Goal: Task Accomplishment & Management: Use online tool/utility

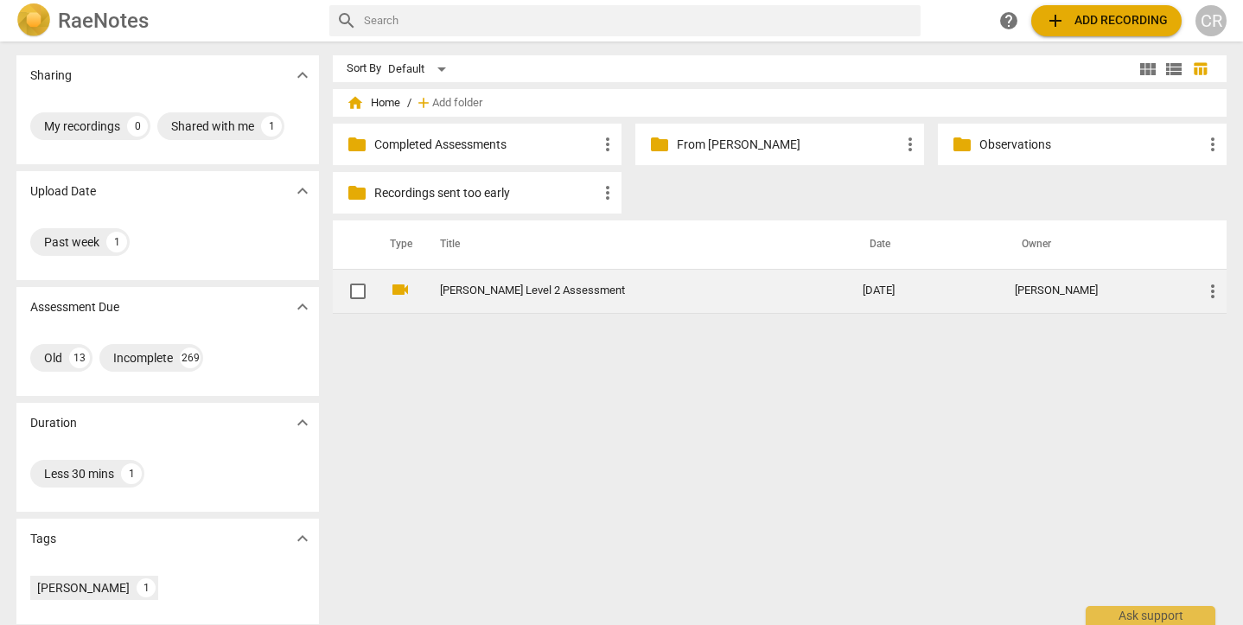
click at [511, 288] on link "[PERSON_NAME] Level 2 Assessment" at bounding box center [620, 290] width 360 height 13
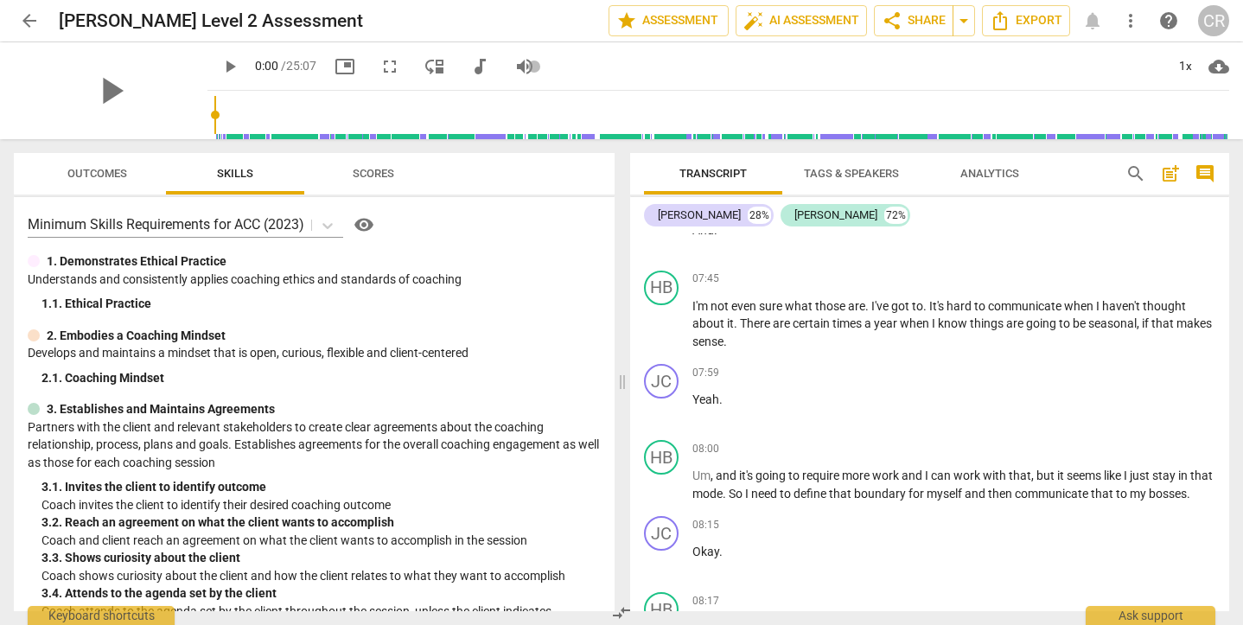
scroll to position [2617, 0]
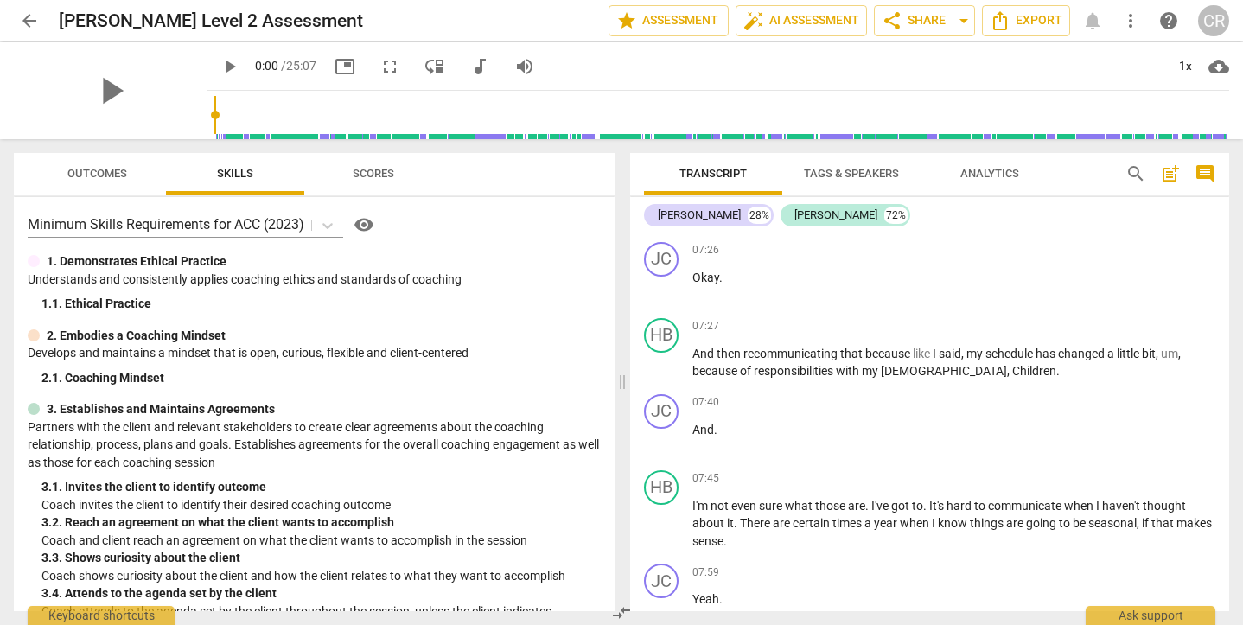
click at [29, 20] on span "arrow_back" at bounding box center [29, 20] width 21 height 21
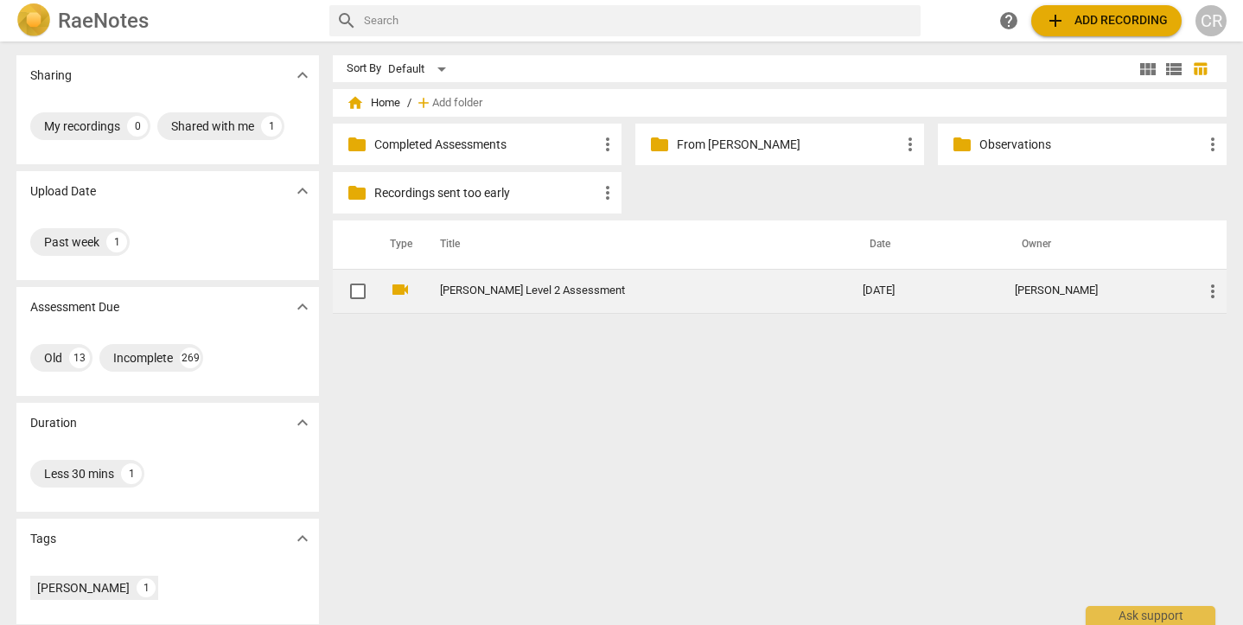
click at [529, 287] on link "[PERSON_NAME] Level 2 Assessment" at bounding box center [620, 290] width 360 height 13
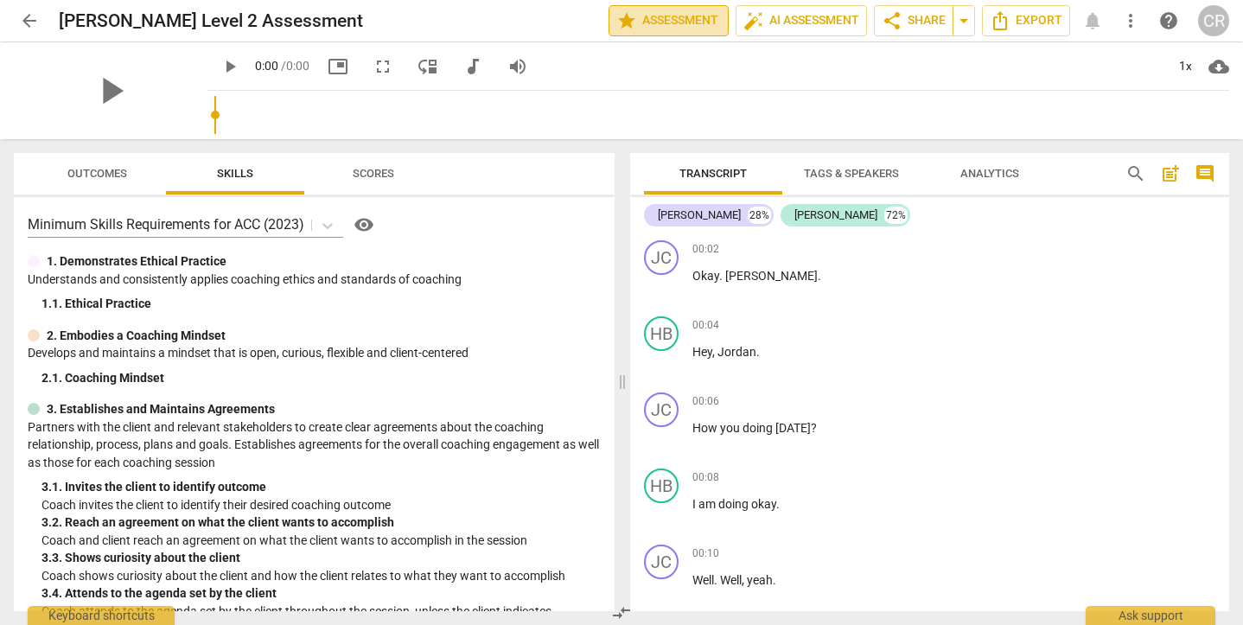
click at [673, 12] on span "star Assessment" at bounding box center [668, 20] width 105 height 21
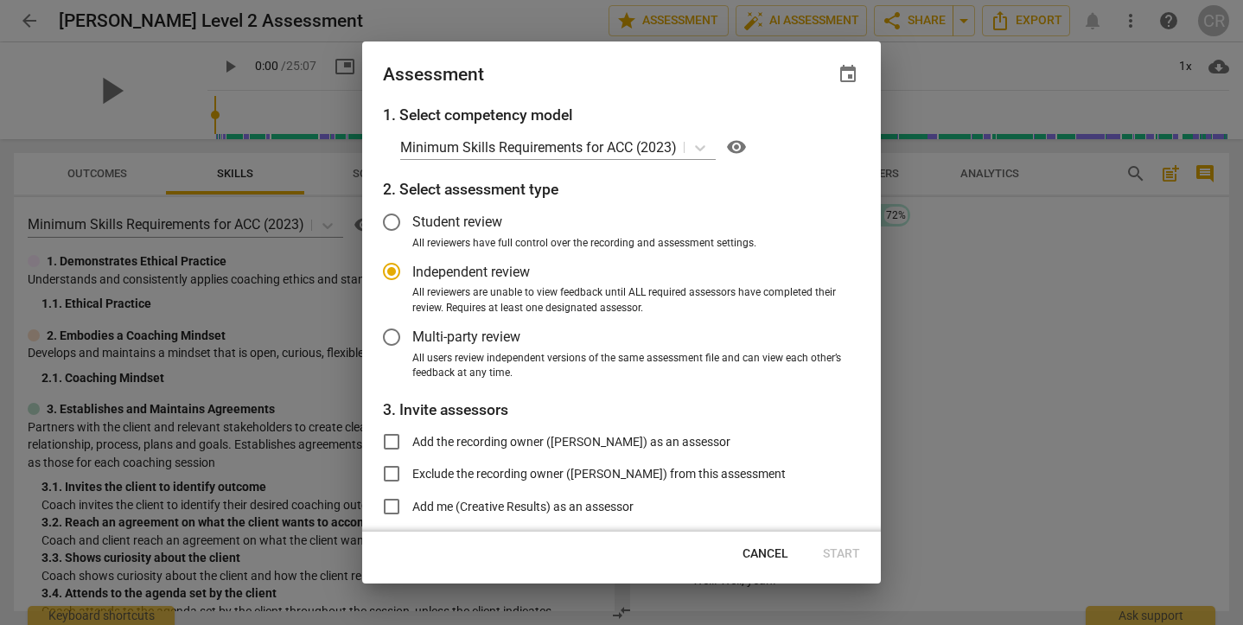
radio input "false"
click at [392, 473] on input "Exclude the recording owner ([PERSON_NAME]) from this assessment" at bounding box center [391, 473] width 41 height 41
checkbox input "true"
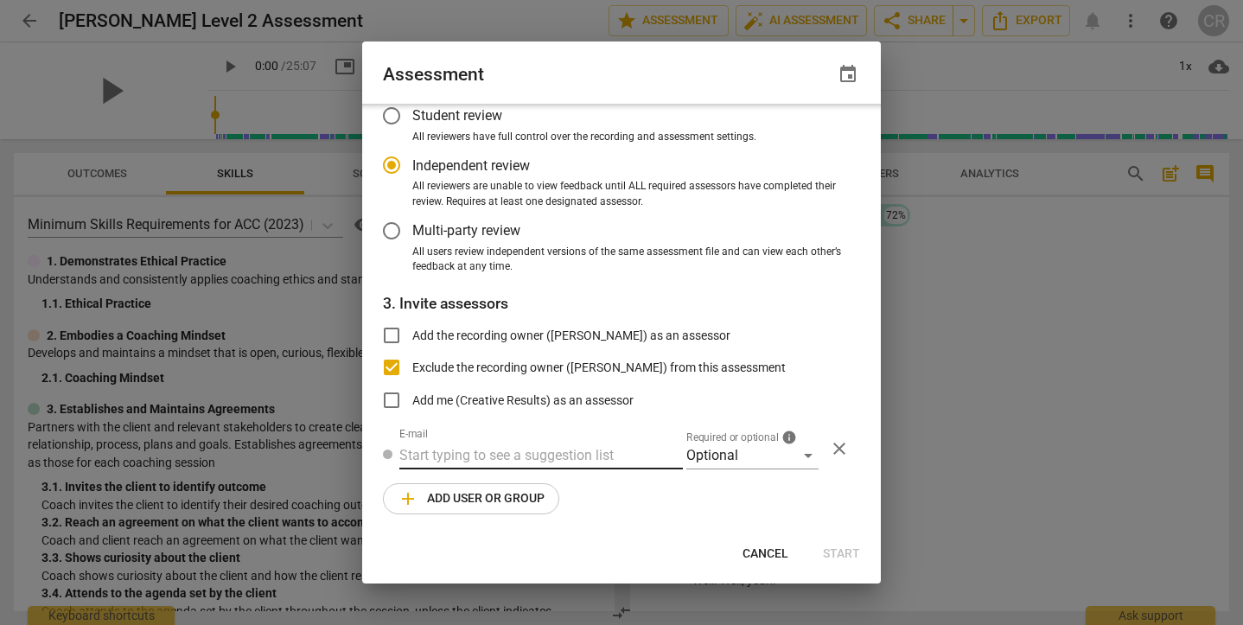
radio input "false"
click at [465, 443] on input "text" at bounding box center [541, 457] width 284 height 28
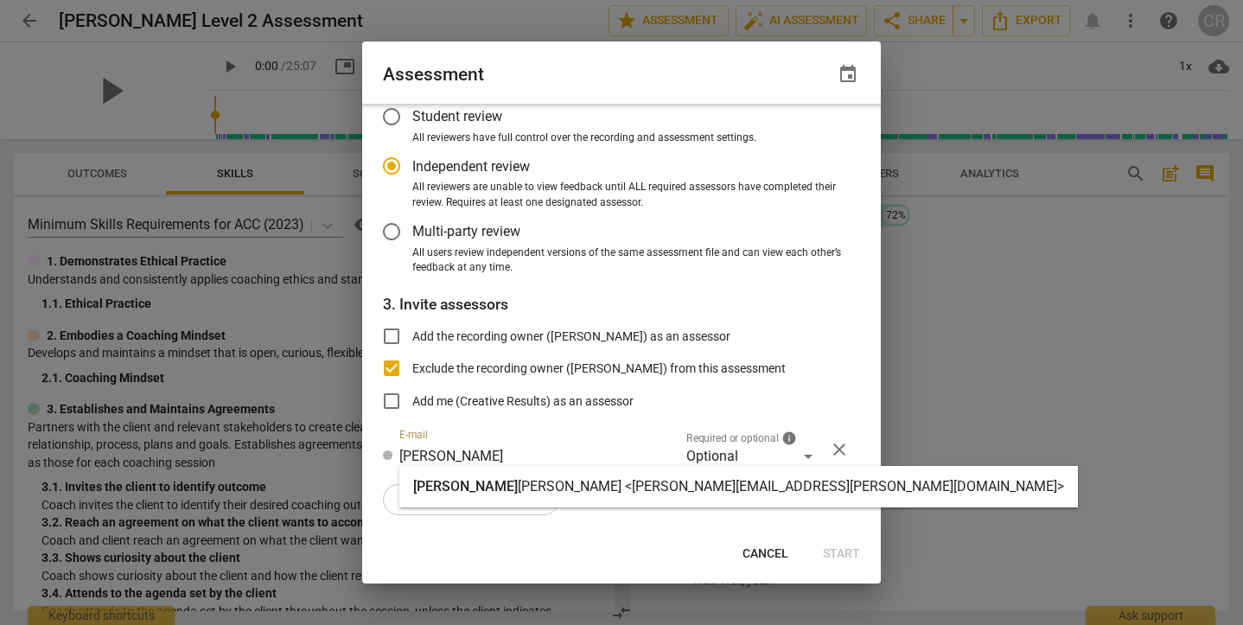
type input "[PERSON_NAME]"
click at [518, 487] on strong "[PERSON_NAME] <[PERSON_NAME][EMAIL_ADDRESS][PERSON_NAME][DOMAIN_NAME]>" at bounding box center [791, 486] width 546 height 16
radio input "false"
type input "[PERSON_NAME] <[PERSON_NAME][EMAIL_ADDRESS][PERSON_NAME][DOMAIN_NAME]>"
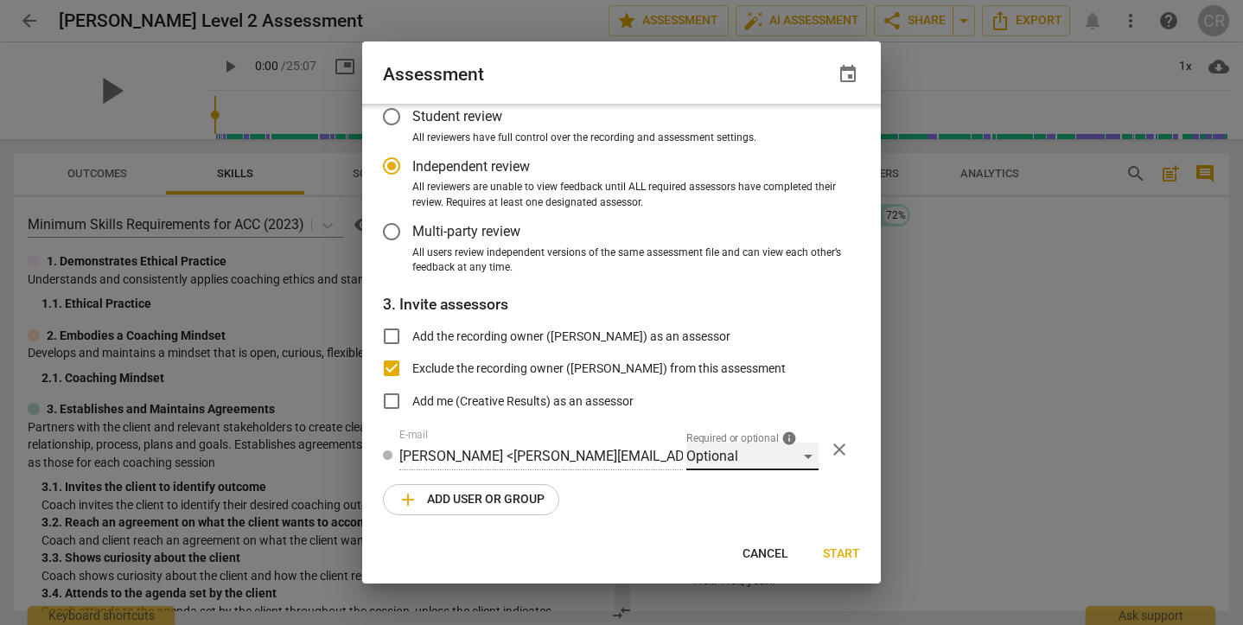
click at [713, 454] on div "Optional" at bounding box center [752, 457] width 132 height 28
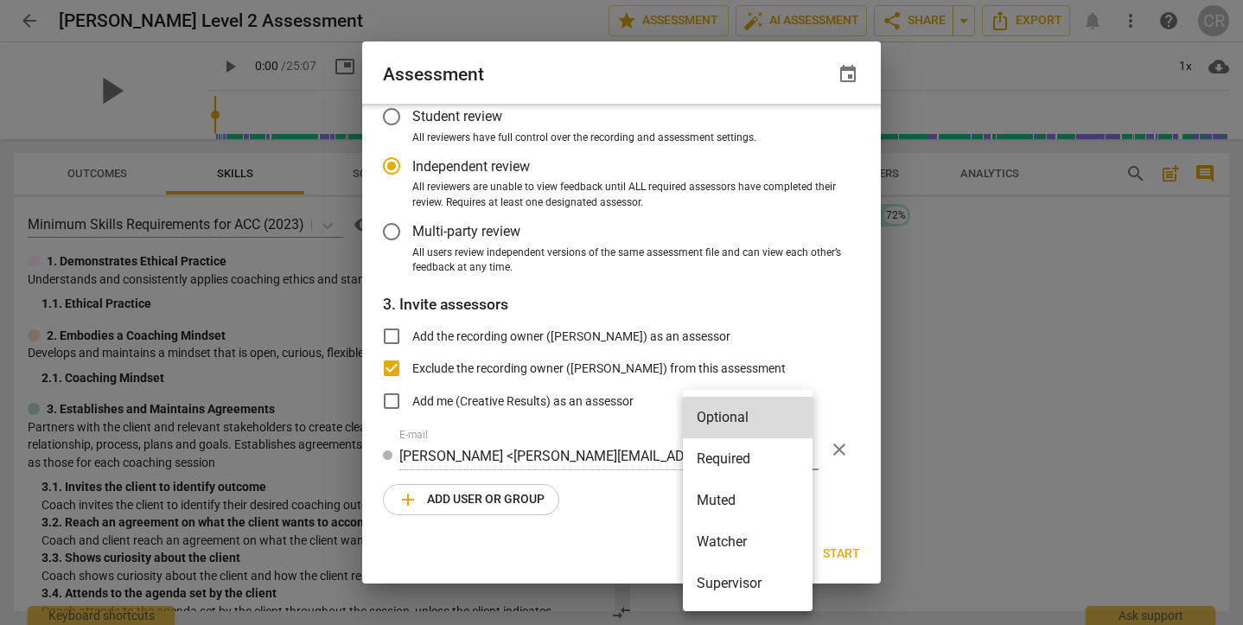
click at [719, 456] on li "Required" at bounding box center [748, 458] width 130 height 41
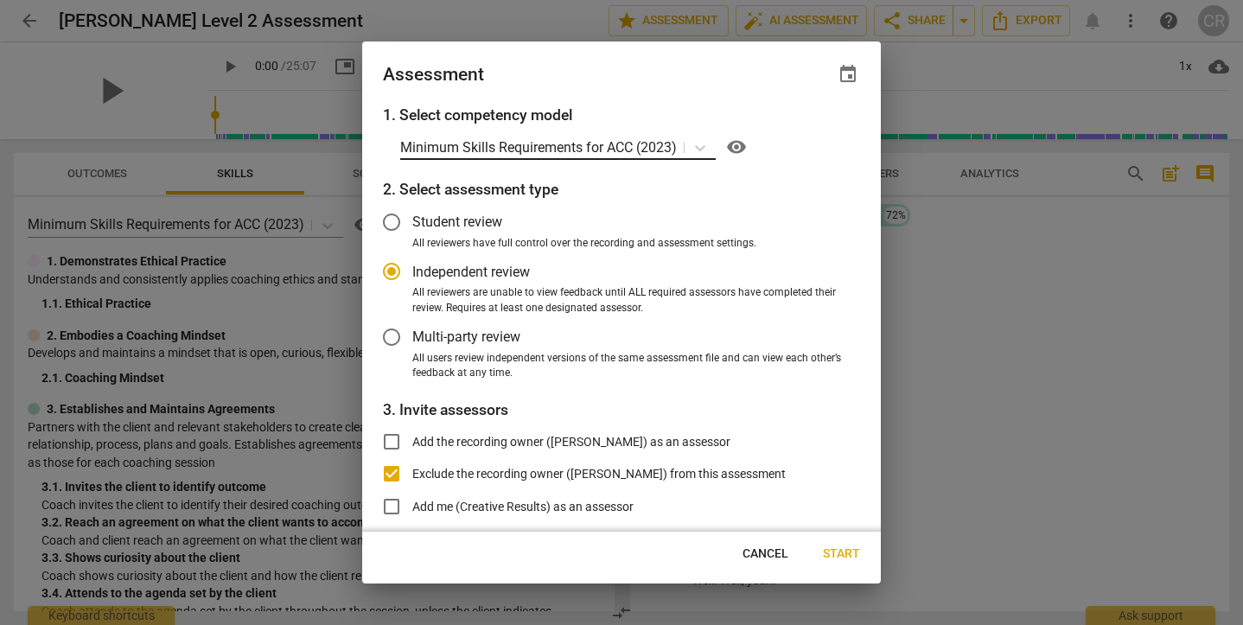
scroll to position [0, 0]
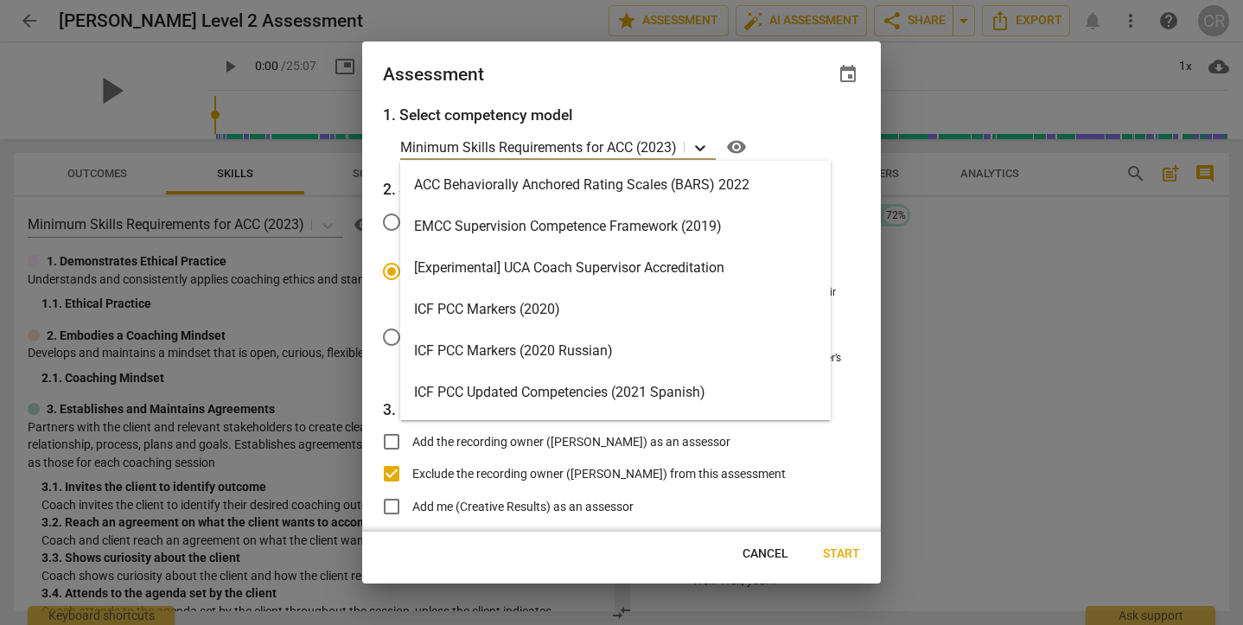
click at [702, 148] on icon at bounding box center [700, 147] width 17 height 17
click at [497, 309] on div "ICF PCC Markers (2020)" at bounding box center [615, 309] width 430 height 41
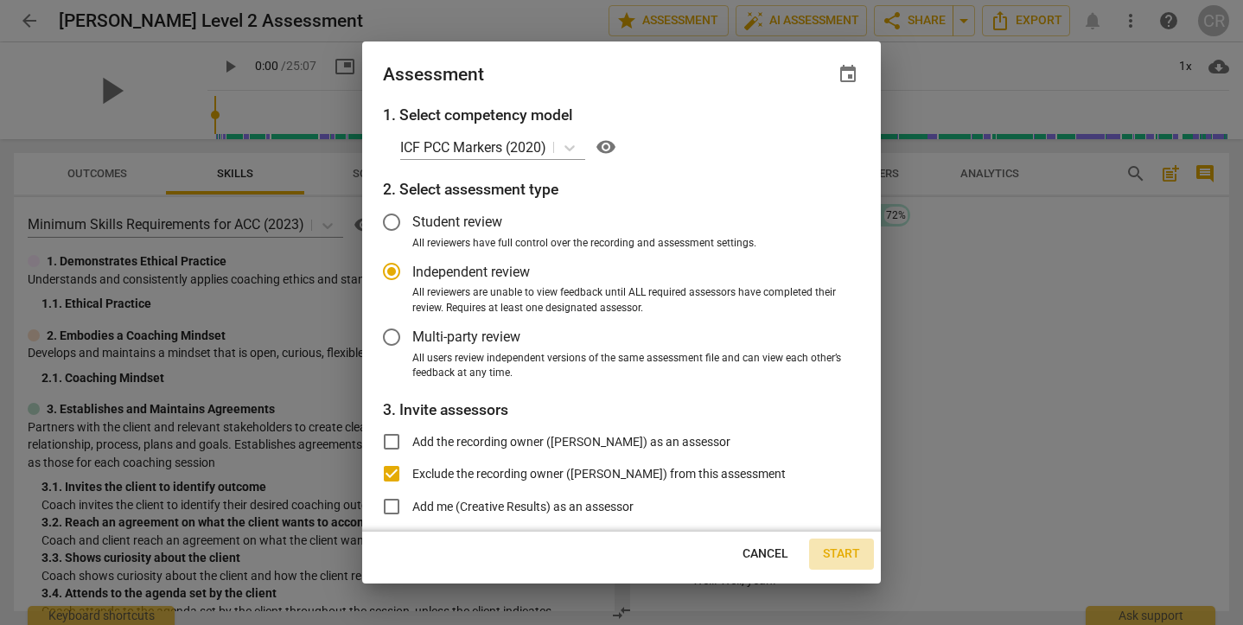
click at [838, 555] on span "Start" at bounding box center [841, 553] width 37 height 17
radio input "false"
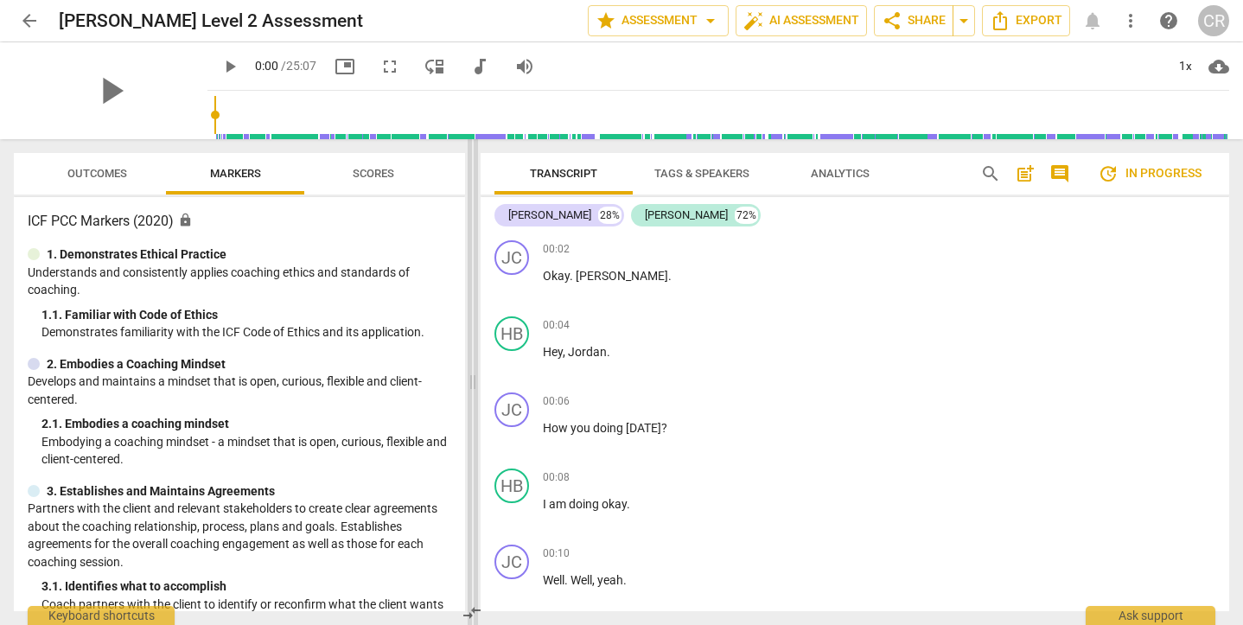
drag, startPoint x: 622, startPoint y: 379, endPoint x: 472, endPoint y: 381, distance: 149.6
click at [472, 381] on span at bounding box center [473, 382] width 10 height 486
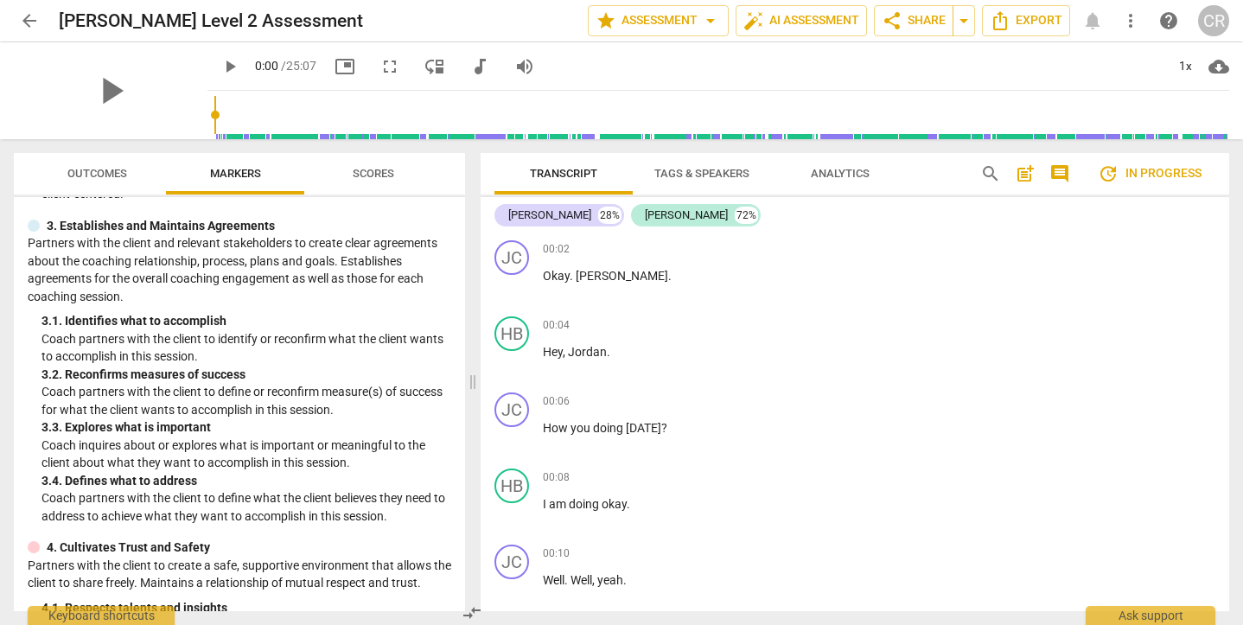
scroll to position [267, 0]
click at [100, 89] on span "play_arrow" at bounding box center [110, 90] width 45 height 45
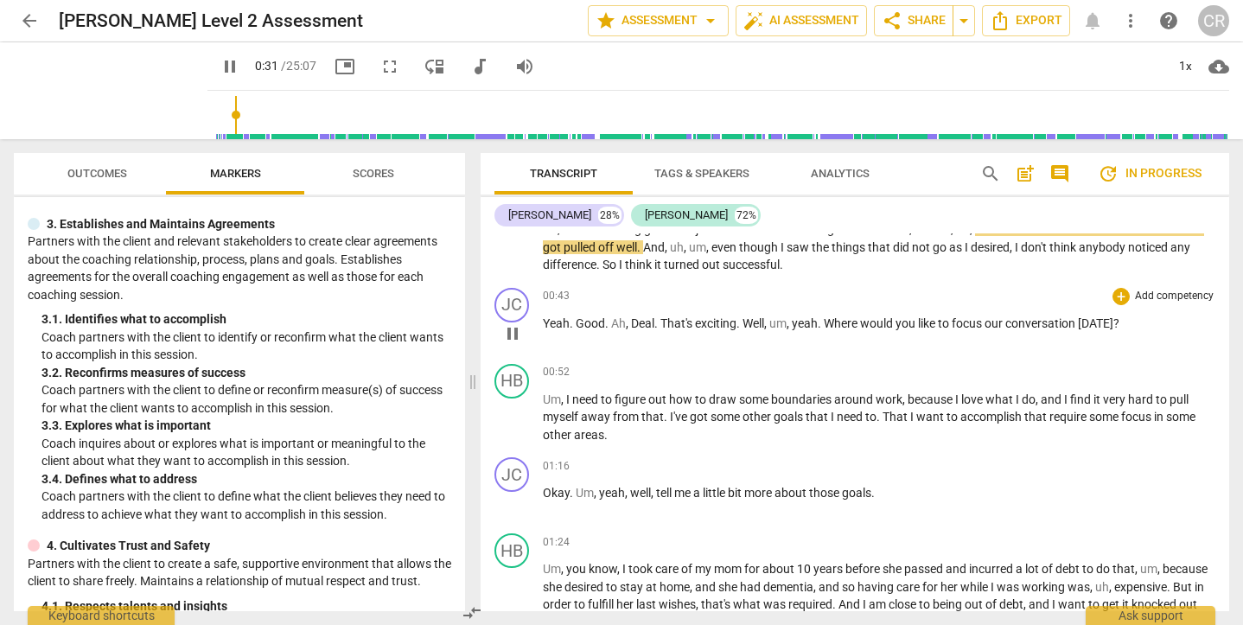
scroll to position [582, 0]
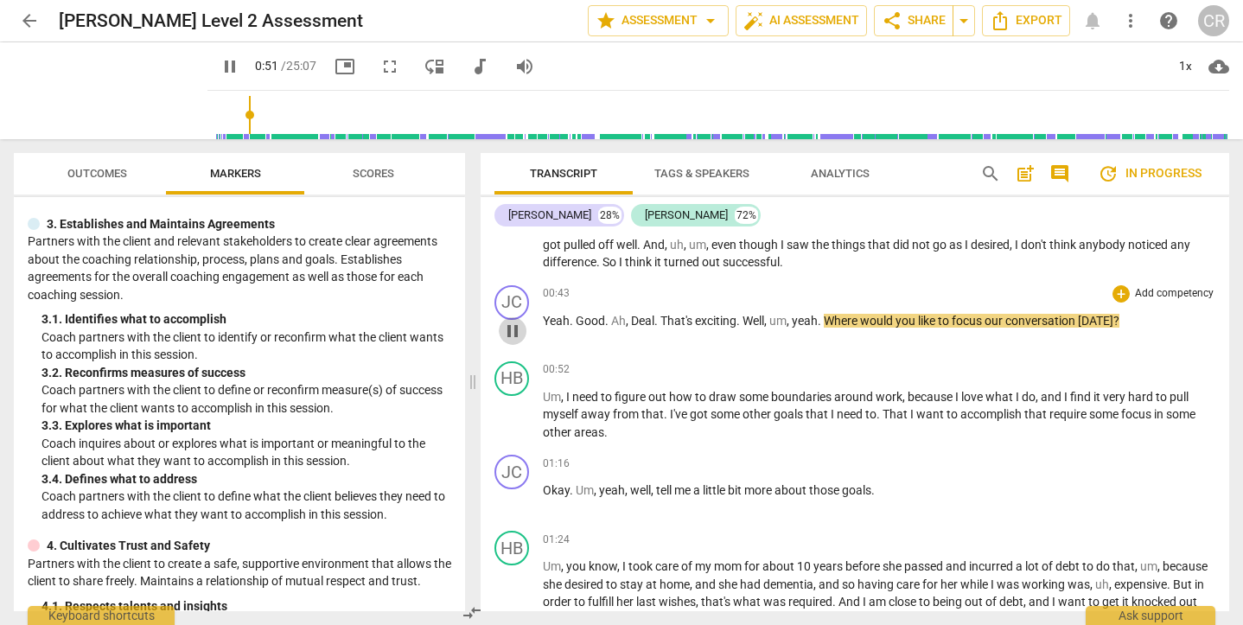
click at [518, 327] on span "pause" at bounding box center [512, 331] width 21 height 21
type input "51"
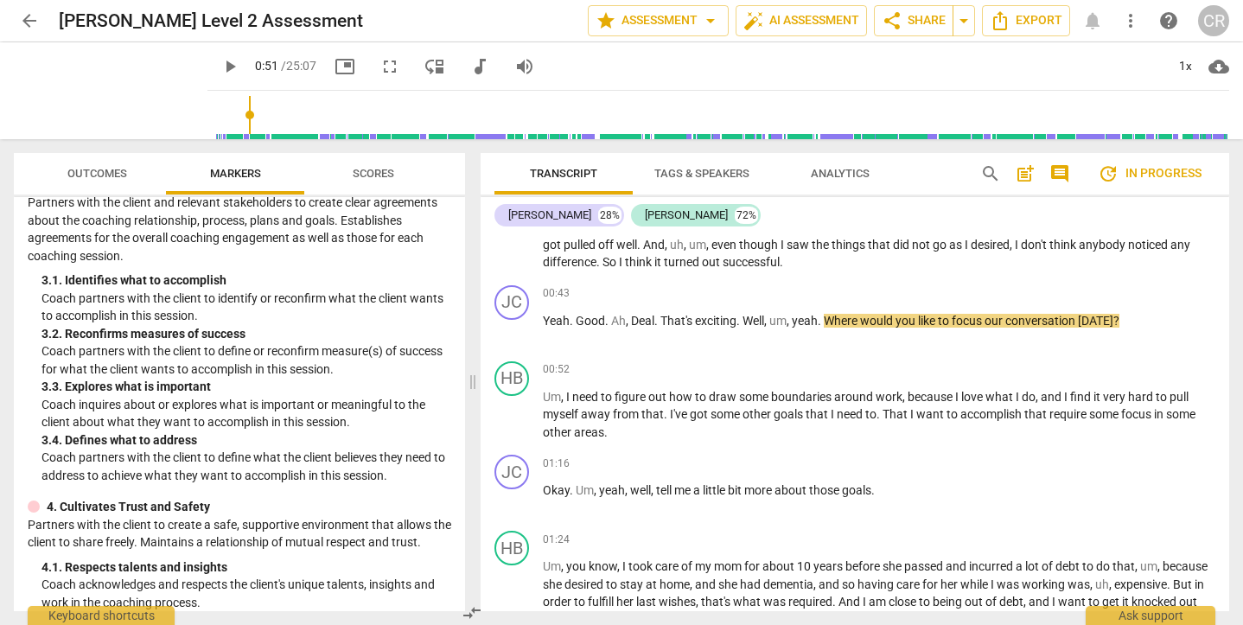
scroll to position [310, 0]
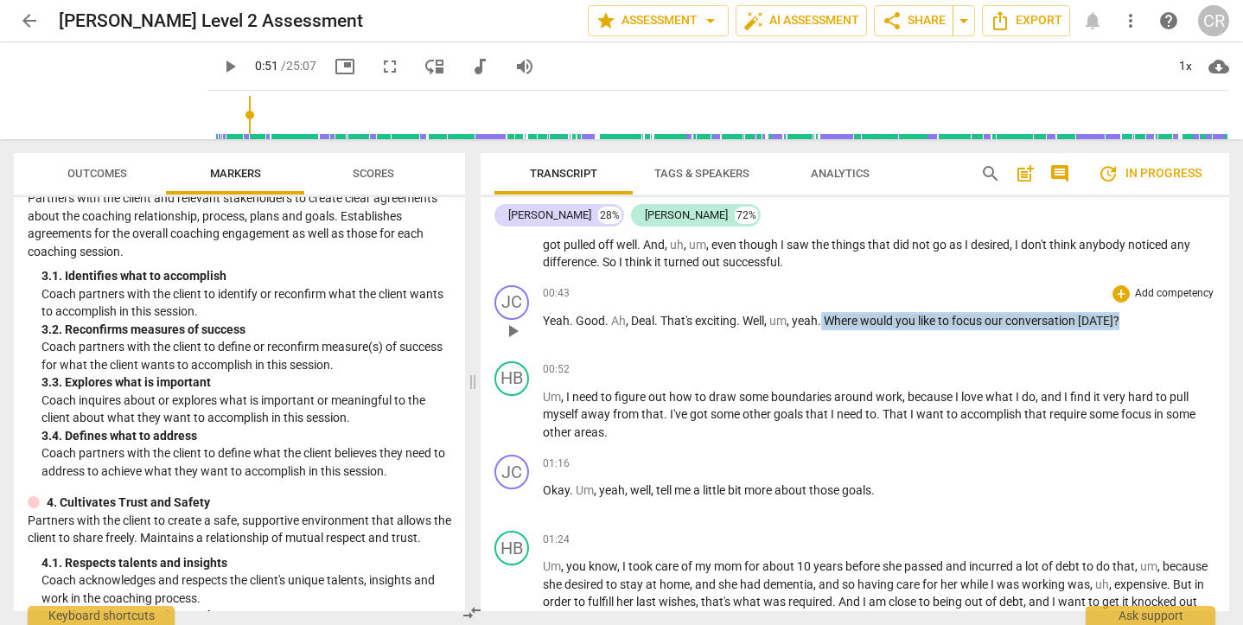
drag, startPoint x: 825, startPoint y: 321, endPoint x: 1120, endPoint y: 337, distance: 296.1
click at [1120, 337] on div "00:43 + Add competency keyboard_arrow_right Yeah . Good . Ah , Deal . That's ex…" at bounding box center [879, 316] width 673 height 62
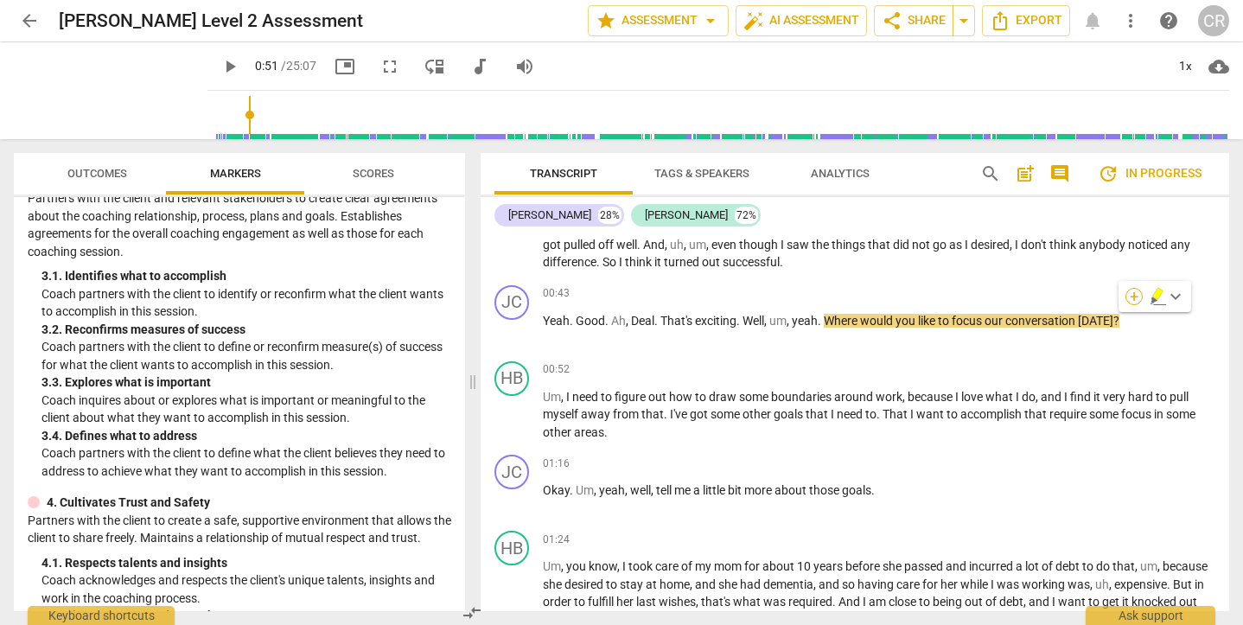
click at [1133, 293] on div "+" at bounding box center [1133, 296] width 17 height 17
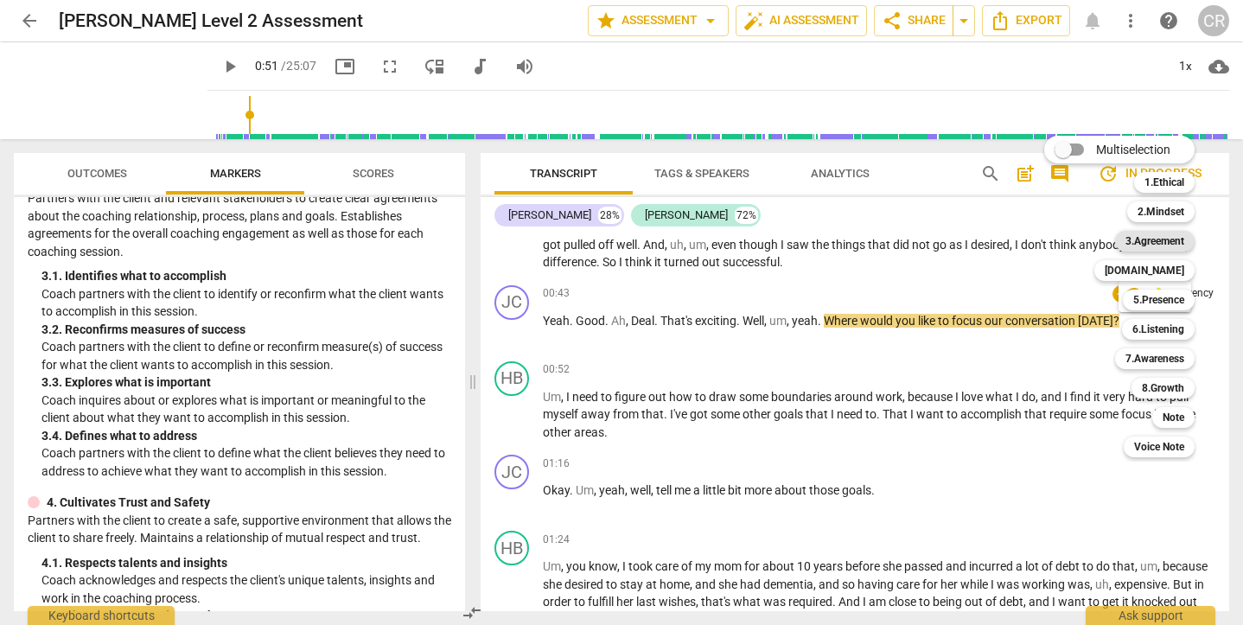
click at [1153, 240] on b "3.Agreement" at bounding box center [1154, 241] width 59 height 21
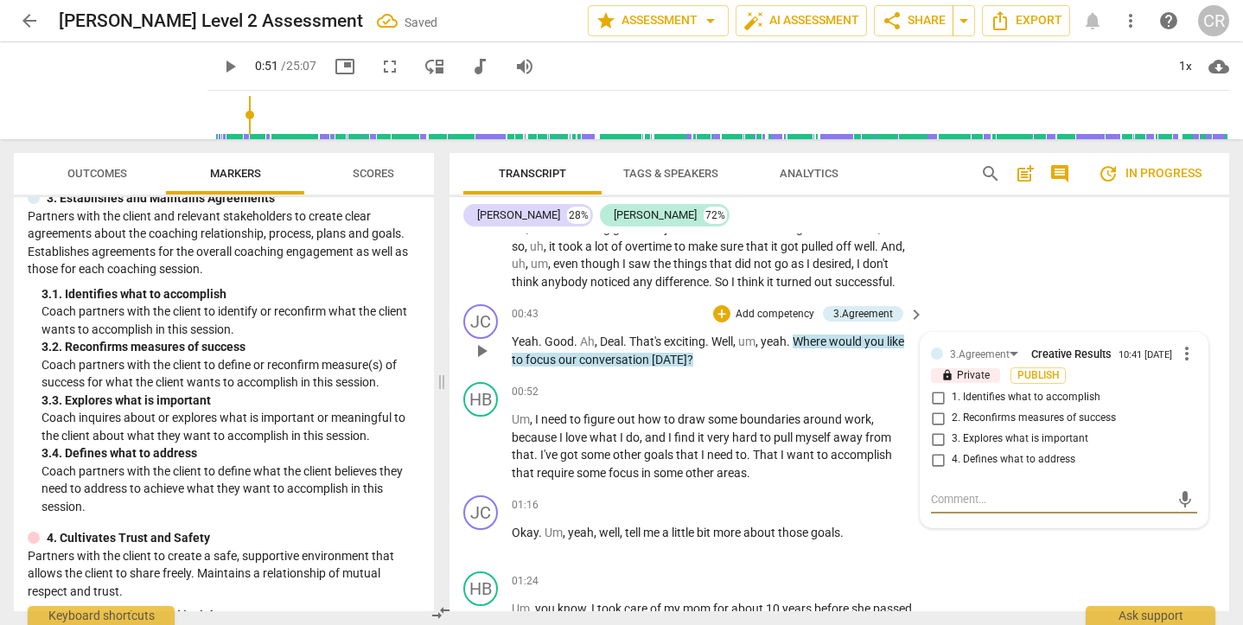
click at [936, 403] on input "1. Identifies what to accomplish" at bounding box center [938, 397] width 28 height 21
checkbox input "true"
click at [1020, 284] on div "HB play_arrow pause 00:17 + Add competency keyboard_arrow_right Uh , I've been …" at bounding box center [839, 240] width 780 height 113
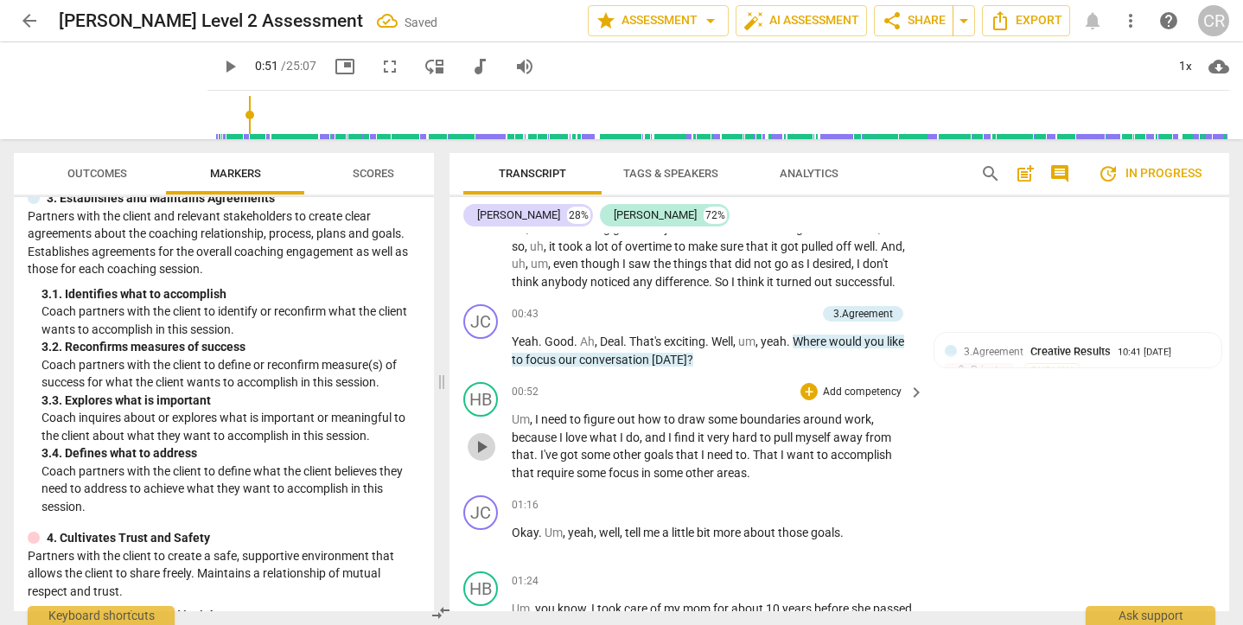
click at [479, 443] on span "play_arrow" at bounding box center [481, 447] width 21 height 21
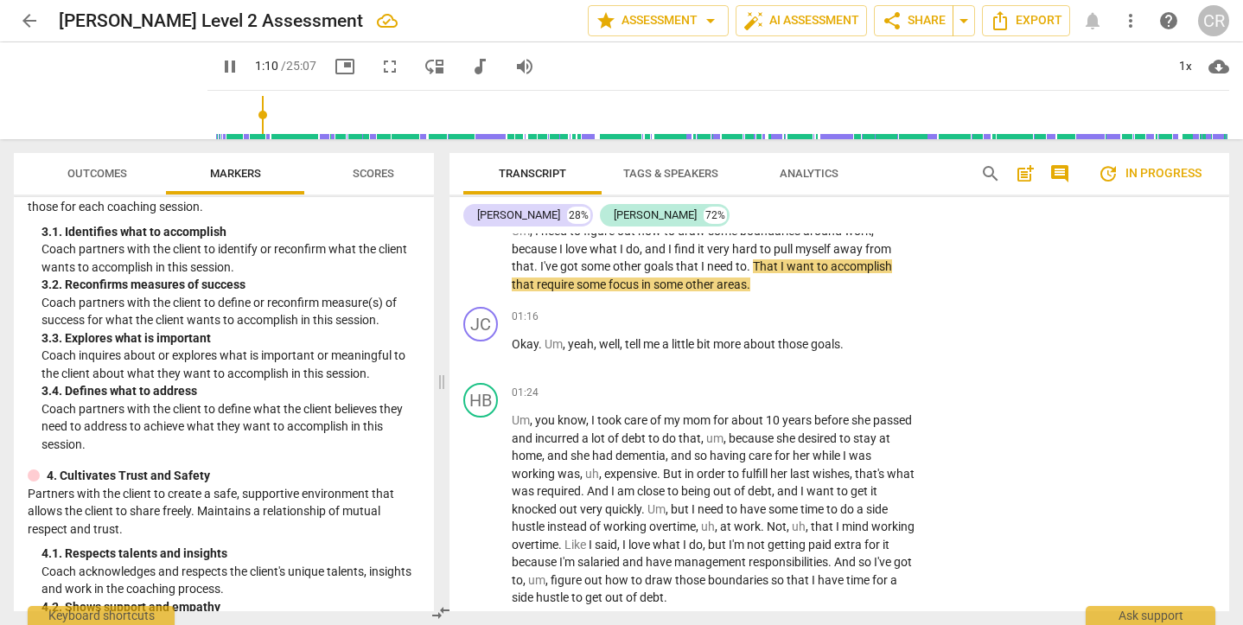
scroll to position [364, 0]
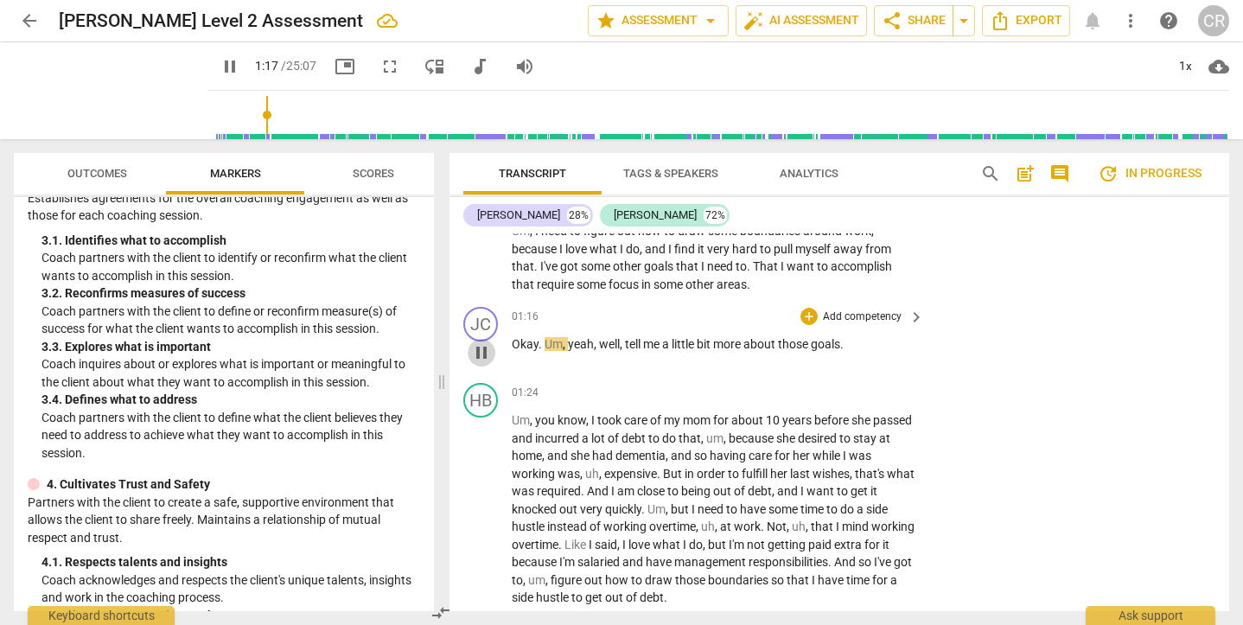
click at [487, 350] on span "pause" at bounding box center [481, 352] width 21 height 21
type input "78"
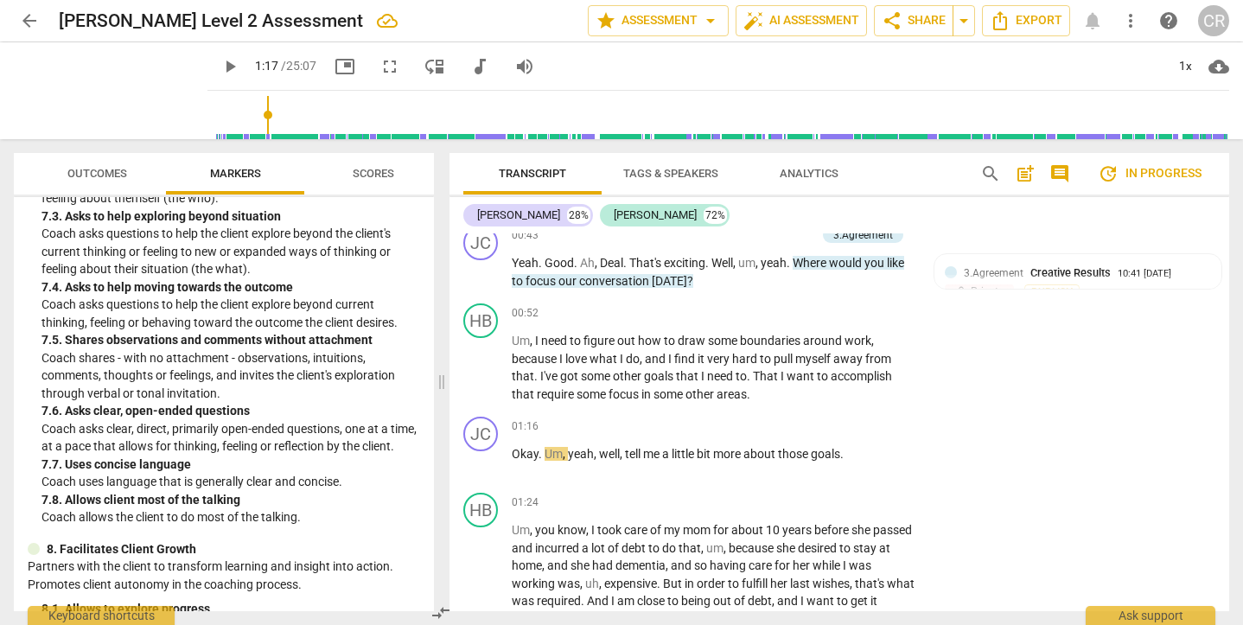
scroll to position [1824, 0]
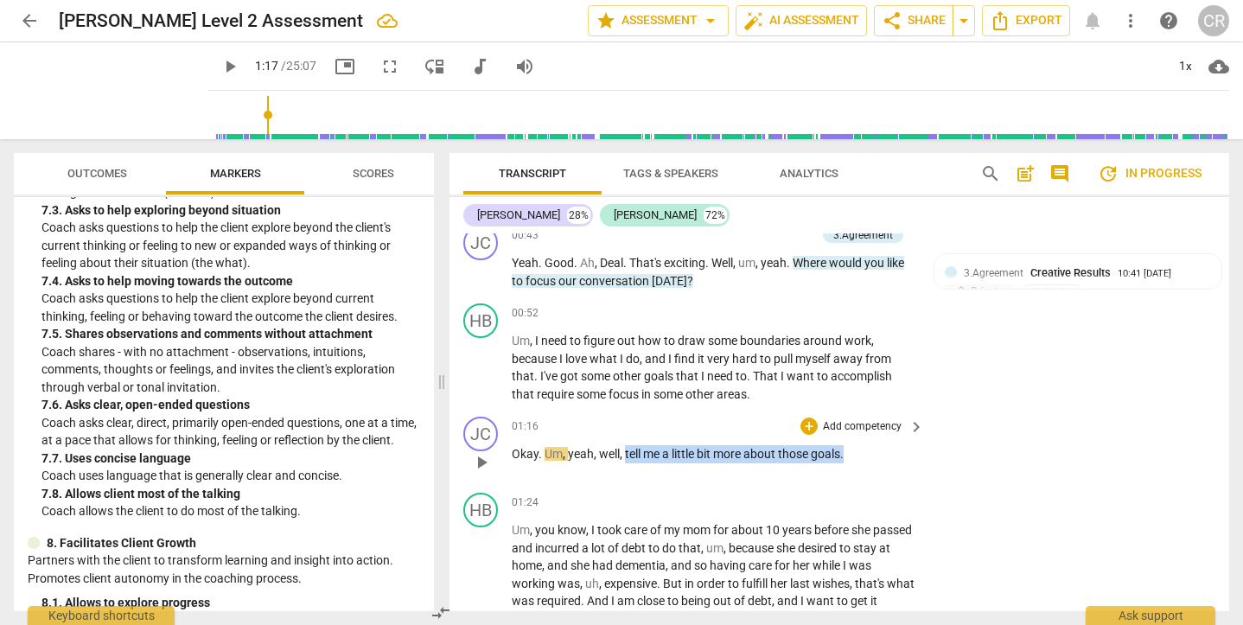
drag, startPoint x: 627, startPoint y: 450, endPoint x: 848, endPoint y: 449, distance: 221.3
click at [848, 449] on p "Okay . Um , yeah , well , tell me a little bit more about those goals ." at bounding box center [714, 454] width 404 height 18
click at [862, 426] on div "+" at bounding box center [863, 426] width 17 height 17
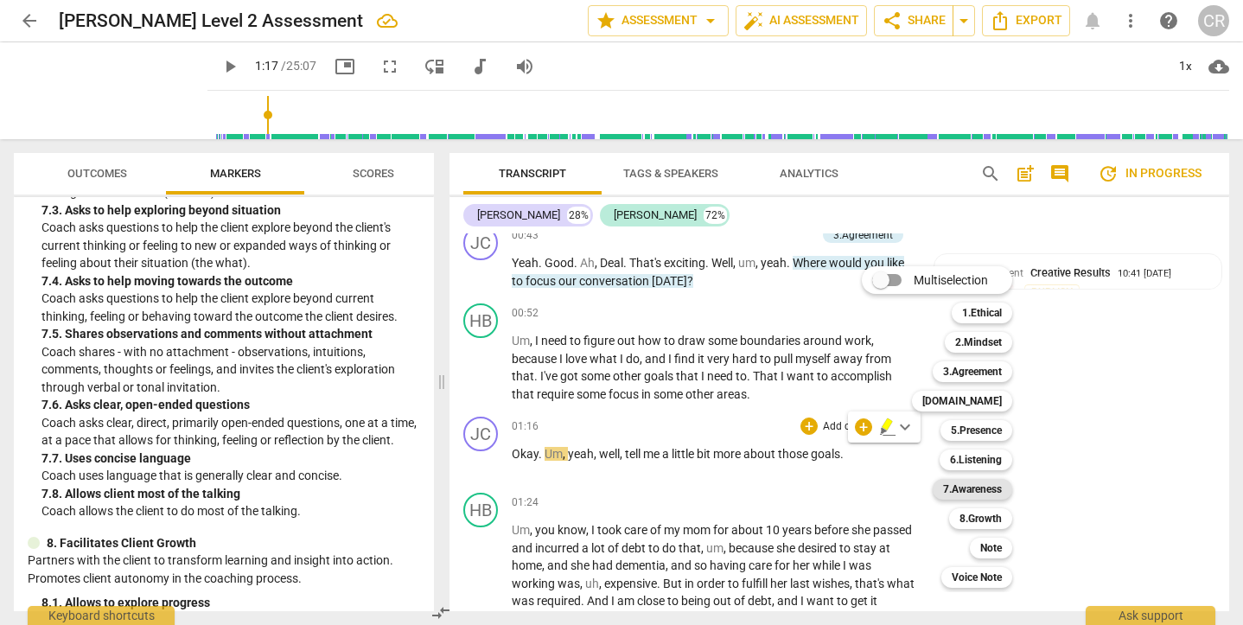
click at [968, 487] on b "7.Awareness" at bounding box center [972, 489] width 59 height 21
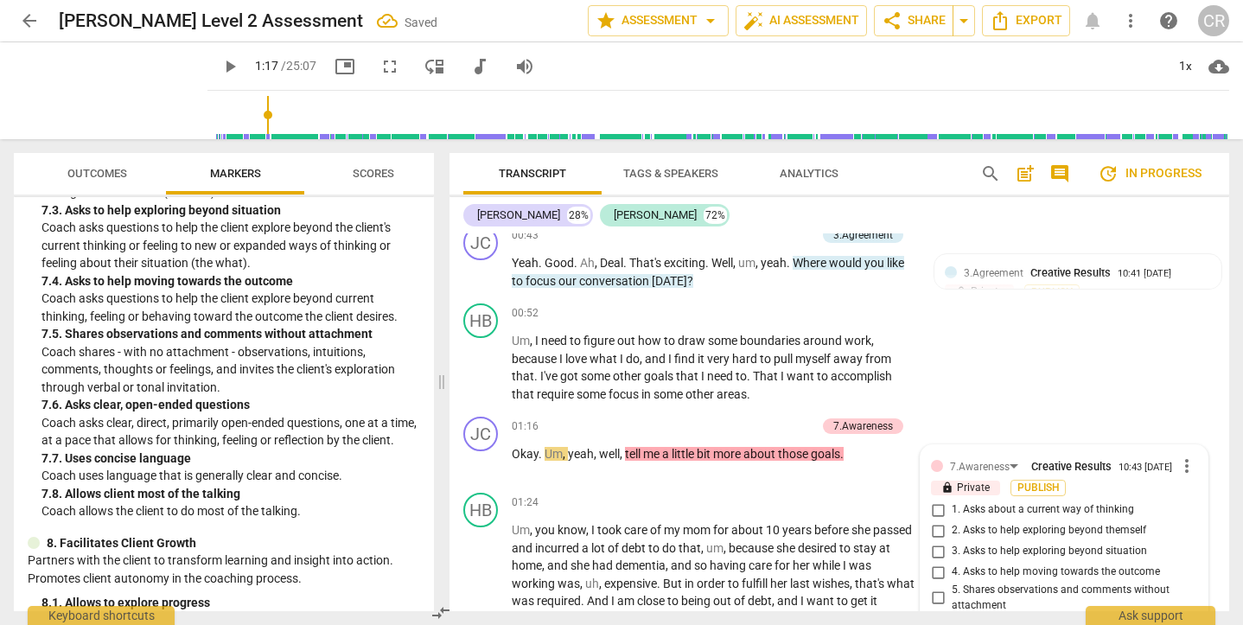
scroll to position [943, 0]
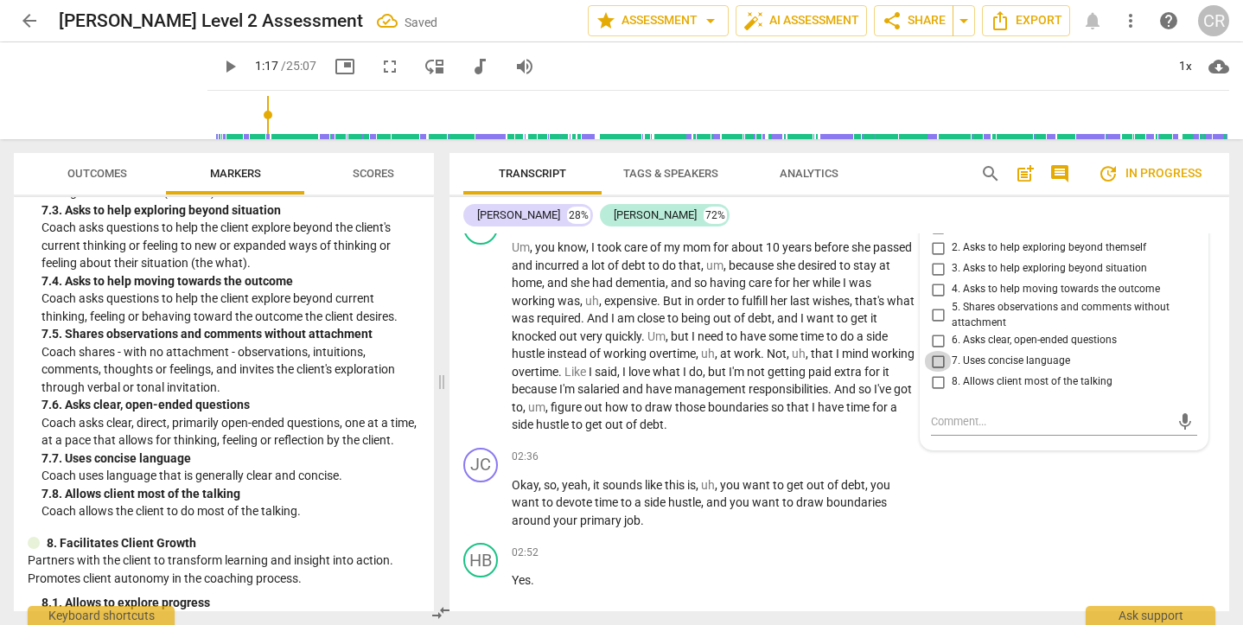
click at [937, 356] on input "7. Uses concise language" at bounding box center [938, 361] width 28 height 21
checkbox input "true"
click at [772, 329] on span "some" at bounding box center [784, 336] width 32 height 14
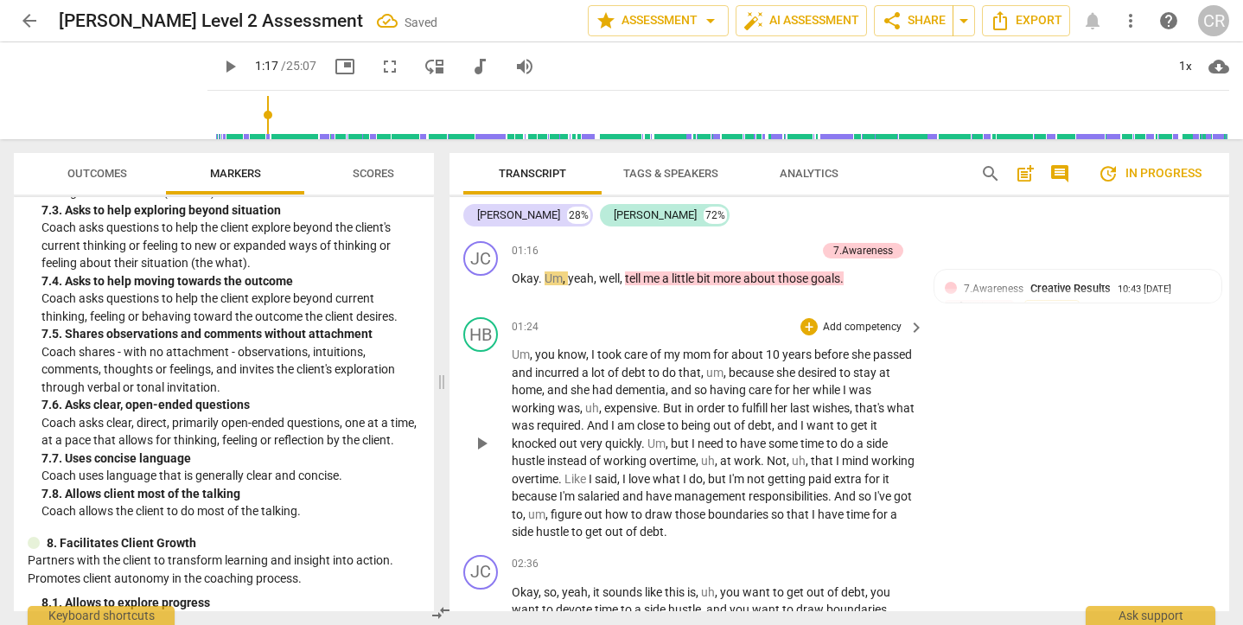
scroll to position [837, 0]
click at [483, 437] on span "play_arrow" at bounding box center [481, 442] width 21 height 21
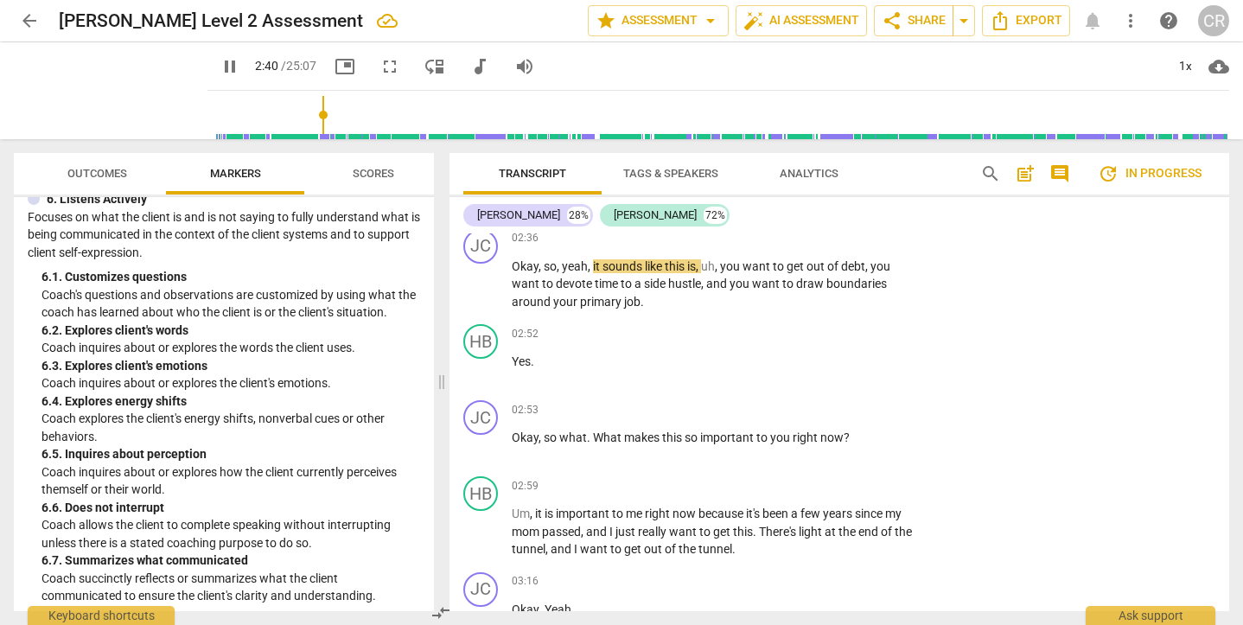
scroll to position [1221, 0]
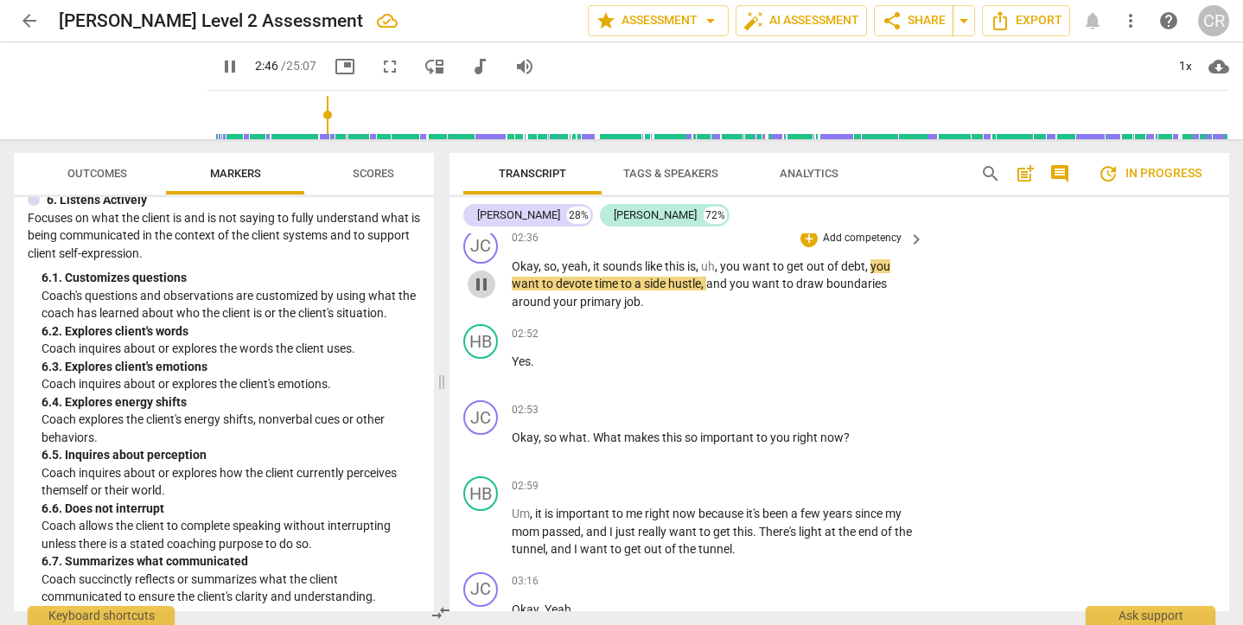
click at [483, 274] on span "pause" at bounding box center [481, 284] width 21 height 21
type input "167"
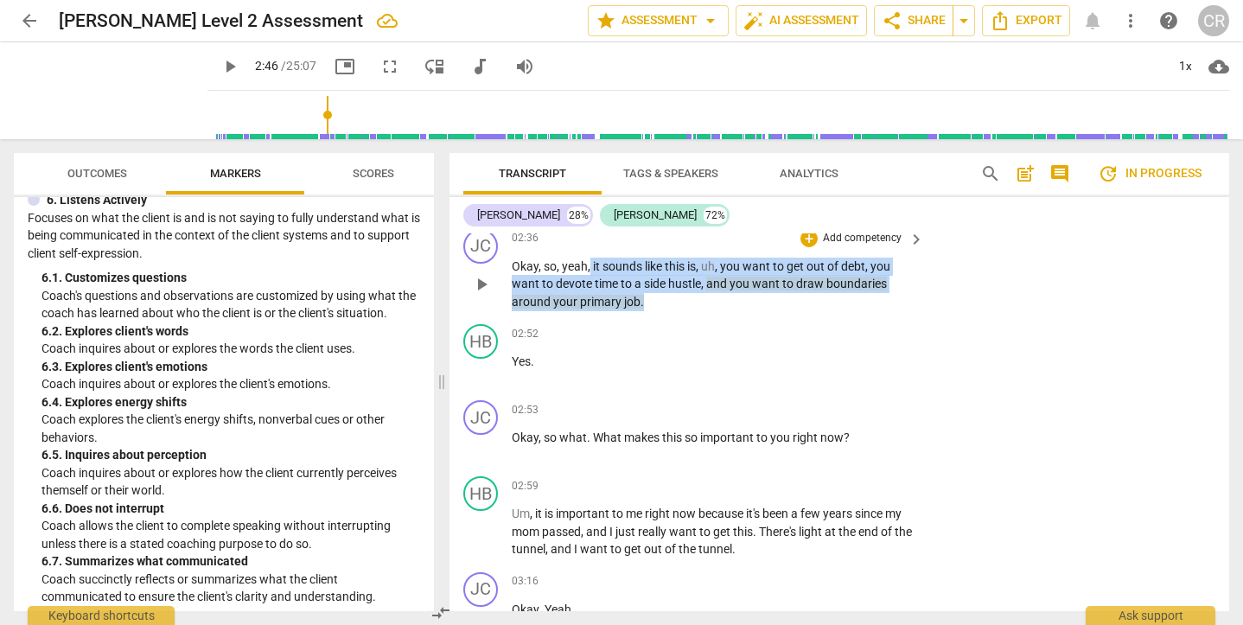
drag, startPoint x: 673, startPoint y: 284, endPoint x: 591, endPoint y: 257, distance: 85.8
click at [591, 258] on p "Okay , so , yeah , it sounds like this is , uh , you want to get out of debt , …" at bounding box center [714, 285] width 404 height 54
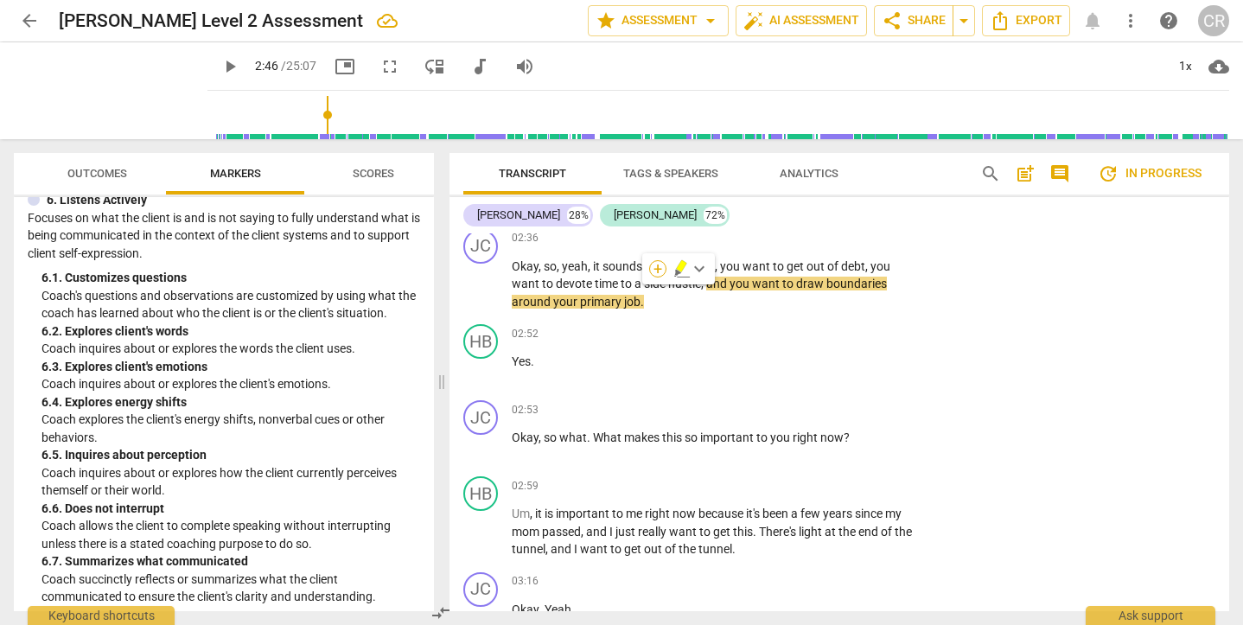
click at [660, 271] on div "+" at bounding box center [657, 268] width 17 height 17
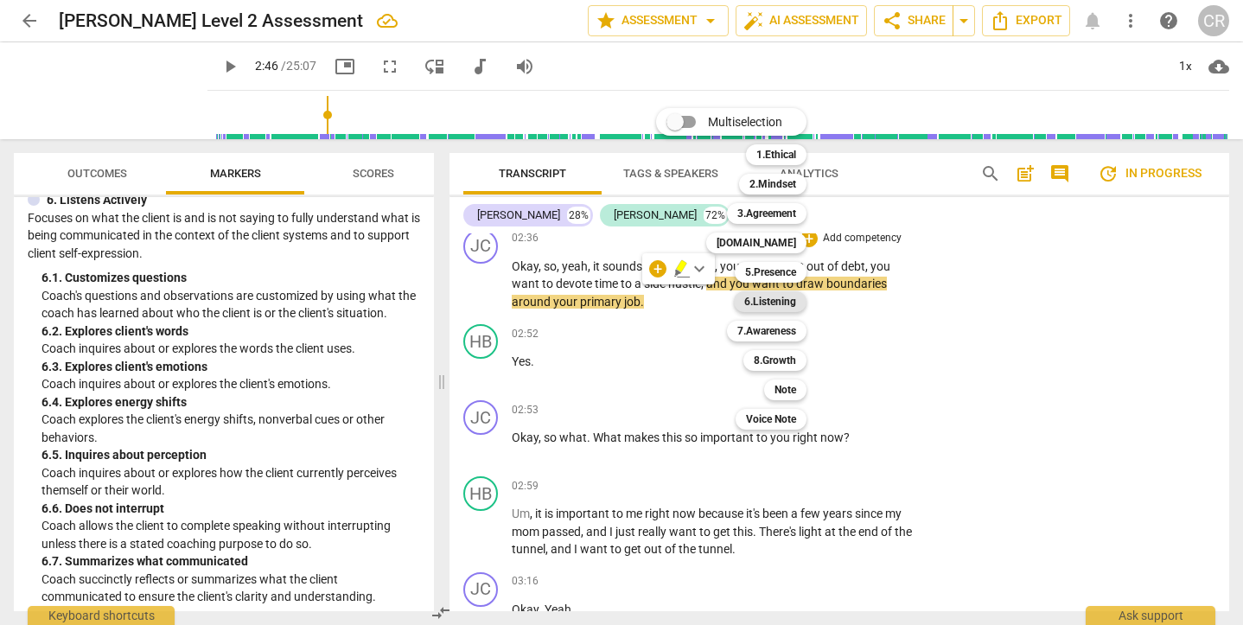
click at [794, 298] on b "6.Listening" at bounding box center [770, 301] width 52 height 21
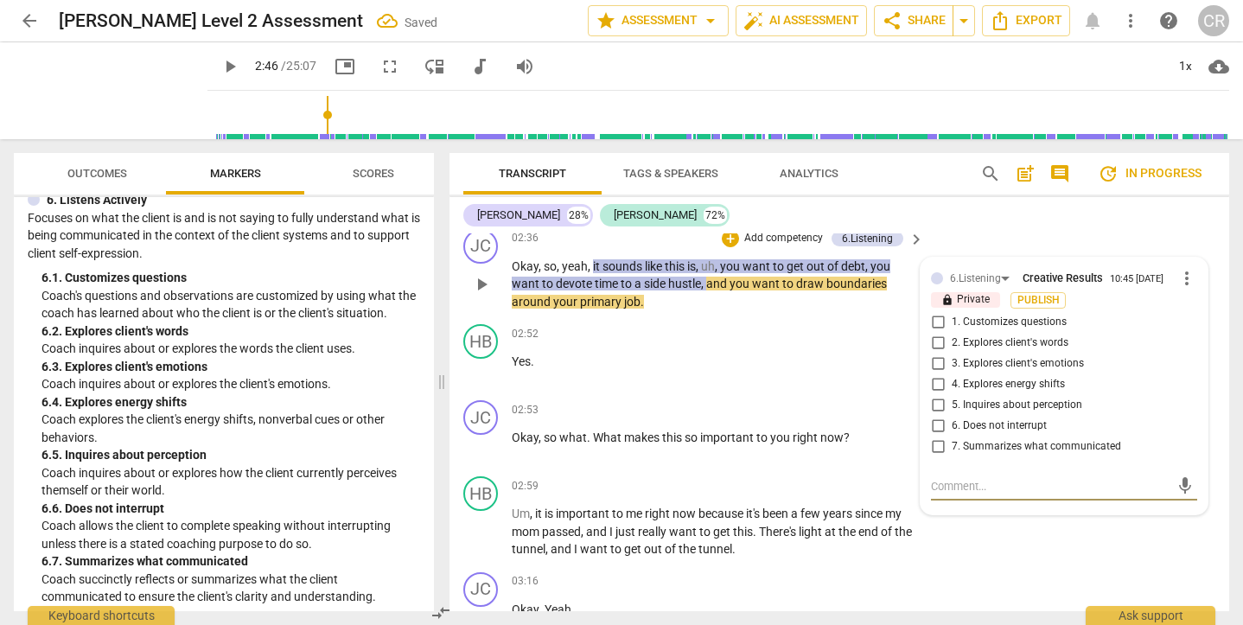
click at [937, 446] on input "7. Summarizes what communicated" at bounding box center [938, 447] width 28 height 21
checkbox input "true"
click at [481, 360] on span "play_arrow" at bounding box center [481, 370] width 21 height 21
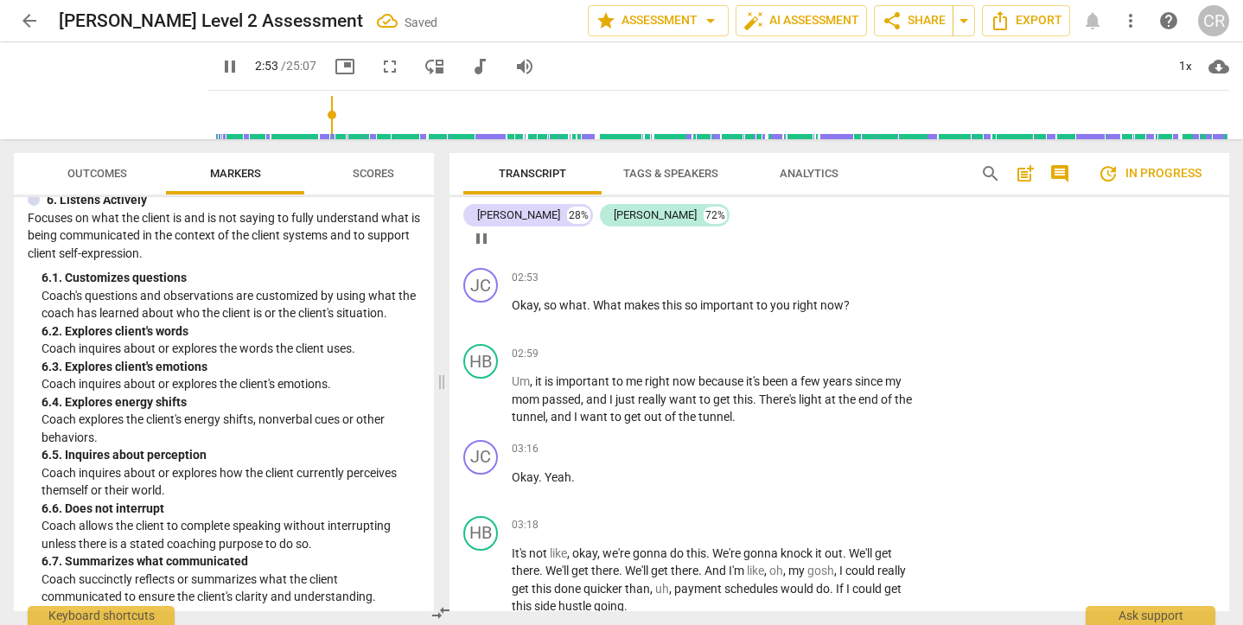
scroll to position [1310, 0]
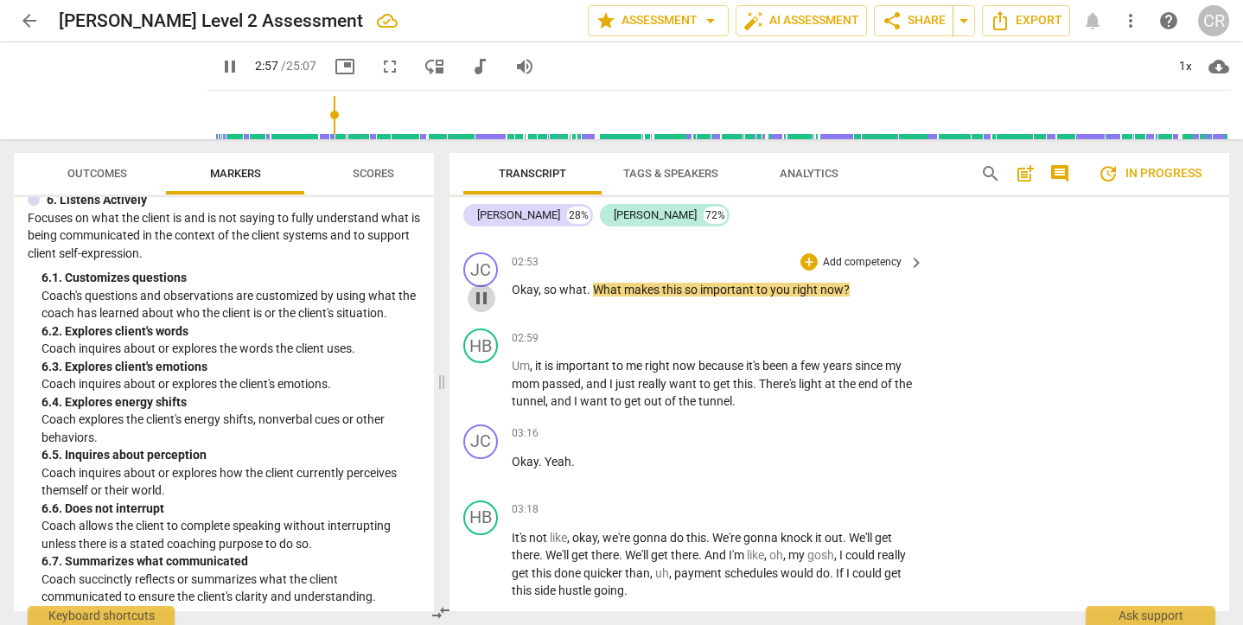
click at [482, 288] on span "pause" at bounding box center [481, 298] width 21 height 21
type input "178"
drag, startPoint x: 593, startPoint y: 278, endPoint x: 860, endPoint y: 283, distance: 267.1
click at [860, 283] on p "Okay , so what . What makes this so important to you right now ?" at bounding box center [714, 290] width 404 height 18
click at [866, 259] on div "+" at bounding box center [864, 256] width 17 height 17
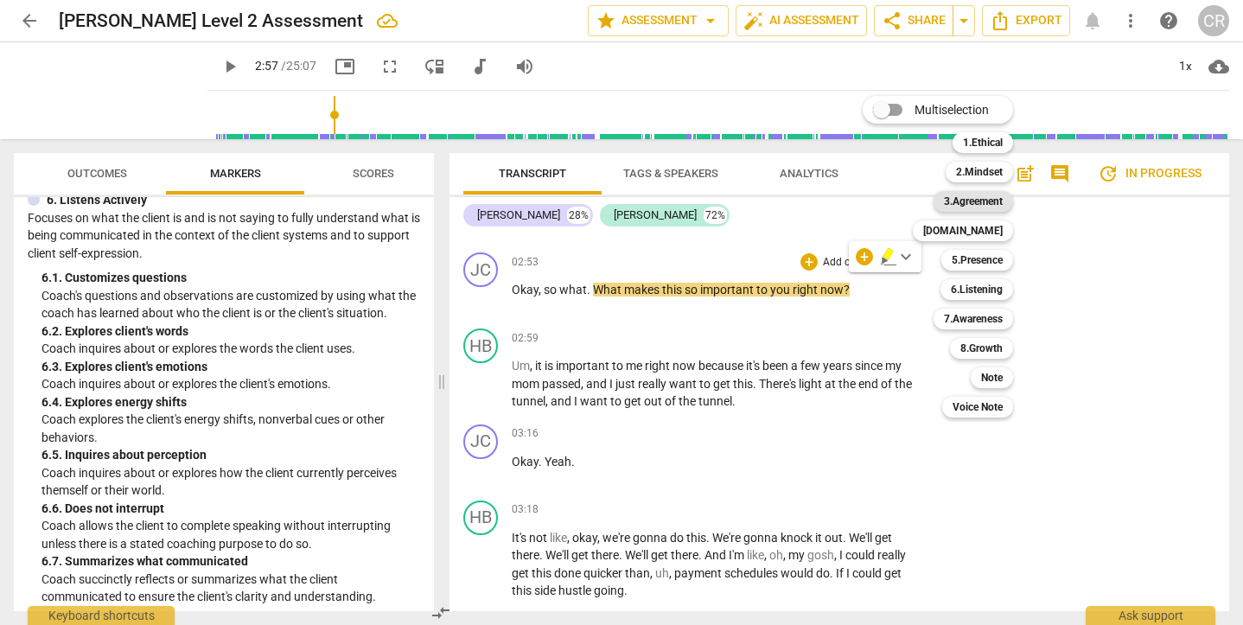
click at [977, 204] on b "3.Agreement" at bounding box center [973, 201] width 59 height 21
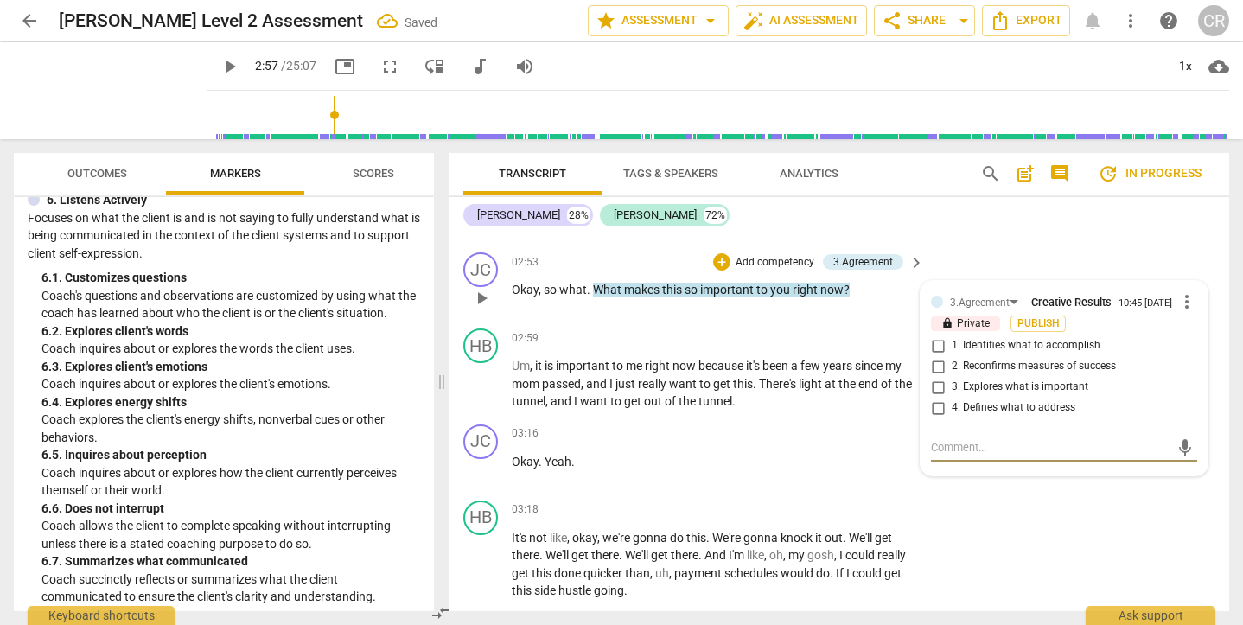
click at [935, 384] on input "3. Explores what is important" at bounding box center [938, 387] width 28 height 21
checkbox input "true"
click at [673, 328] on div "02:59 + Add competency keyboard_arrow_right" at bounding box center [719, 337] width 414 height 19
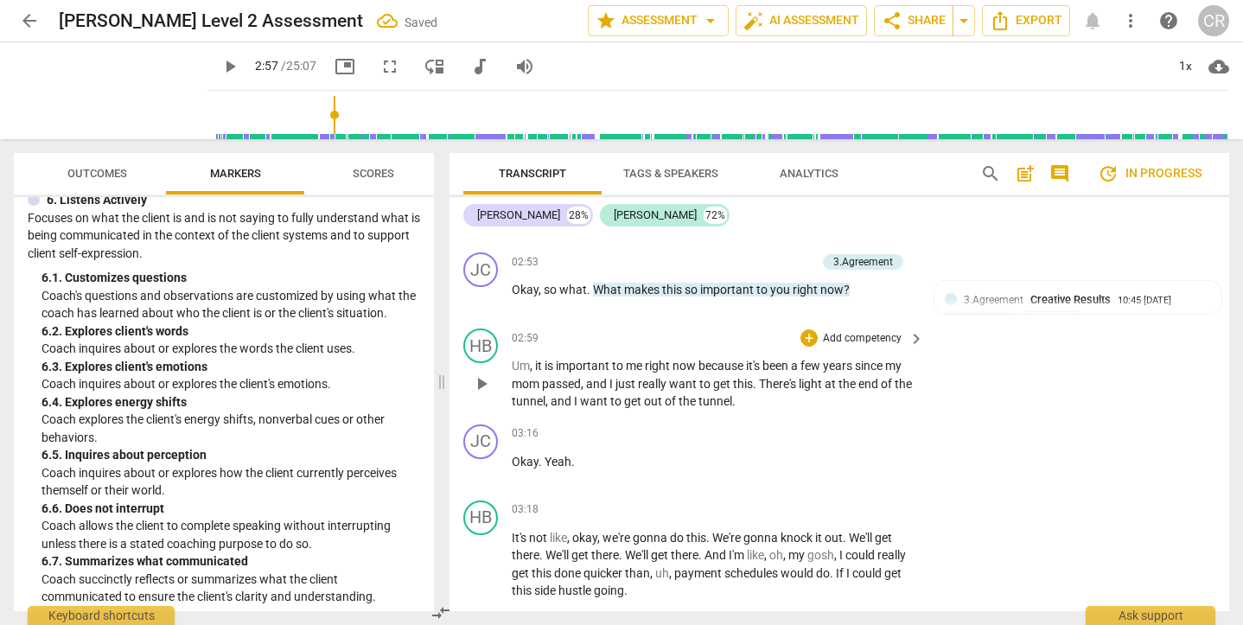
click at [476, 377] on span "play_arrow" at bounding box center [481, 383] width 21 height 21
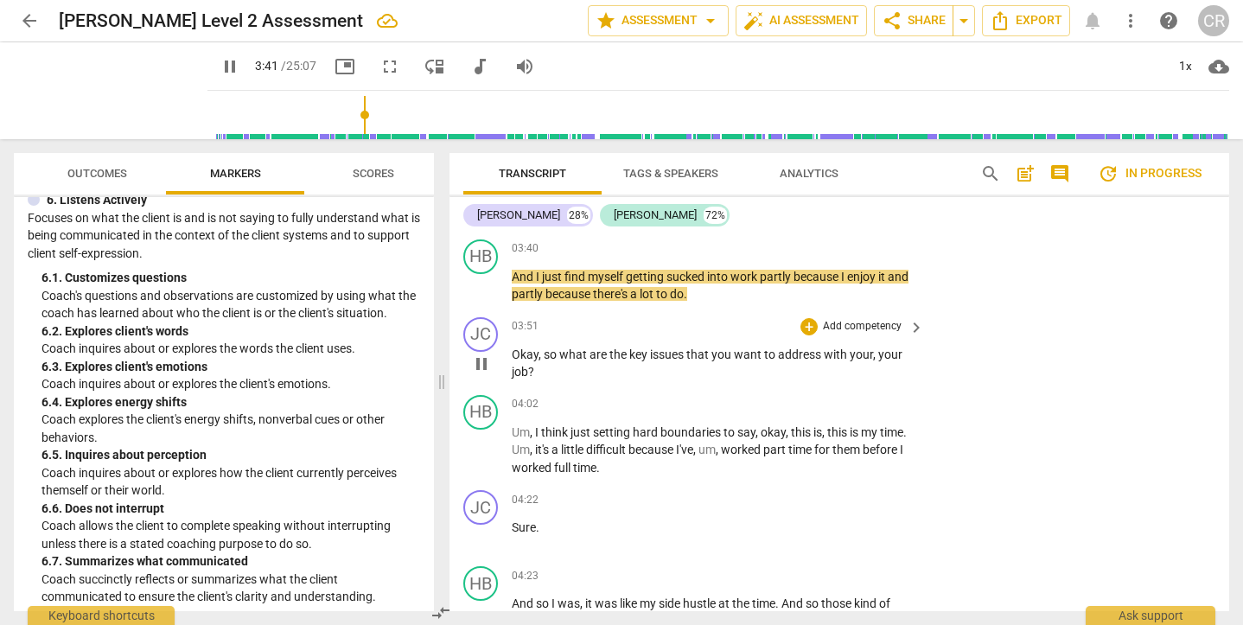
scroll to position [1770, 0]
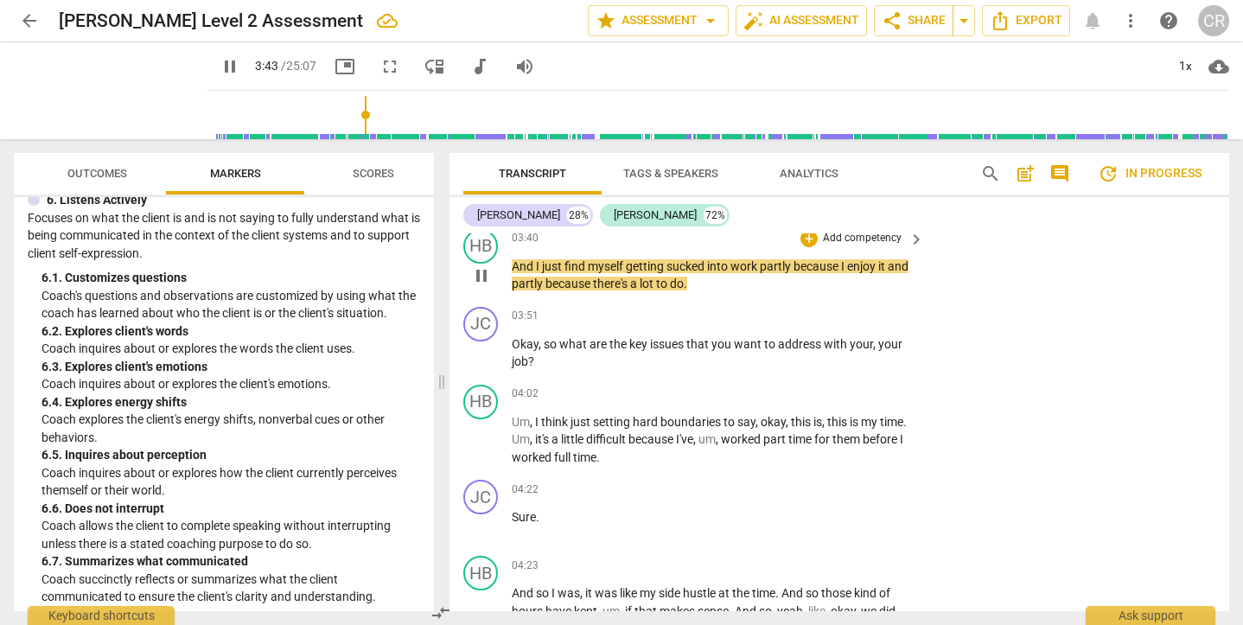
click at [484, 265] on span "pause" at bounding box center [481, 275] width 21 height 21
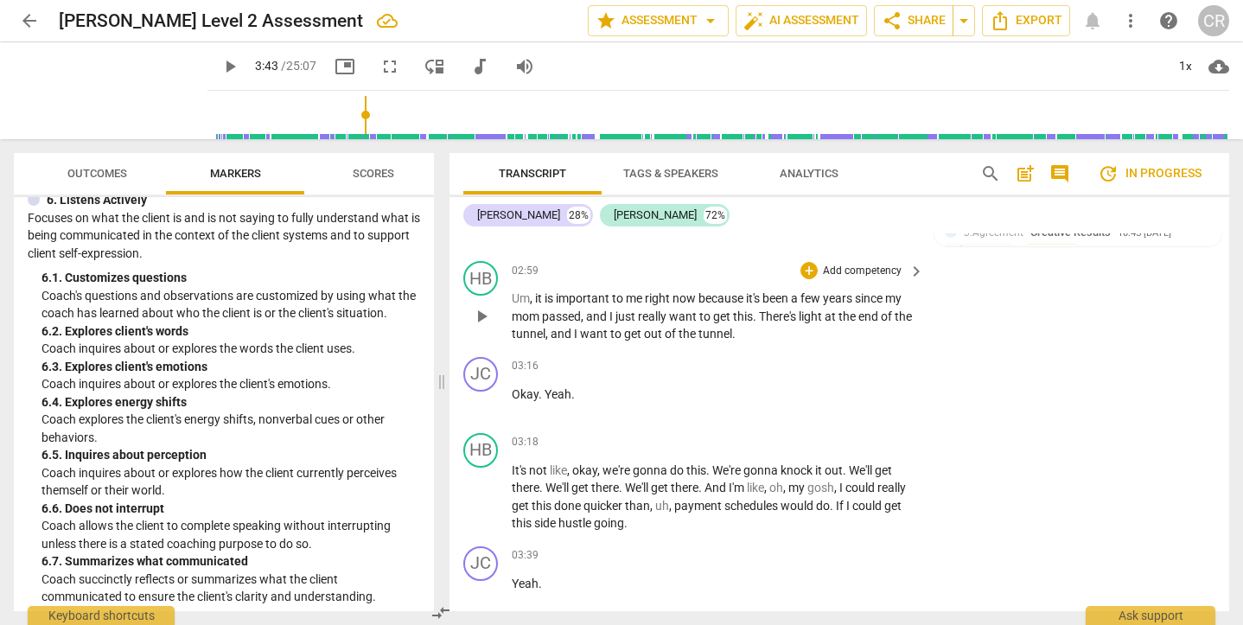
scroll to position [1364, 0]
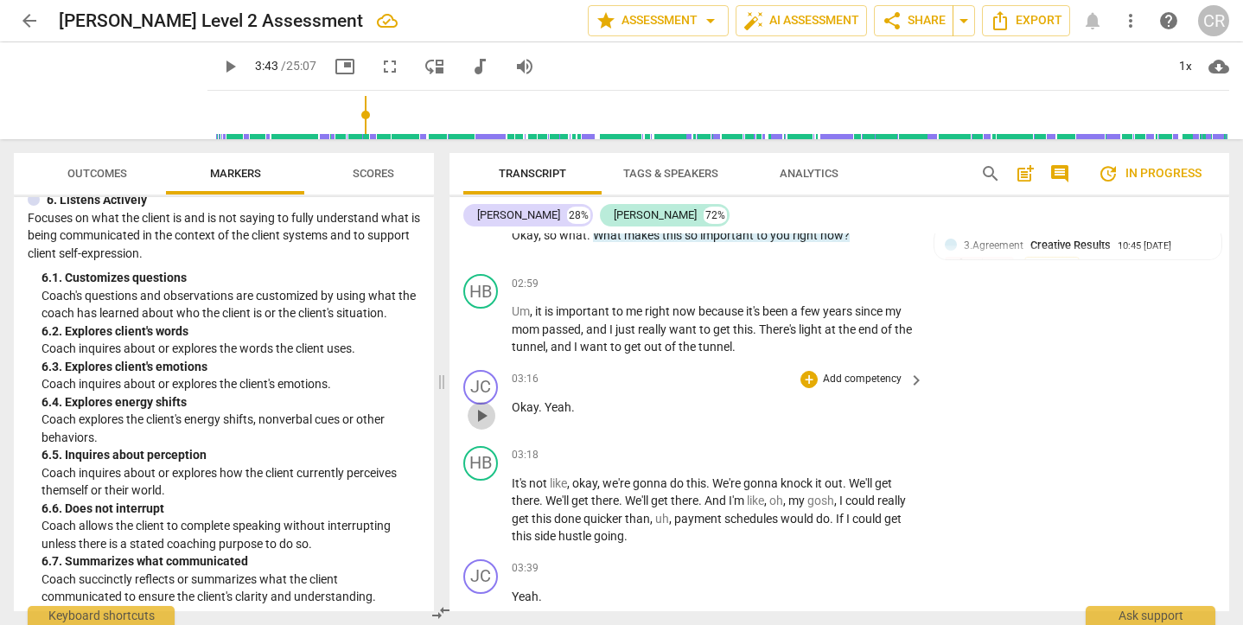
click at [481, 405] on span "play_arrow" at bounding box center [481, 415] width 21 height 21
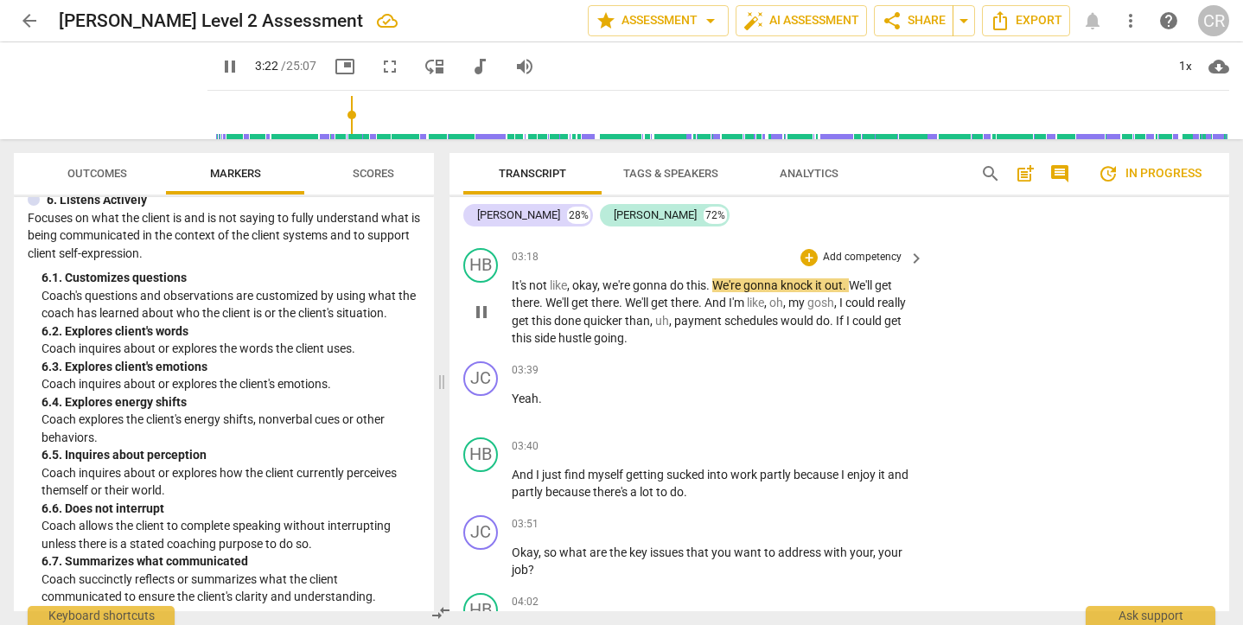
scroll to position [1572, 0]
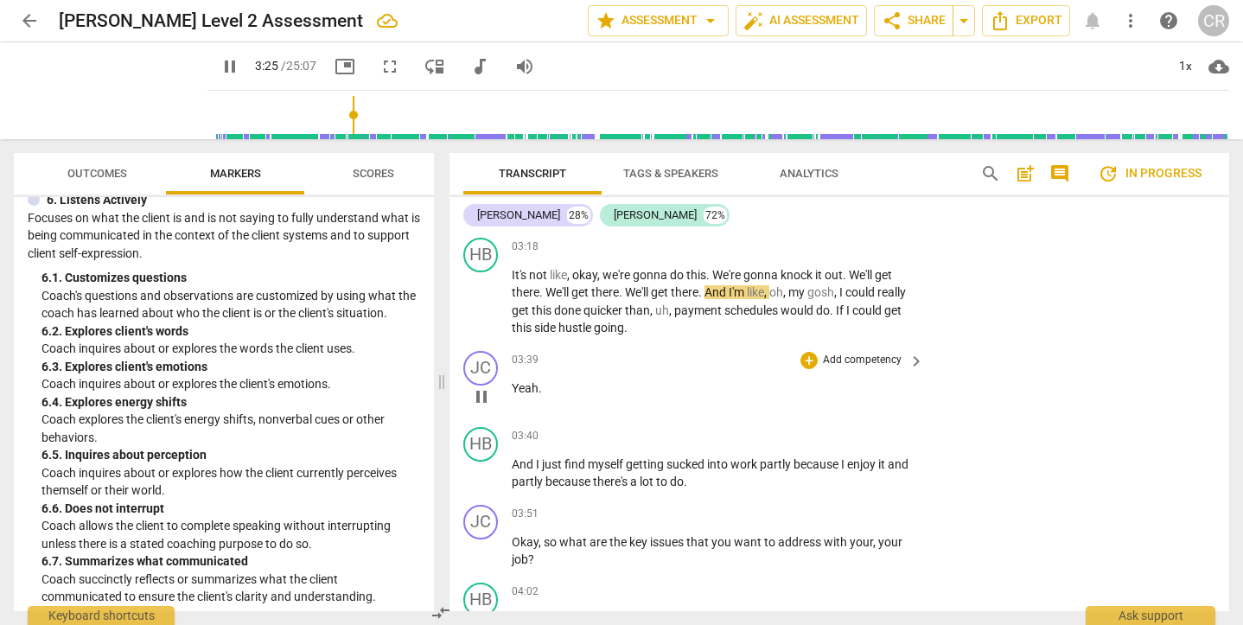
click at [966, 369] on div "JC play_arrow pause 03:39 + Add competency keyboard_arrow_right Yeah ." at bounding box center [839, 382] width 780 height 76
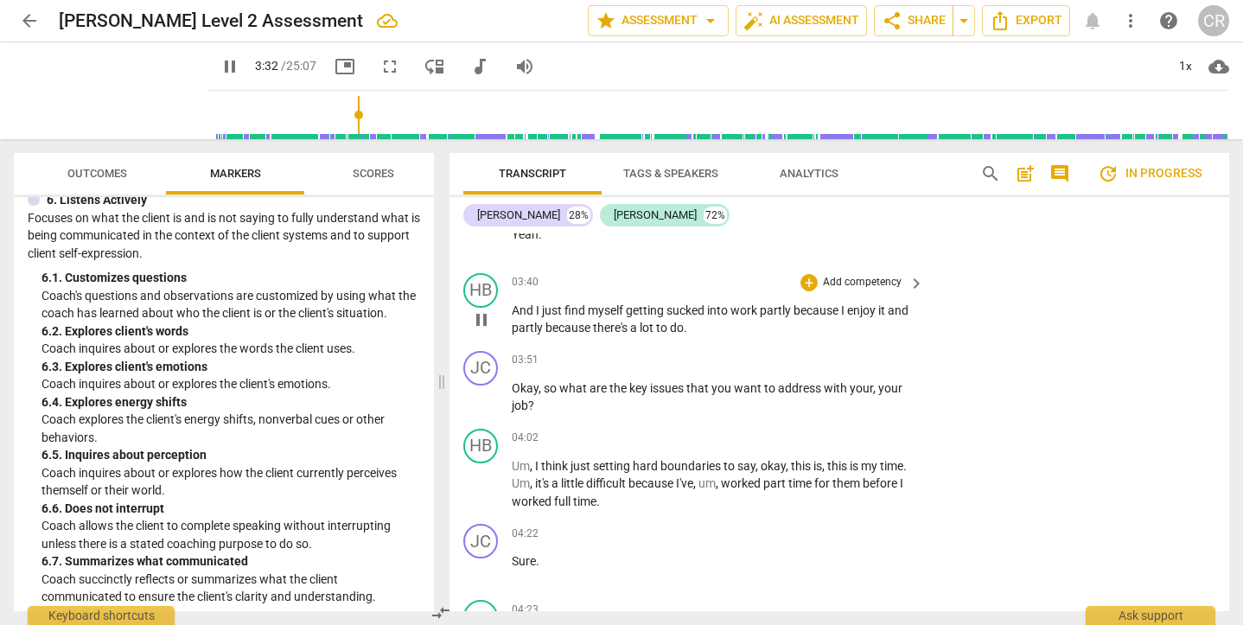
scroll to position [1757, 0]
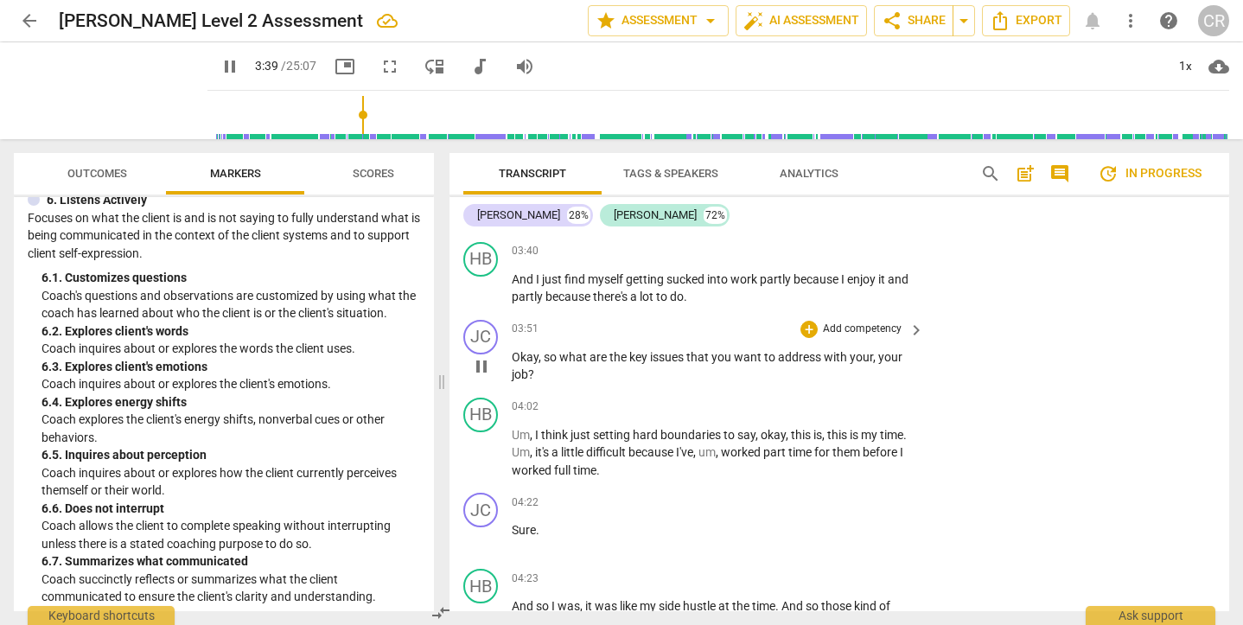
click at [486, 356] on span "pause" at bounding box center [481, 366] width 21 height 21
type input "220"
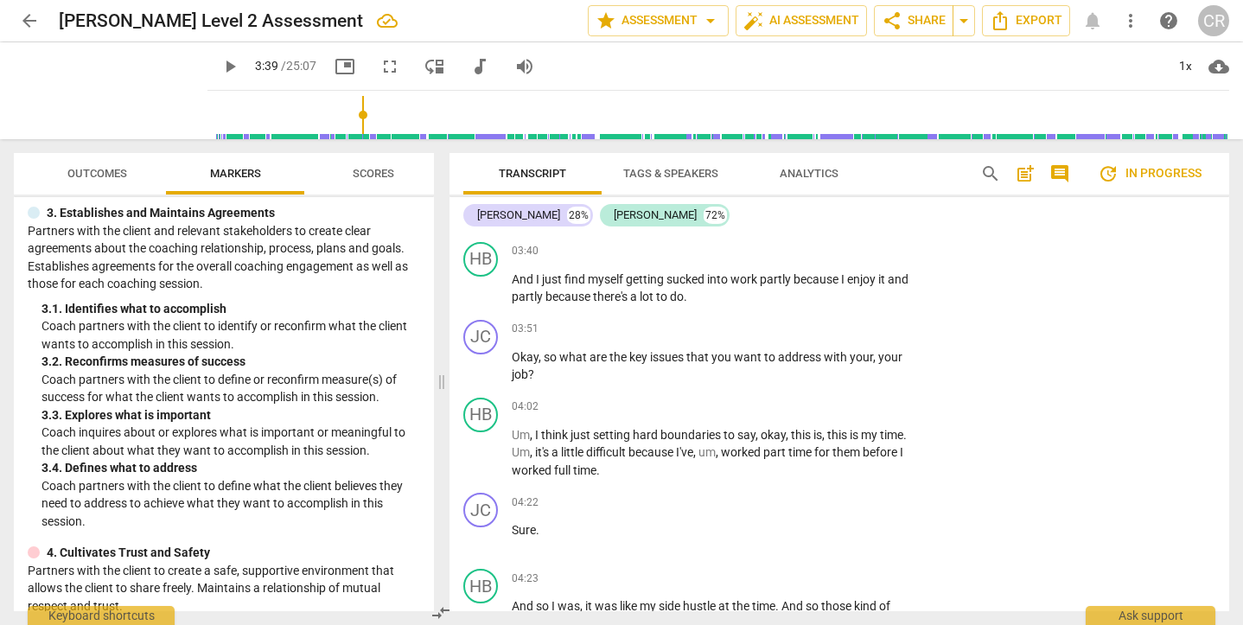
scroll to position [295, 0]
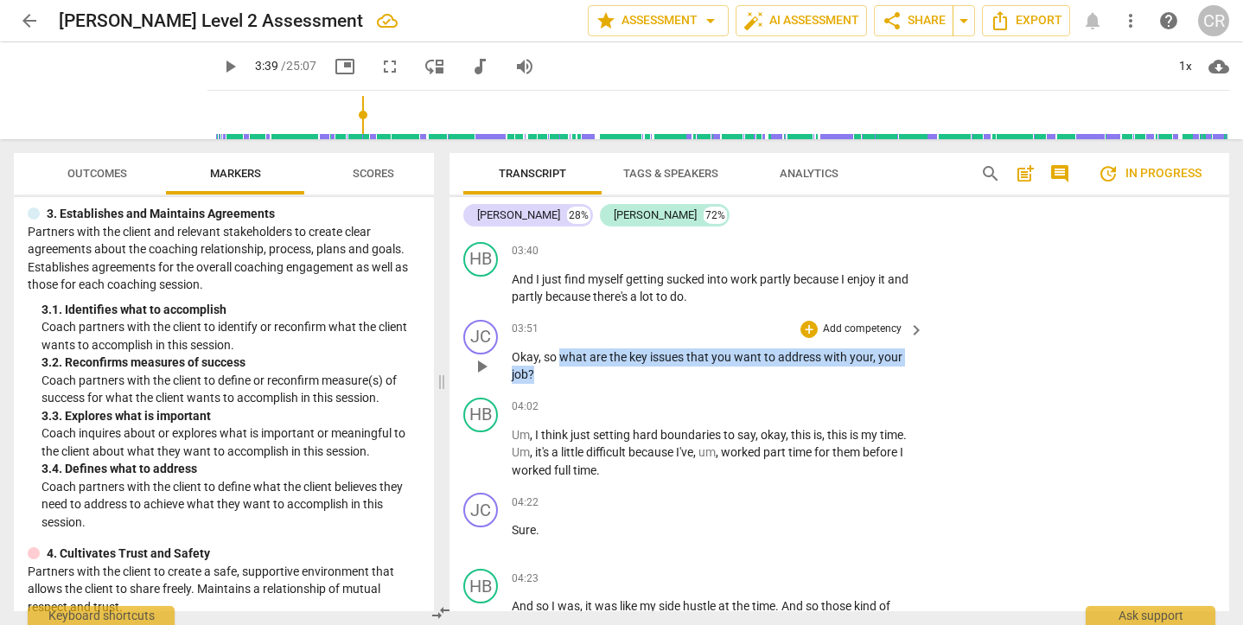
drag, startPoint x: 560, startPoint y: 359, endPoint x: 563, endPoint y: 347, distance: 12.4
click at [563, 348] on p "Okay , so what are the key issues that you want to address with your , your job…" at bounding box center [714, 365] width 404 height 35
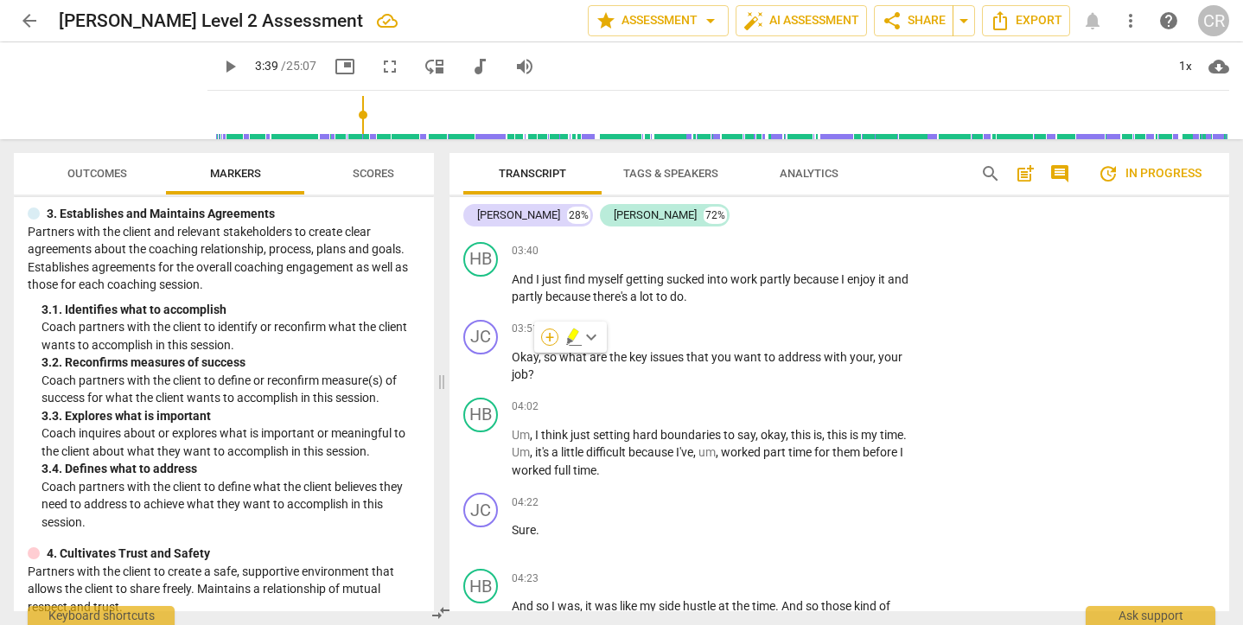
click at [551, 335] on div "+" at bounding box center [549, 336] width 17 height 17
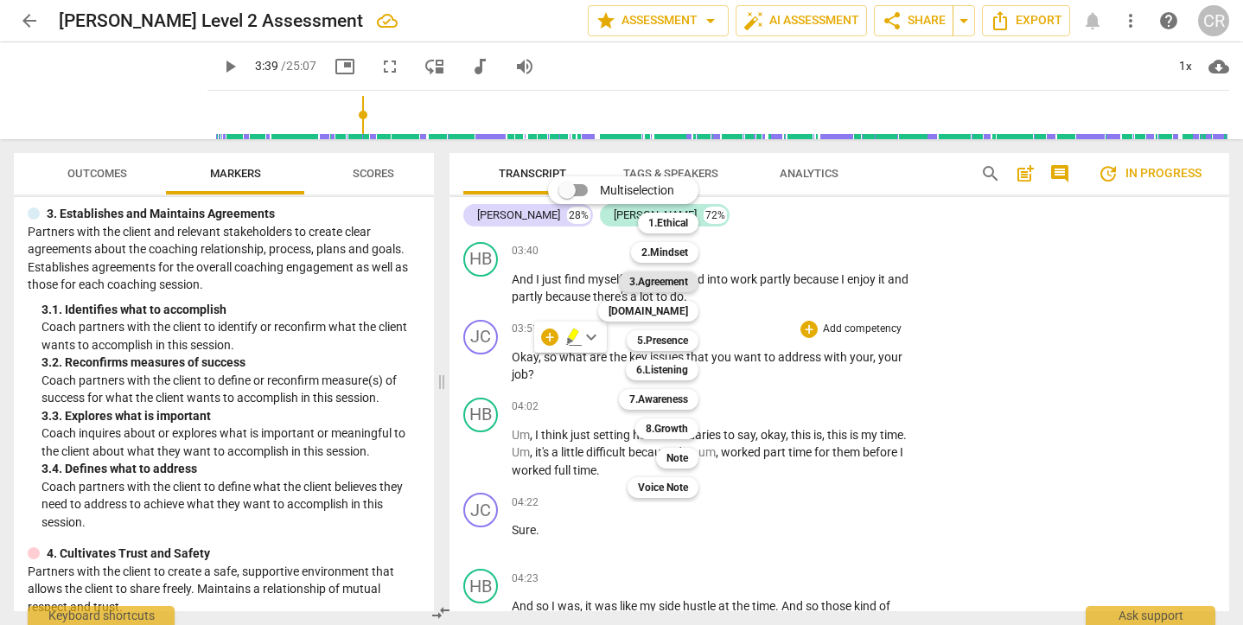
click at [665, 283] on b "3.Agreement" at bounding box center [658, 281] width 59 height 21
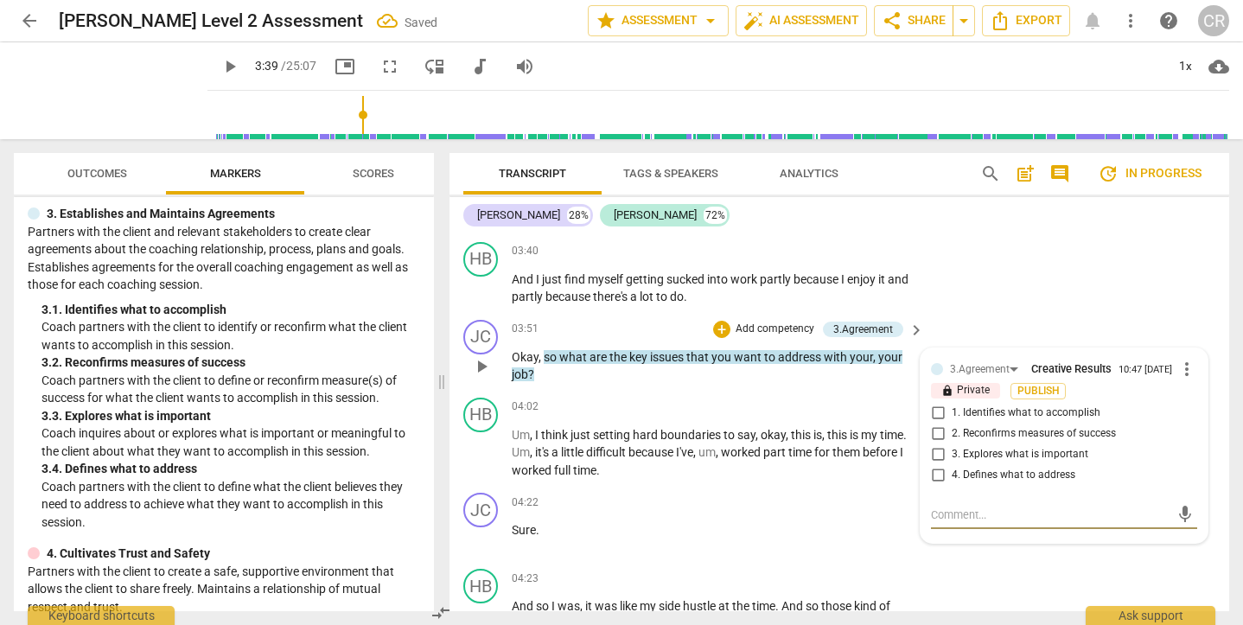
click at [937, 469] on input "4. Defines what to address" at bounding box center [938, 475] width 28 height 21
checkbox input "true"
click at [726, 391] on div "HB play_arrow pause 04:02 + Add competency keyboard_arrow_right Um , I think ju…" at bounding box center [839, 439] width 780 height 96
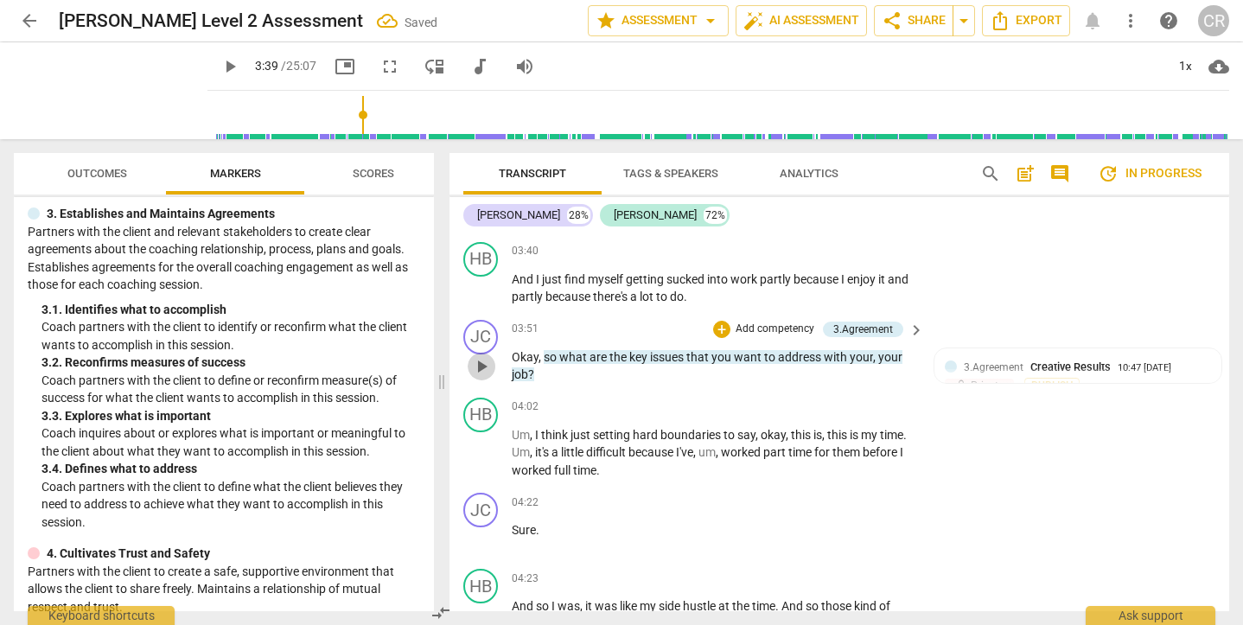
click at [476, 356] on span "play_arrow" at bounding box center [481, 366] width 21 height 21
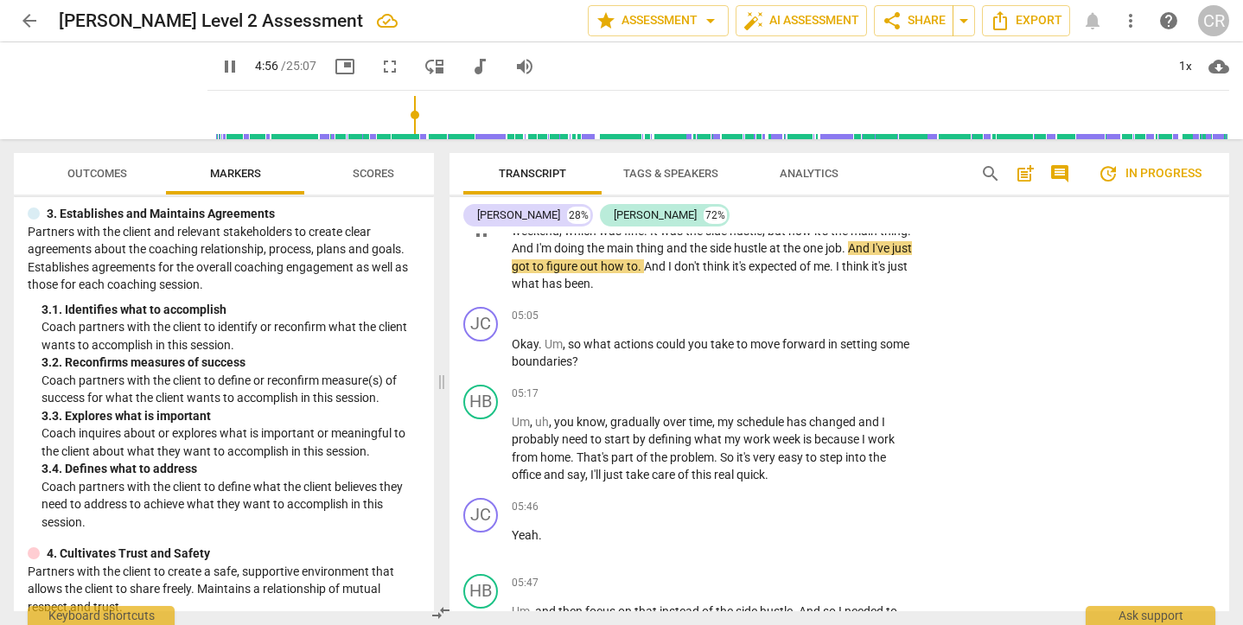
scroll to position [2189, 0]
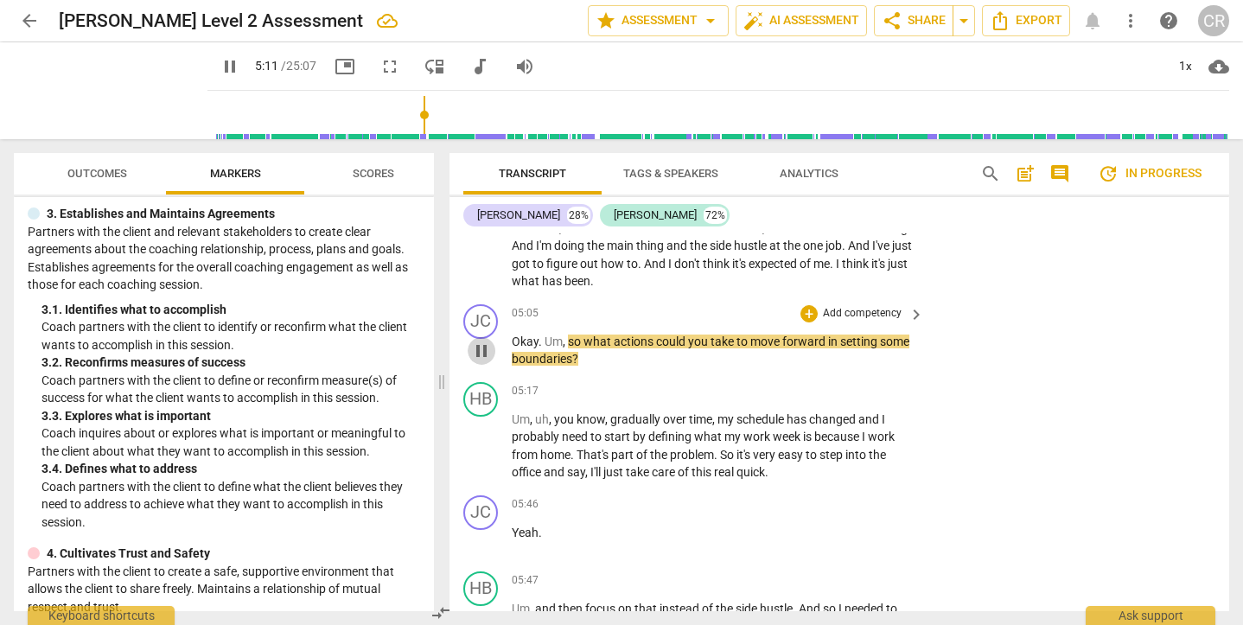
click at [485, 341] on span "pause" at bounding box center [481, 351] width 21 height 21
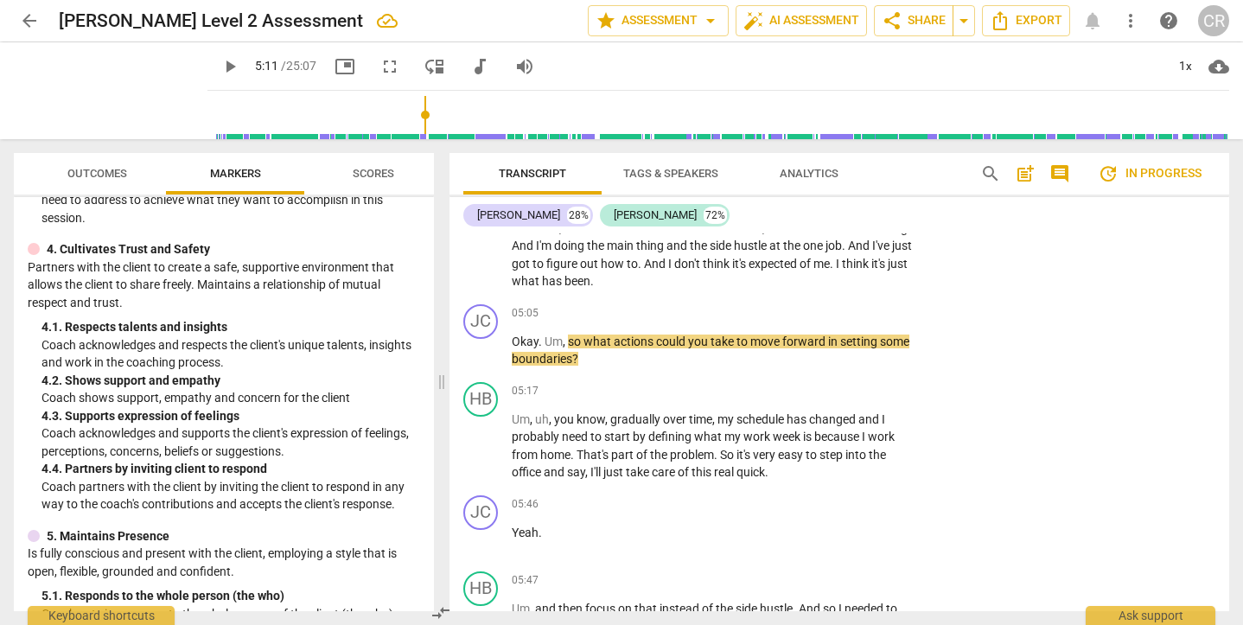
scroll to position [594, 0]
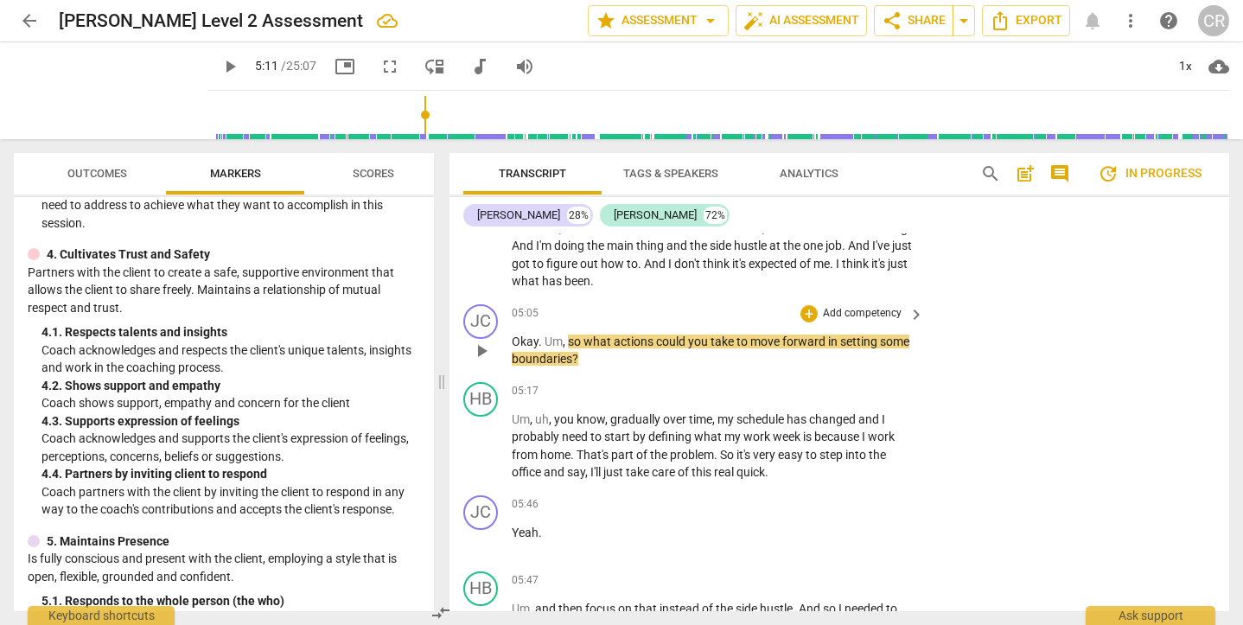
click at [483, 341] on span "play_arrow" at bounding box center [481, 351] width 21 height 21
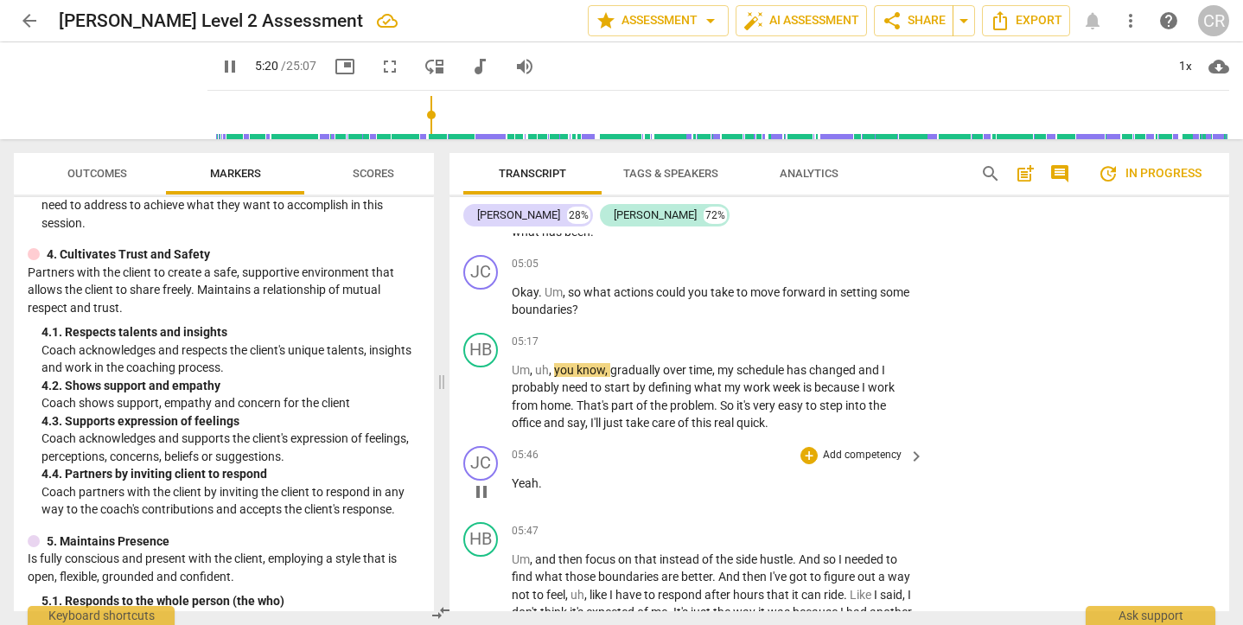
scroll to position [2223, 0]
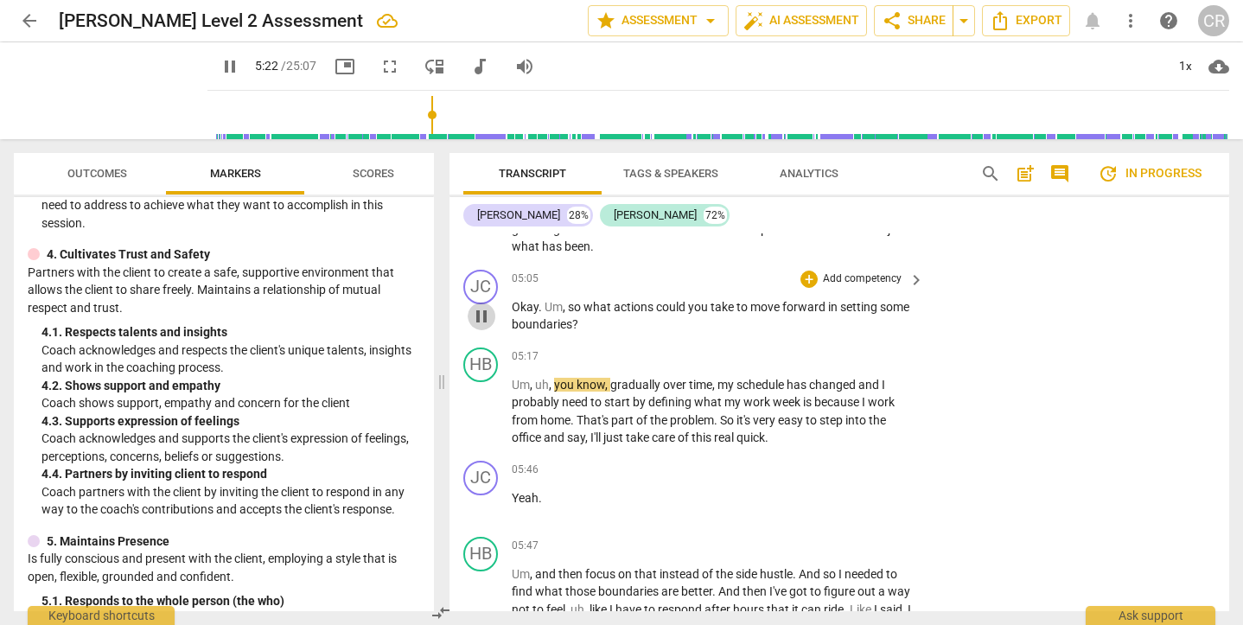
click at [477, 306] on span "pause" at bounding box center [481, 316] width 21 height 21
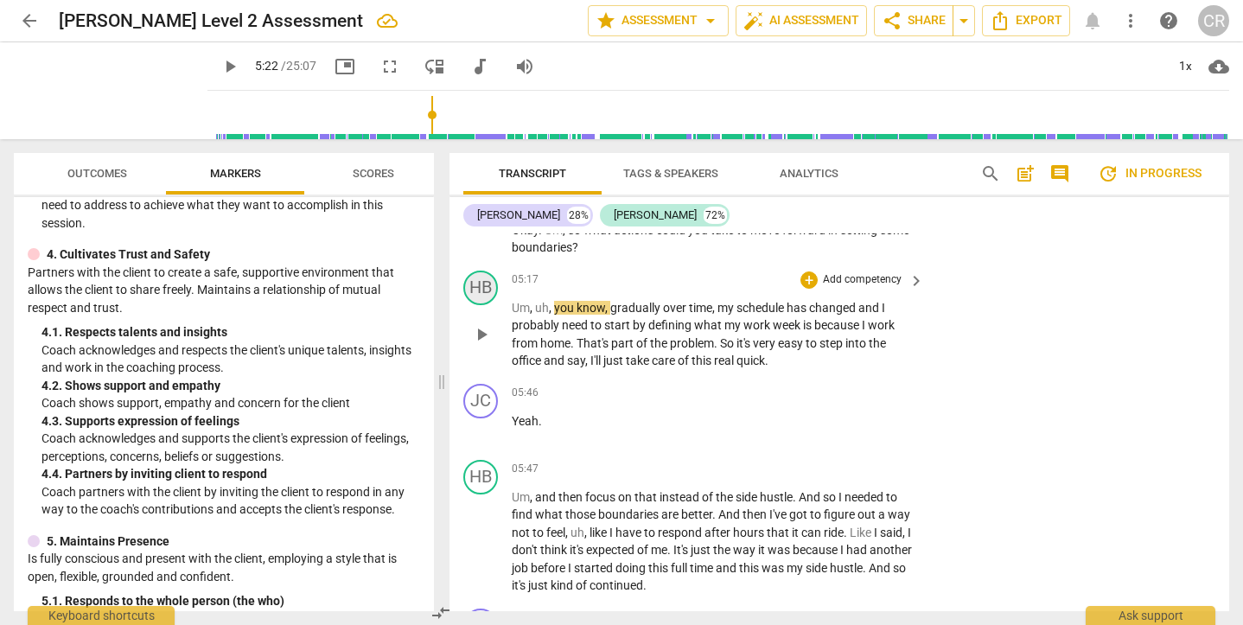
scroll to position [2307, 0]
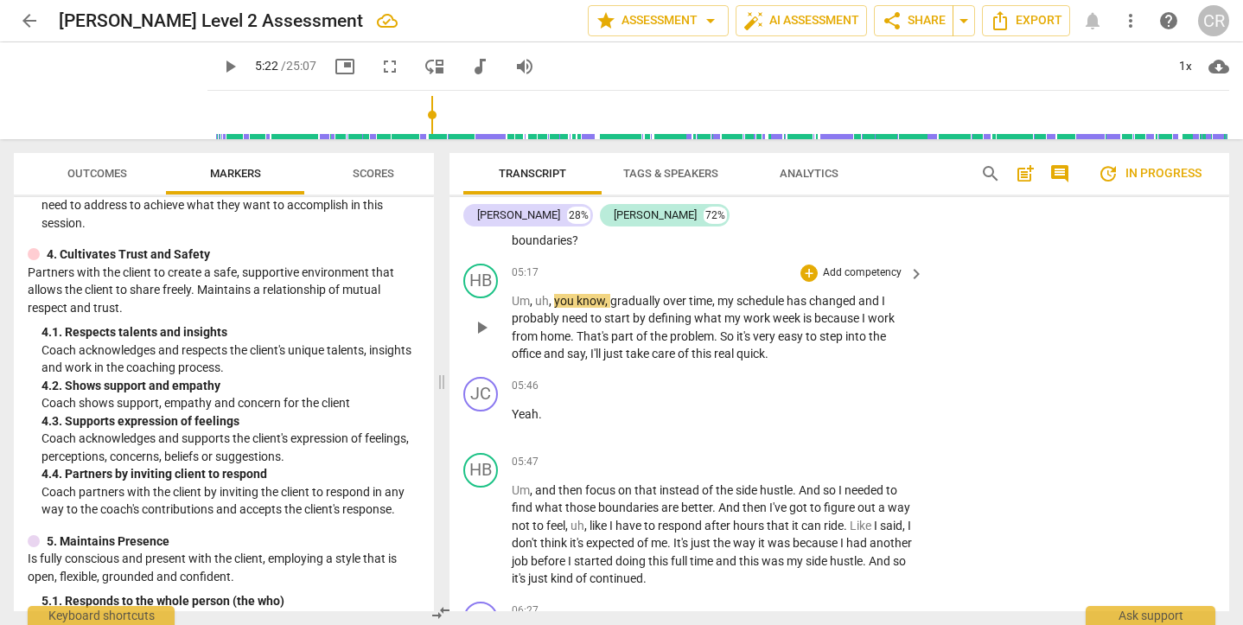
click at [482, 317] on span "play_arrow" at bounding box center [481, 327] width 21 height 21
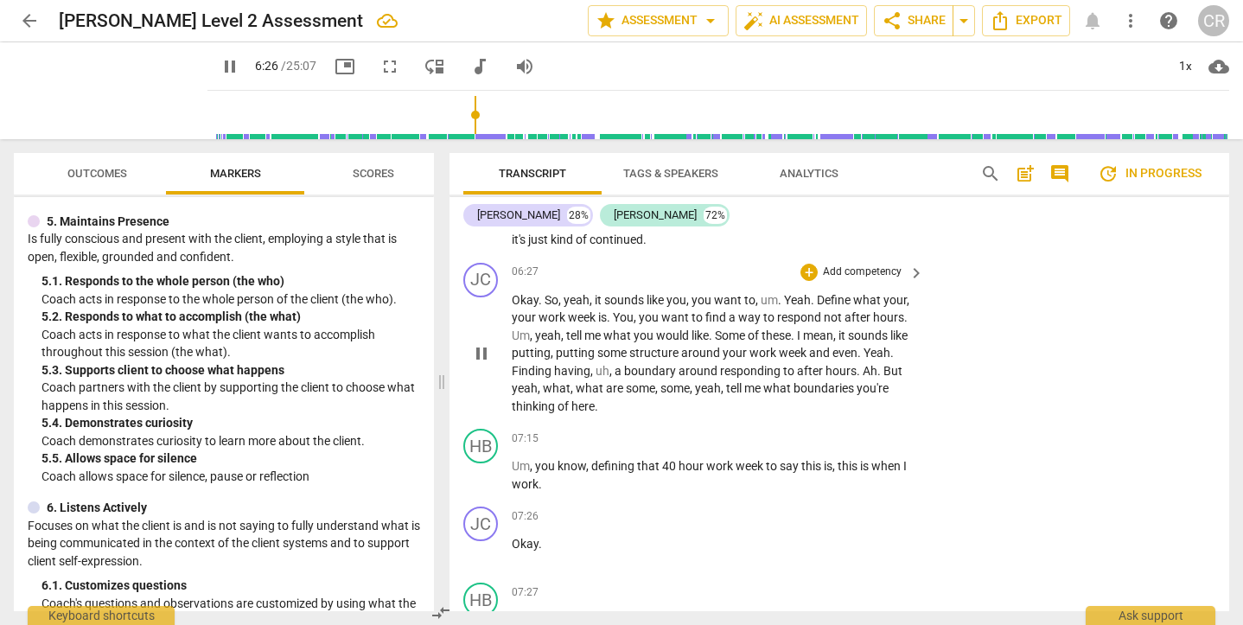
scroll to position [2667, 0]
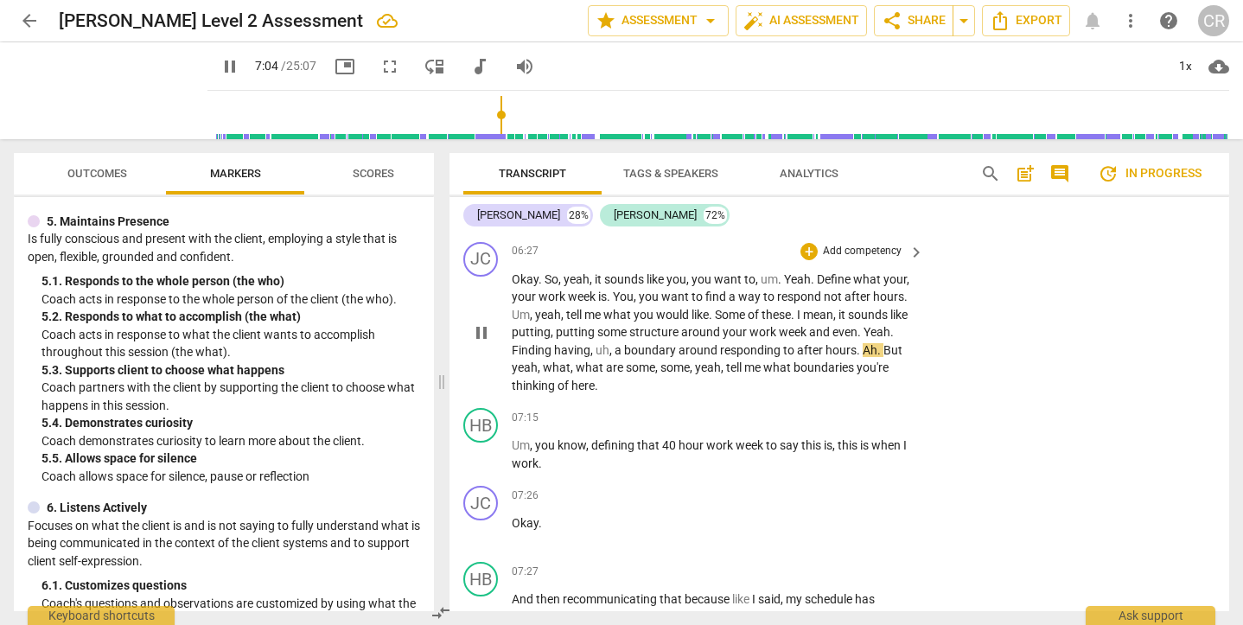
click at [478, 322] on span "pause" at bounding box center [481, 332] width 21 height 21
type input "425"
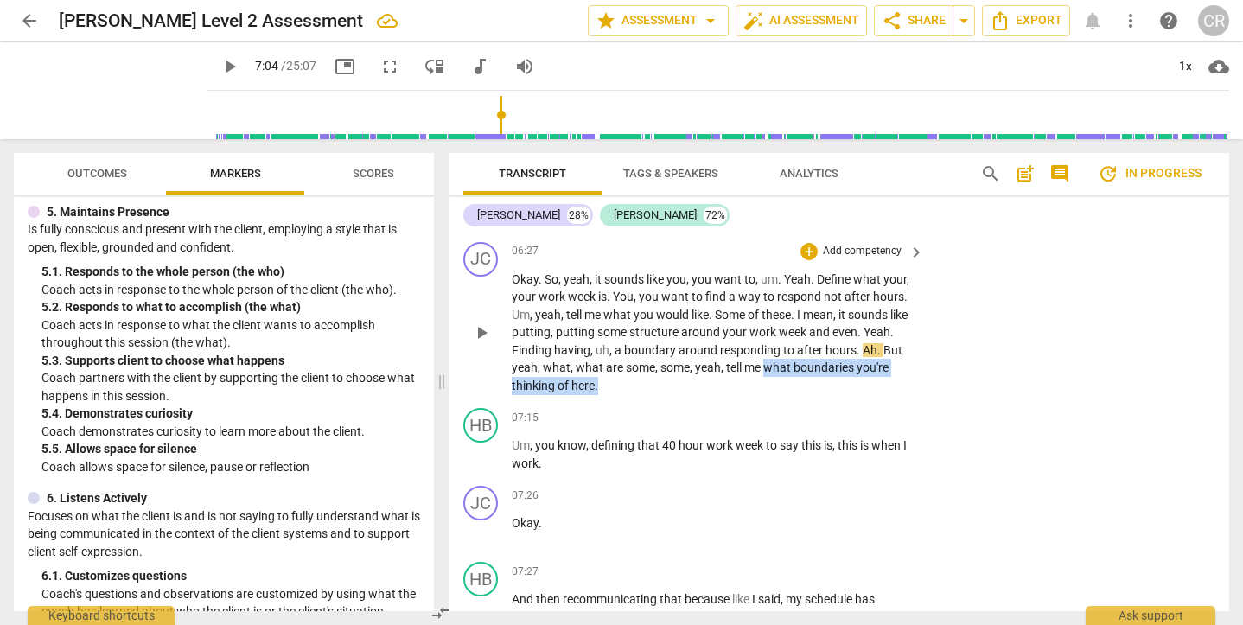
drag, startPoint x: 789, startPoint y: 341, endPoint x: 813, endPoint y: 357, distance: 28.8
click at [813, 357] on p "Okay . So , yeah , it sounds like you , you want to , um . Yeah . Define what y…" at bounding box center [714, 333] width 404 height 124
click at [744, 360] on span "tell" at bounding box center [735, 367] width 18 height 14
drag, startPoint x: 745, startPoint y: 338, endPoint x: 775, endPoint y: 361, distance: 37.5
click at [775, 361] on p "Okay . So , yeah , it sounds like you , you want to , um . Yeah . Define what y…" at bounding box center [714, 333] width 404 height 124
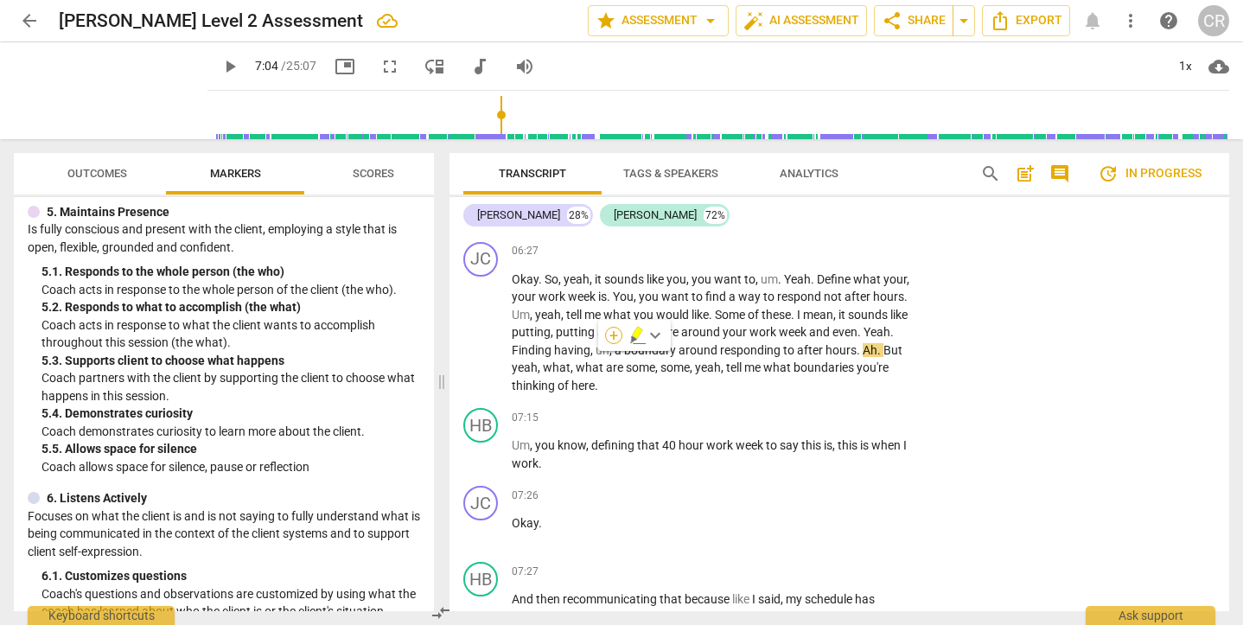
click at [615, 334] on div "+" at bounding box center [613, 335] width 17 height 17
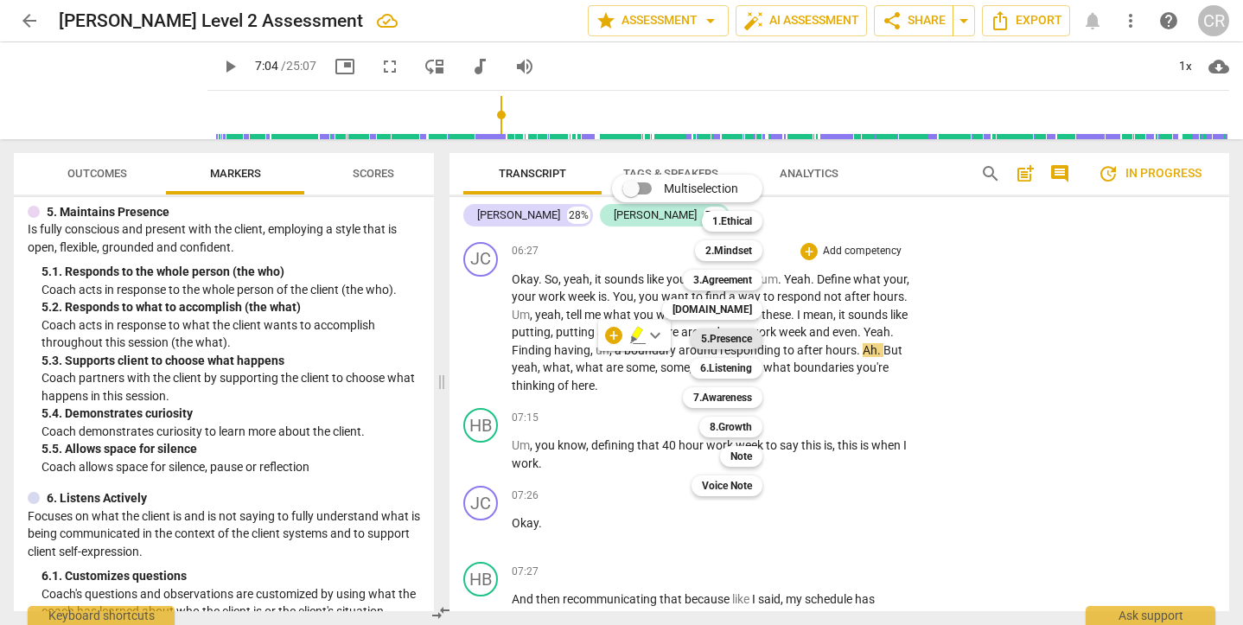
click at [736, 338] on b "5.Presence" at bounding box center [726, 338] width 51 height 21
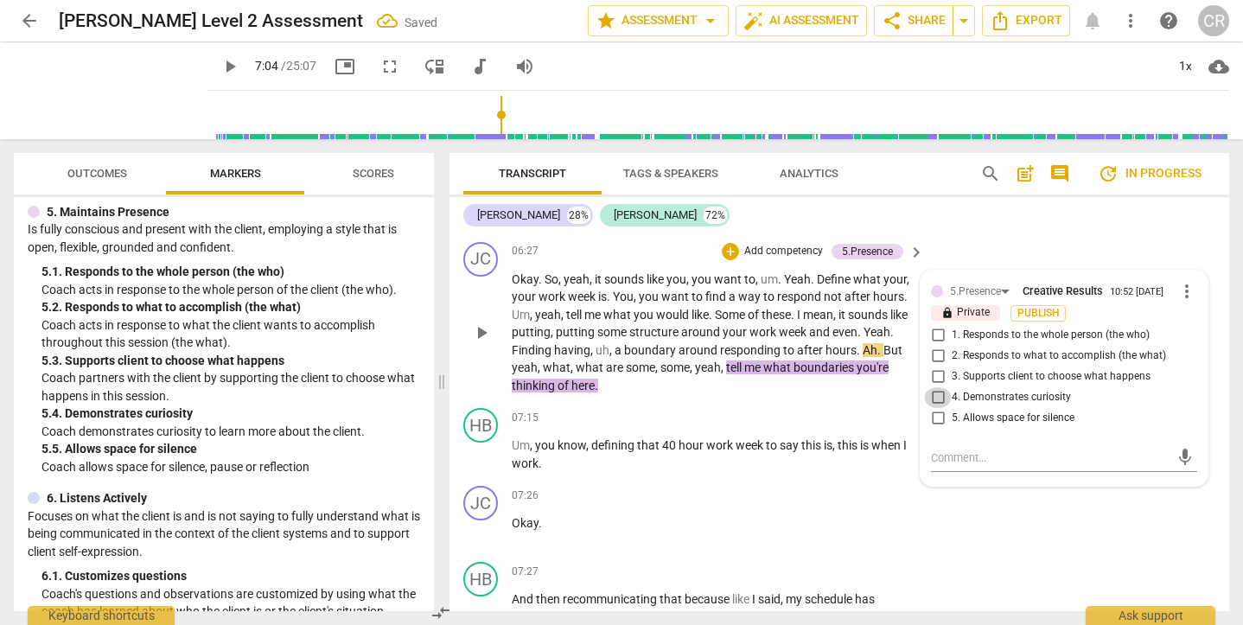
click at [937, 387] on input "4. Demonstrates curiosity" at bounding box center [938, 397] width 28 height 21
checkbox input "true"
click at [677, 343] on span "boundary" at bounding box center [651, 350] width 54 height 14
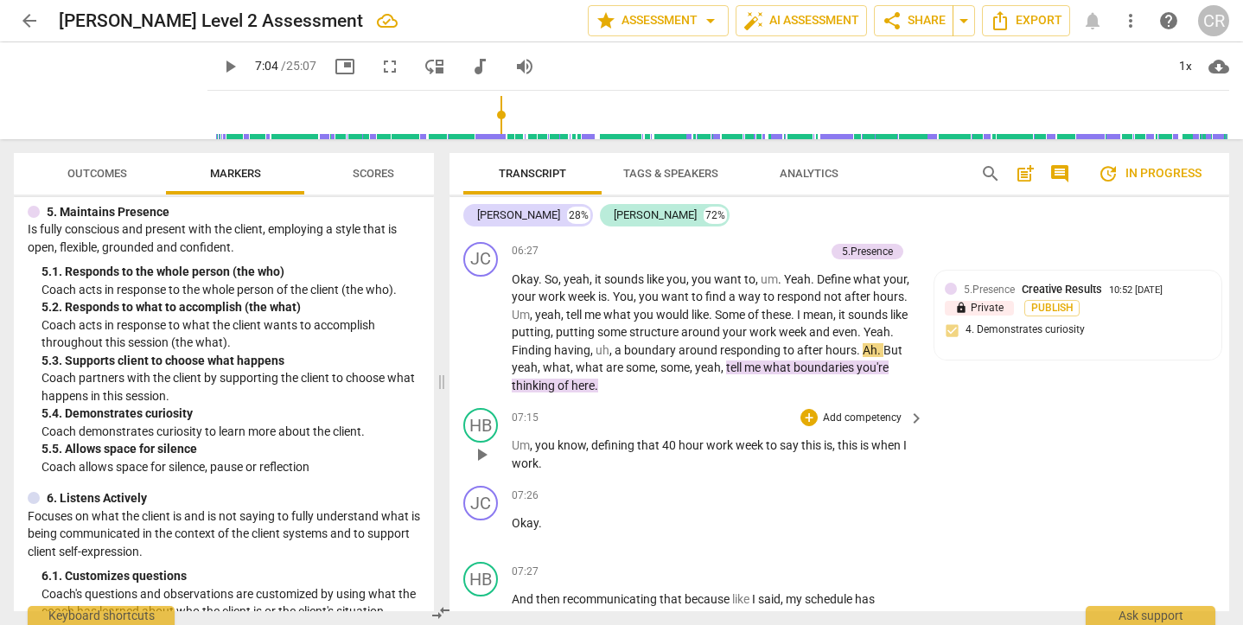
click at [479, 444] on span "play_arrow" at bounding box center [481, 454] width 21 height 21
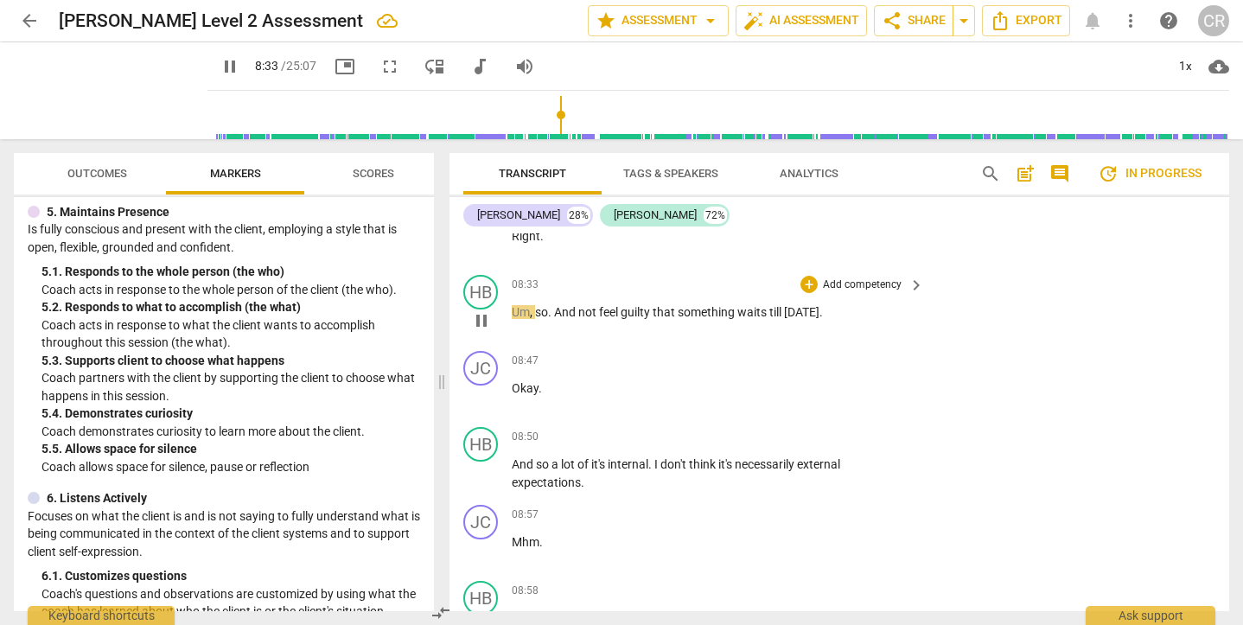
scroll to position [3644, 0]
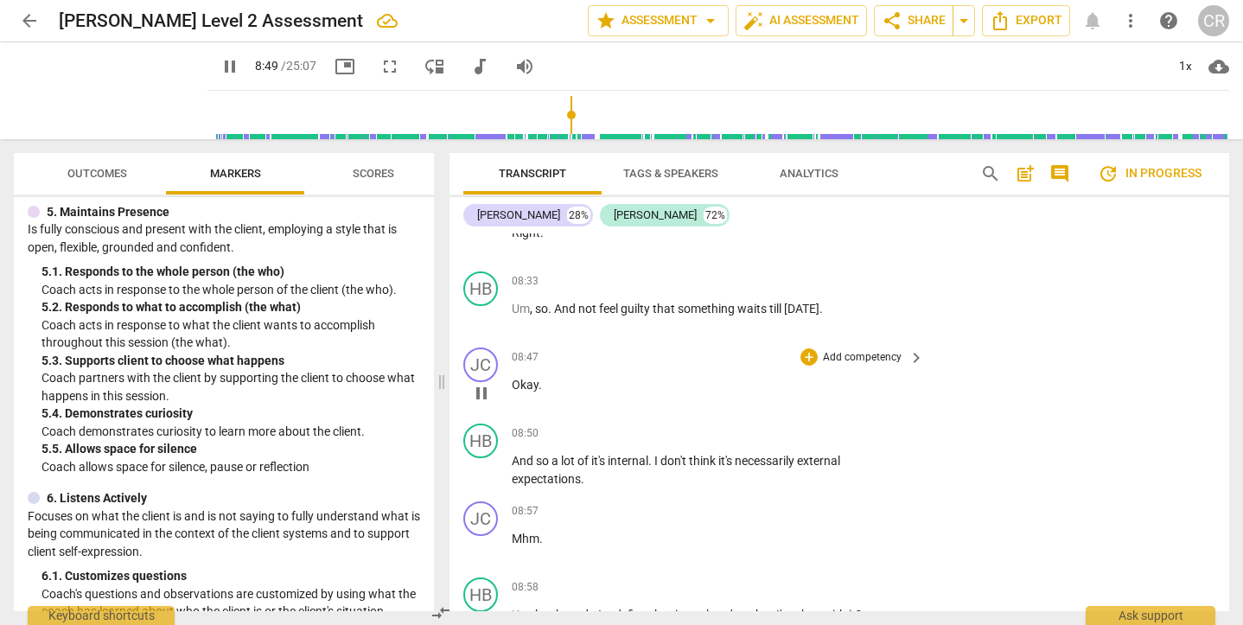
click at [481, 383] on span "pause" at bounding box center [481, 393] width 21 height 21
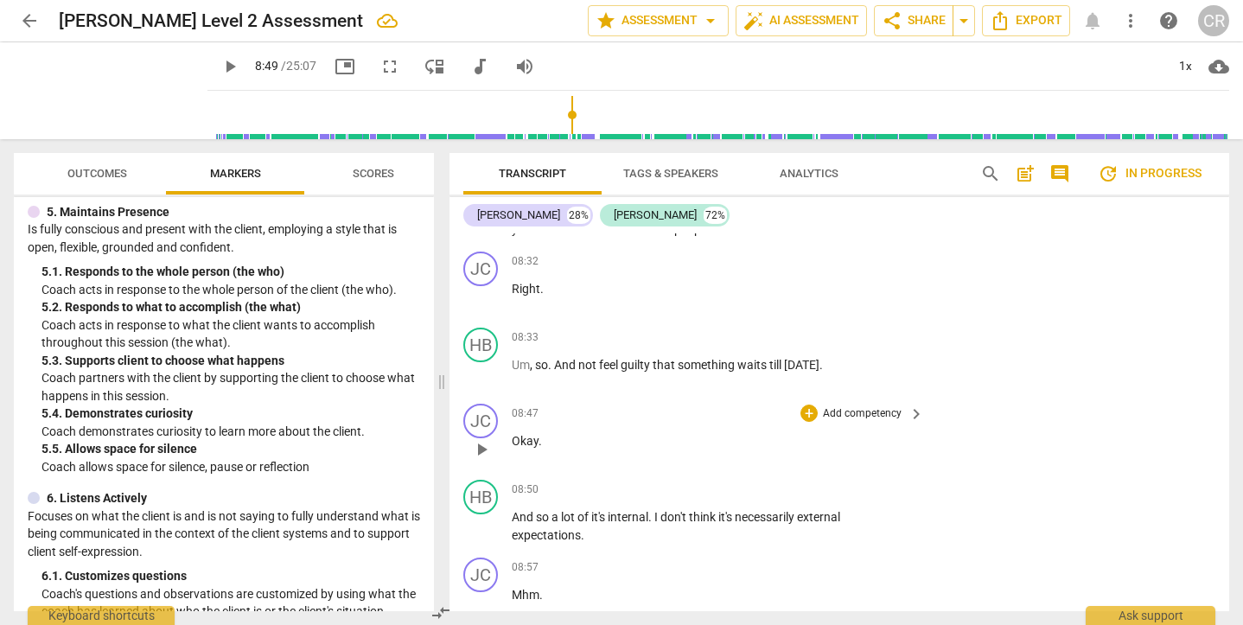
scroll to position [3589, 0]
click at [481, 514] on span "play_arrow" at bounding box center [481, 524] width 21 height 21
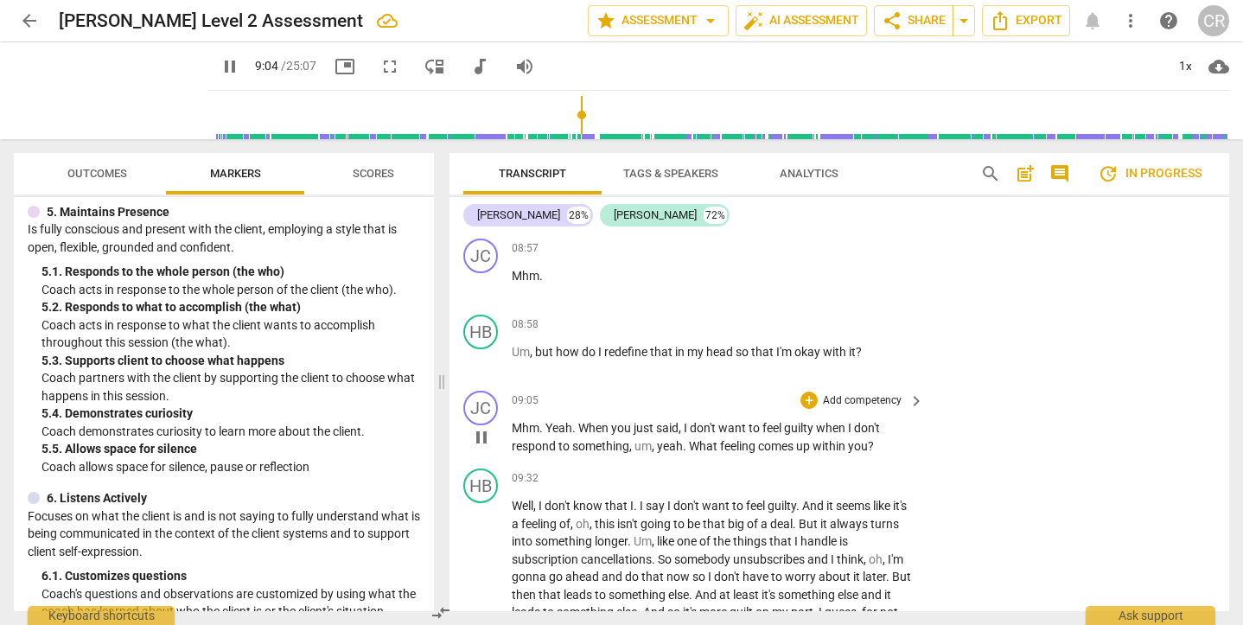
scroll to position [3937, 0]
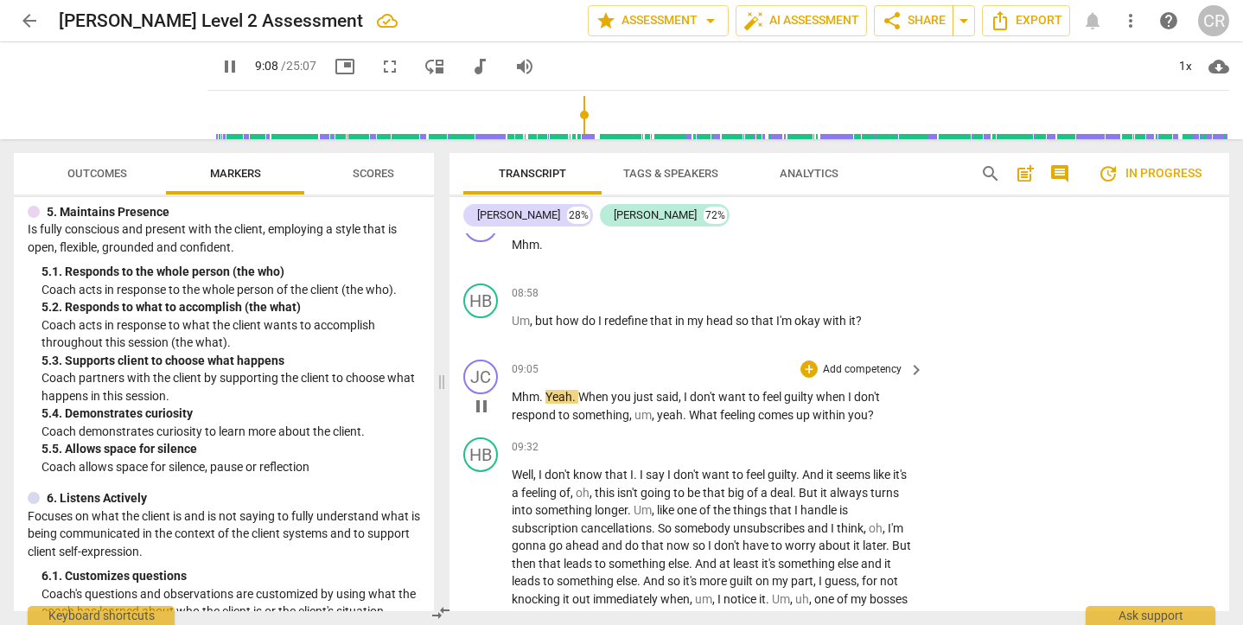
click at [478, 396] on span "pause" at bounding box center [481, 406] width 21 height 21
type input "549"
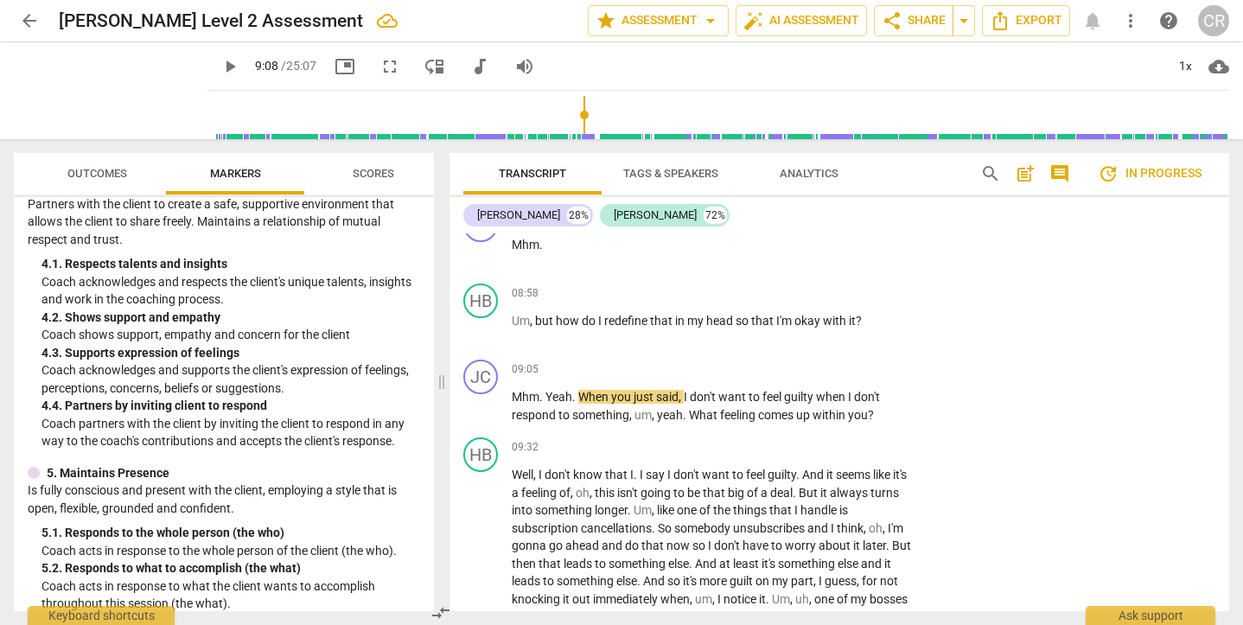
scroll to position [664, 0]
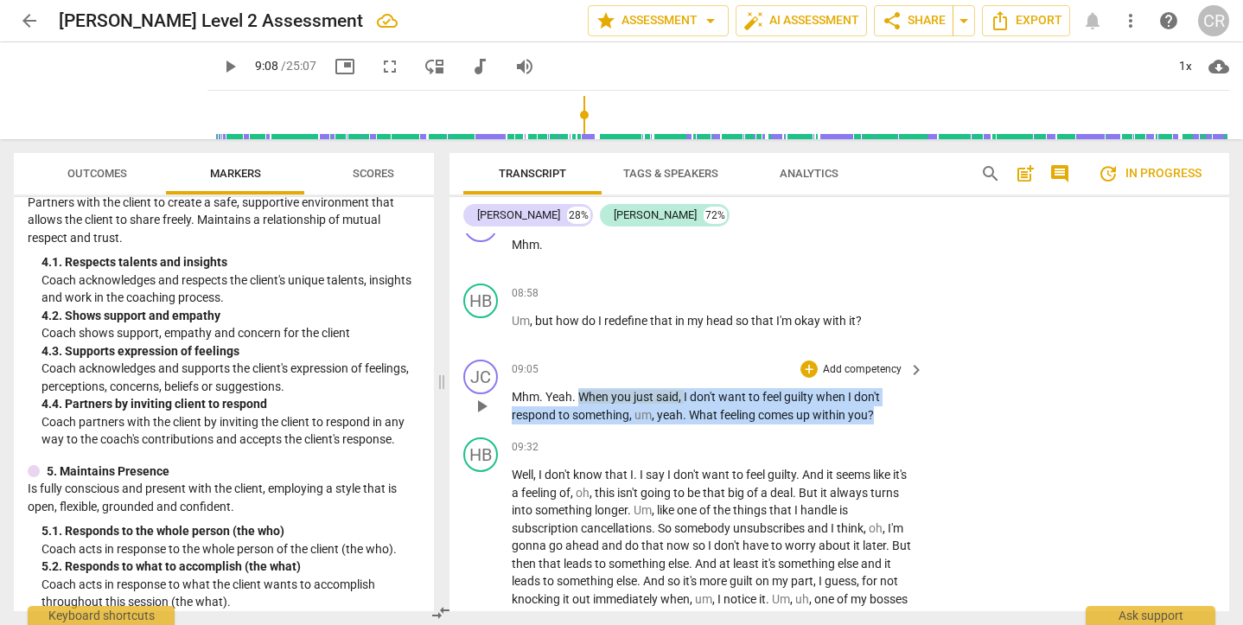
drag, startPoint x: 579, startPoint y: 342, endPoint x: 888, endPoint y: 366, distance: 309.5
click at [888, 388] on p "Mhm . Yeah . When you just said , I don't want to feel guilty when I don't resp…" at bounding box center [714, 405] width 404 height 35
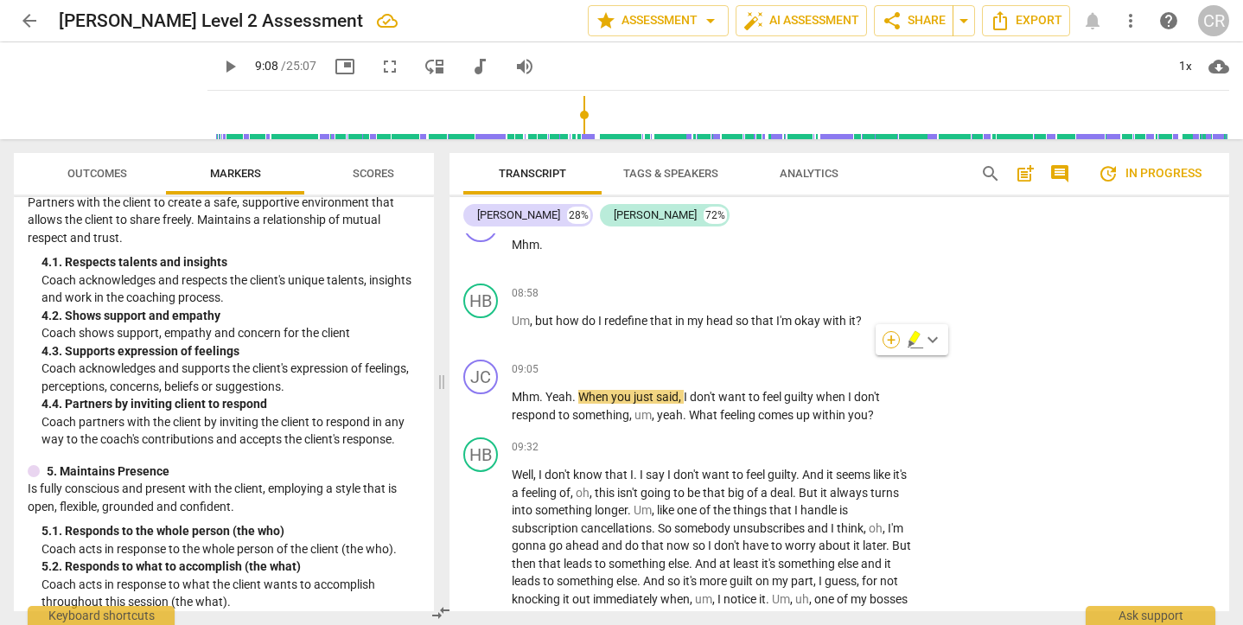
click at [889, 339] on div "+" at bounding box center [891, 339] width 17 height 17
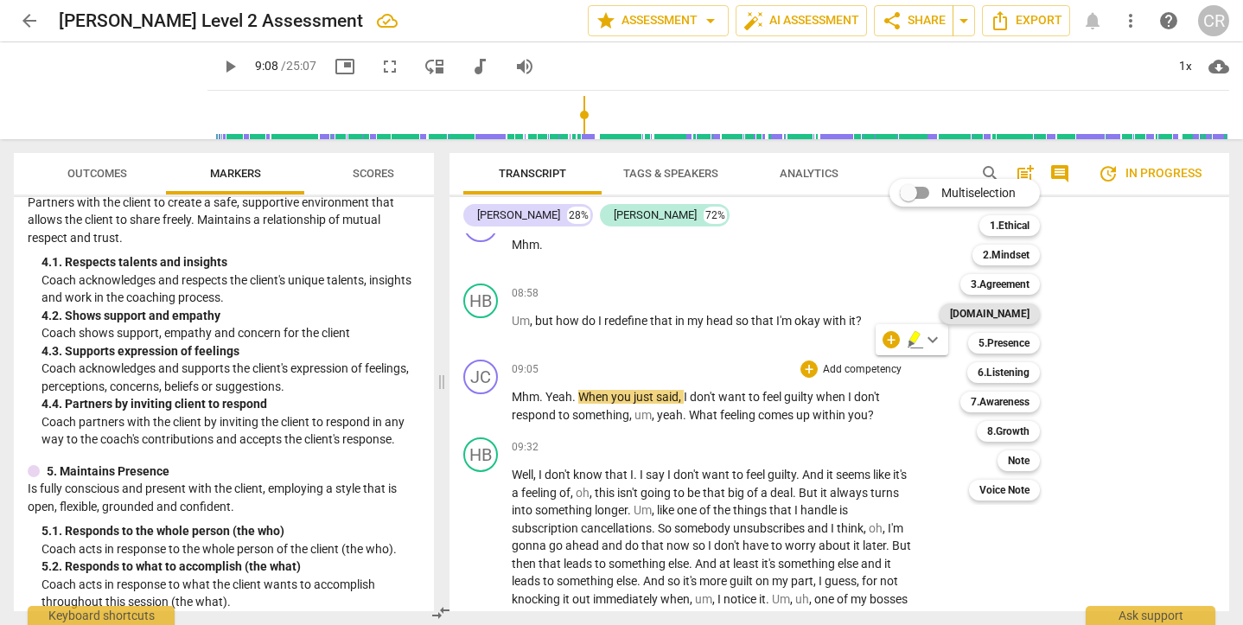
click at [1013, 313] on b "[DOMAIN_NAME]" at bounding box center [990, 313] width 80 height 21
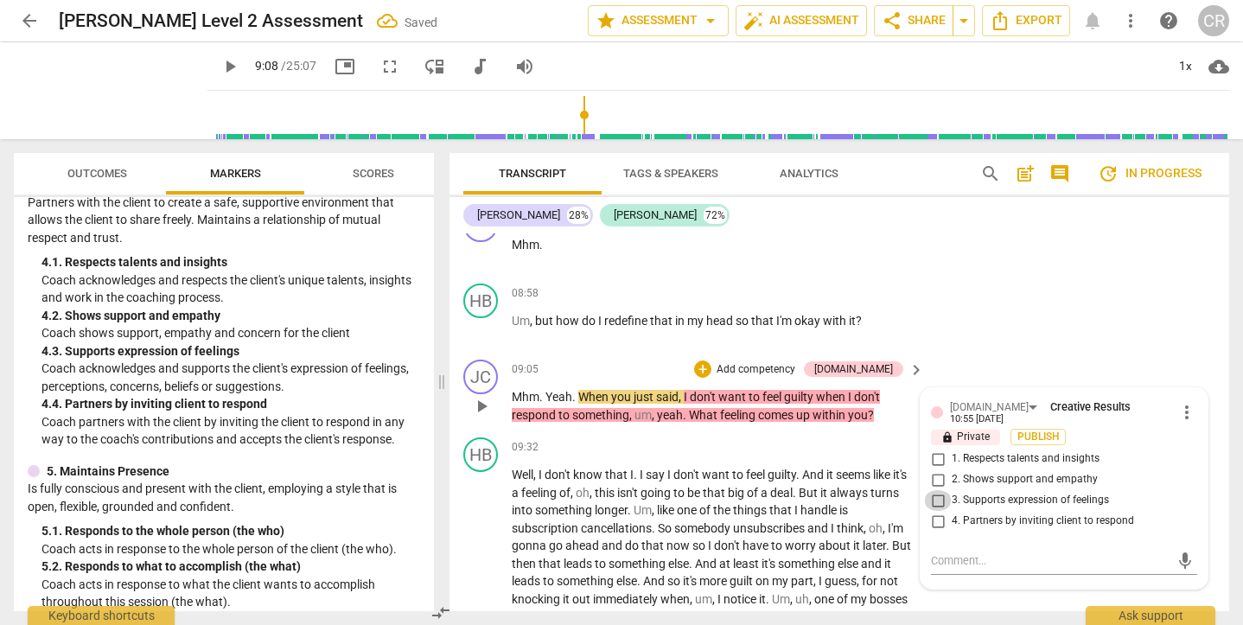
click at [934, 490] on input "3. Supports expression of feelings" at bounding box center [938, 500] width 28 height 21
checkbox input "true"
click at [1022, 293] on div "HB play_arrow pause 08:58 + Add competency keyboard_arrow_right Um , but how do…" at bounding box center [839, 315] width 780 height 76
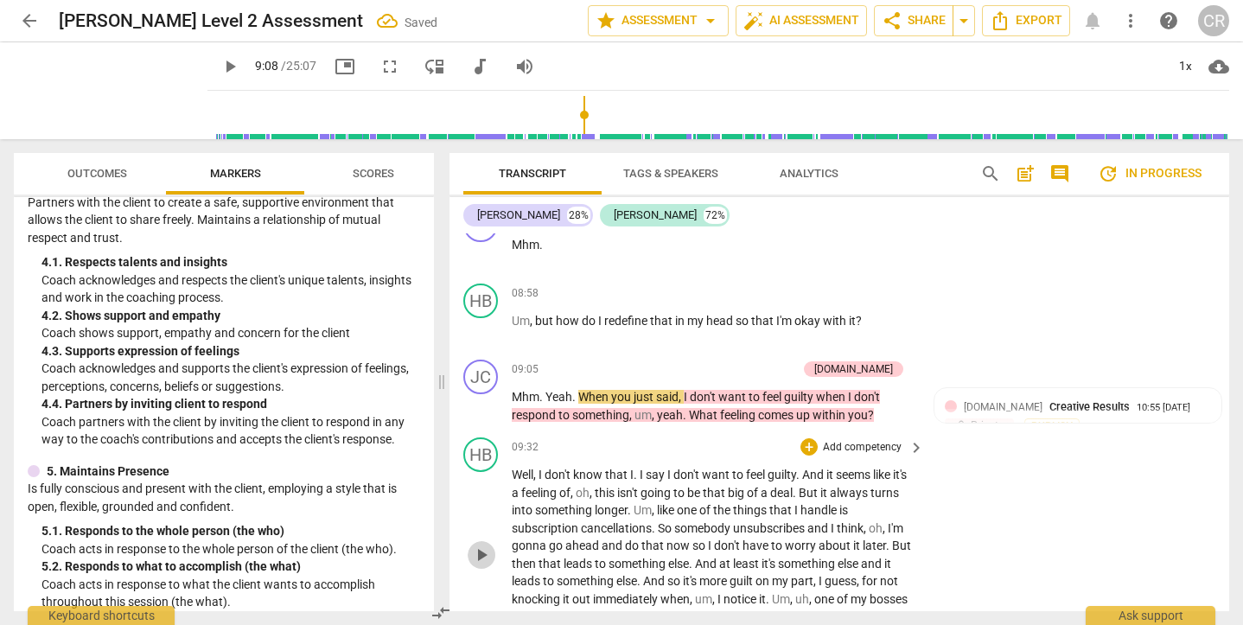
click at [481, 545] on span "play_arrow" at bounding box center [481, 555] width 21 height 21
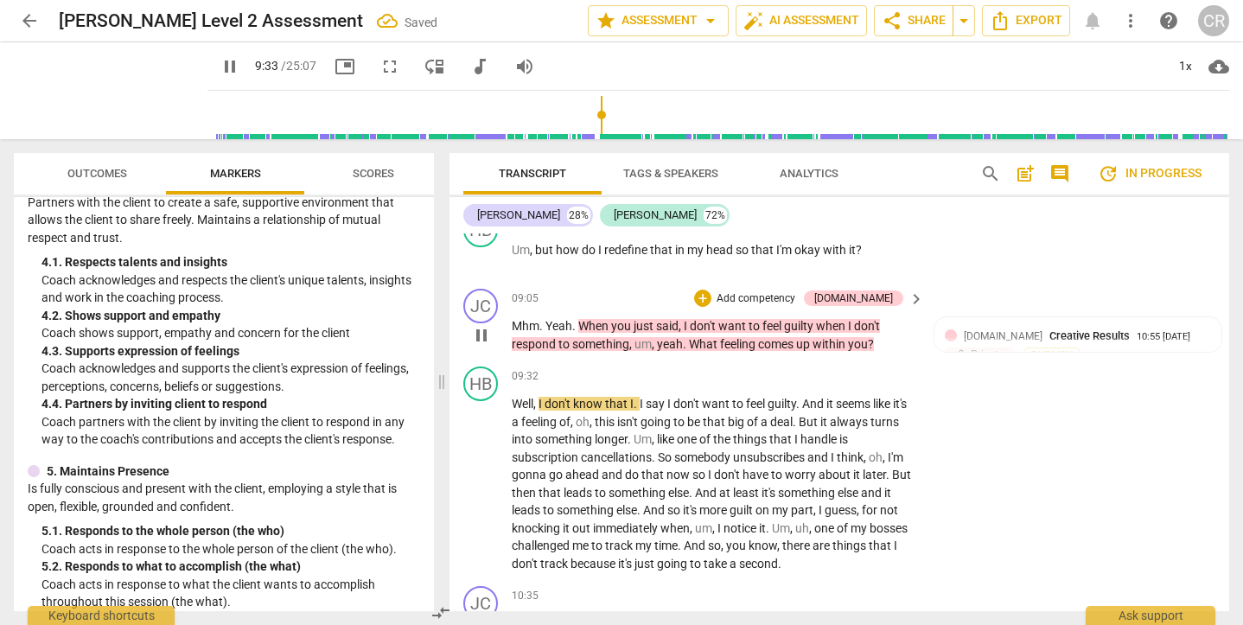
scroll to position [4020, 0]
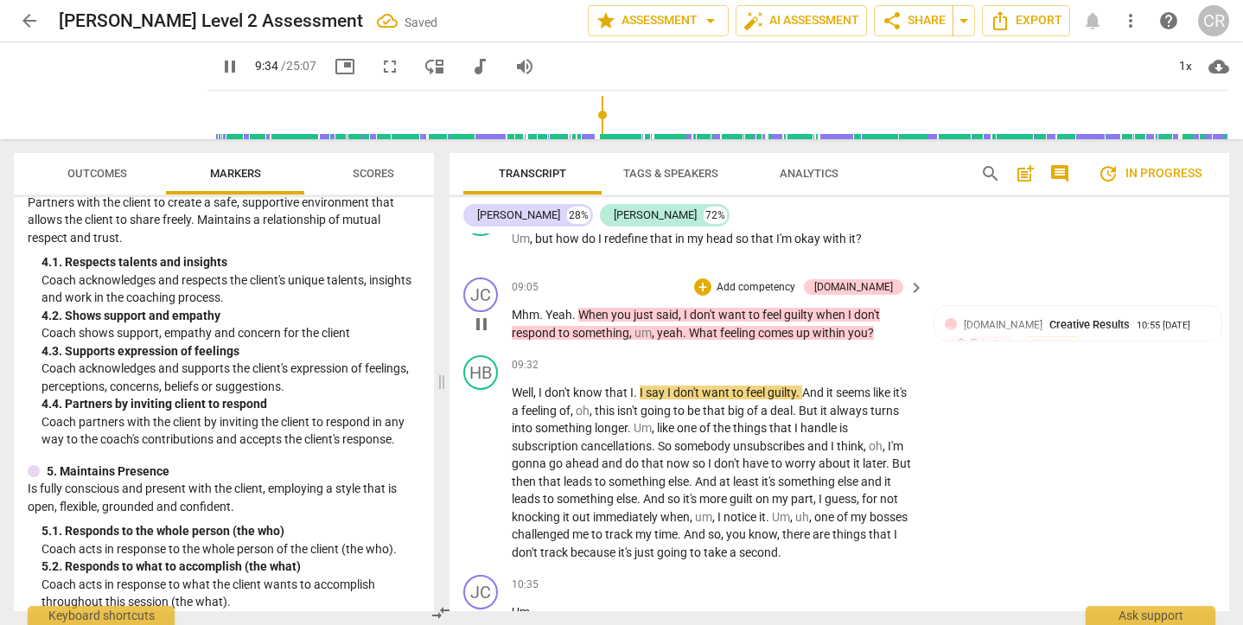
click at [484, 314] on span "pause" at bounding box center [481, 324] width 21 height 21
click at [484, 314] on span "play_arrow" at bounding box center [481, 324] width 21 height 21
click at [511, 312] on div "play_arrow pause" at bounding box center [490, 324] width 44 height 24
click at [479, 314] on span "pause" at bounding box center [481, 324] width 21 height 21
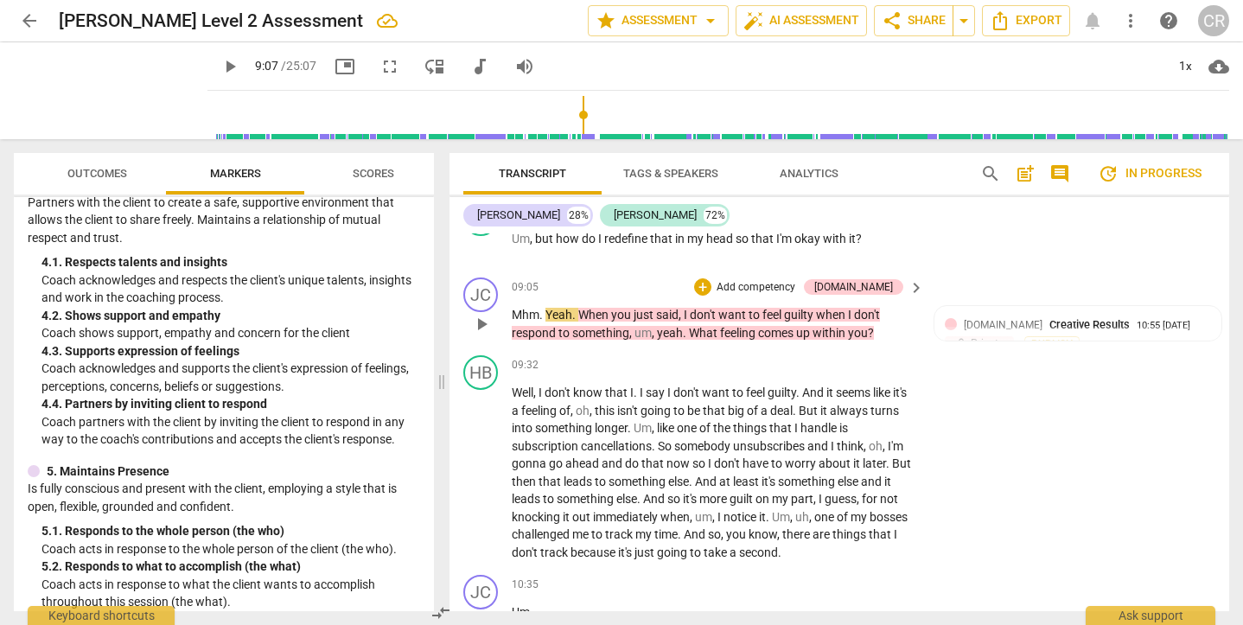
click at [479, 314] on span "play_arrow" at bounding box center [481, 324] width 21 height 21
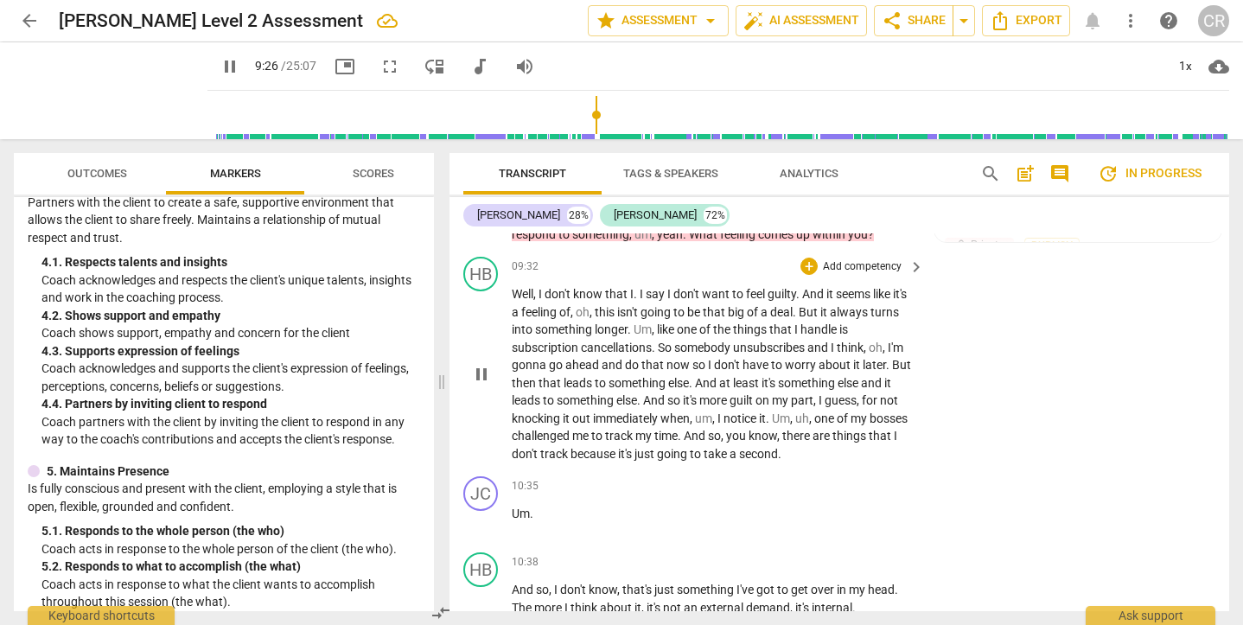
scroll to position [4115, 0]
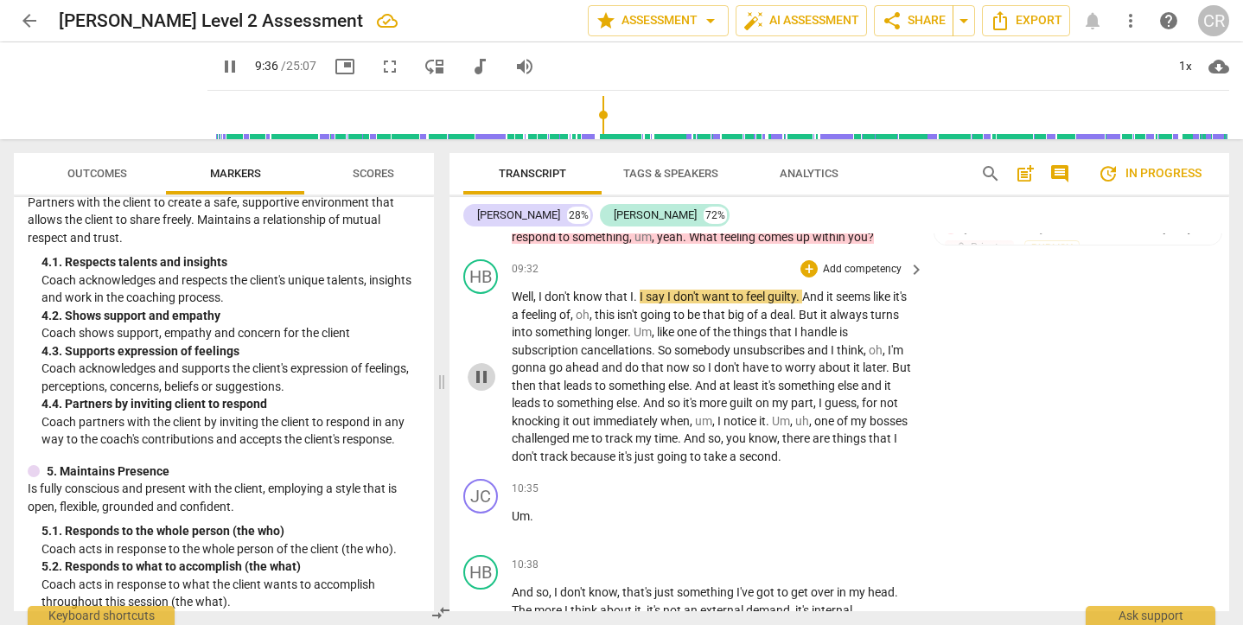
click at [482, 367] on span "pause" at bounding box center [481, 377] width 21 height 21
type input "576"
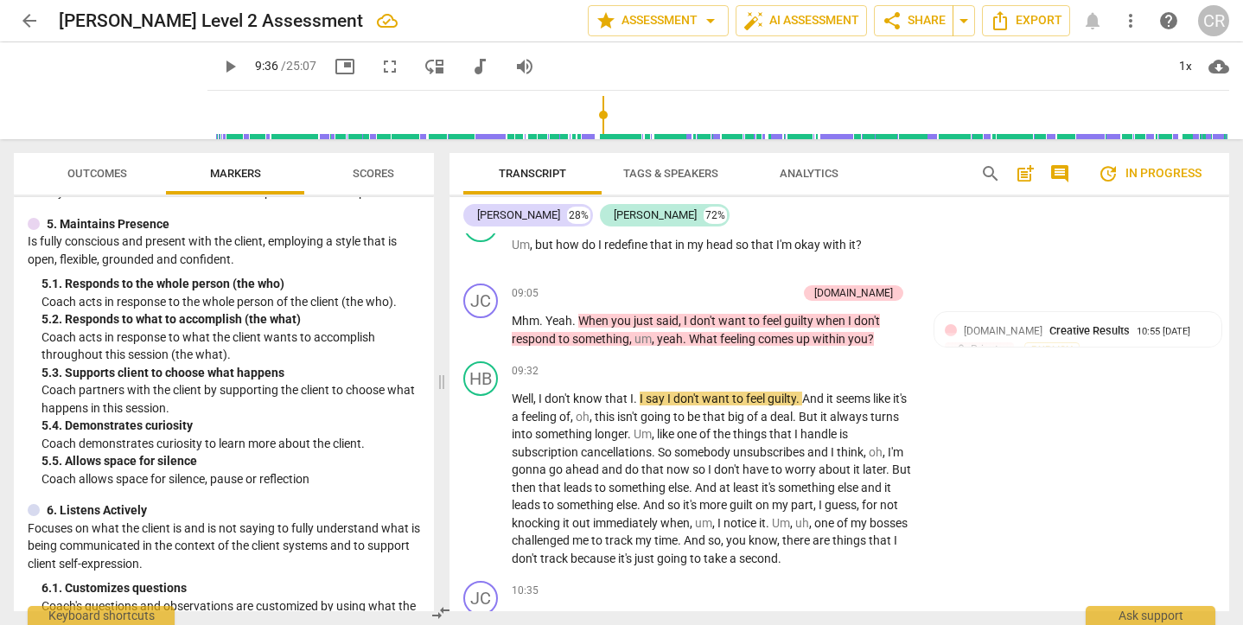
scroll to position [906, 0]
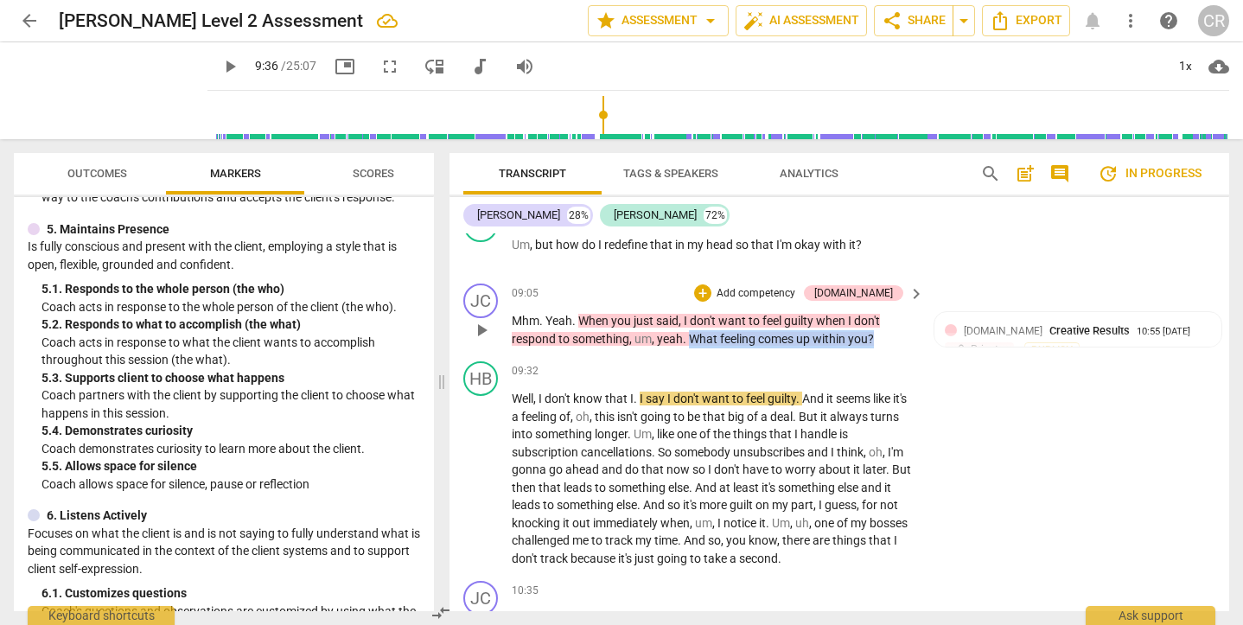
drag, startPoint x: 886, startPoint y: 284, endPoint x: 690, endPoint y: 286, distance: 196.2
click at [690, 312] on p "Mhm . Yeah . When you just said , I don't want to feel guilty when I don't resp…" at bounding box center [714, 329] width 404 height 35
click at [896, 266] on div "+" at bounding box center [891, 263] width 17 height 17
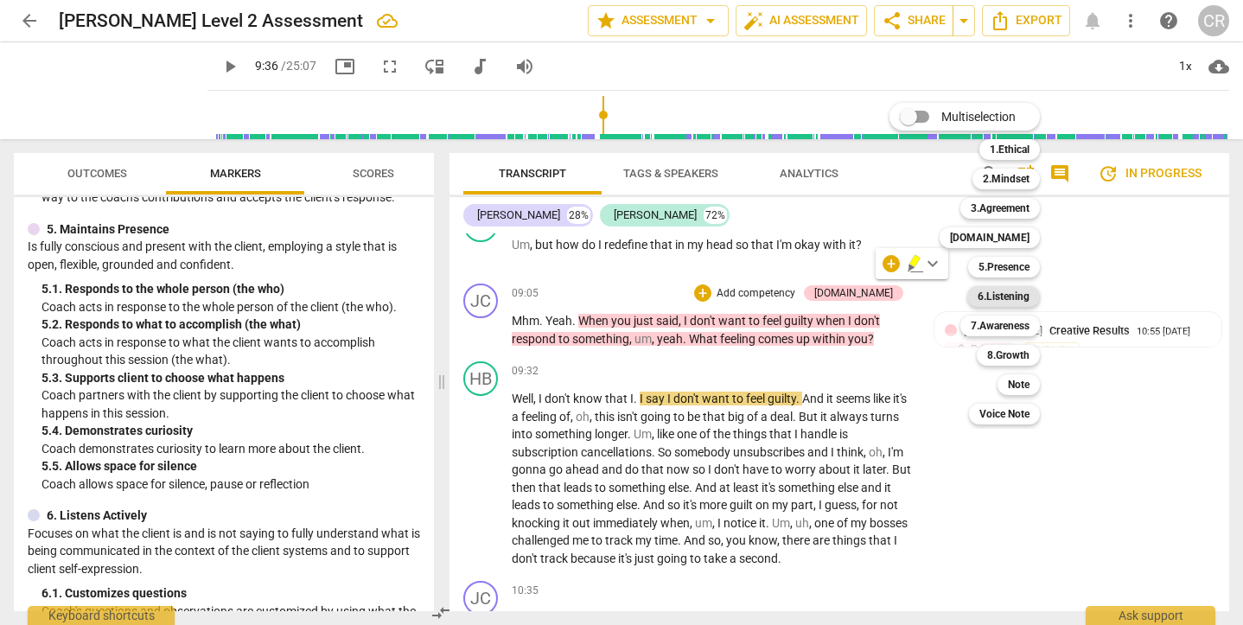
click at [1000, 293] on b "6.Listening" at bounding box center [1004, 296] width 52 height 21
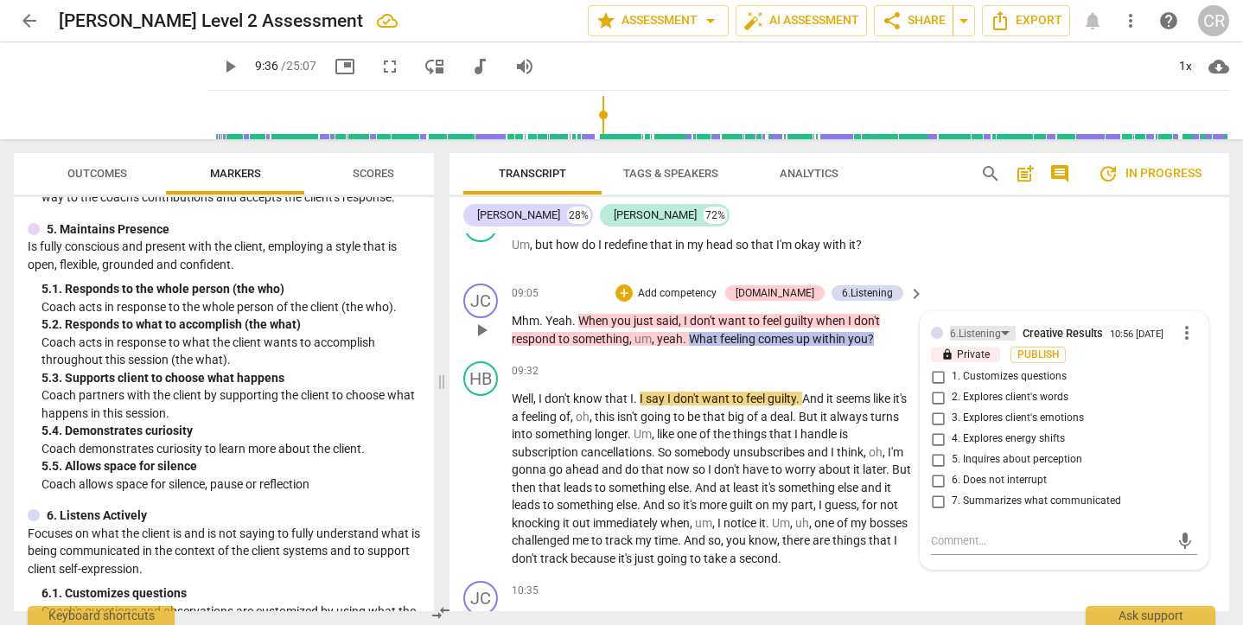
click at [998, 326] on div "6.Listening" at bounding box center [983, 333] width 66 height 15
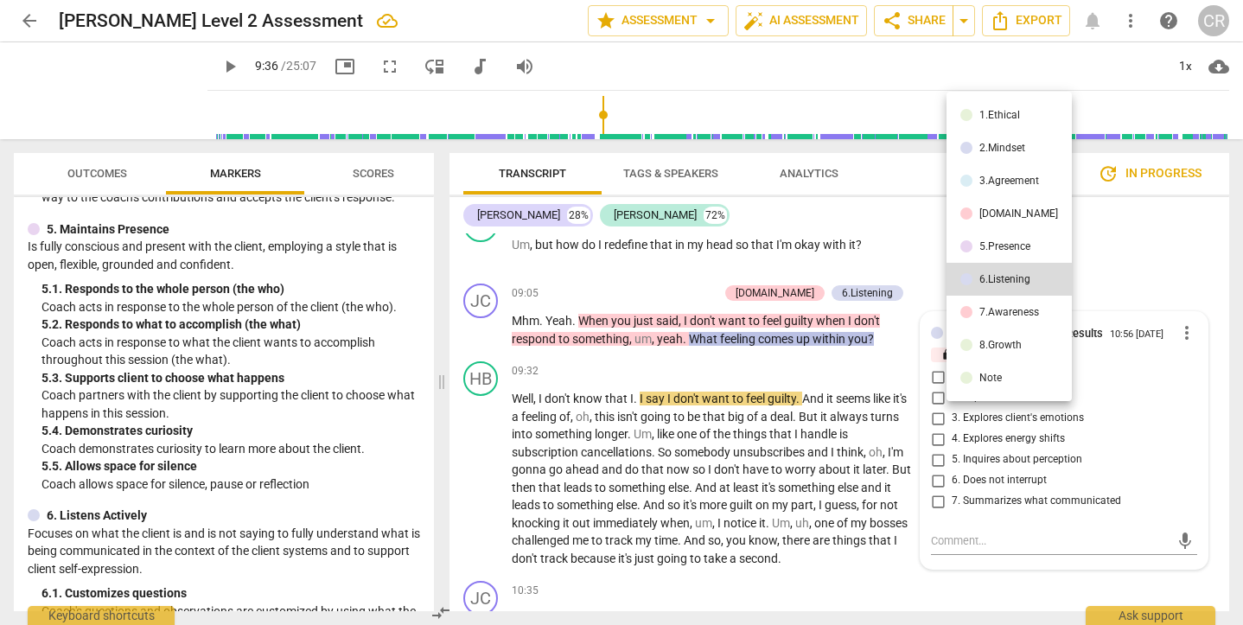
click at [997, 249] on div "5.Presence" at bounding box center [1004, 246] width 51 height 10
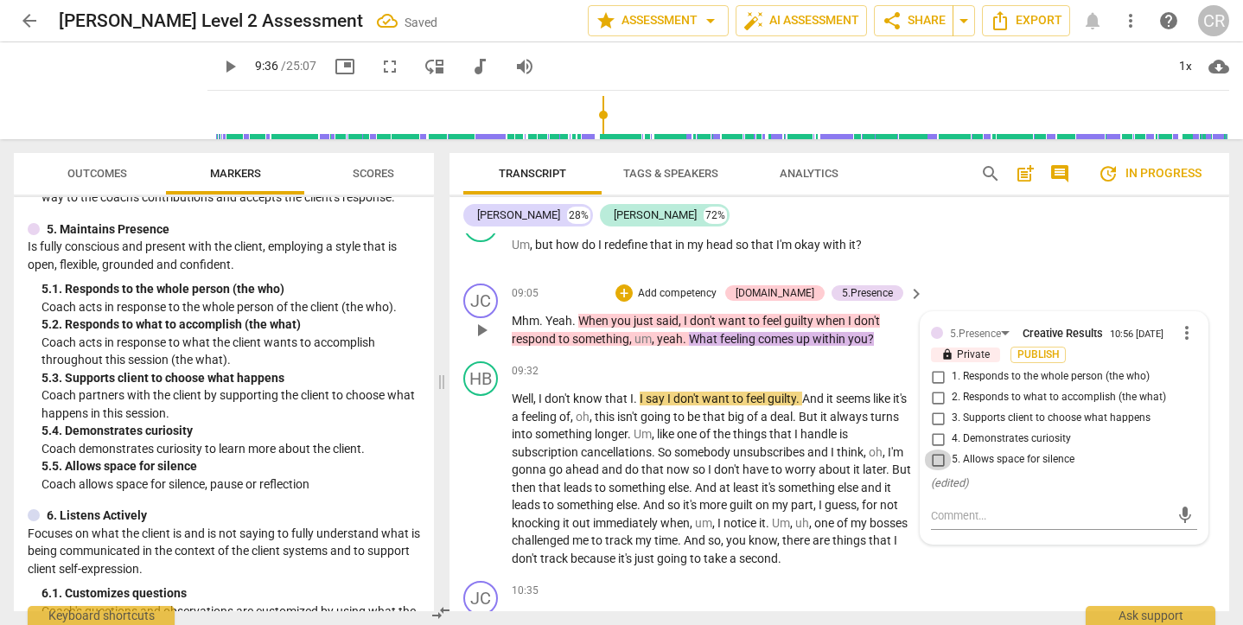
click at [934, 449] on input "5. Allows space for silence" at bounding box center [938, 459] width 28 height 21
checkbox input "true"
click at [761, 441] on p "Well , I don't know that I . I say I don't want to feel guilty . And it seems l…" at bounding box center [714, 478] width 404 height 177
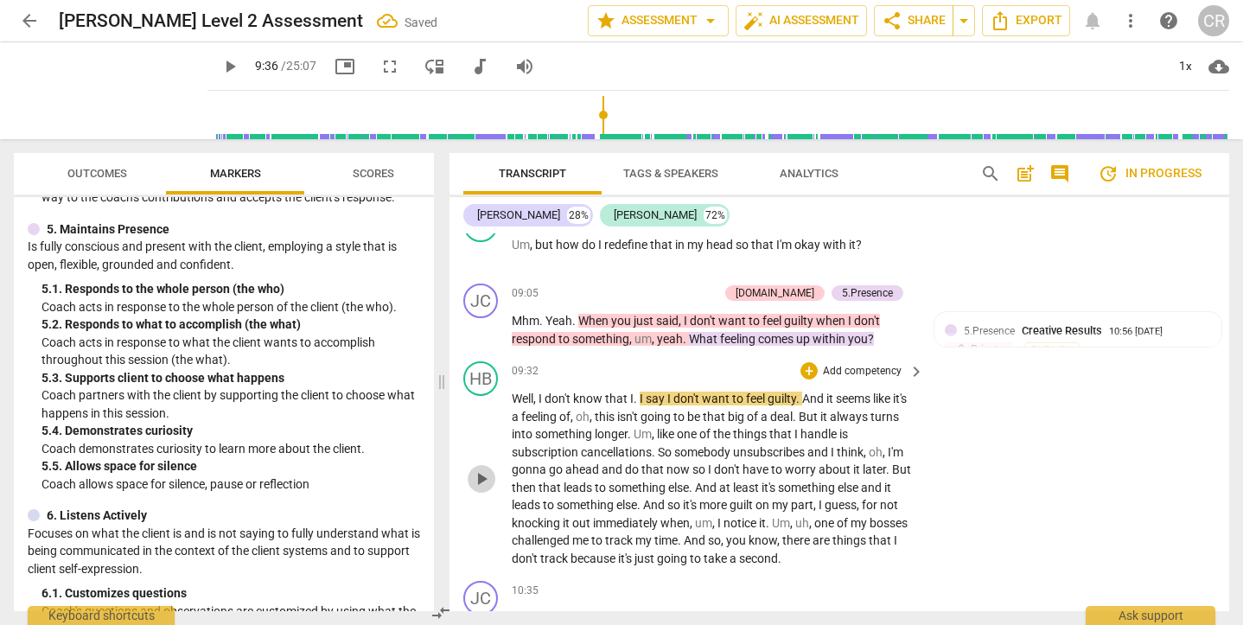
click at [484, 469] on span "play_arrow" at bounding box center [481, 479] width 21 height 21
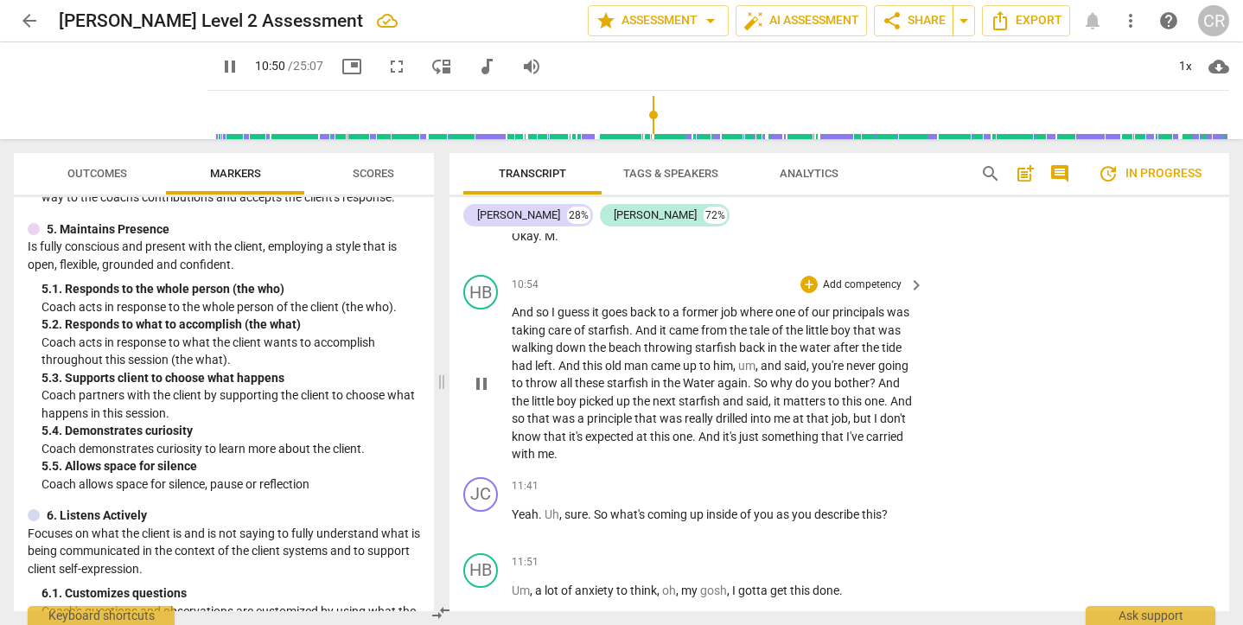
scroll to position [4553, 0]
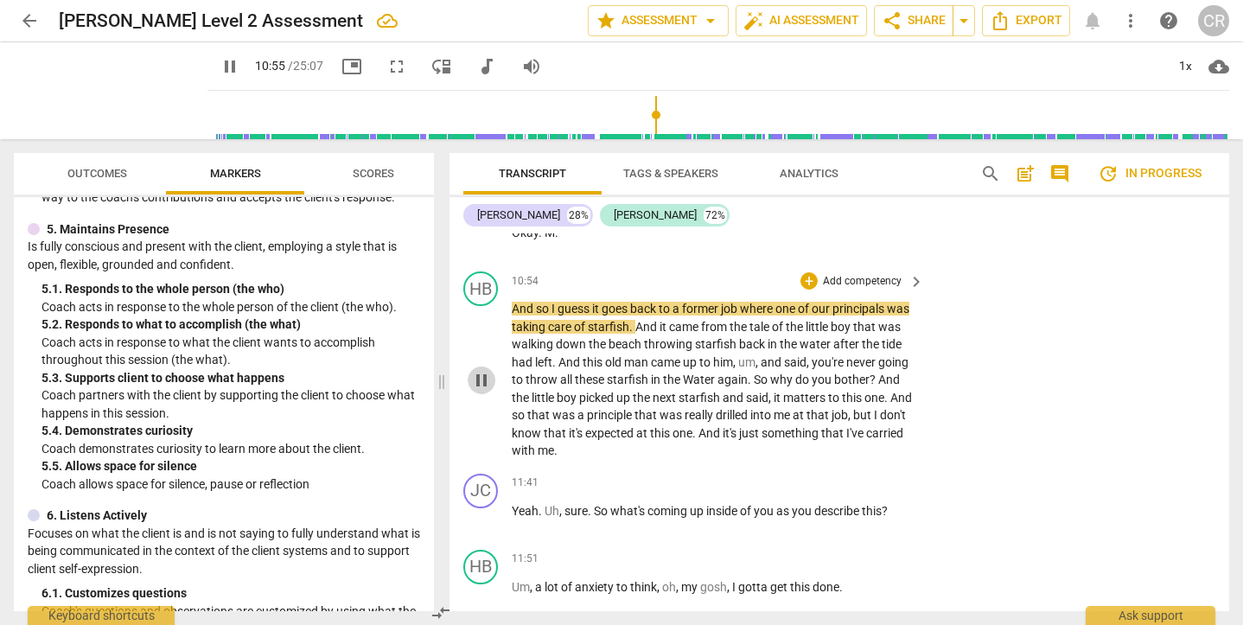
click at [481, 370] on span "pause" at bounding box center [481, 380] width 21 height 21
click at [341, 65] on span "picture_in_picture" at bounding box center [351, 66] width 21 height 21
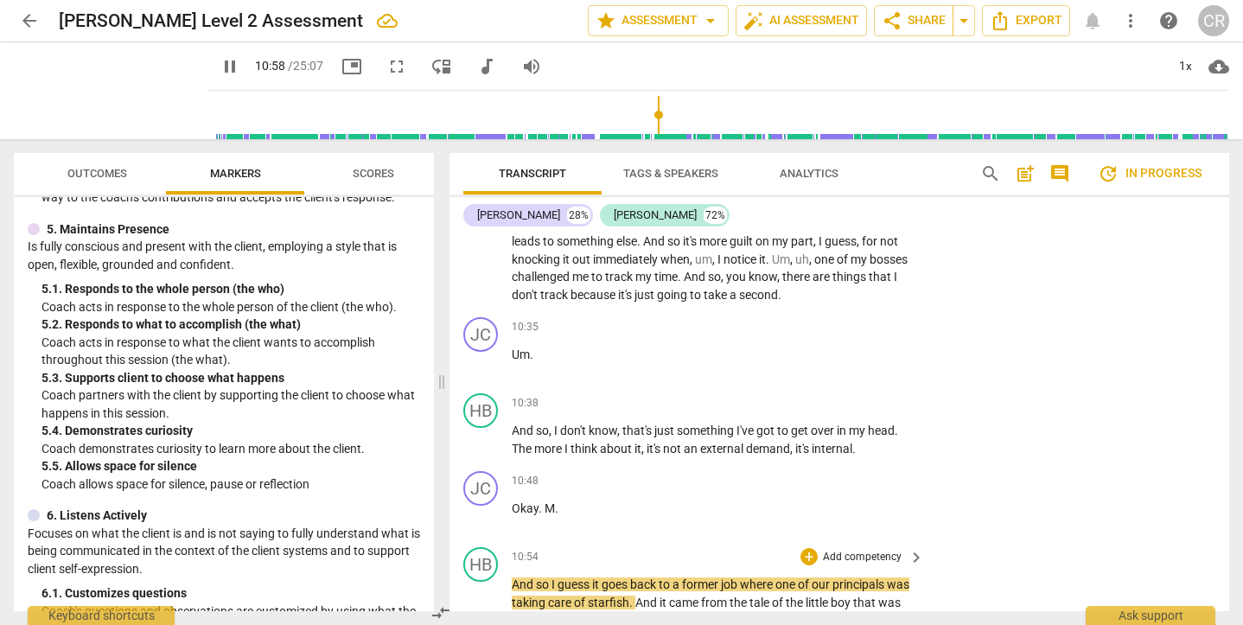
scroll to position [4258, 0]
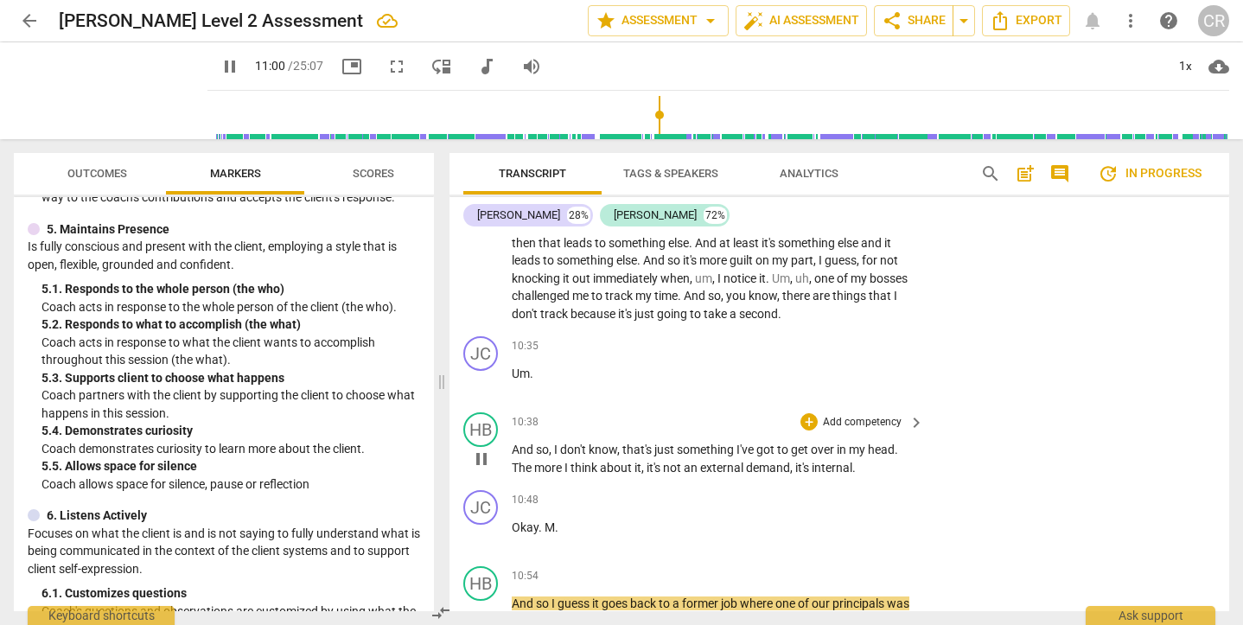
click at [663, 461] on span "it's" at bounding box center [655, 468] width 16 height 14
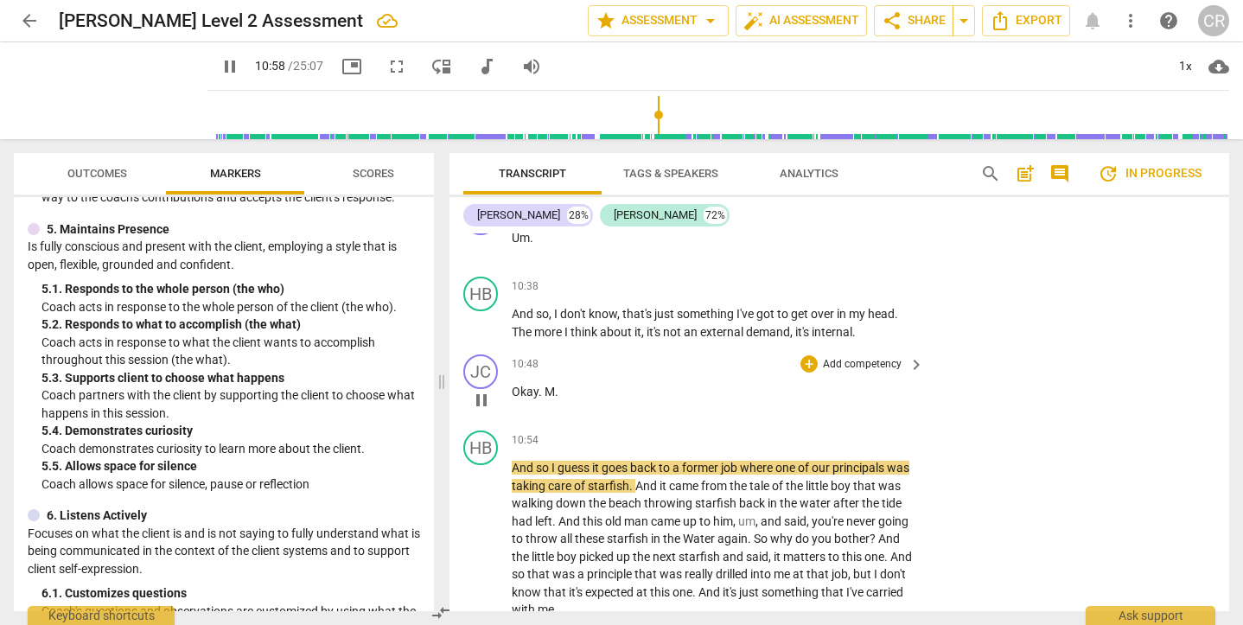
scroll to position [4389, 0]
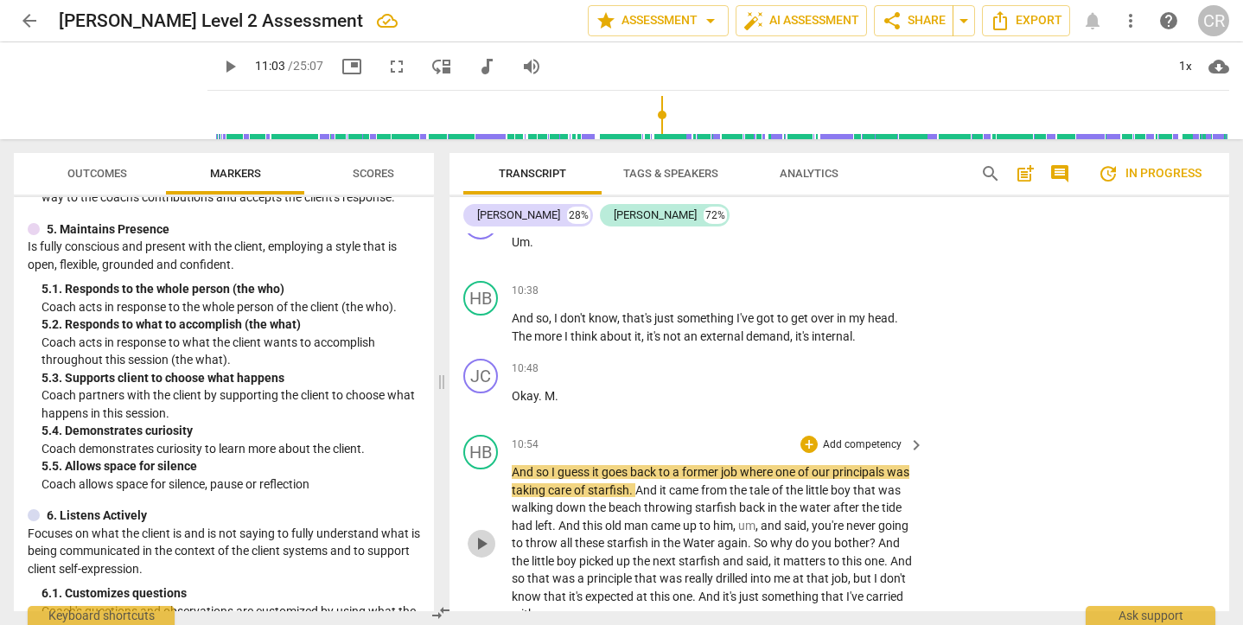
click at [481, 533] on span "play_arrow" at bounding box center [481, 543] width 21 height 21
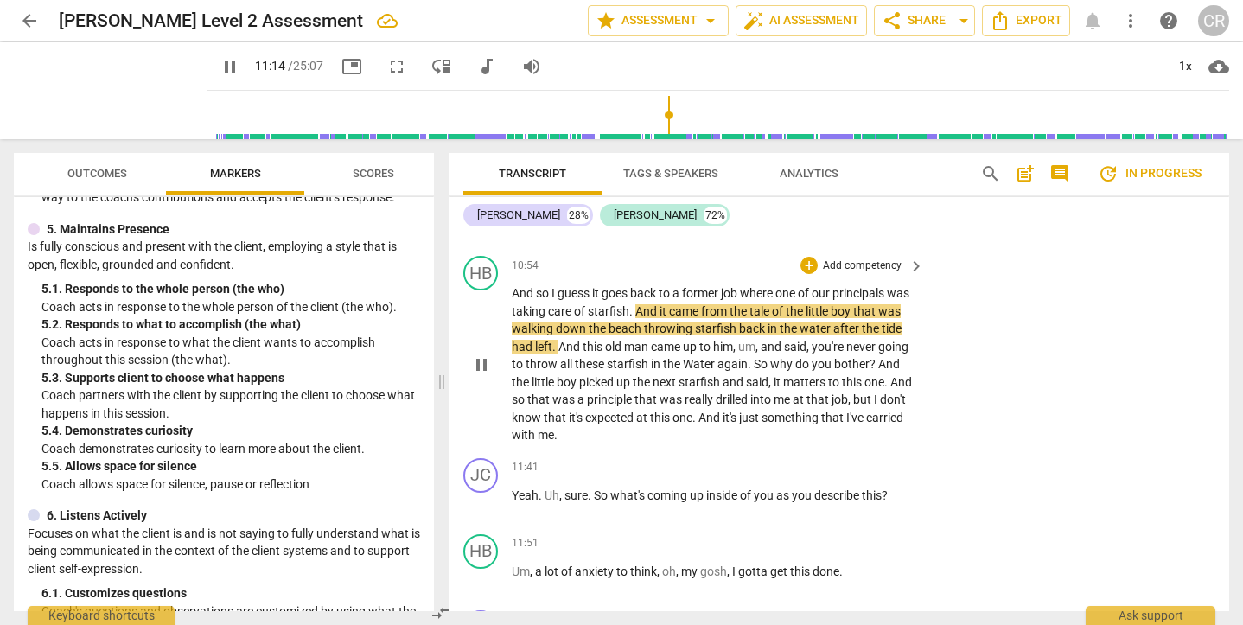
scroll to position [4572, 0]
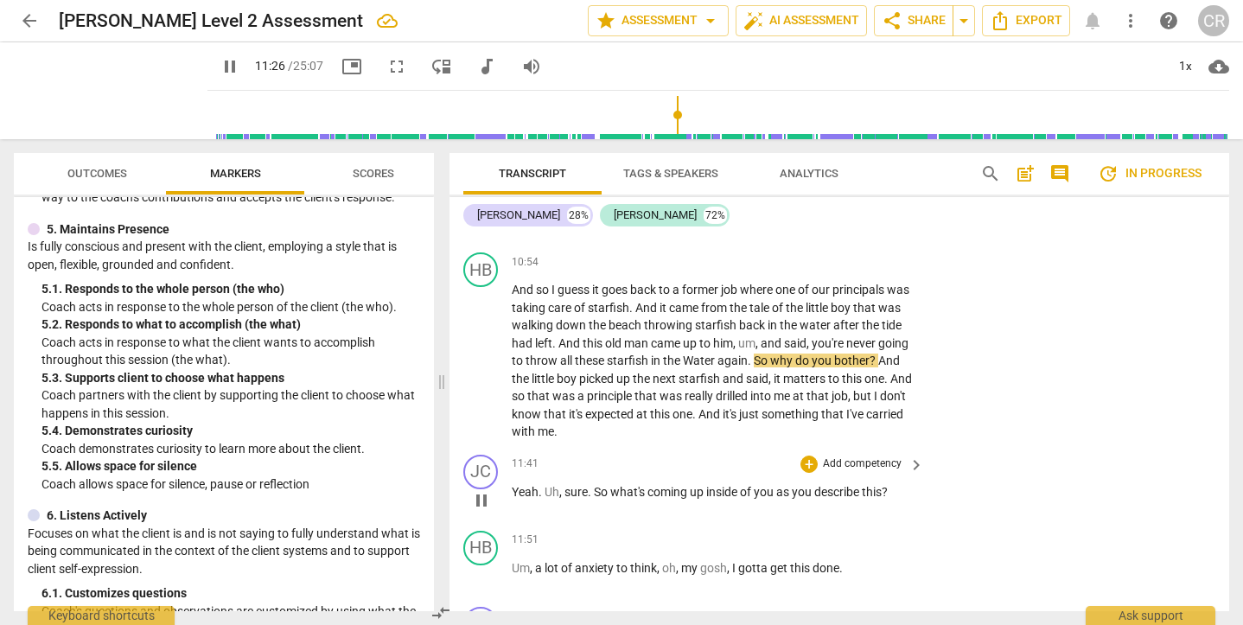
click at [483, 490] on span "pause" at bounding box center [481, 500] width 21 height 21
click at [483, 490] on span "play_arrow" at bounding box center [481, 500] width 21 height 21
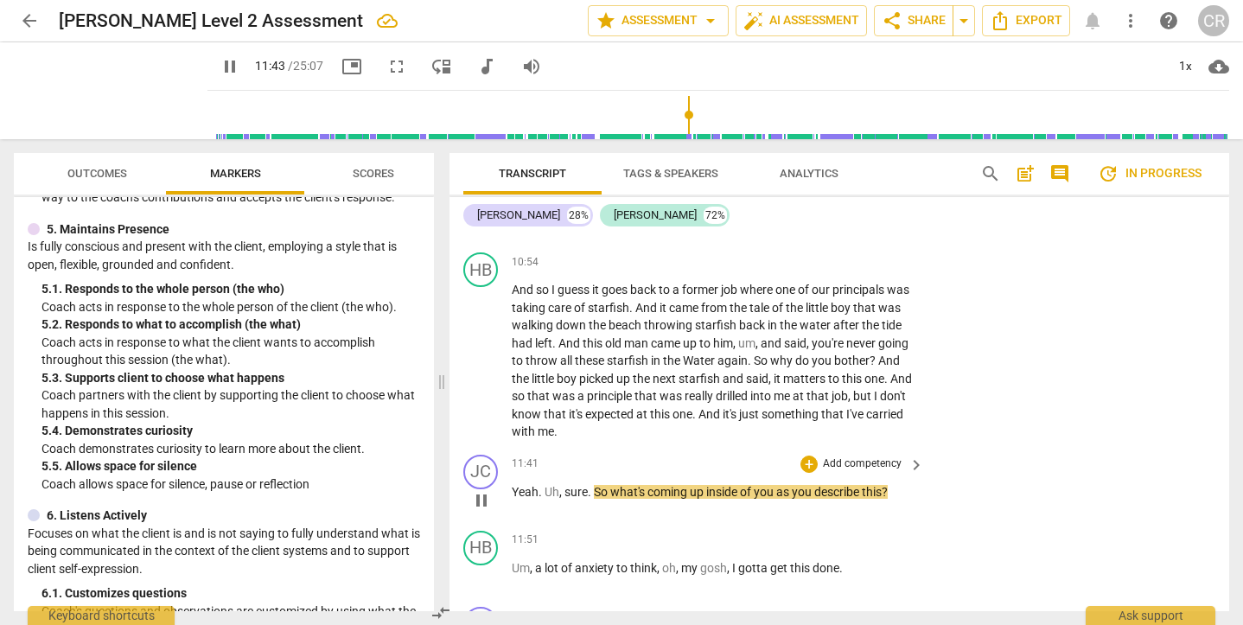
click at [480, 490] on span "pause" at bounding box center [481, 500] width 21 height 21
click at [770, 354] on span "So" at bounding box center [762, 361] width 16 height 14
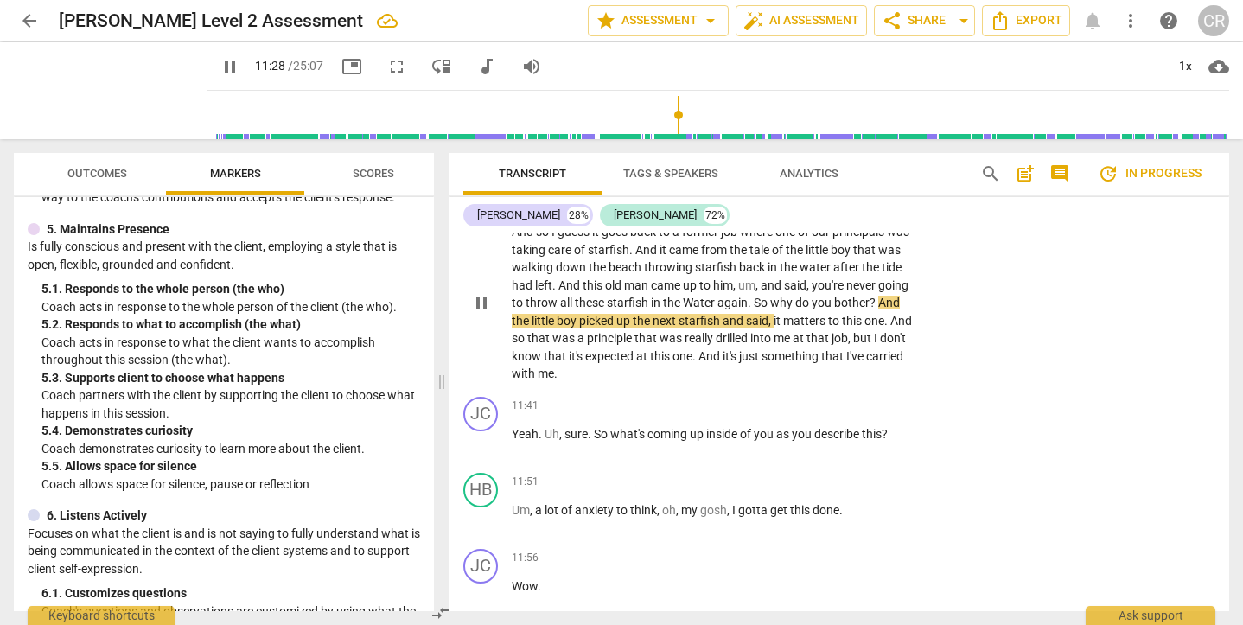
scroll to position [4639, 0]
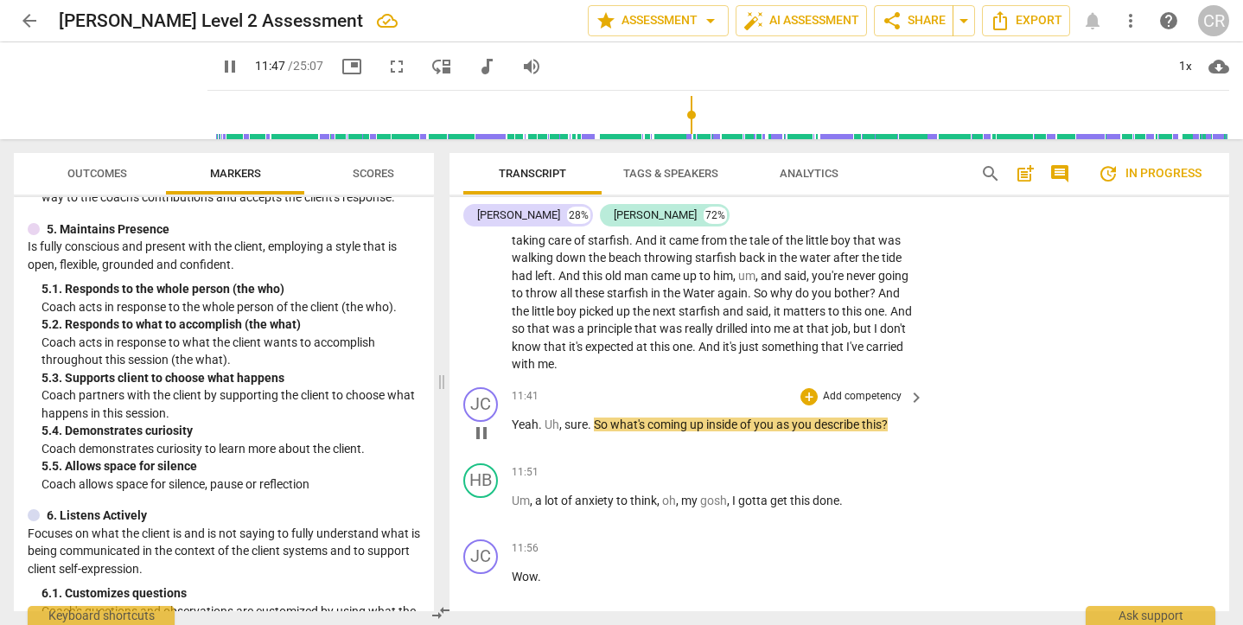
click at [485, 423] on span "pause" at bounding box center [481, 433] width 21 height 21
type input "708"
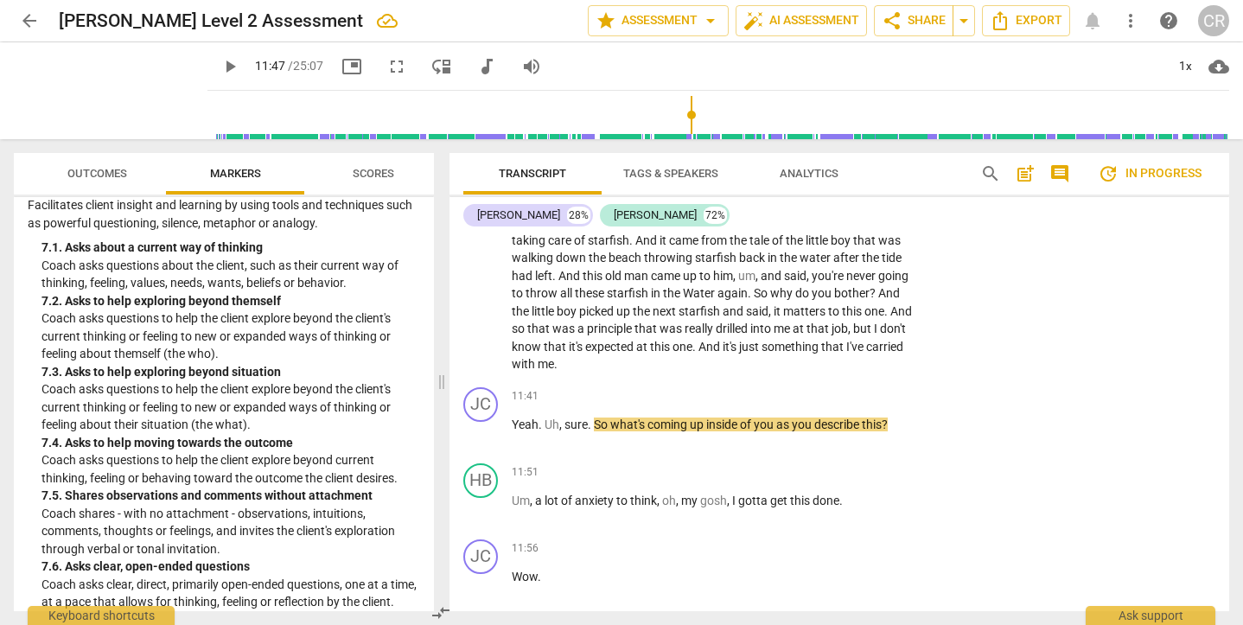
scroll to position [1664, 0]
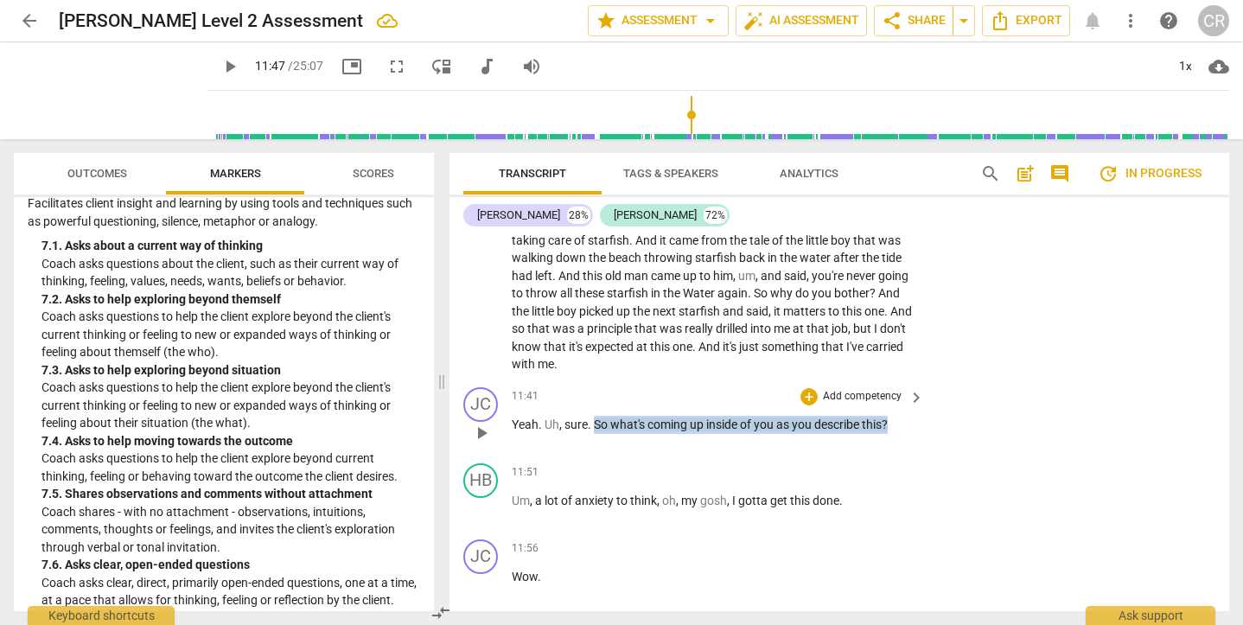
drag, startPoint x: 898, startPoint y: 358, endPoint x: 593, endPoint y: 360, distance: 305.1
click at [593, 416] on p "Yeah . Uh , sure . So what's coming up inside of you as you describe this ?" at bounding box center [714, 425] width 404 height 18
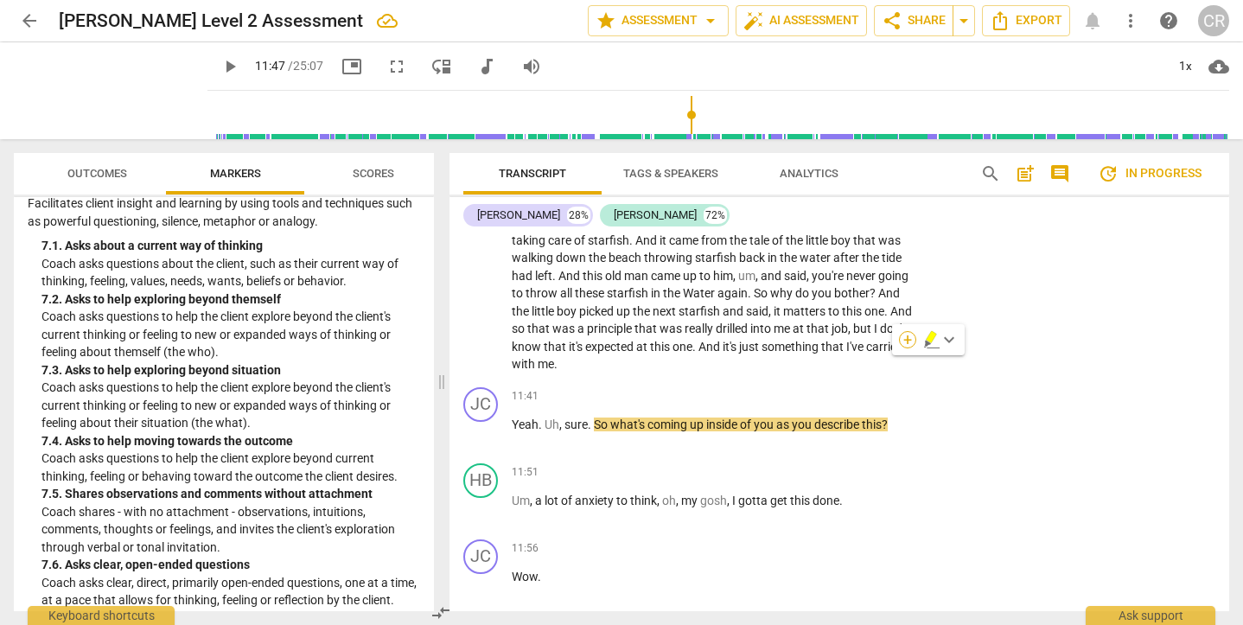
click at [905, 335] on div "+" at bounding box center [907, 339] width 17 height 17
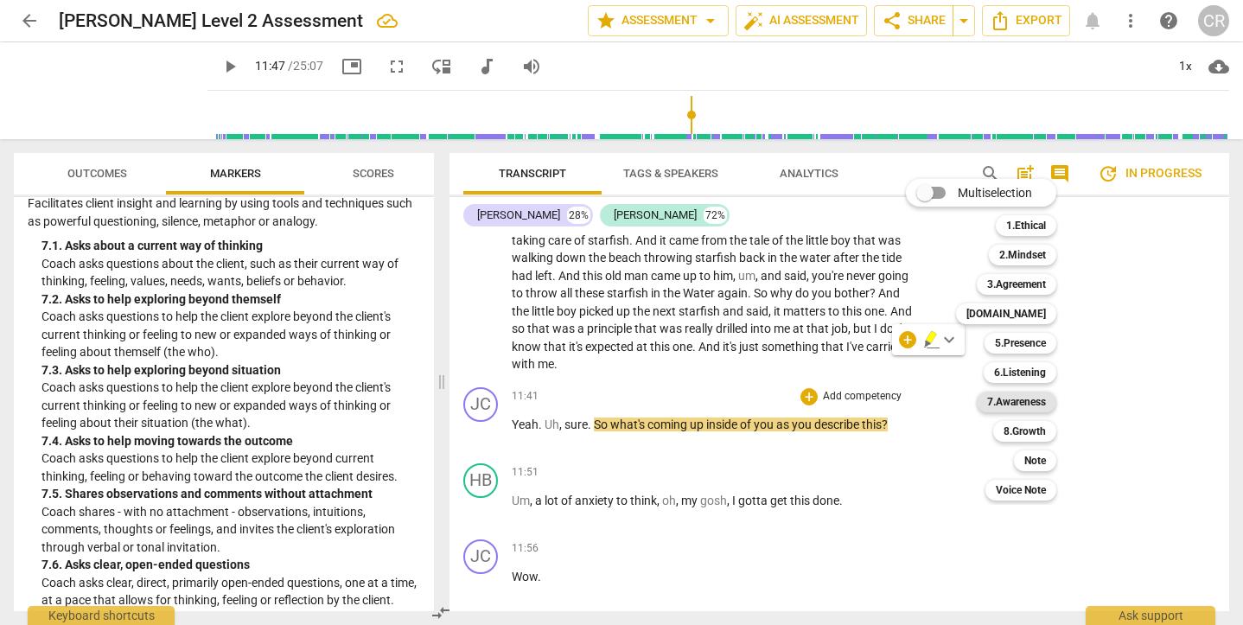
click at [1029, 404] on b "7.Awareness" at bounding box center [1016, 402] width 59 height 21
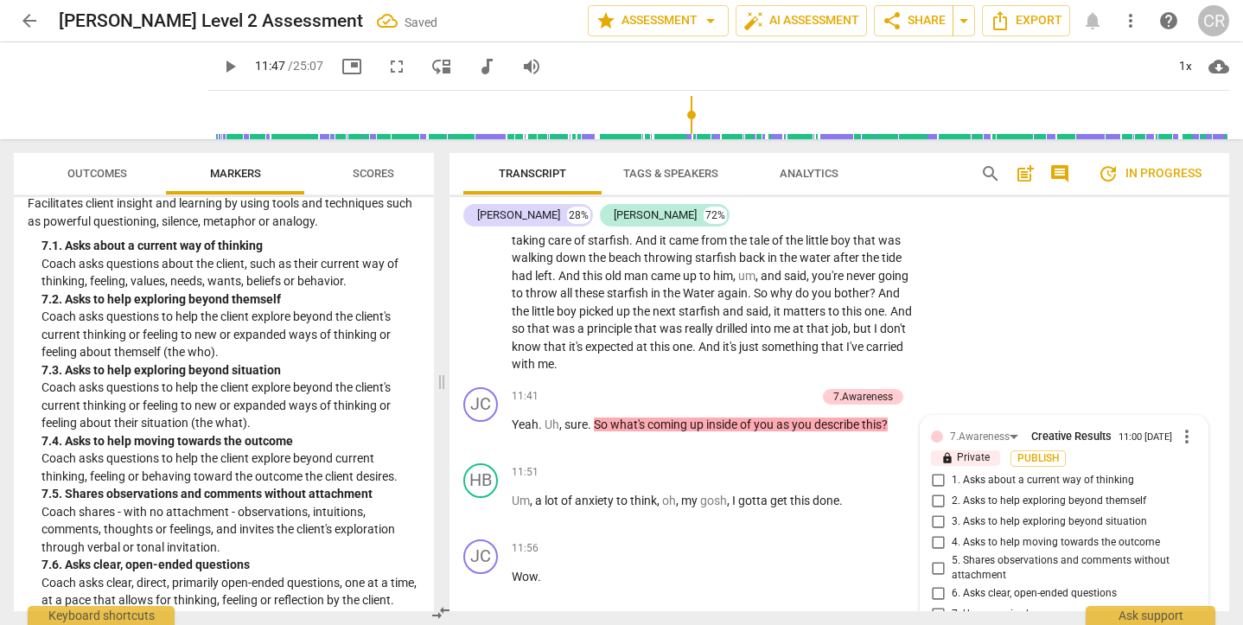
scroll to position [4835, 0]
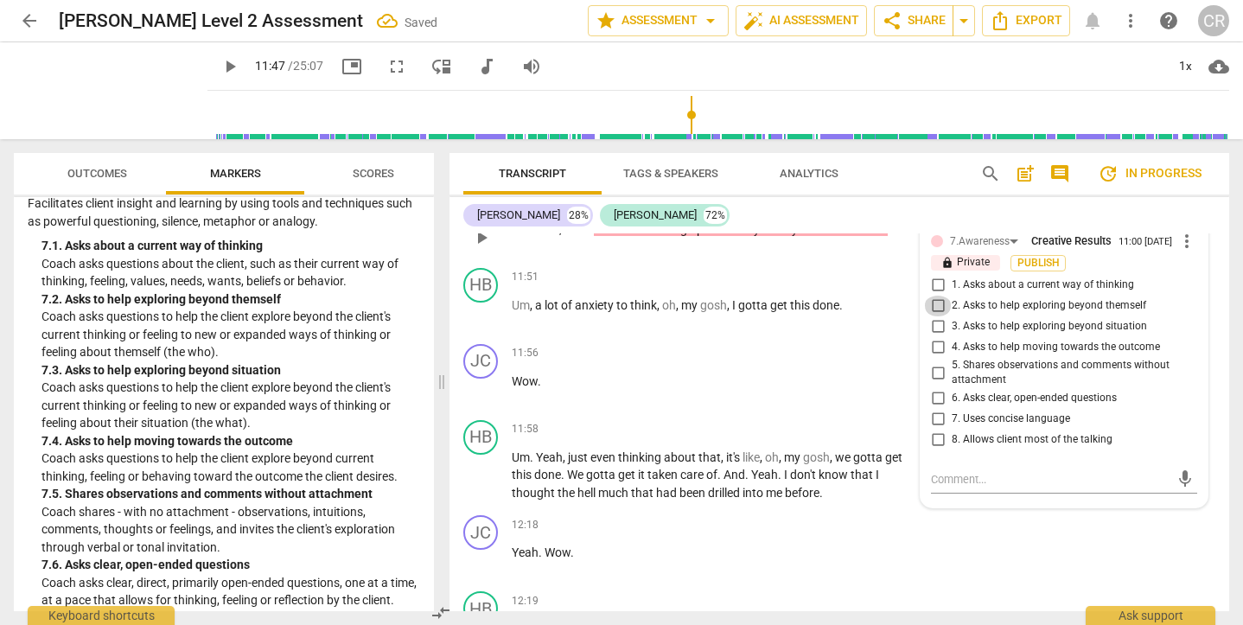
click at [933, 296] on input "2. Asks to help exploring beyond themself" at bounding box center [938, 306] width 28 height 21
checkbox input "true"
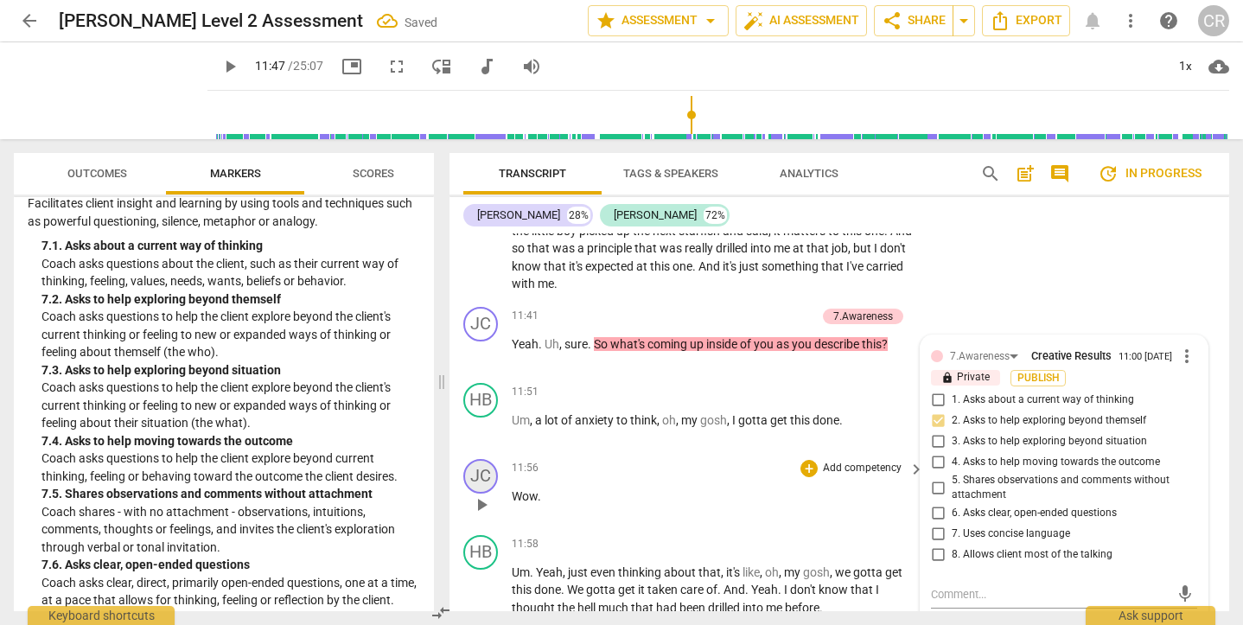
scroll to position [4718, 0]
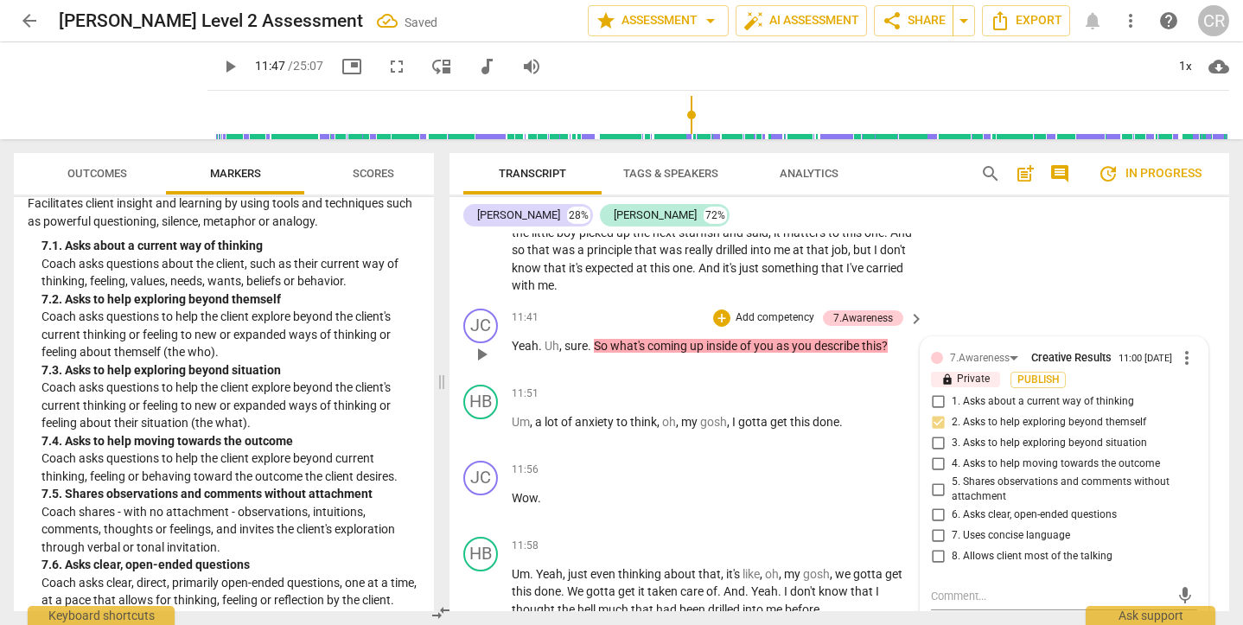
click at [483, 344] on span "play_arrow" at bounding box center [481, 354] width 21 height 21
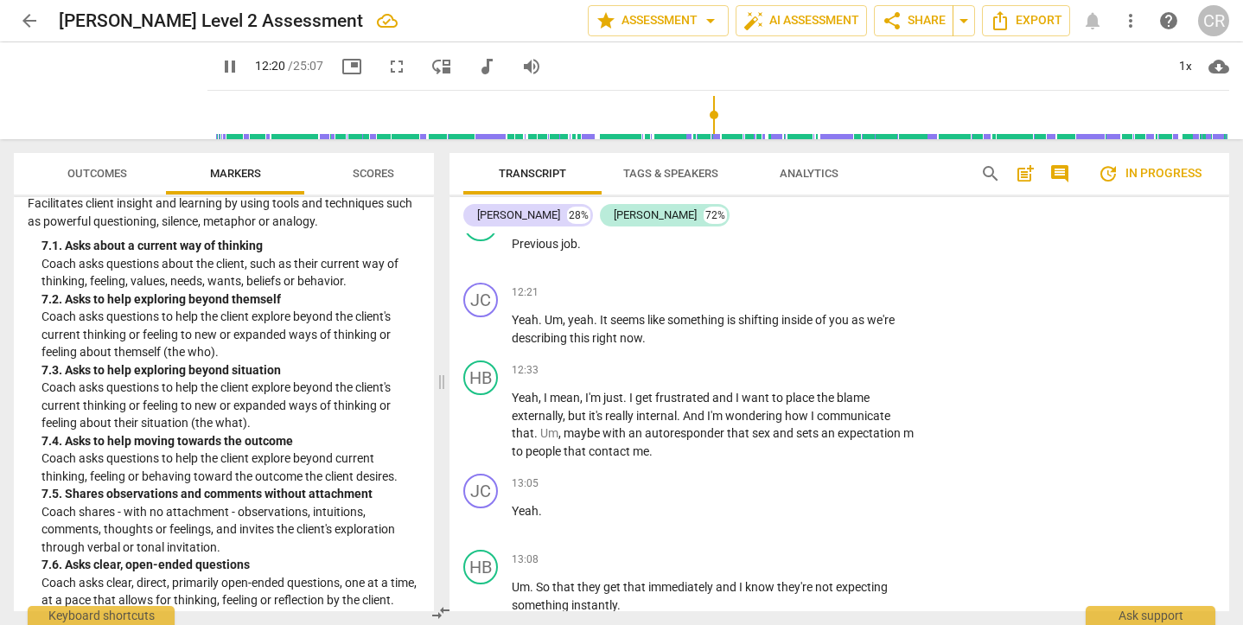
scroll to position [5222, 0]
click at [480, 316] on span "pause" at bounding box center [481, 326] width 21 height 21
type input "743"
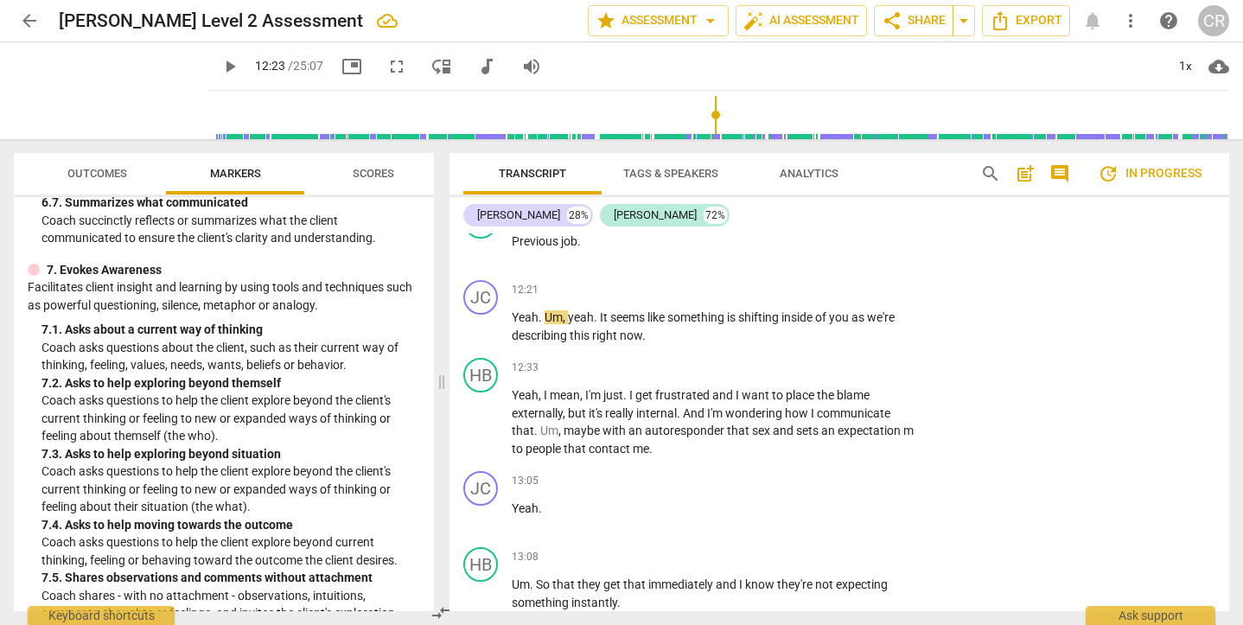
scroll to position [1585, 0]
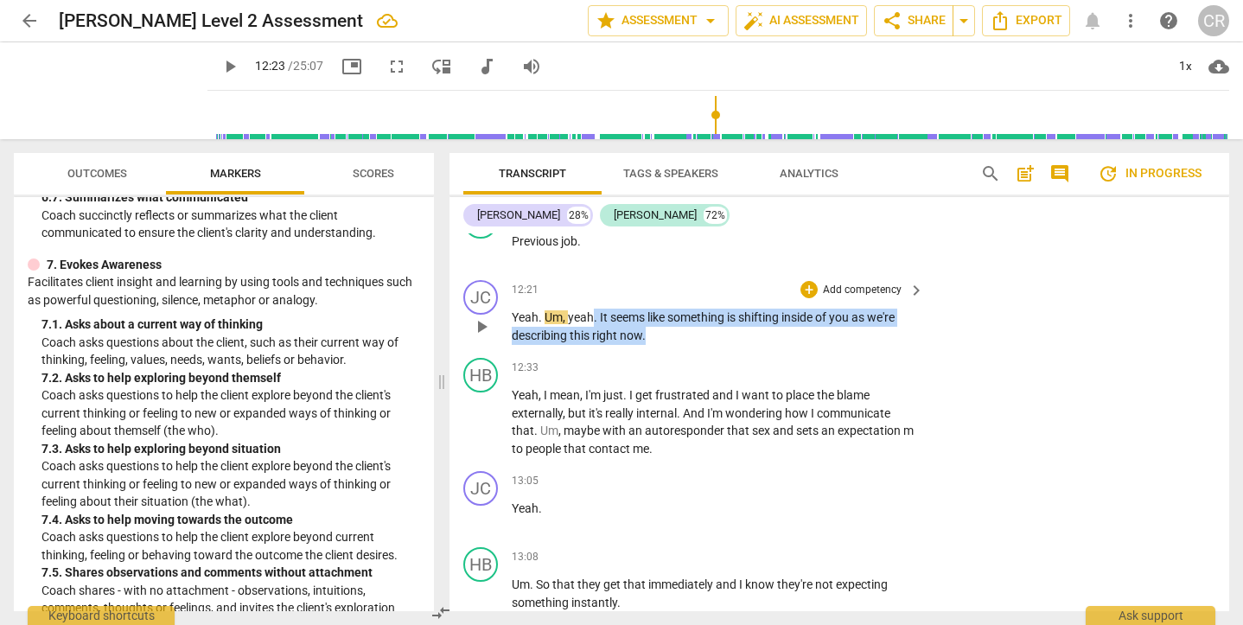
drag, startPoint x: 656, startPoint y: 270, endPoint x: 595, endPoint y: 256, distance: 62.9
click at [595, 309] on p "Yeah . Um , yeah . It seems like something is shifting inside of you as we're d…" at bounding box center [714, 326] width 404 height 35
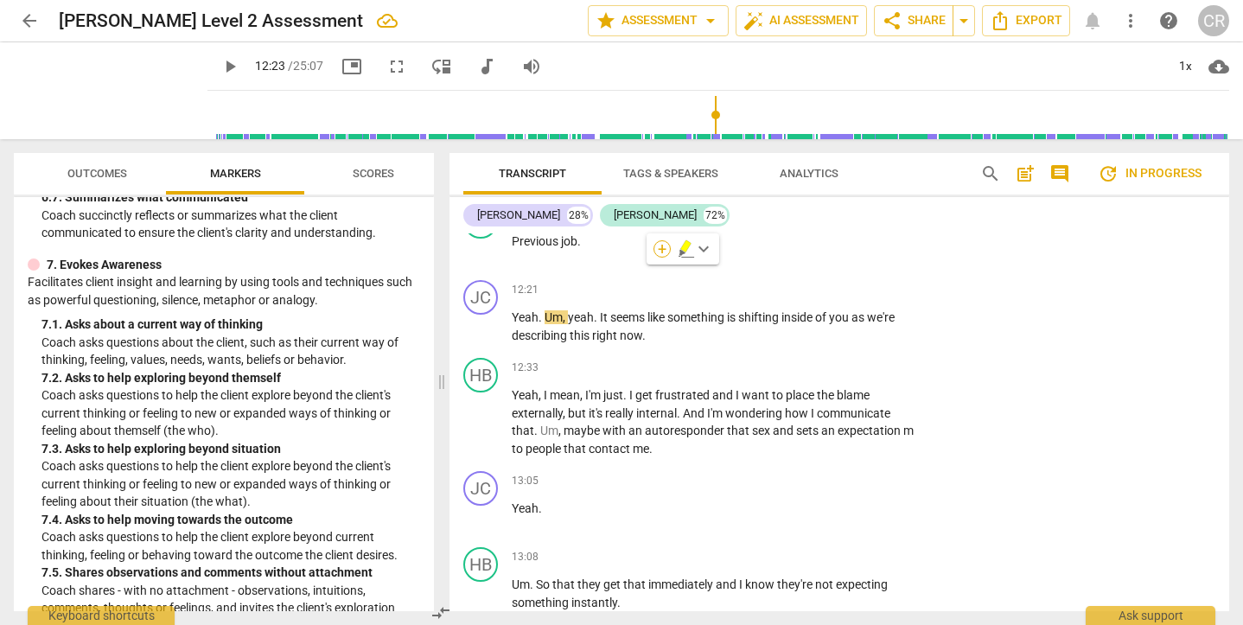
click at [661, 245] on div "+" at bounding box center [661, 248] width 17 height 17
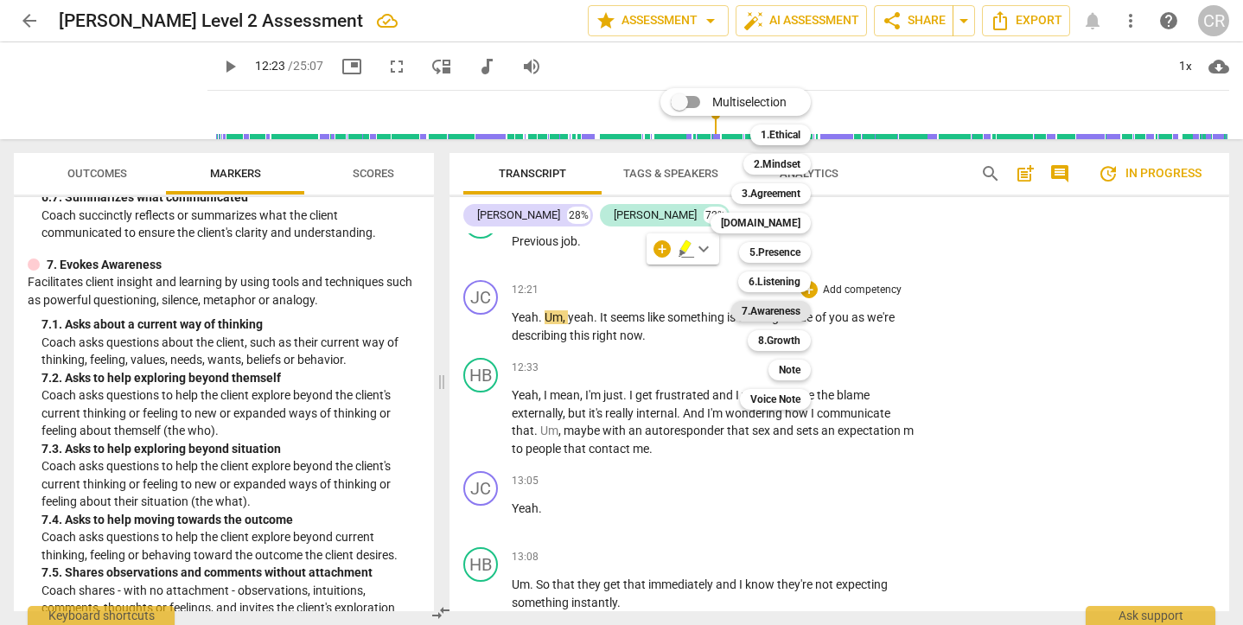
click at [761, 314] on b "7.Awareness" at bounding box center [771, 311] width 59 height 21
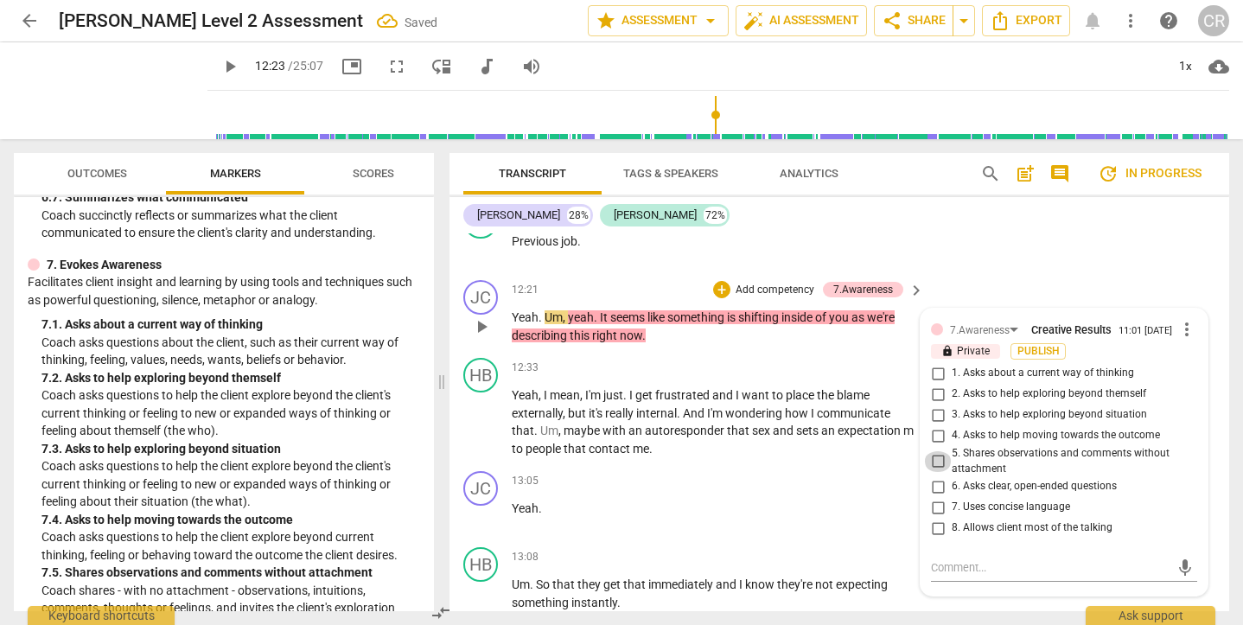
click at [934, 451] on input "5. Shares observations and comments without attachment" at bounding box center [938, 461] width 28 height 21
checkbox input "true"
click at [482, 412] on span "play_arrow" at bounding box center [481, 422] width 21 height 21
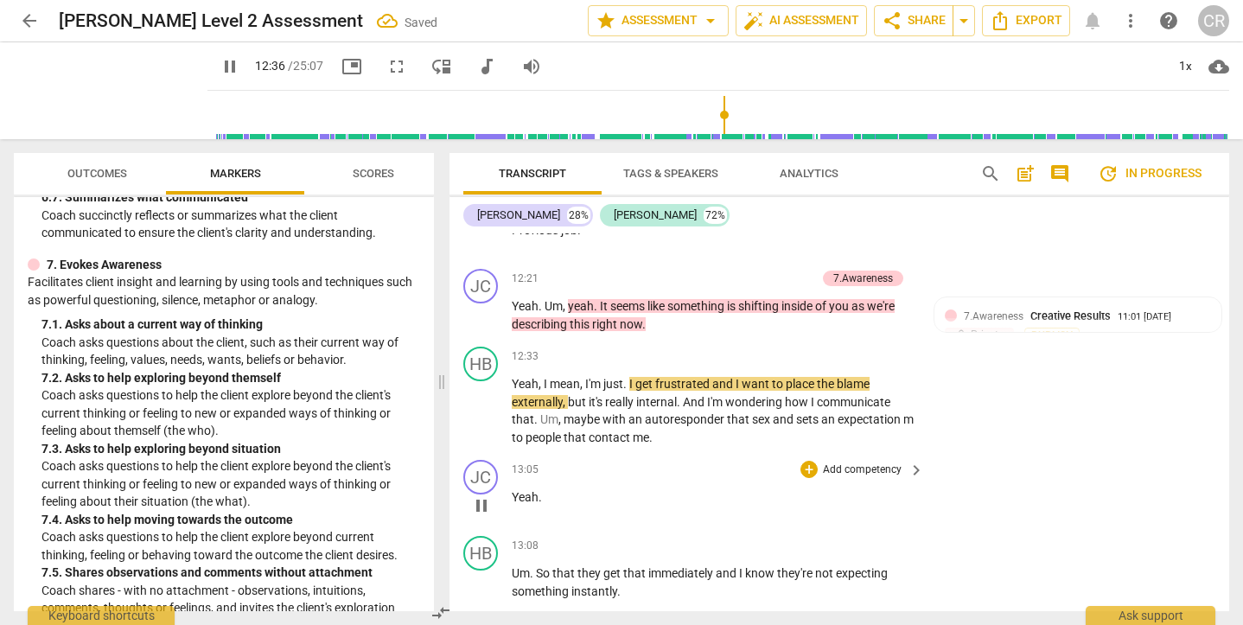
scroll to position [5222, 0]
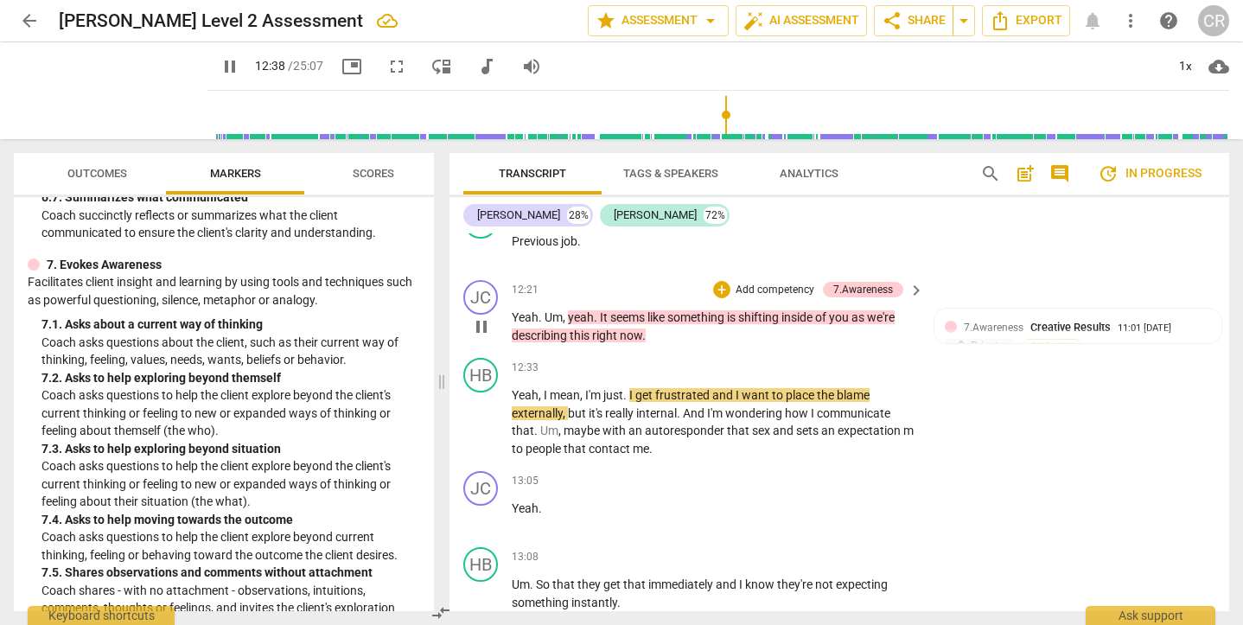
click at [484, 316] on span "pause" at bounding box center [481, 326] width 21 height 21
click at [484, 316] on span "play_arrow" at bounding box center [481, 326] width 21 height 21
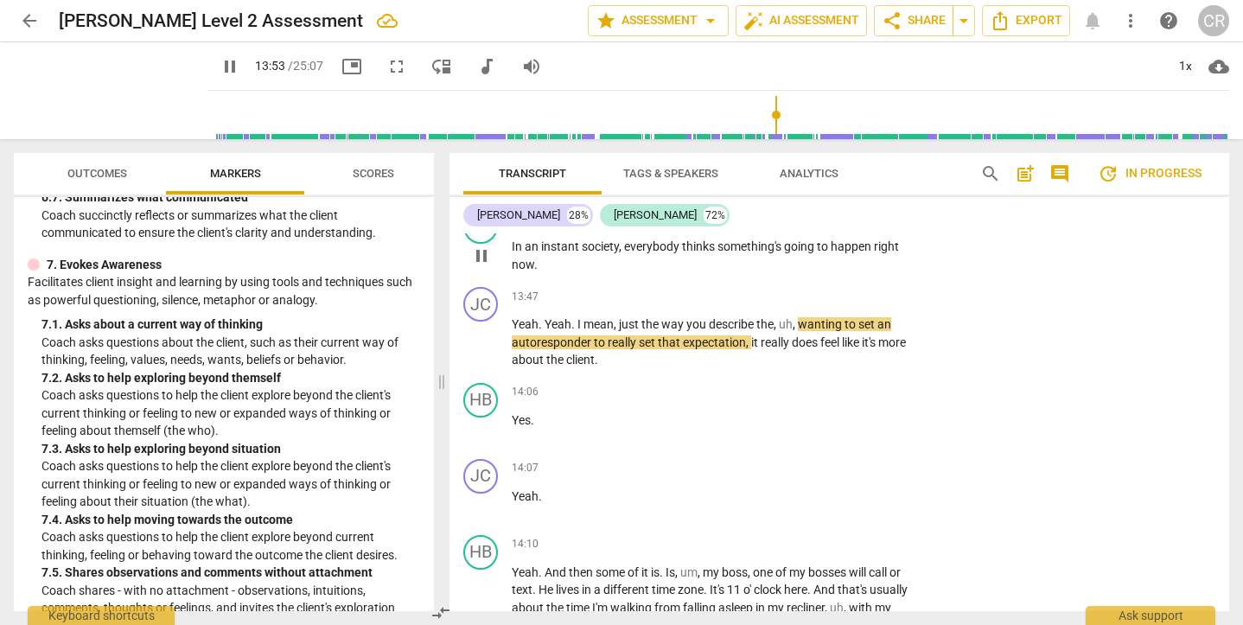
scroll to position [5877, 0]
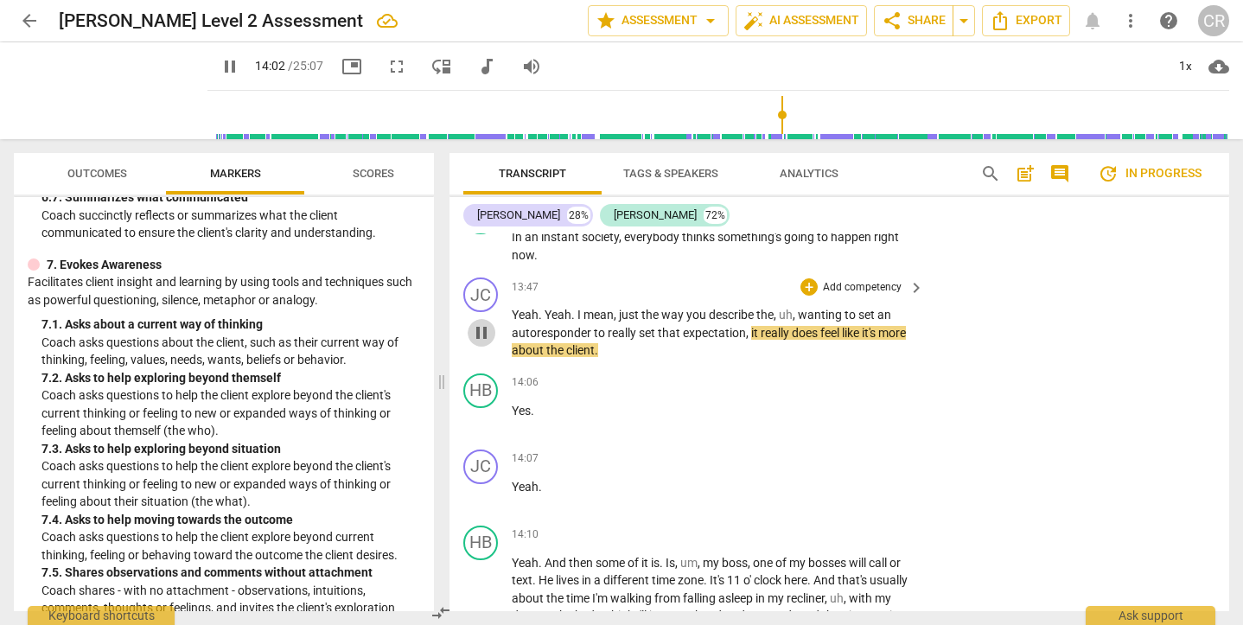
click at [478, 322] on span "pause" at bounding box center [481, 332] width 21 height 21
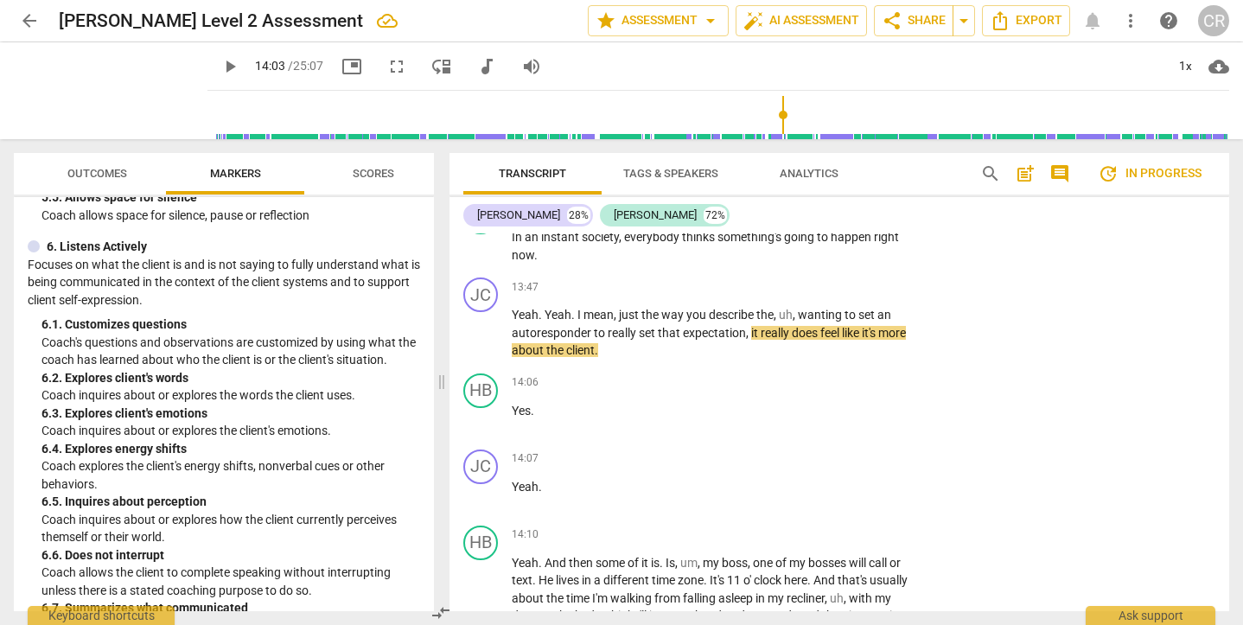
scroll to position [1171, 0]
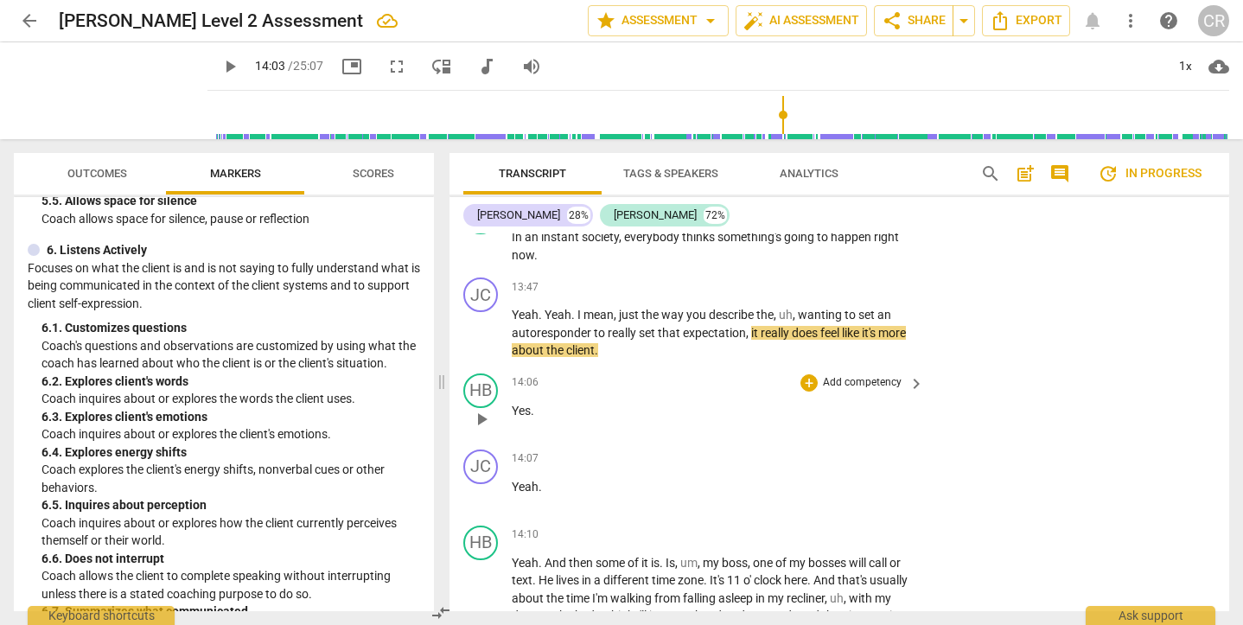
click at [479, 409] on span "play_arrow" at bounding box center [481, 419] width 21 height 21
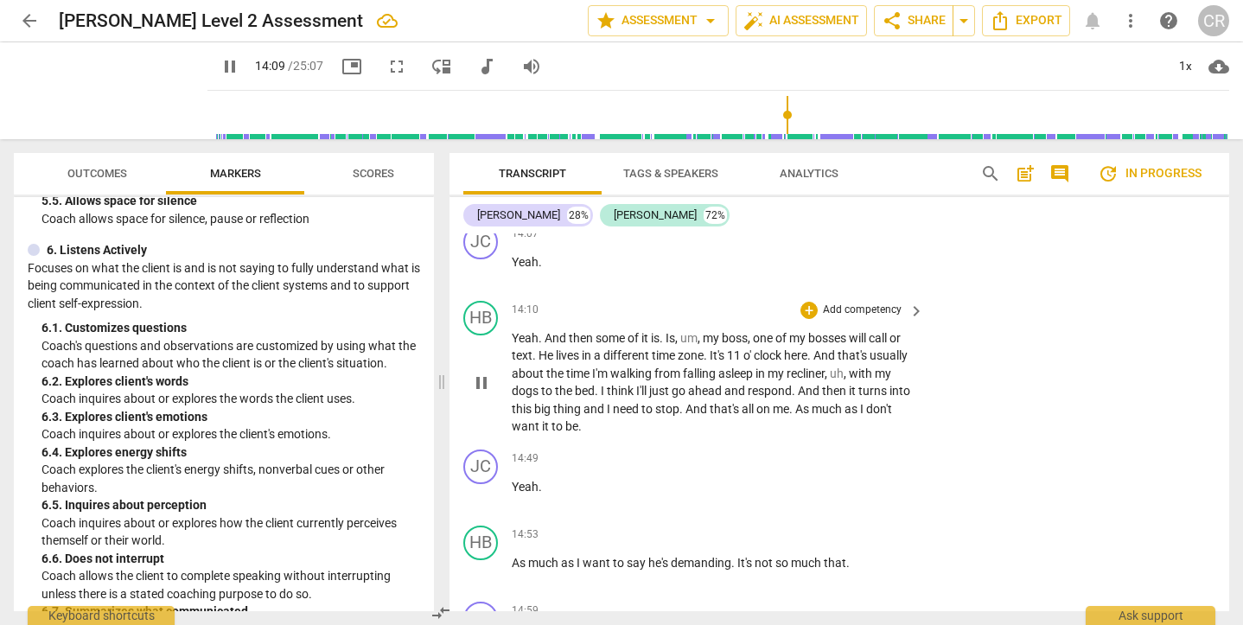
scroll to position [6115, 0]
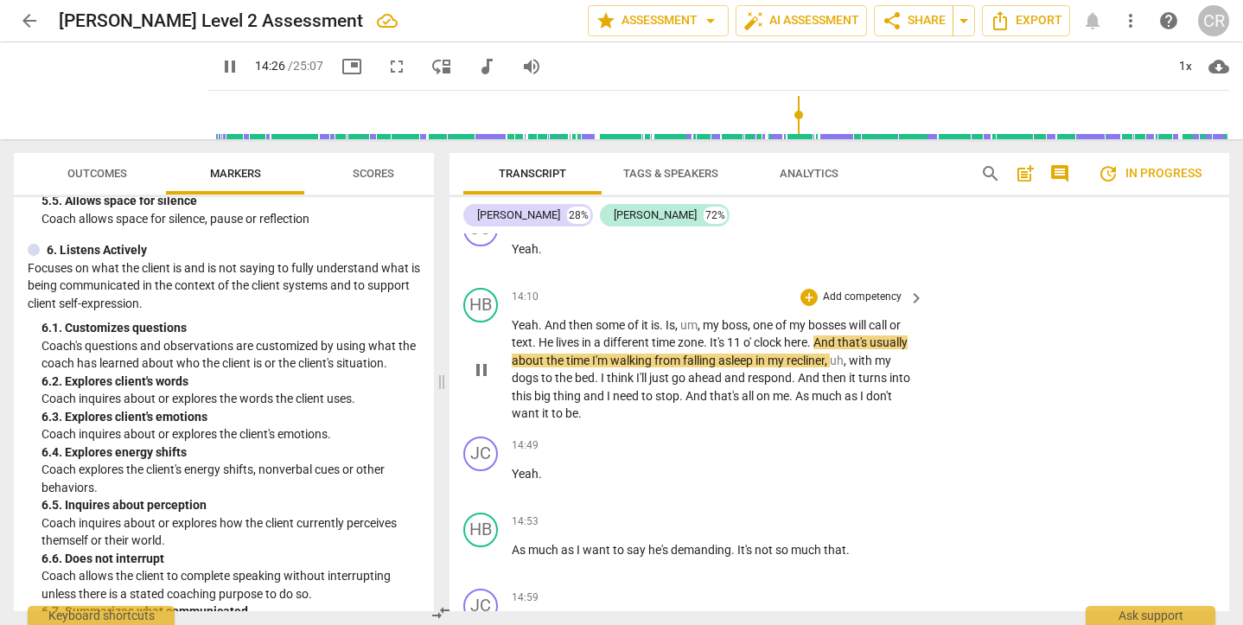
click at [481, 360] on span "pause" at bounding box center [481, 370] width 21 height 21
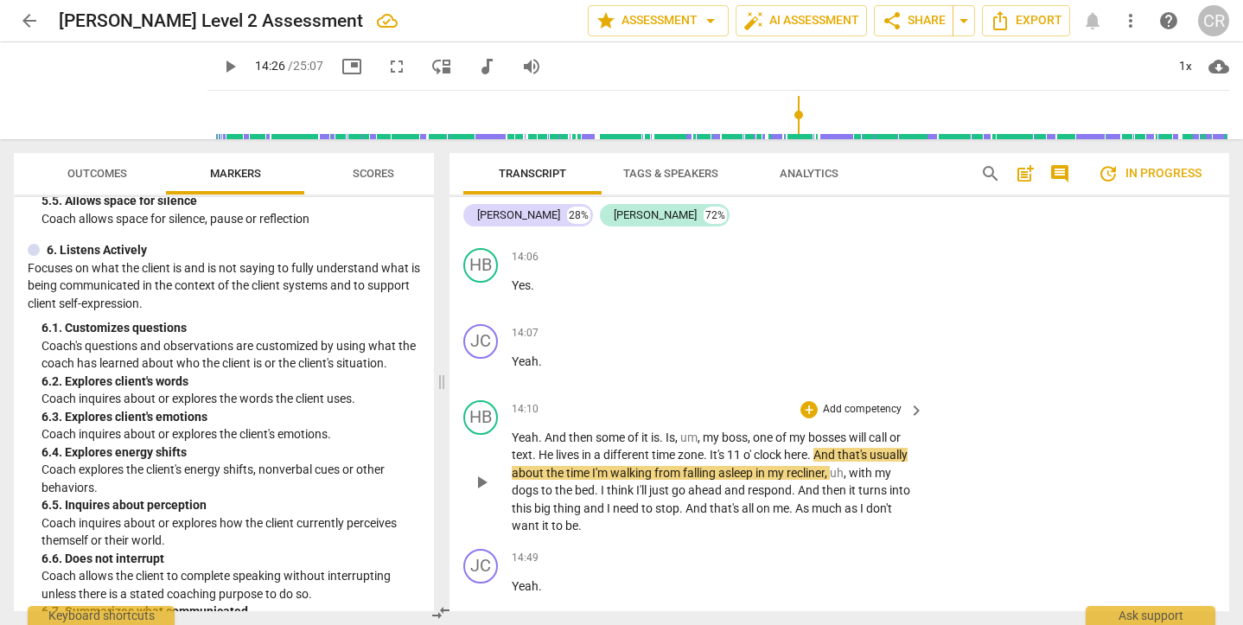
scroll to position [6006, 0]
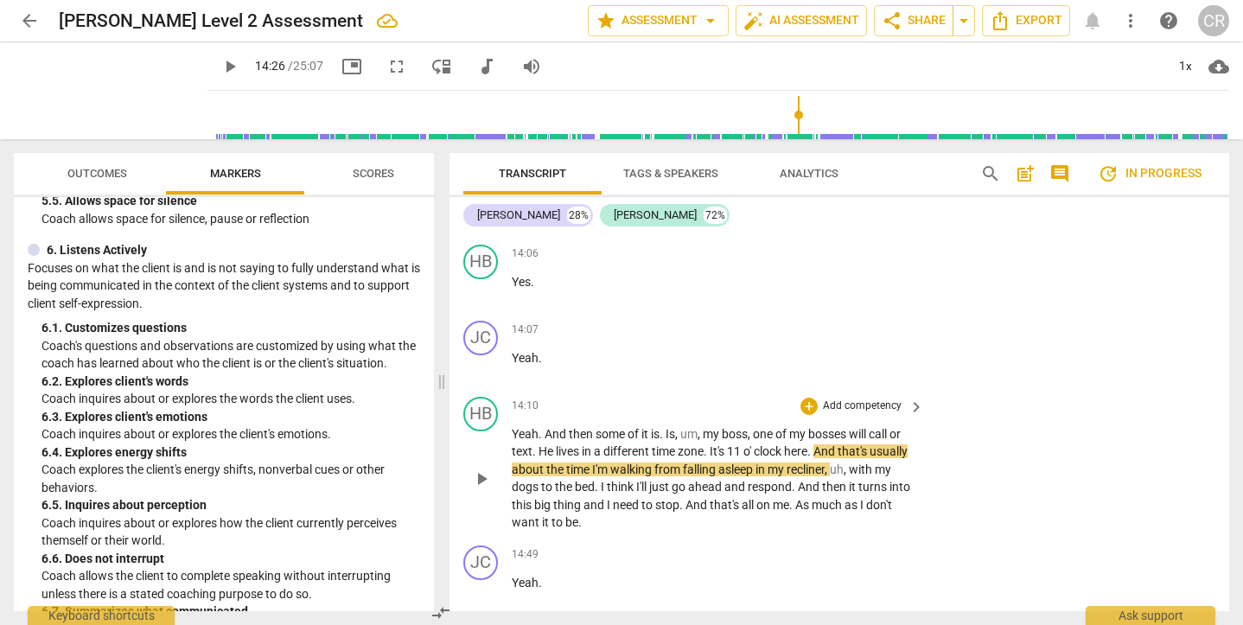
click at [479, 469] on span "play_arrow" at bounding box center [481, 479] width 21 height 21
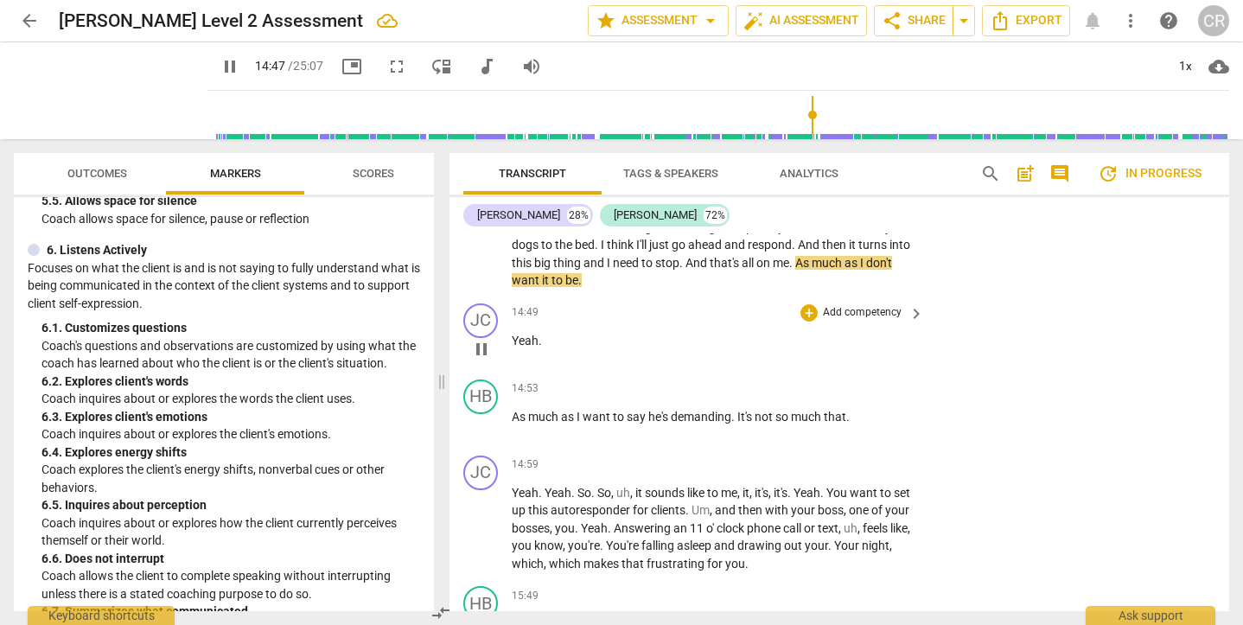
scroll to position [6251, 0]
click at [478, 336] on span "pause" at bounding box center [481, 346] width 21 height 21
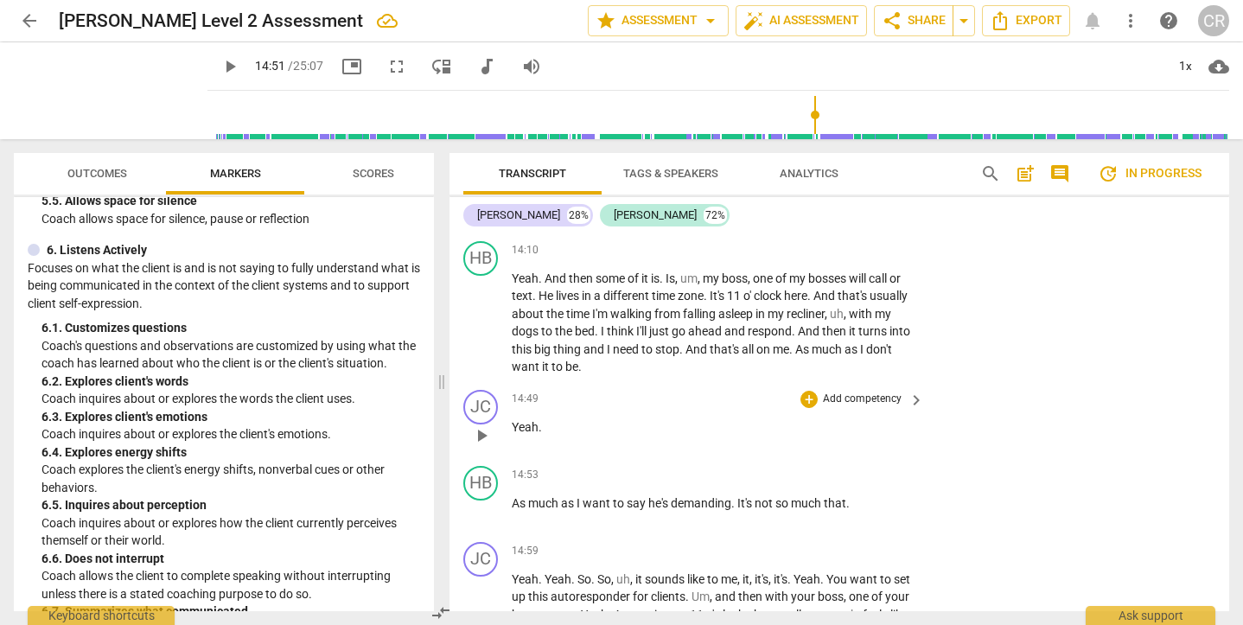
scroll to position [6160, 0]
click at [483, 503] on span "play_arrow" at bounding box center [481, 513] width 21 height 21
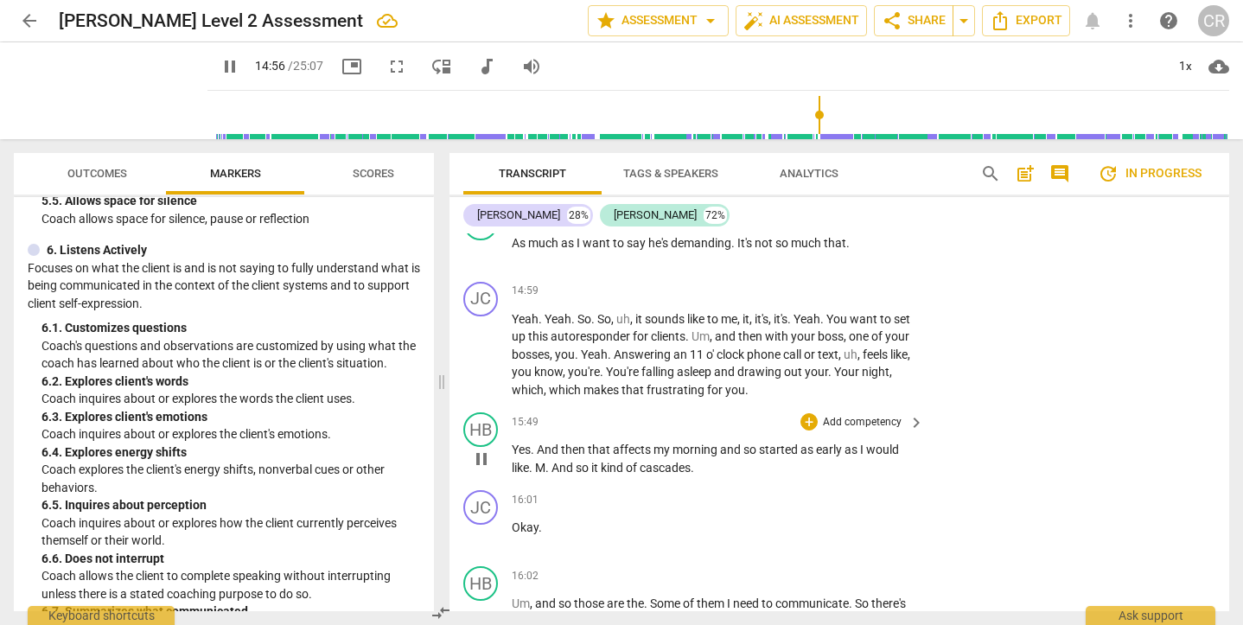
scroll to position [6421, 0]
click at [480, 345] on span "pause" at bounding box center [481, 355] width 21 height 21
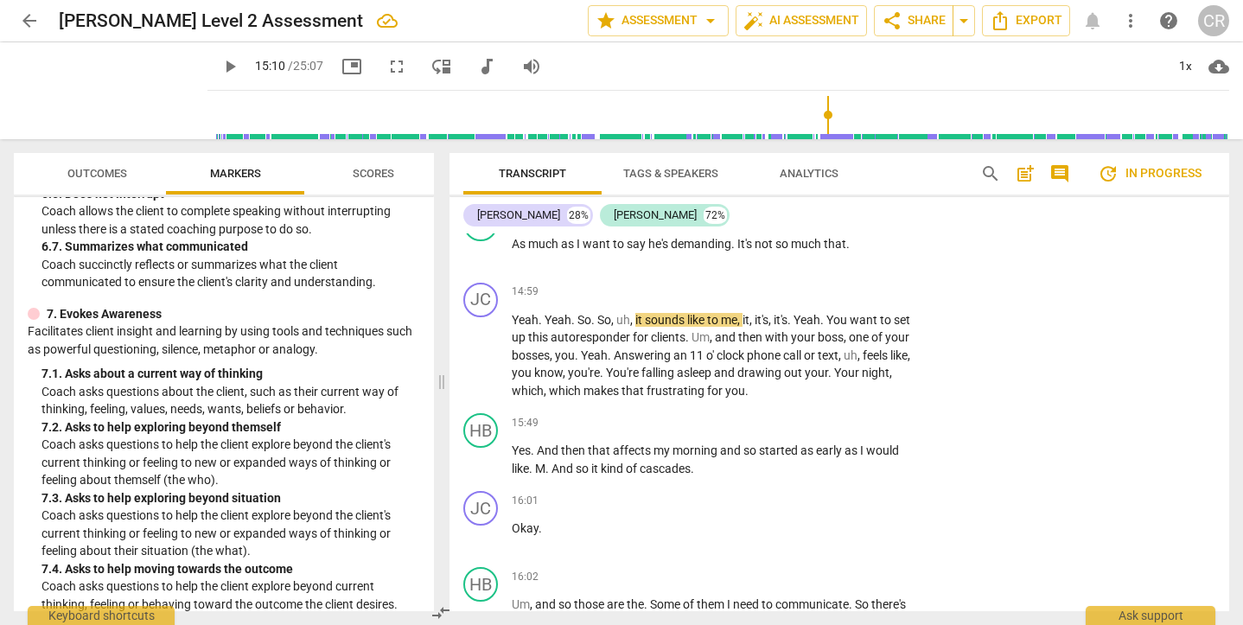
scroll to position [1537, 0]
click at [481, 345] on span "play_arrow" at bounding box center [481, 355] width 21 height 21
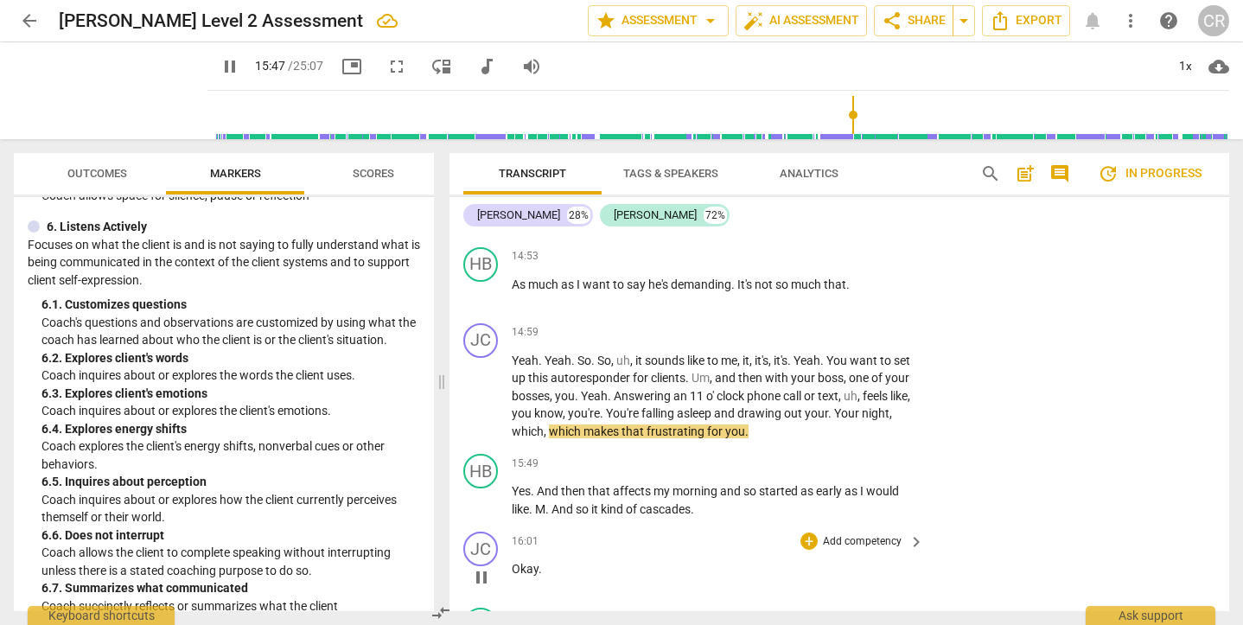
scroll to position [6368, 0]
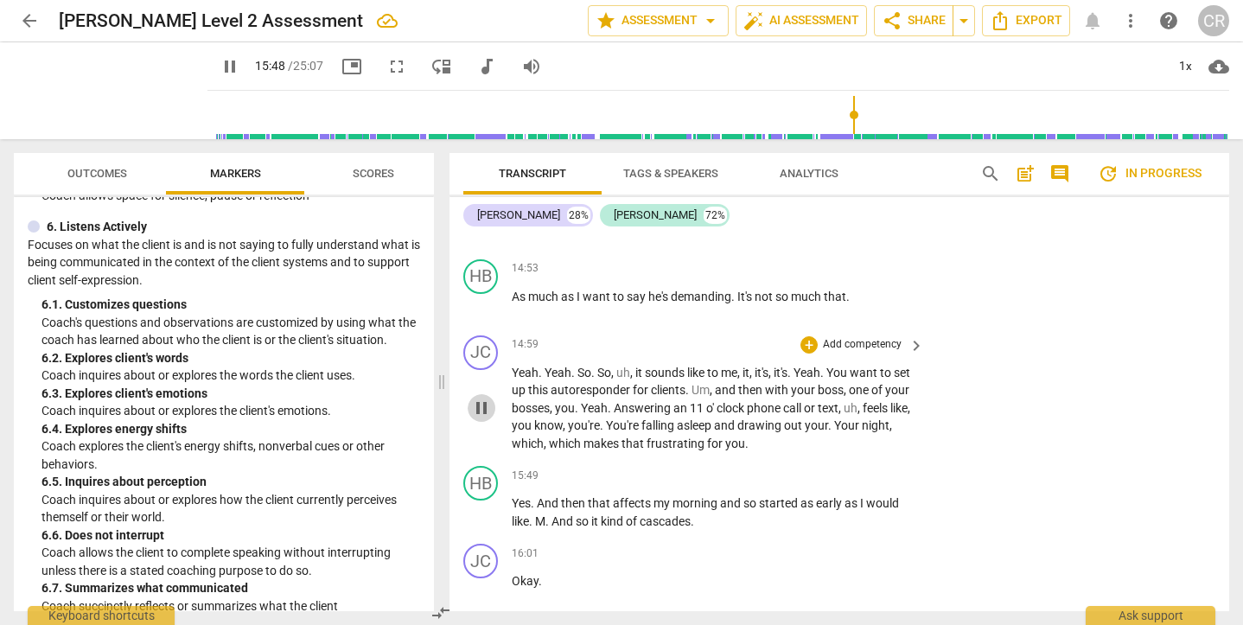
click at [479, 398] on span "pause" at bounding box center [481, 408] width 21 height 21
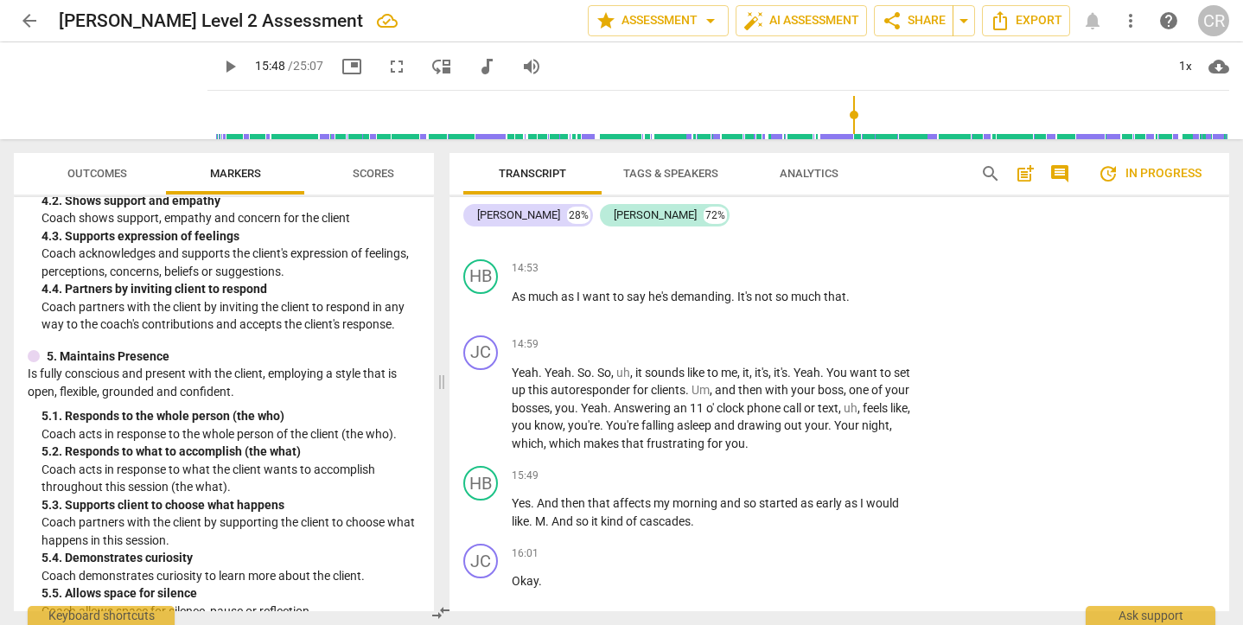
scroll to position [790, 0]
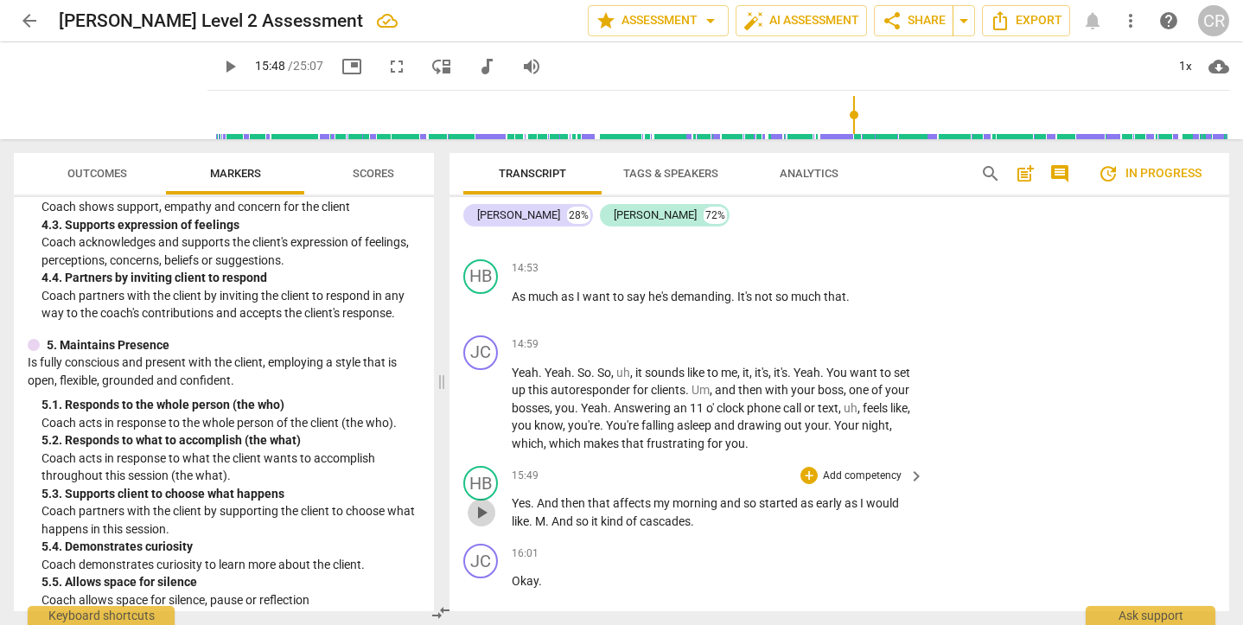
click at [480, 502] on span "play_arrow" at bounding box center [481, 512] width 21 height 21
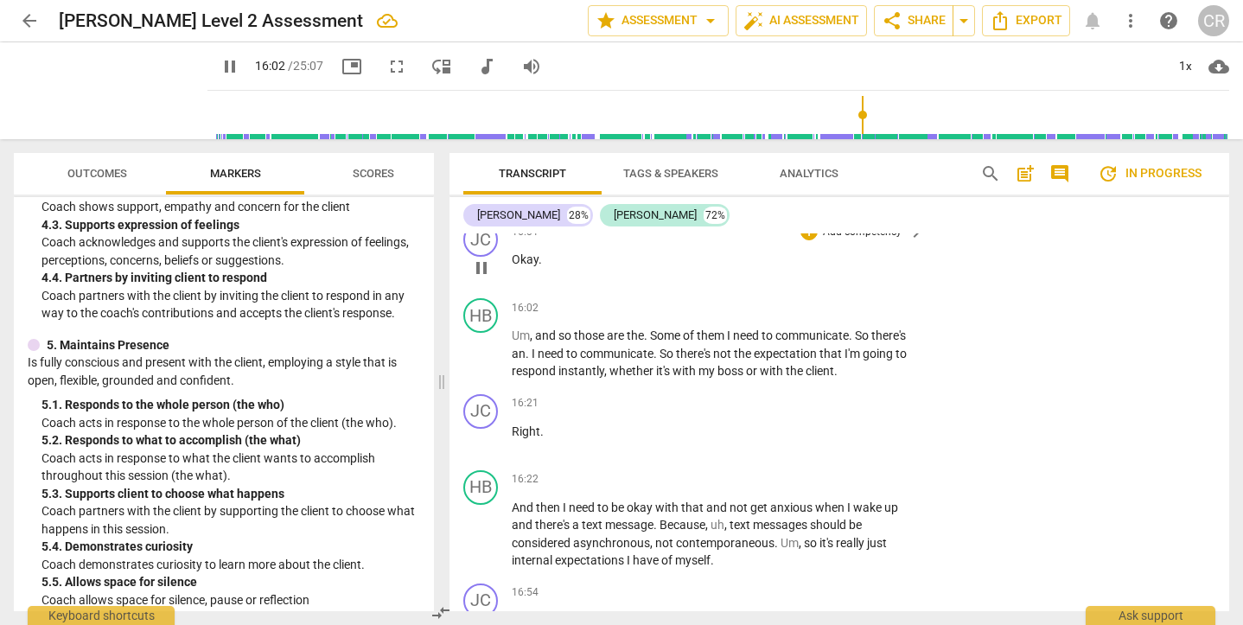
scroll to position [6702, 0]
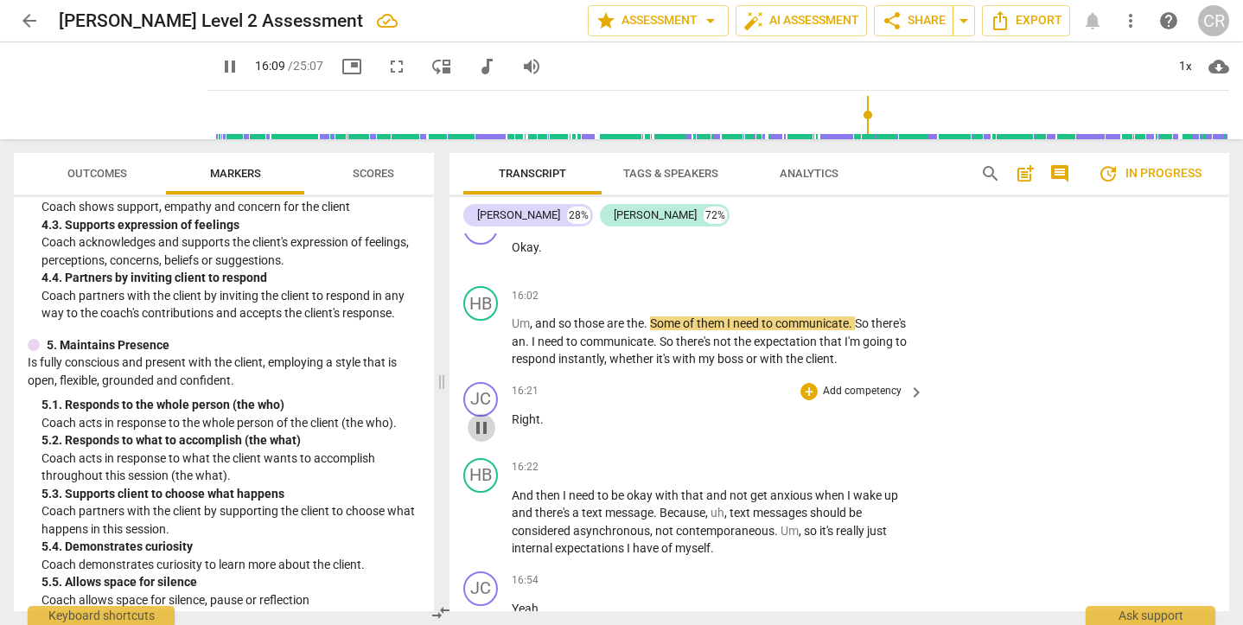
click at [480, 418] on span "pause" at bounding box center [481, 428] width 21 height 21
click at [482, 331] on span "play_arrow" at bounding box center [481, 341] width 21 height 21
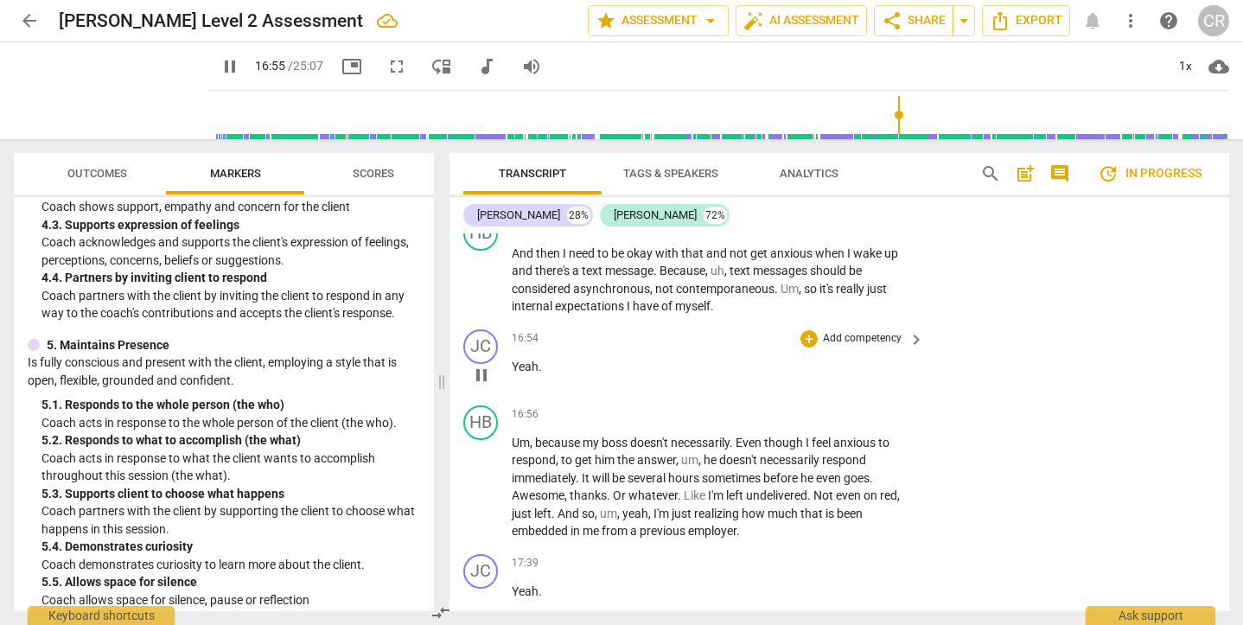
scroll to position [6958, 0]
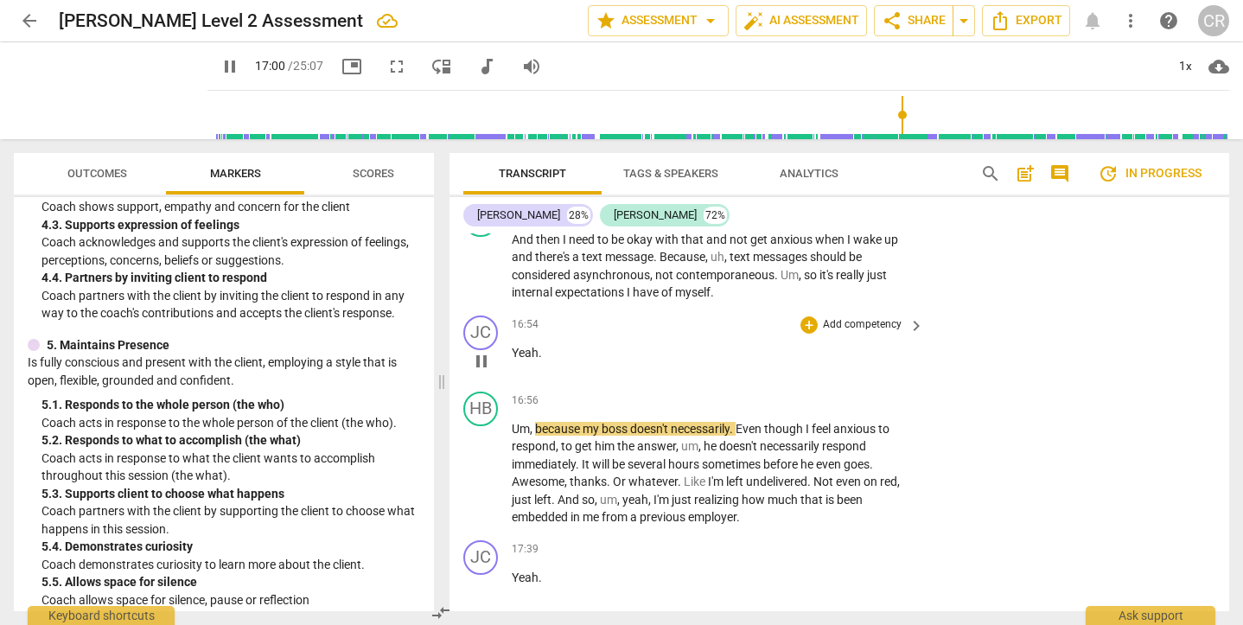
click at [479, 351] on span "pause" at bounding box center [481, 361] width 21 height 21
click at [487, 463] on span "play_arrow" at bounding box center [481, 473] width 21 height 21
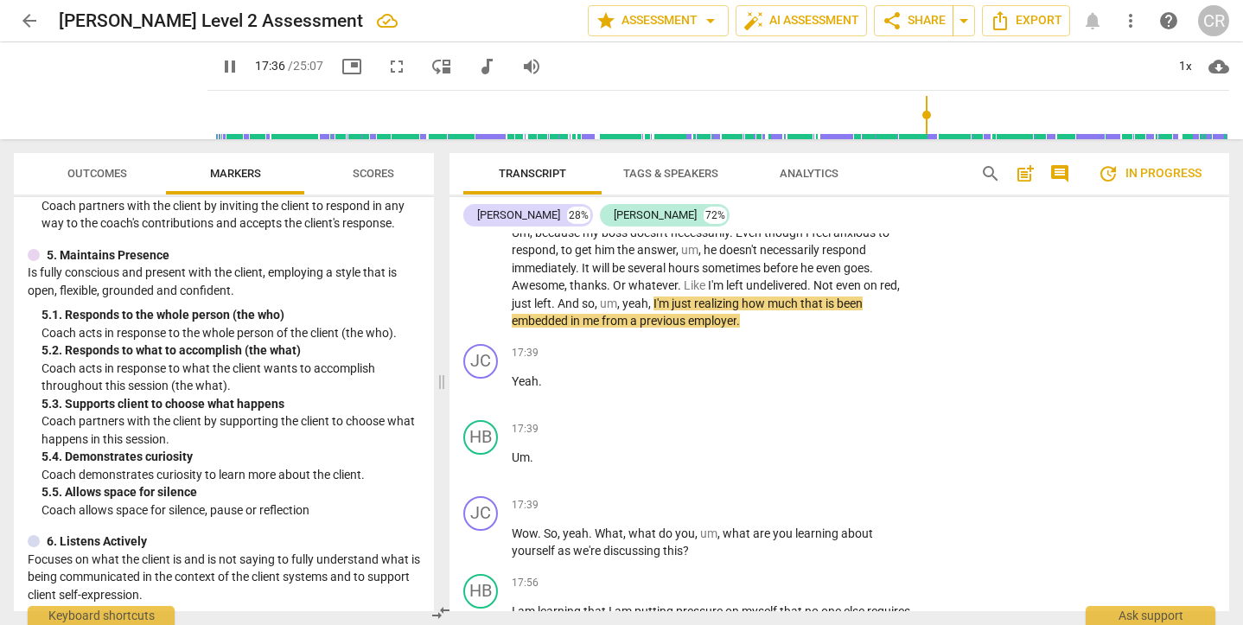
scroll to position [881, 0]
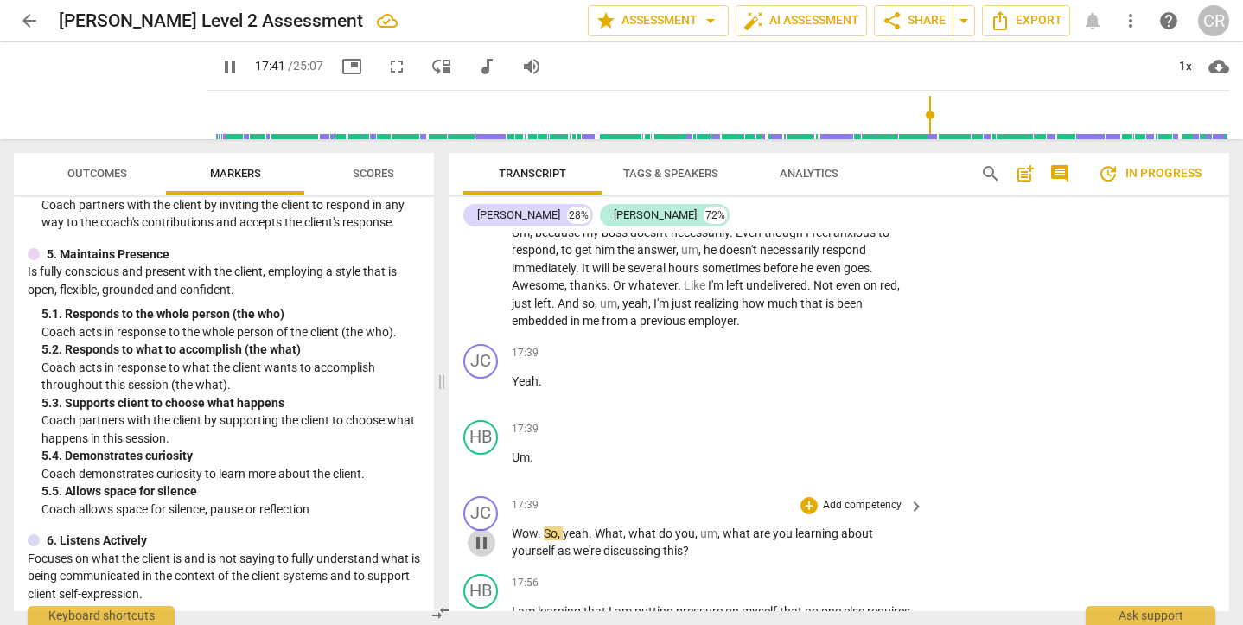
click at [481, 532] on span "pause" at bounding box center [481, 542] width 21 height 21
type input "1062"
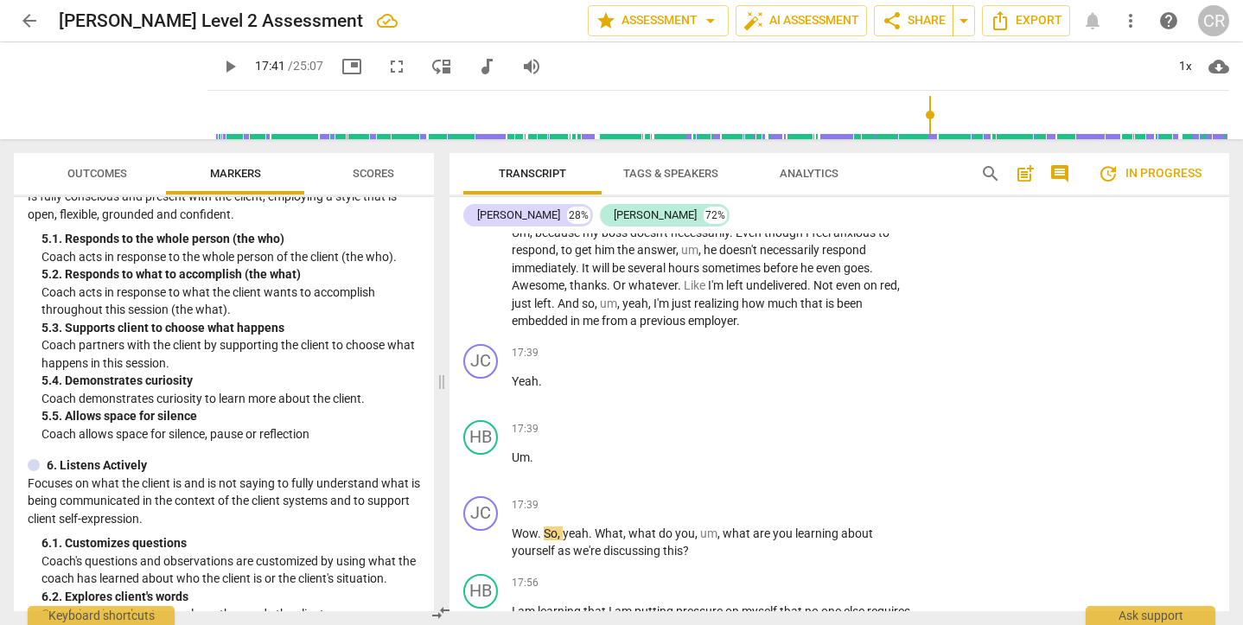
scroll to position [964, 0]
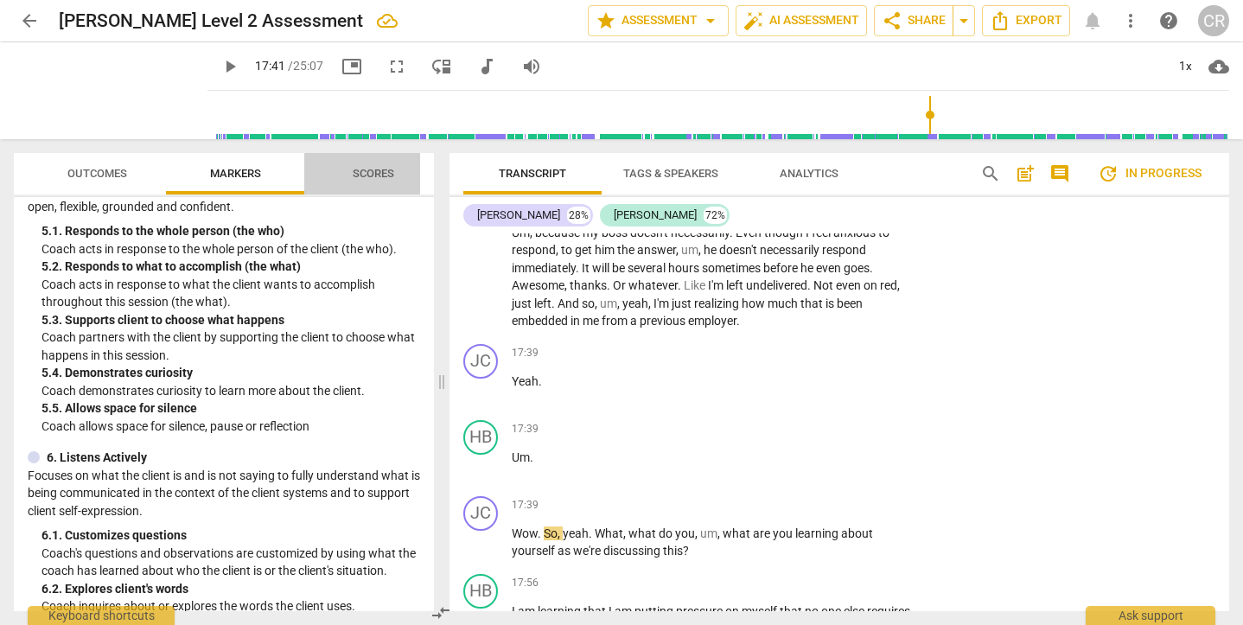
click at [380, 171] on span "Scores" at bounding box center [373, 173] width 41 height 13
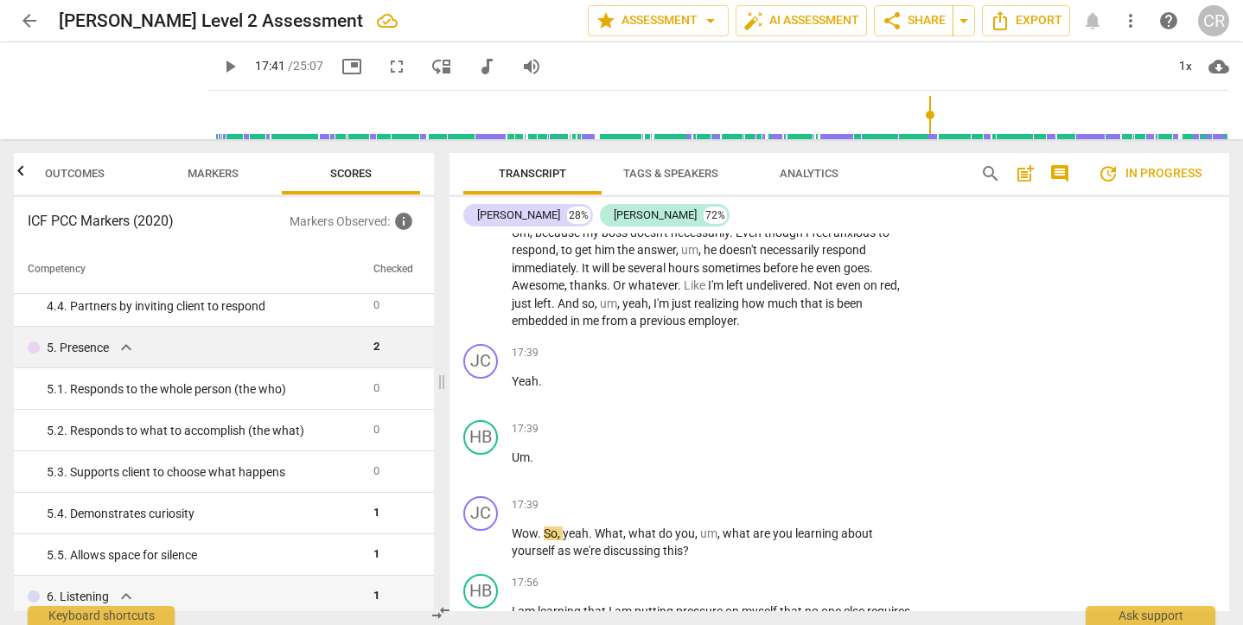
scroll to position [550, 0]
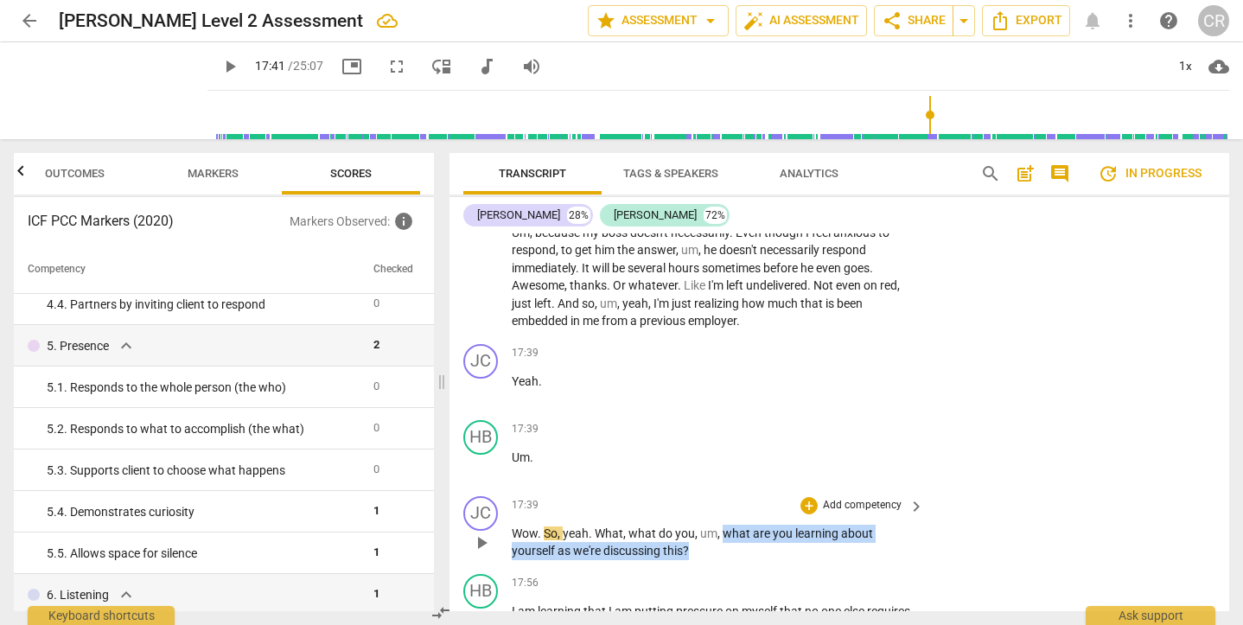
drag, startPoint x: 698, startPoint y: 469, endPoint x: 724, endPoint y: 445, distance: 35.5
click at [724, 525] on p "Wow . So , yeah . What , what do you , um , what are you learning about yoursel…" at bounding box center [714, 542] width 404 height 35
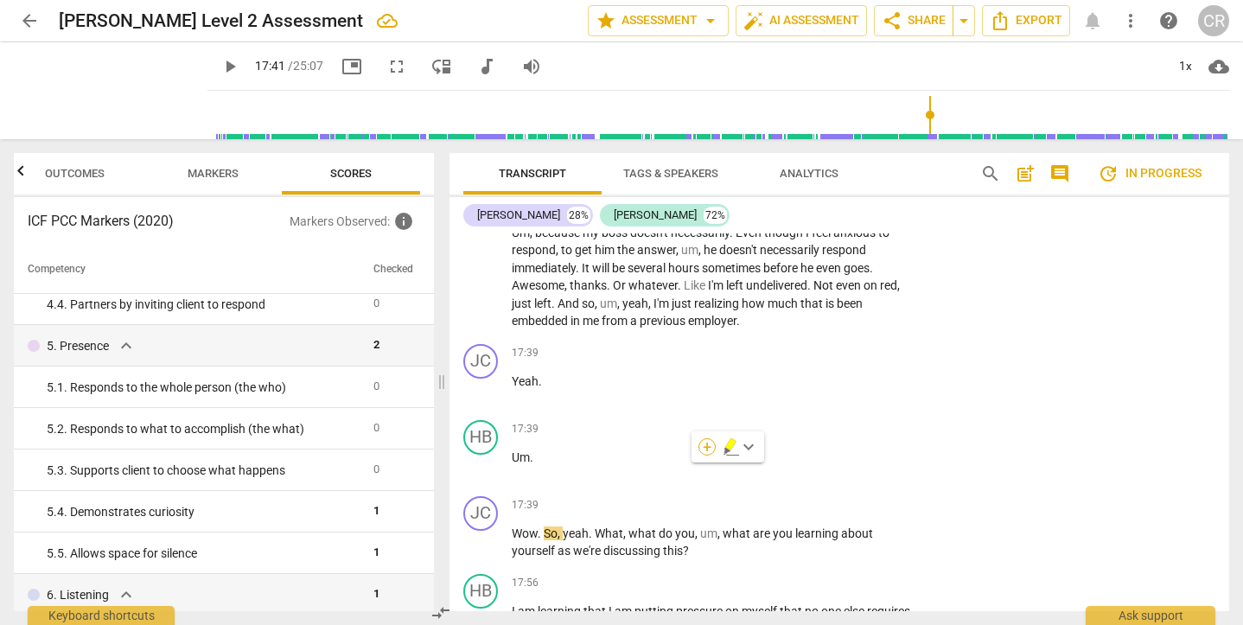
click at [705, 446] on div "+" at bounding box center [706, 446] width 17 height 17
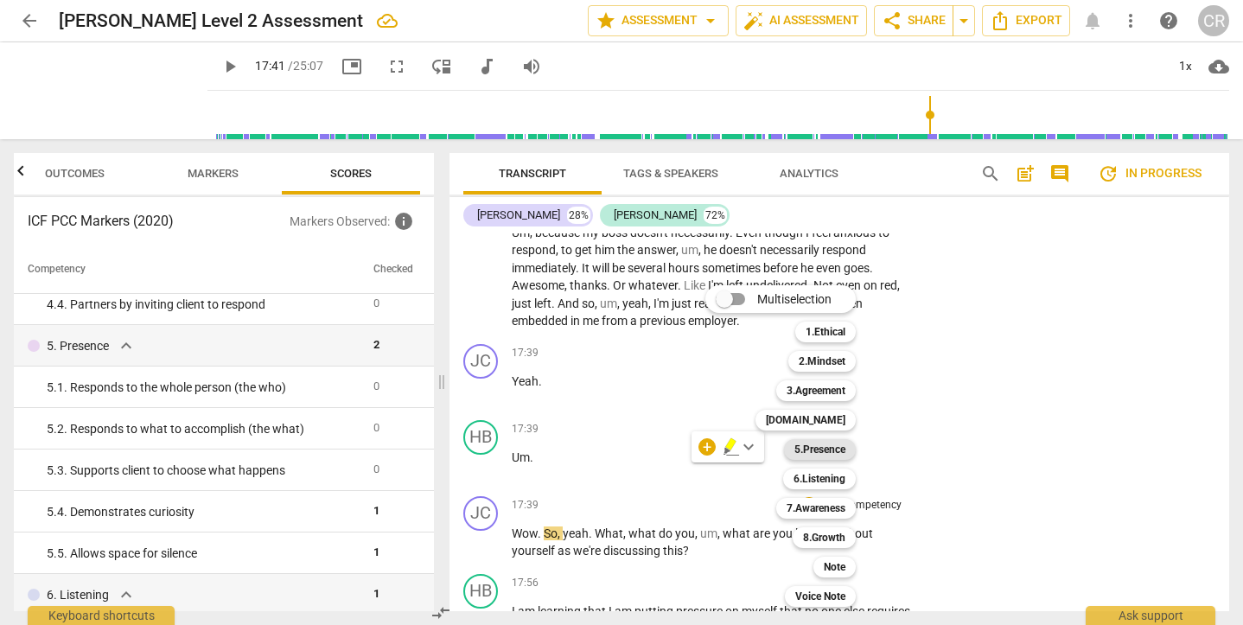
click at [842, 450] on b "5.Presence" at bounding box center [819, 449] width 51 height 21
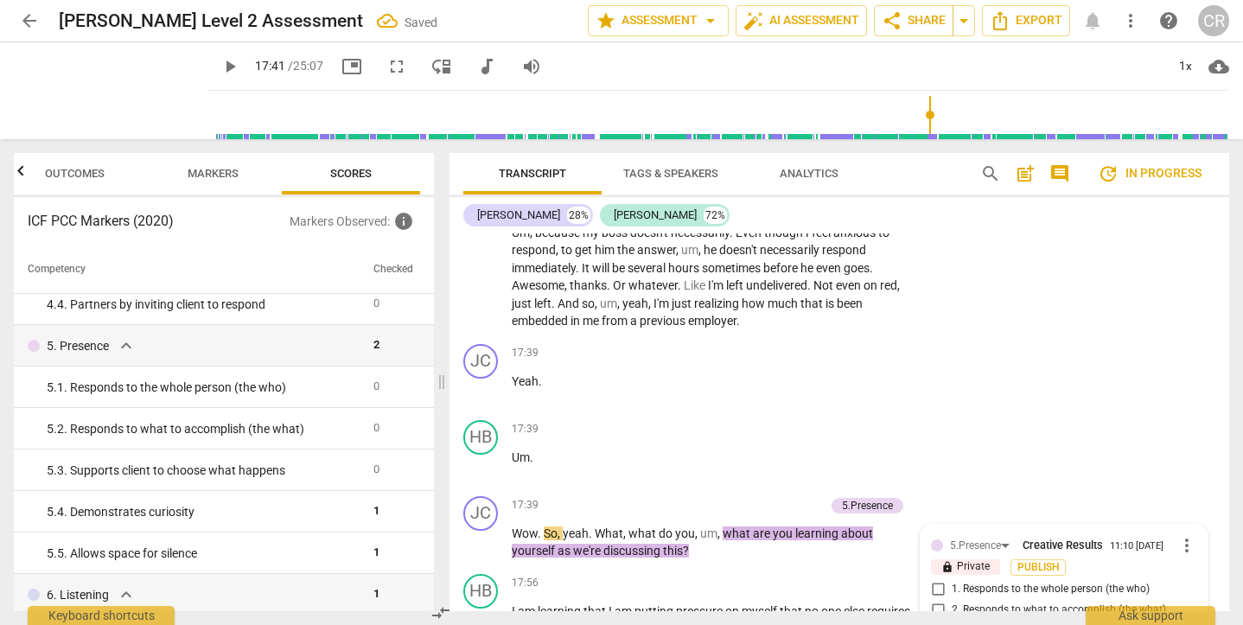
scroll to position [7368, 0]
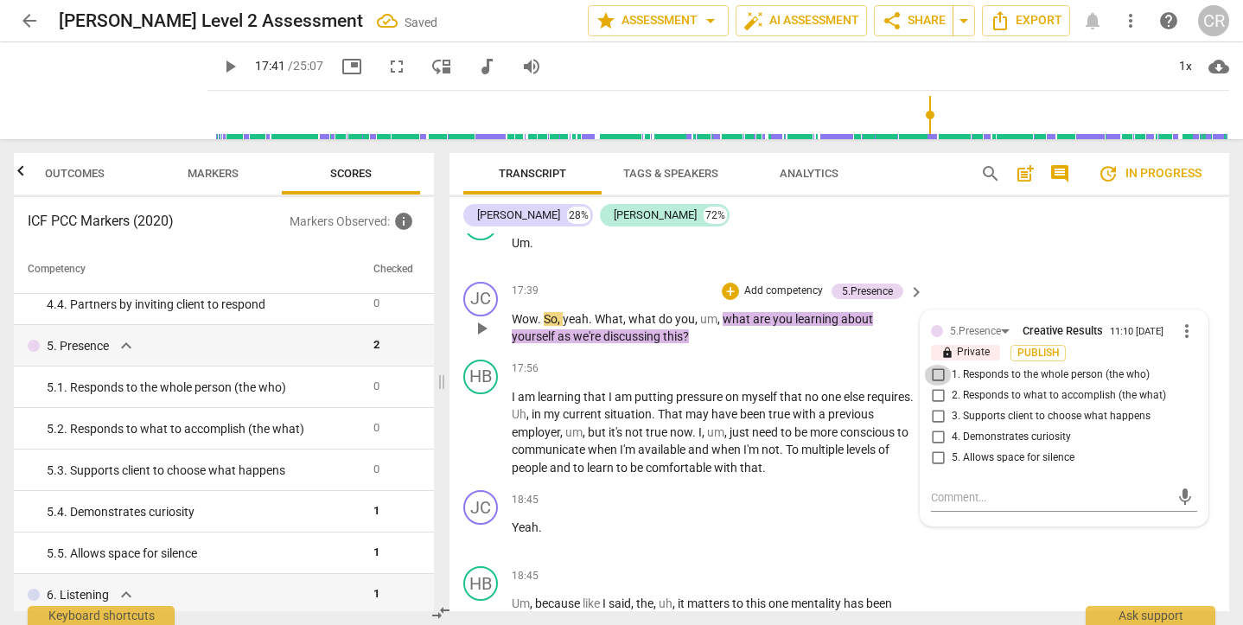
click at [935, 365] on input "1. Responds to the whole person (the who)" at bounding box center [938, 375] width 28 height 21
checkbox input "true"
click at [752, 425] on span "just" at bounding box center [741, 432] width 22 height 14
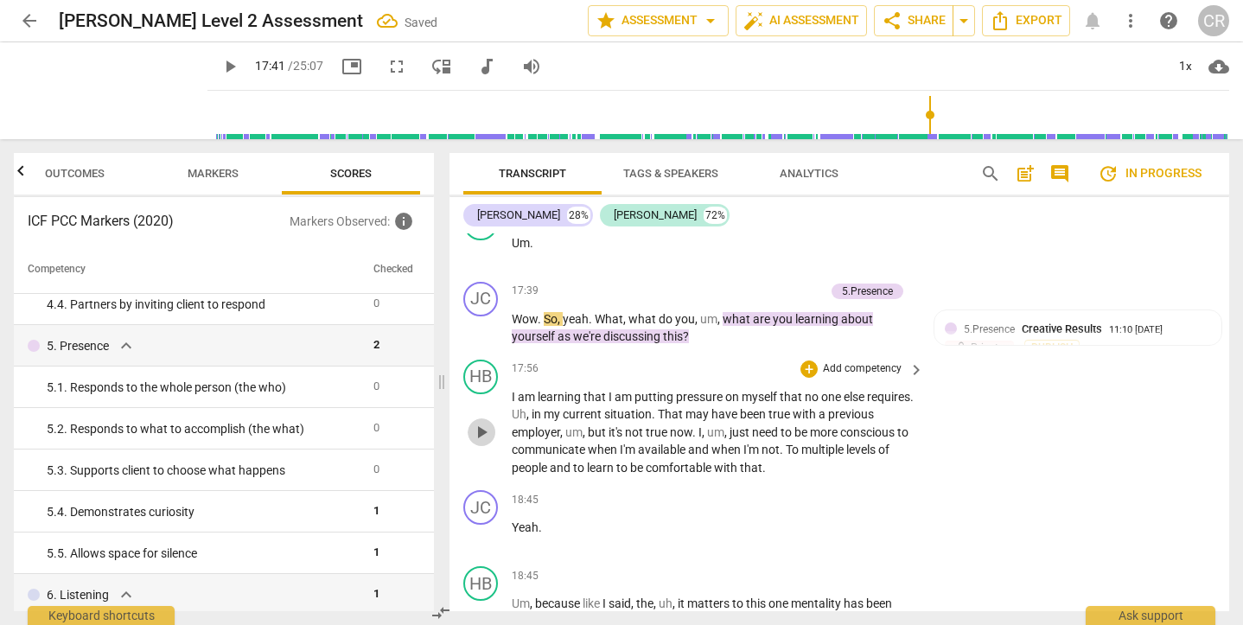
click at [482, 422] on span "play_arrow" at bounding box center [481, 432] width 21 height 21
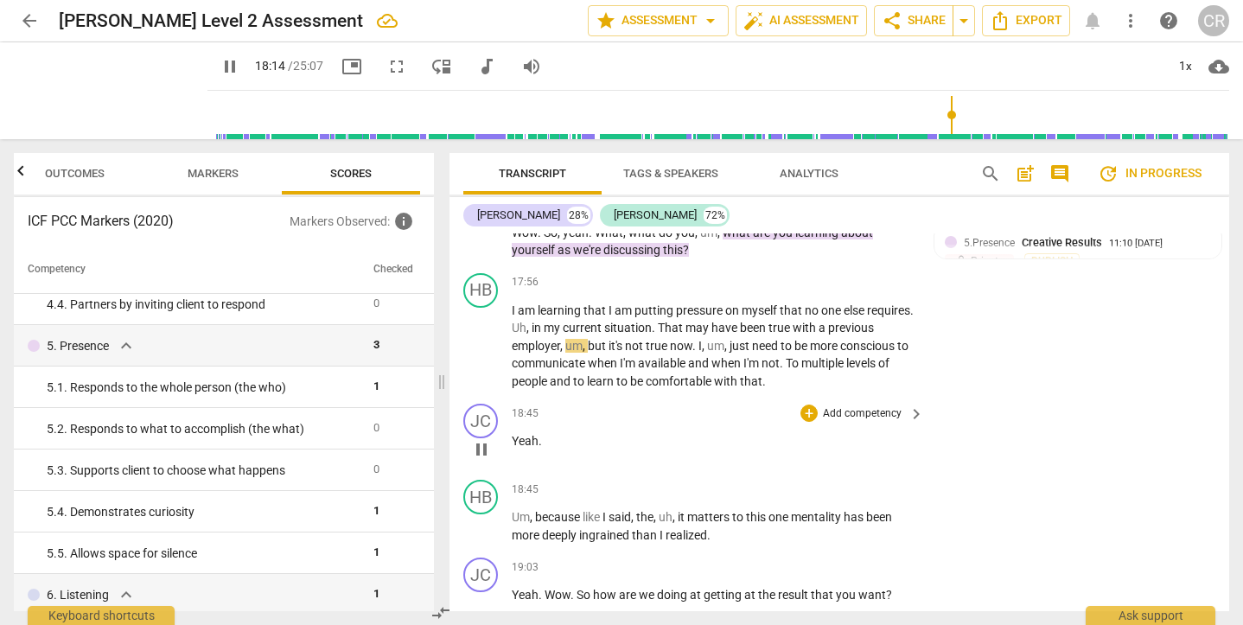
scroll to position [7456, 0]
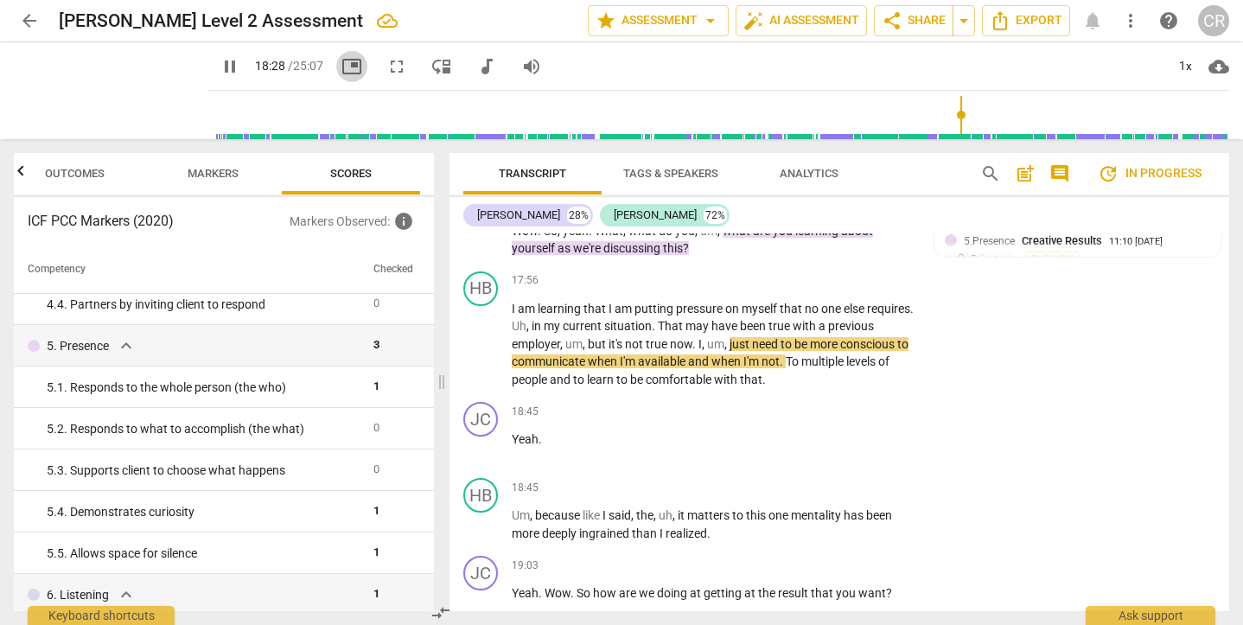
click at [341, 67] on span "picture_in_picture" at bounding box center [351, 66] width 21 height 21
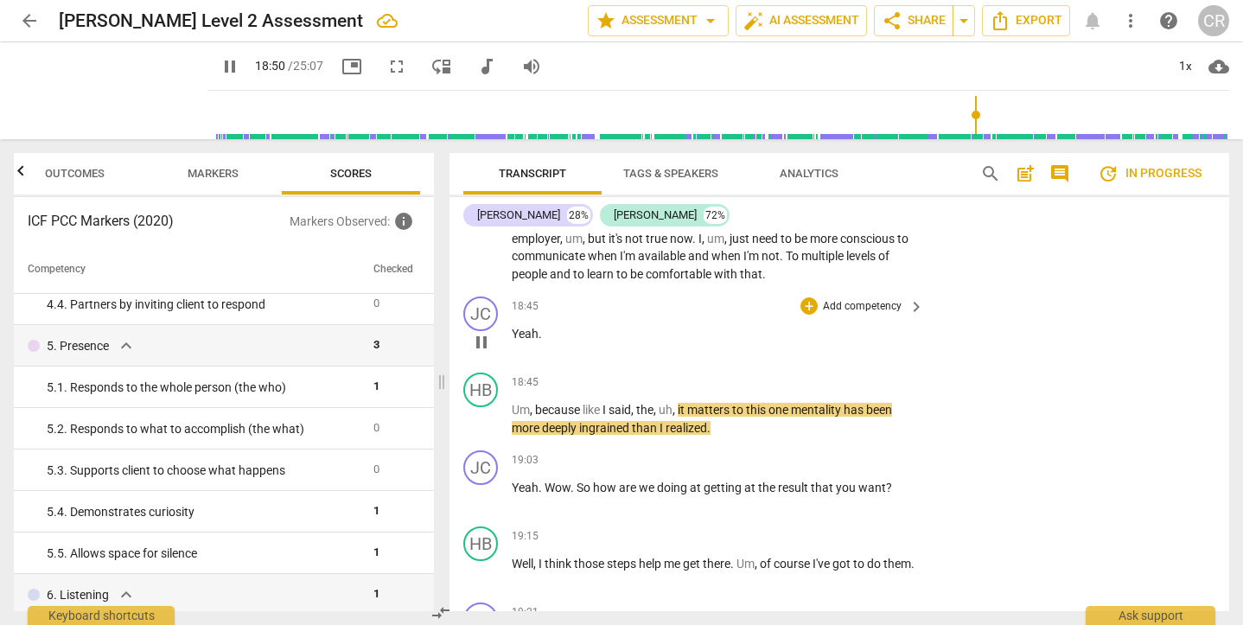
scroll to position [7564, 0]
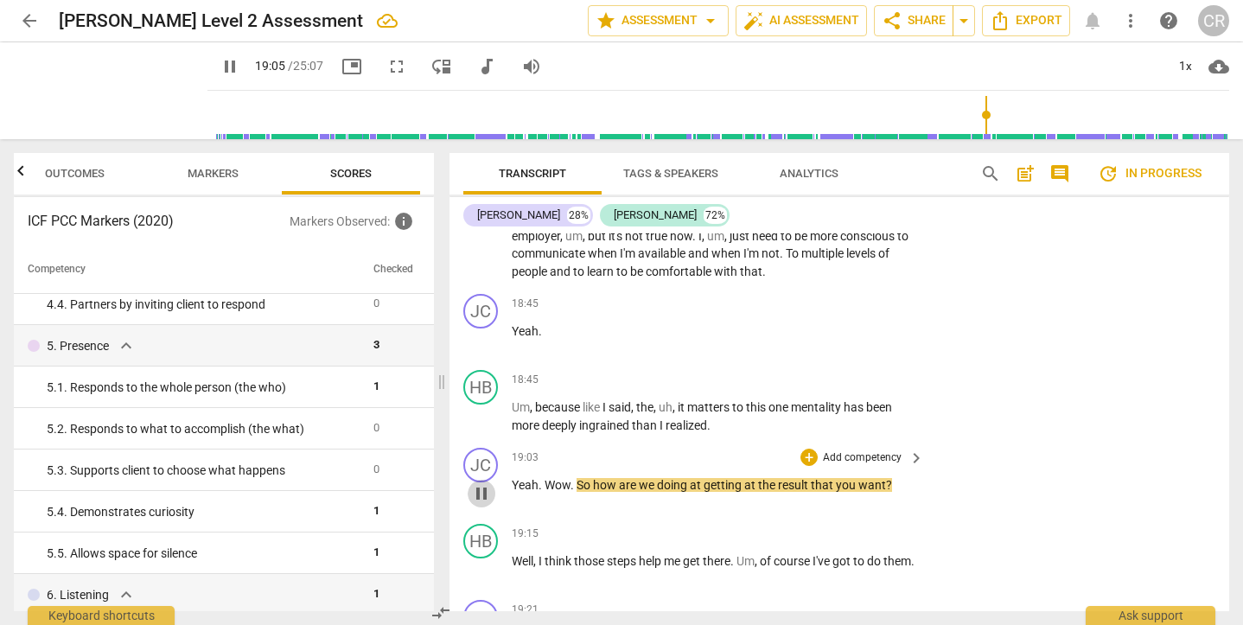
click at [477, 483] on span "pause" at bounding box center [481, 493] width 21 height 21
type input "1146"
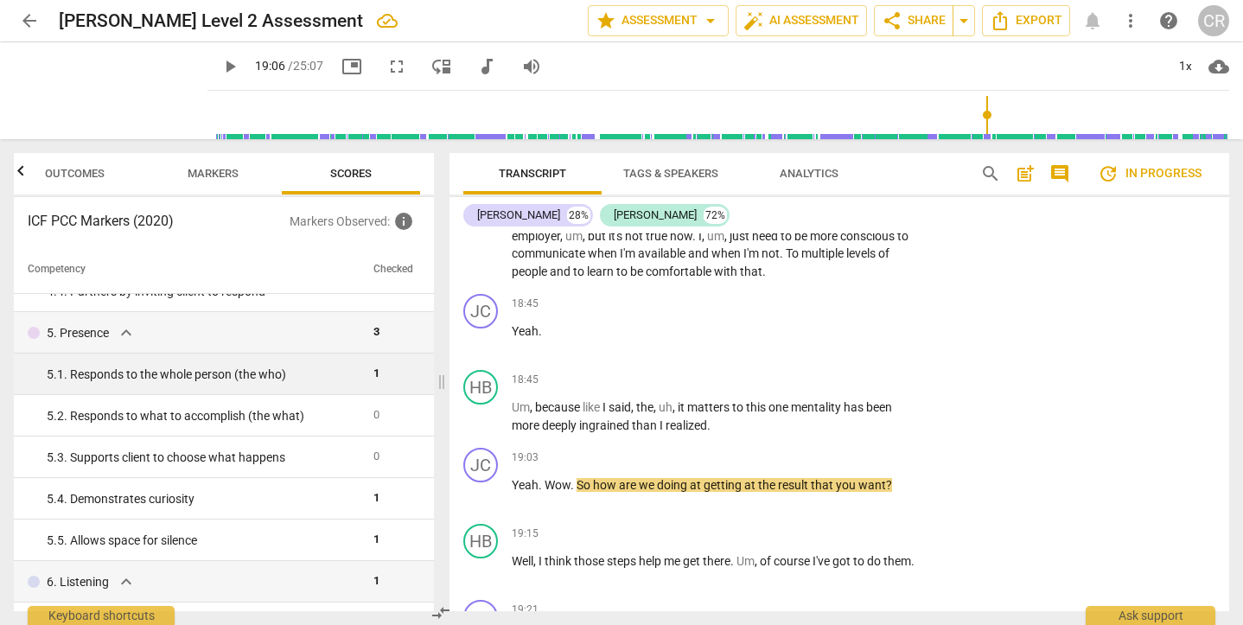
scroll to position [576, 0]
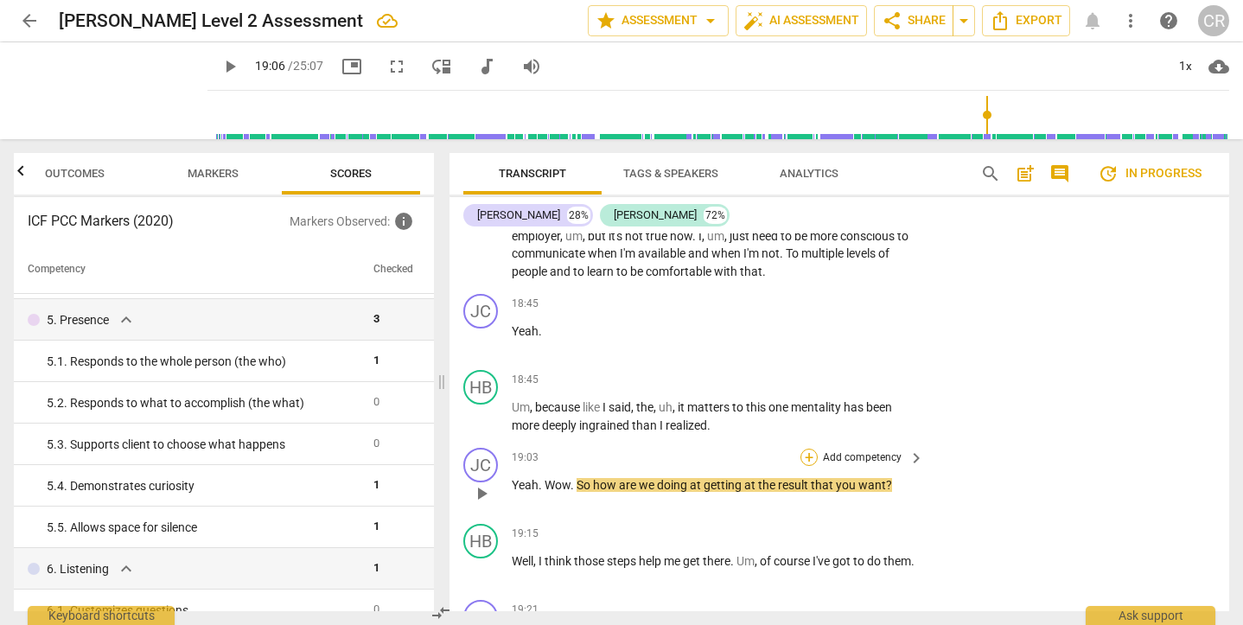
click at [807, 449] on div "+" at bounding box center [808, 457] width 17 height 17
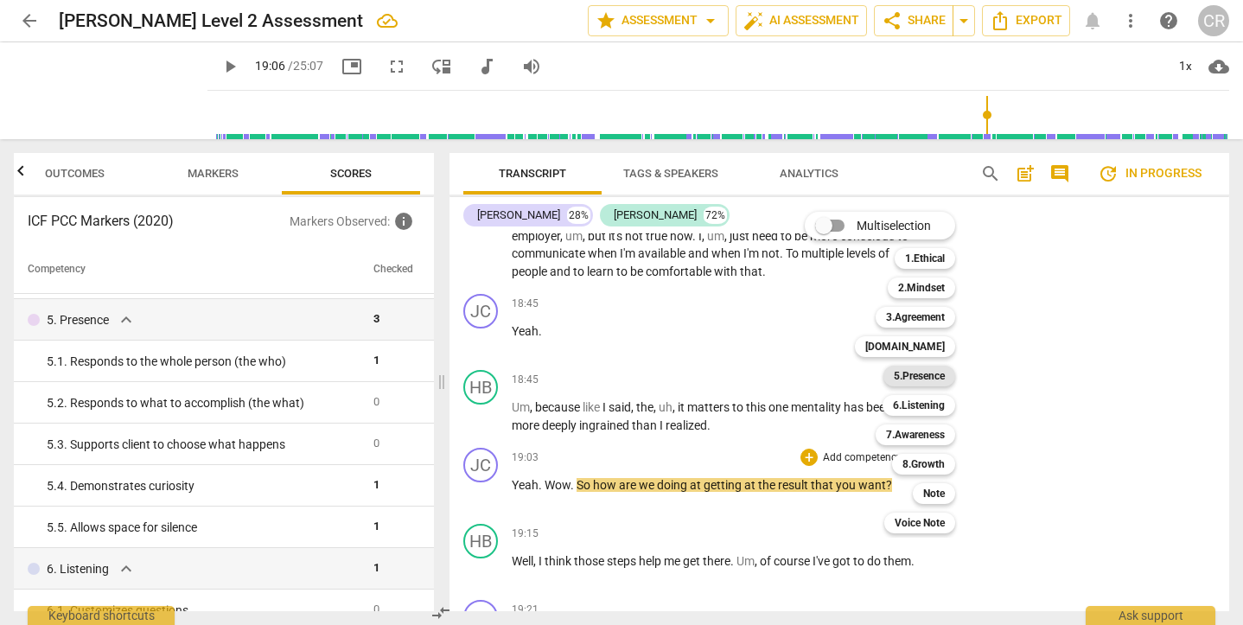
click at [925, 371] on b "5.Presence" at bounding box center [919, 376] width 51 height 21
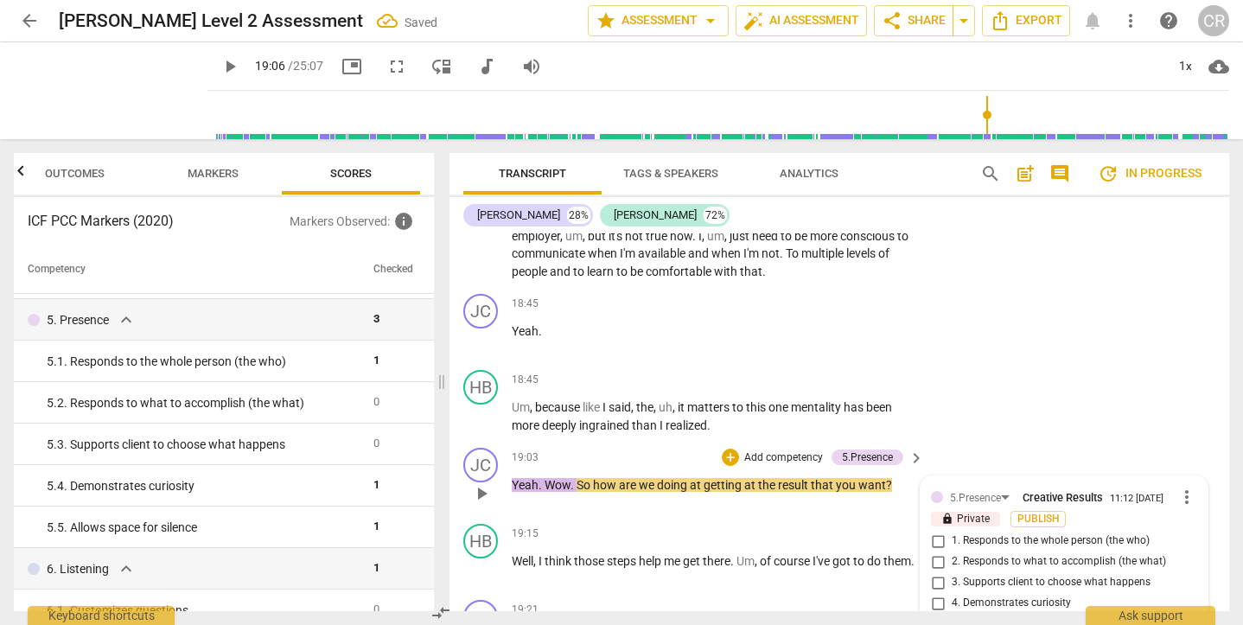
click at [935, 572] on input "3. Supports client to choose what happens" at bounding box center [938, 582] width 28 height 21
checkbox input "true"
click at [1001, 287] on div "JC play_arrow pause 18:45 + Add competency keyboard_arrow_right Yeah ." at bounding box center [839, 325] width 780 height 76
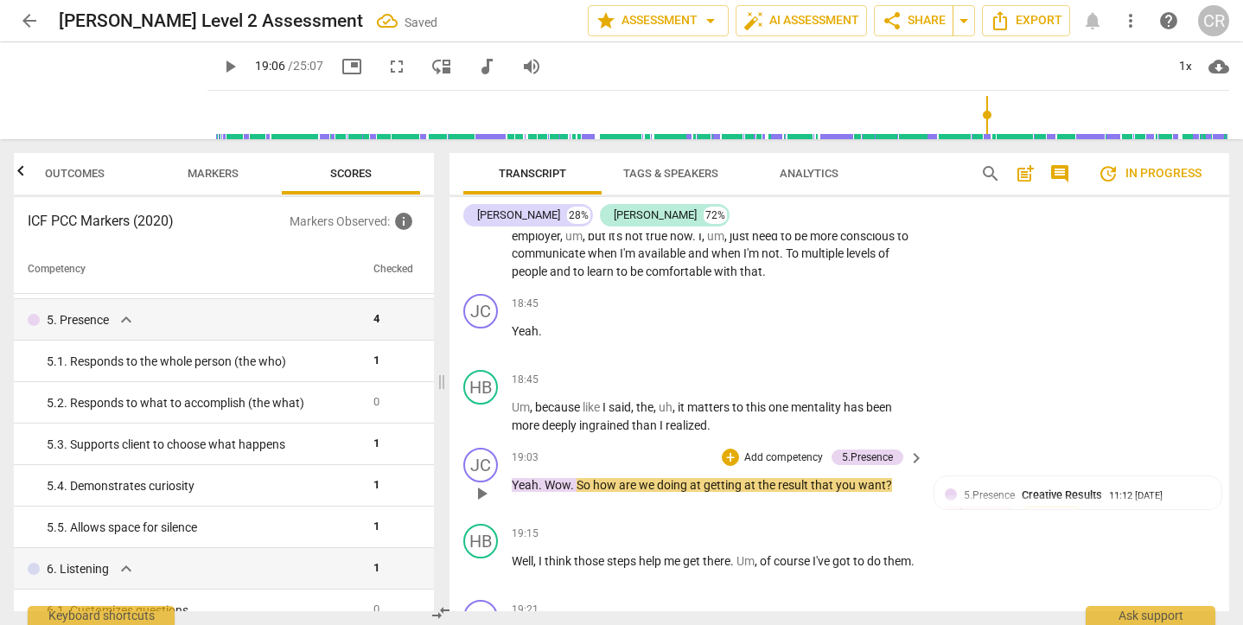
click at [479, 483] on span "play_arrow" at bounding box center [481, 493] width 21 height 21
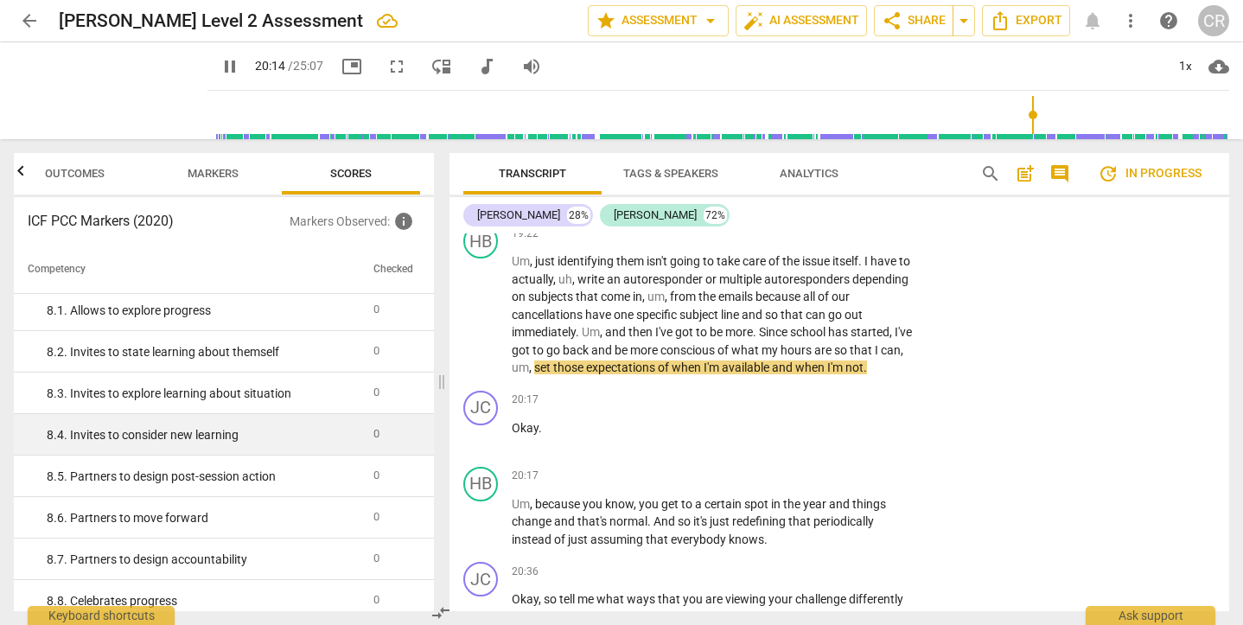
scroll to position [1570, 0]
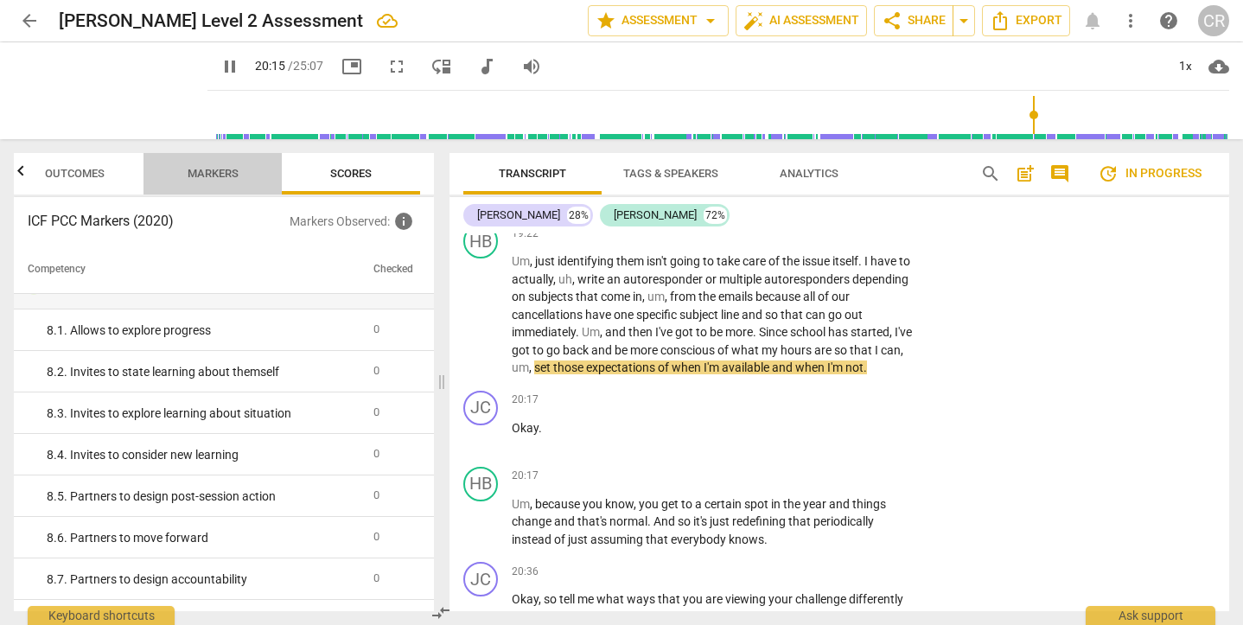
click at [213, 164] on span "Markers" at bounding box center [213, 174] width 92 height 23
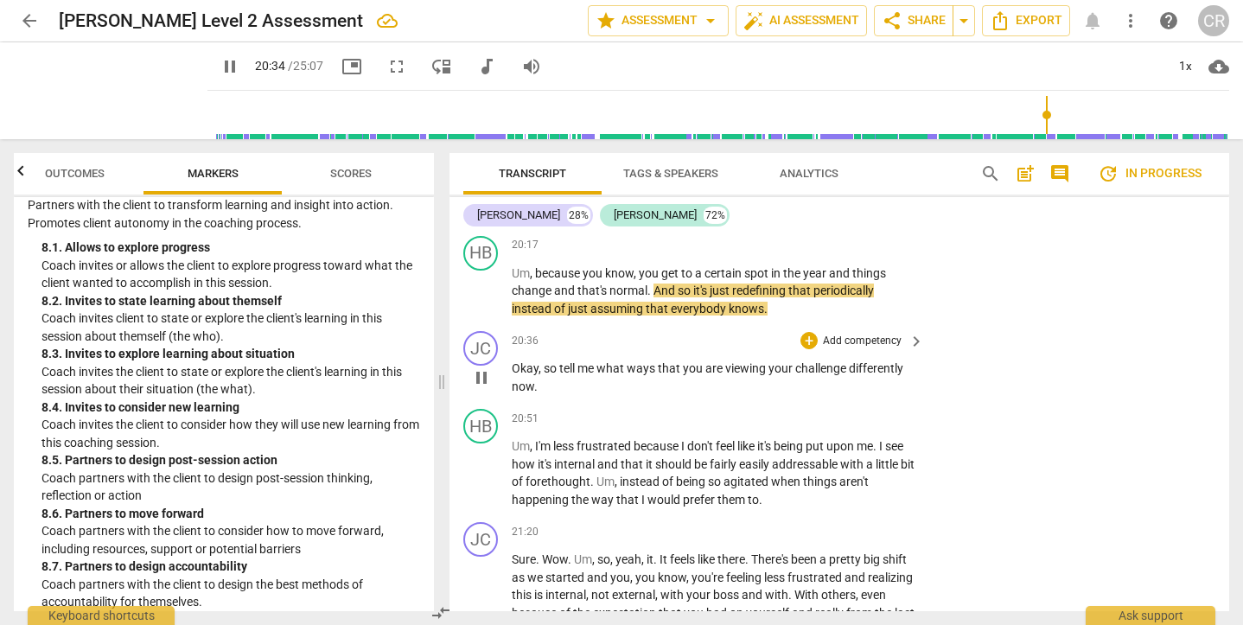
scroll to position [8253, 0]
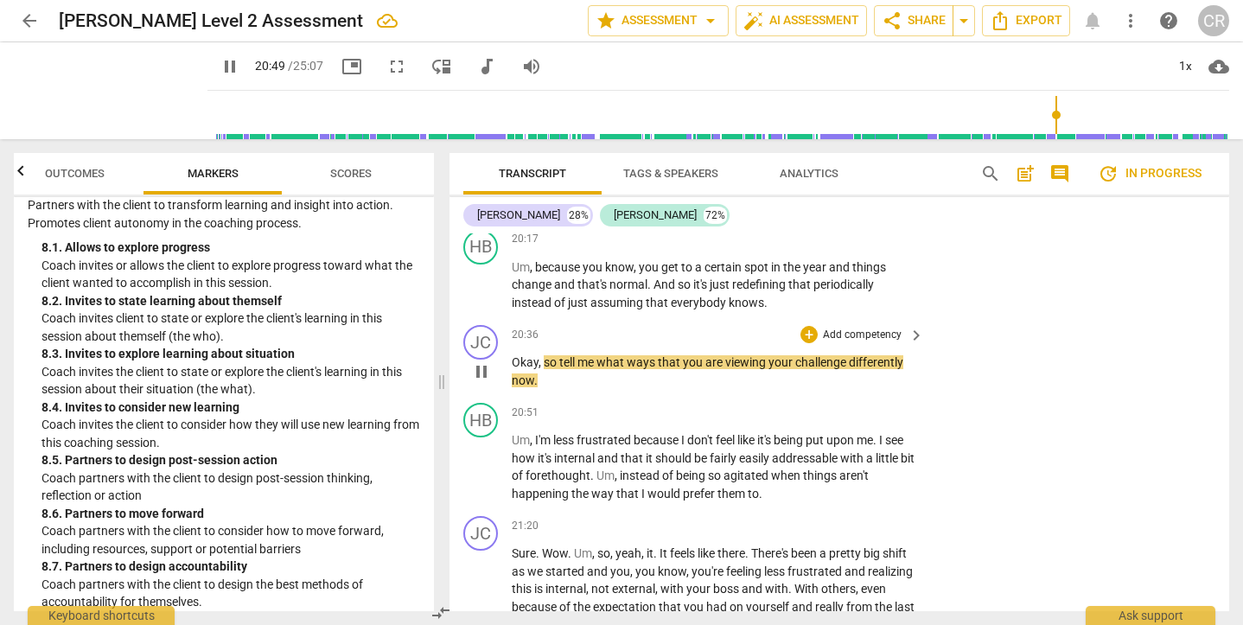
click at [484, 361] on span "pause" at bounding box center [481, 371] width 21 height 21
type input "1250"
drag, startPoint x: 544, startPoint y: 295, endPoint x: 558, endPoint y: 275, distance: 24.7
click at [558, 354] on p "Okay , so tell me what ways that you are viewing your challenge differently now…" at bounding box center [714, 371] width 404 height 35
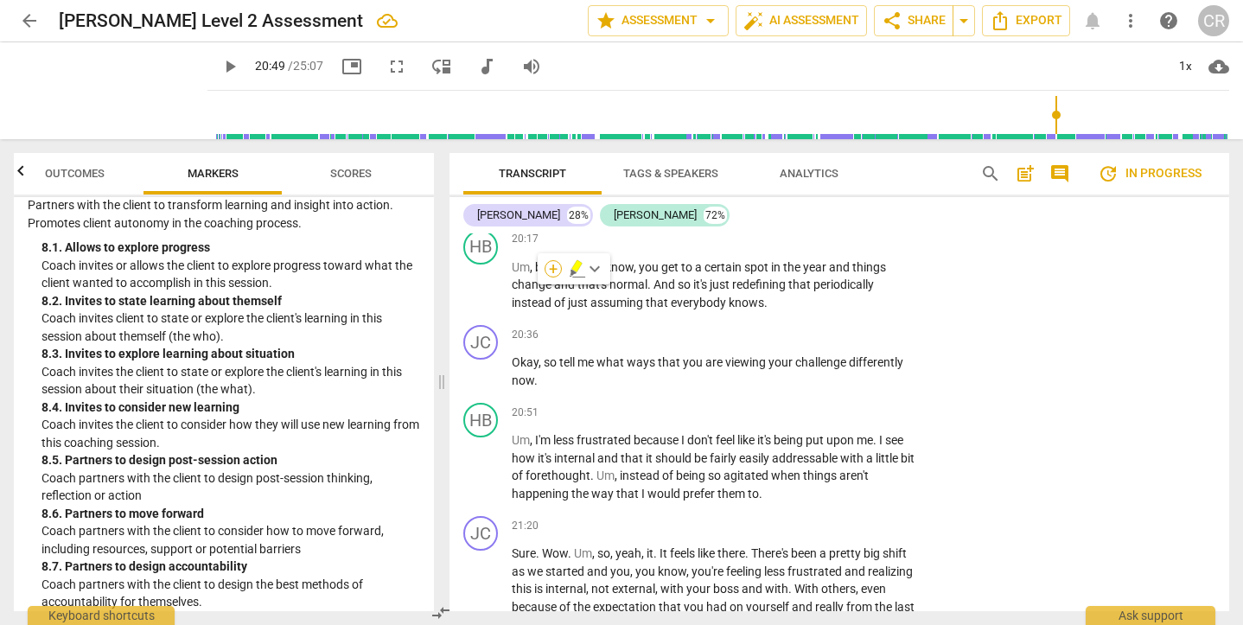
click at [556, 268] on div "+" at bounding box center [553, 268] width 17 height 17
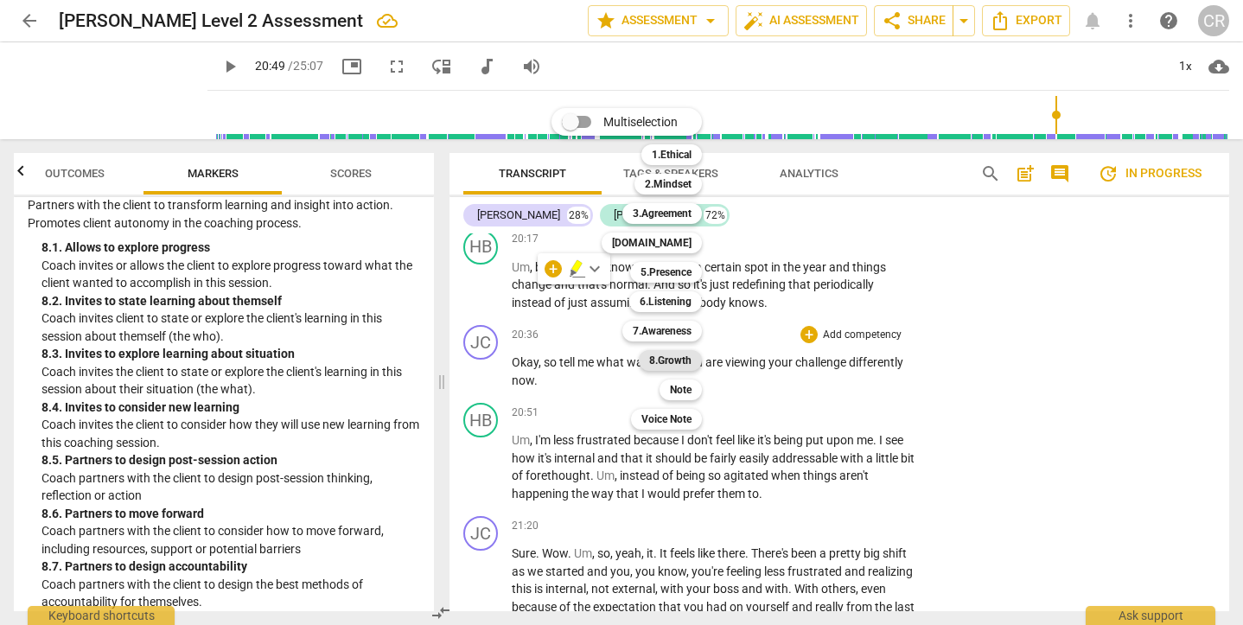
click at [678, 358] on b "8.Growth" at bounding box center [670, 360] width 42 height 21
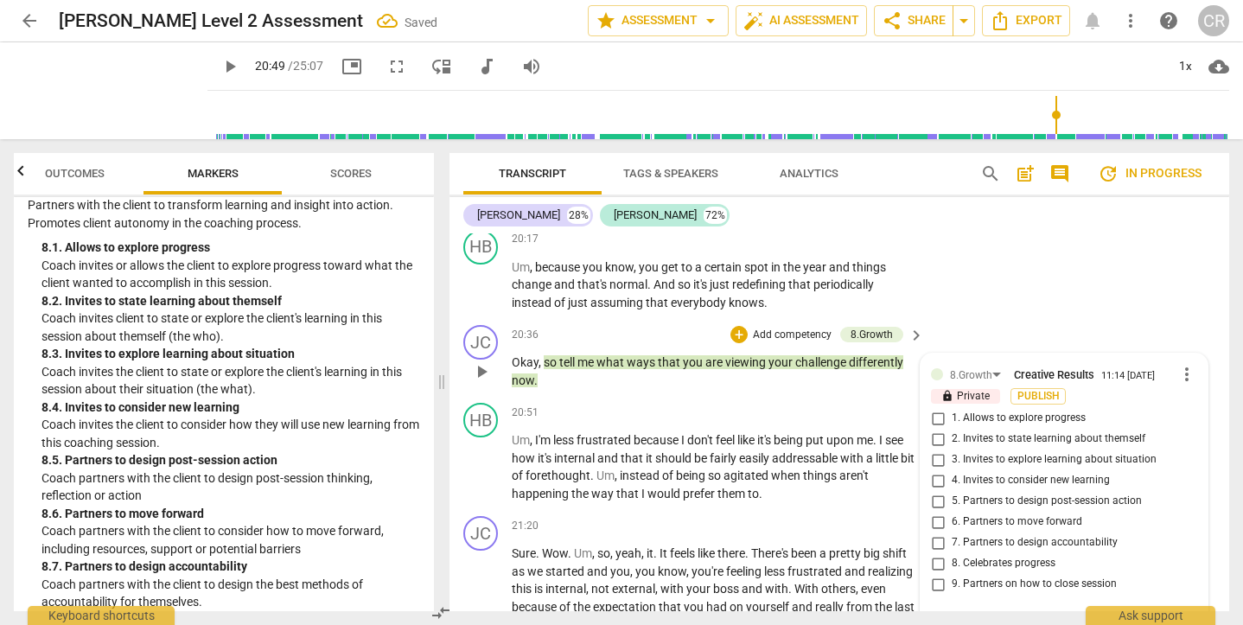
click at [934, 408] on input "1. Allows to explore progress" at bounding box center [938, 418] width 28 height 21
checkbox input "true"
click at [967, 318] on div "JC play_arrow pause 20:36 + Add competency 8.Growth keyboard_arrow_right Okay ,…" at bounding box center [839, 357] width 780 height 78
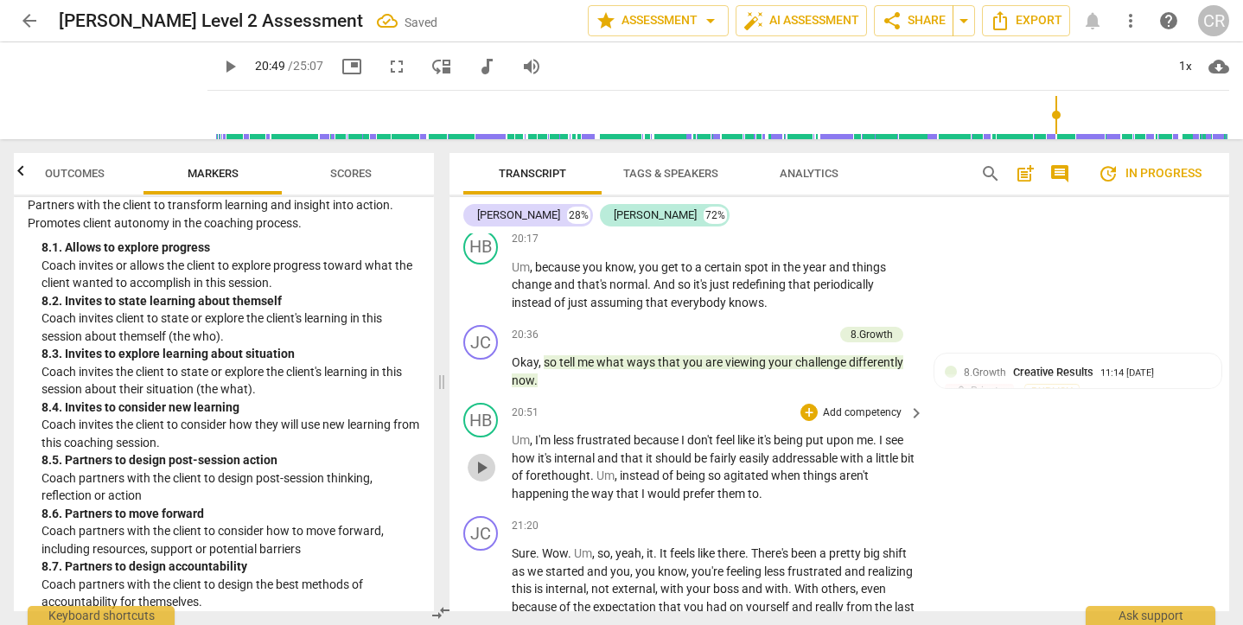
click at [481, 457] on span "play_arrow" at bounding box center [481, 467] width 21 height 21
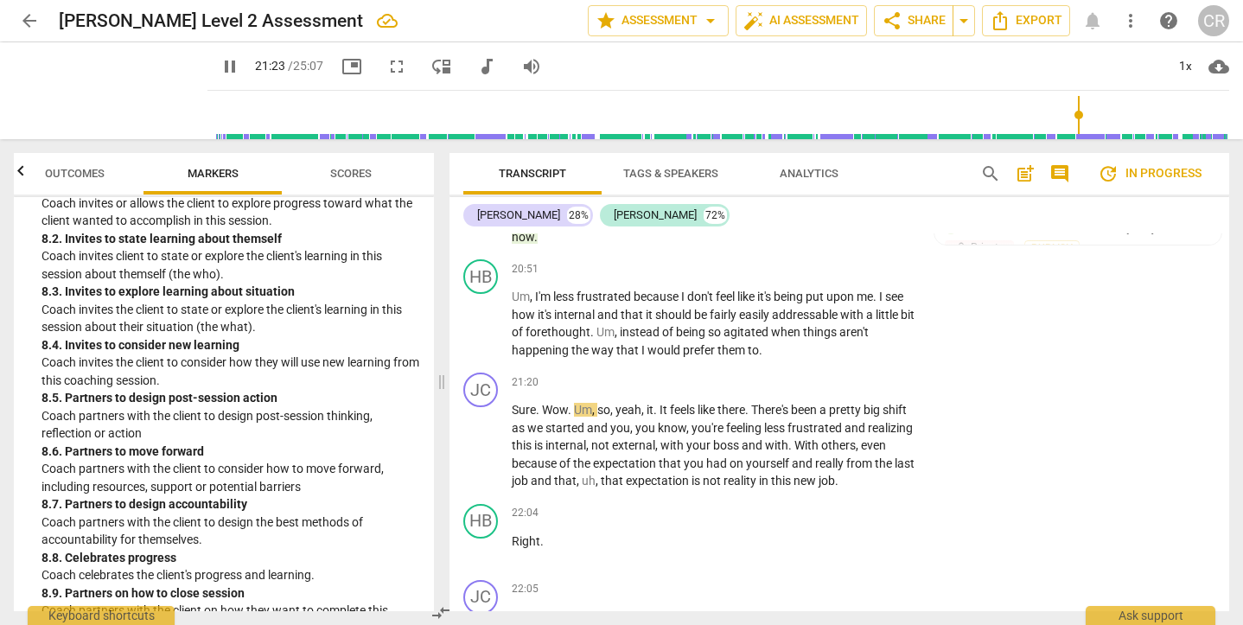
scroll to position [2238, 0]
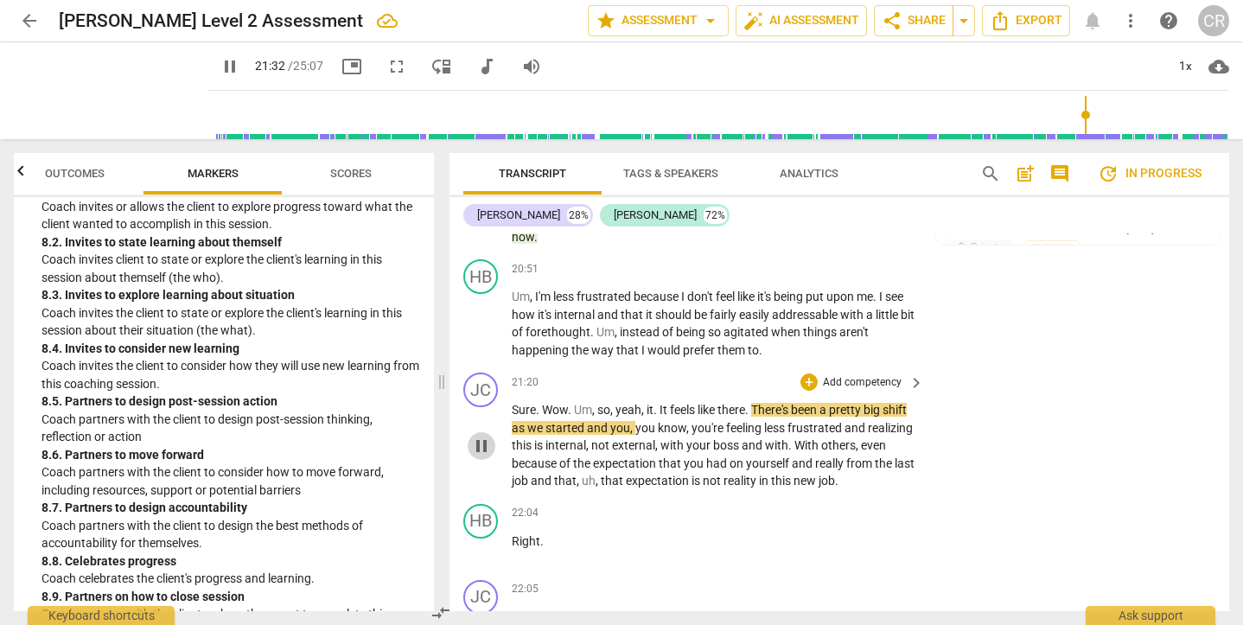
click at [482, 436] on span "pause" at bounding box center [481, 446] width 21 height 21
type input "1293"
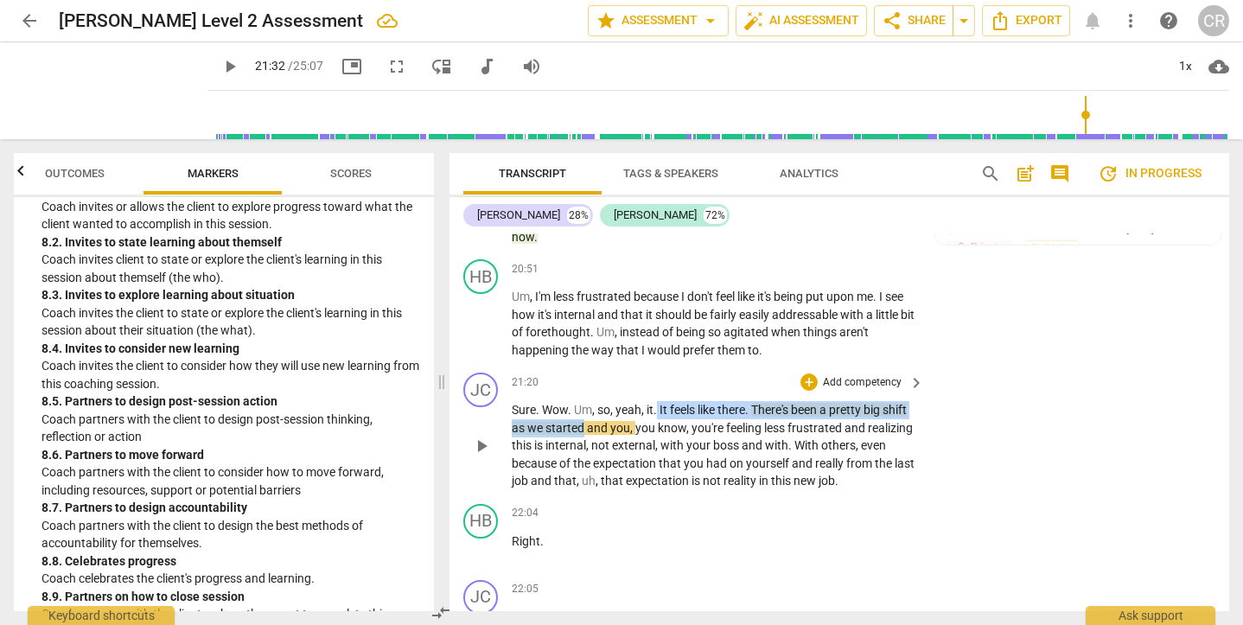
drag, startPoint x: 659, startPoint y: 314, endPoint x: 613, endPoint y: 330, distance: 48.7
click at [613, 401] on p "Sure . Wow . Um , so , yeah , it . It feels like there . There's been a pretty …" at bounding box center [714, 445] width 404 height 89
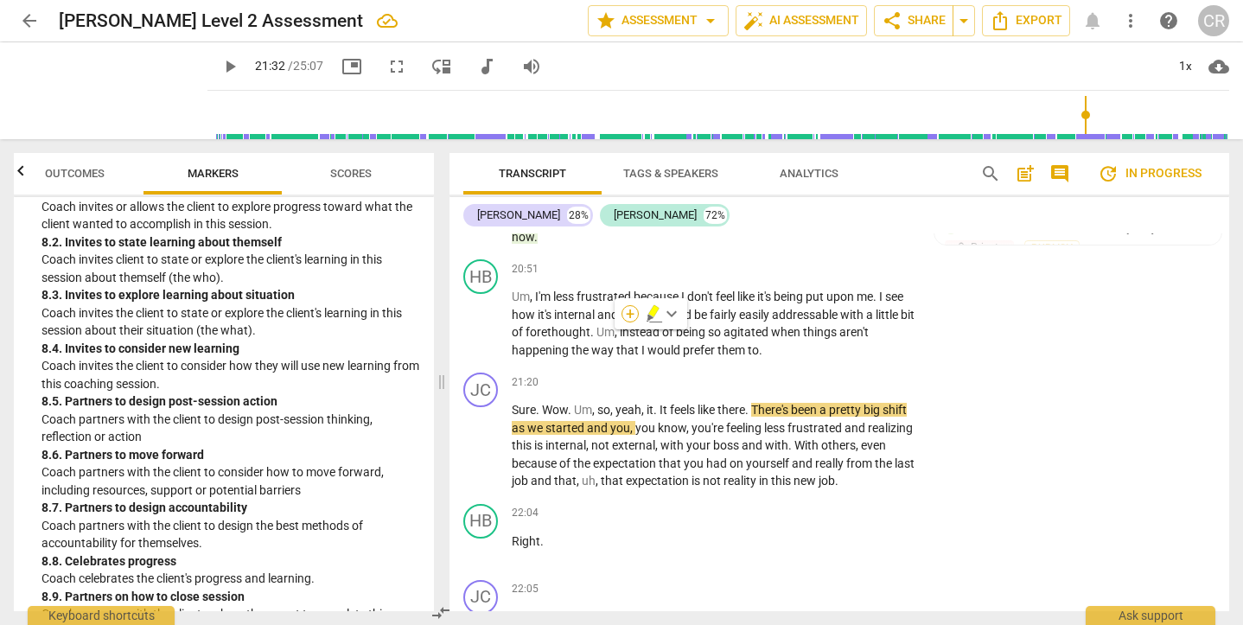
click at [635, 314] on div "+" at bounding box center [630, 313] width 17 height 17
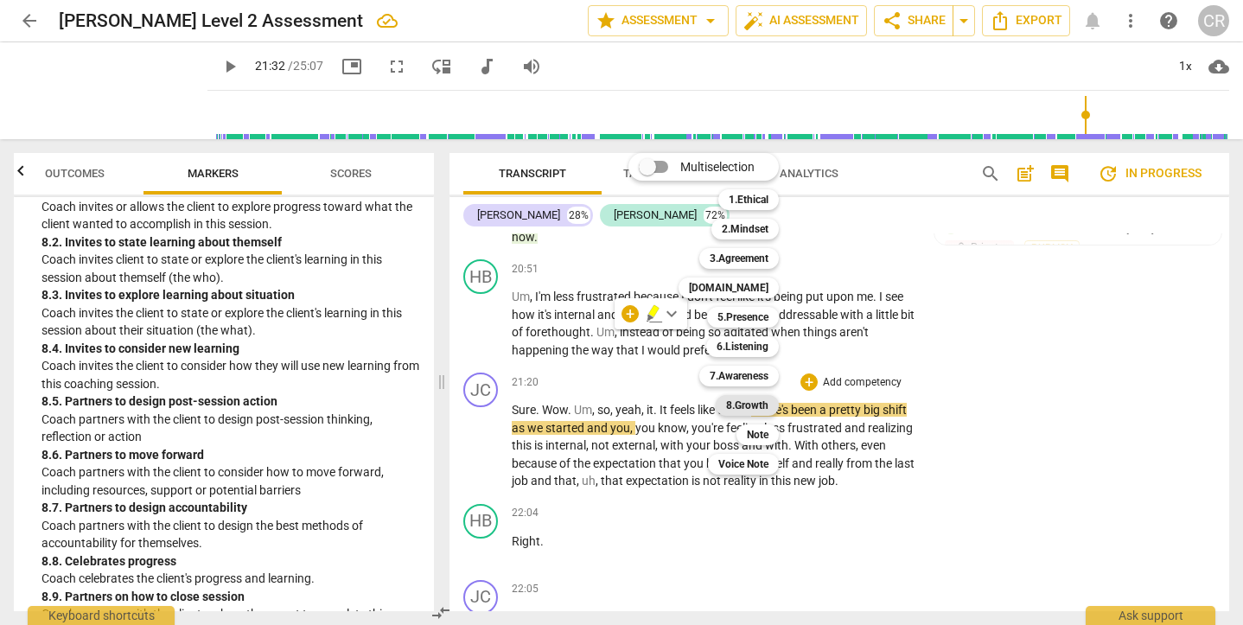
click at [767, 404] on b "8.Growth" at bounding box center [747, 405] width 42 height 21
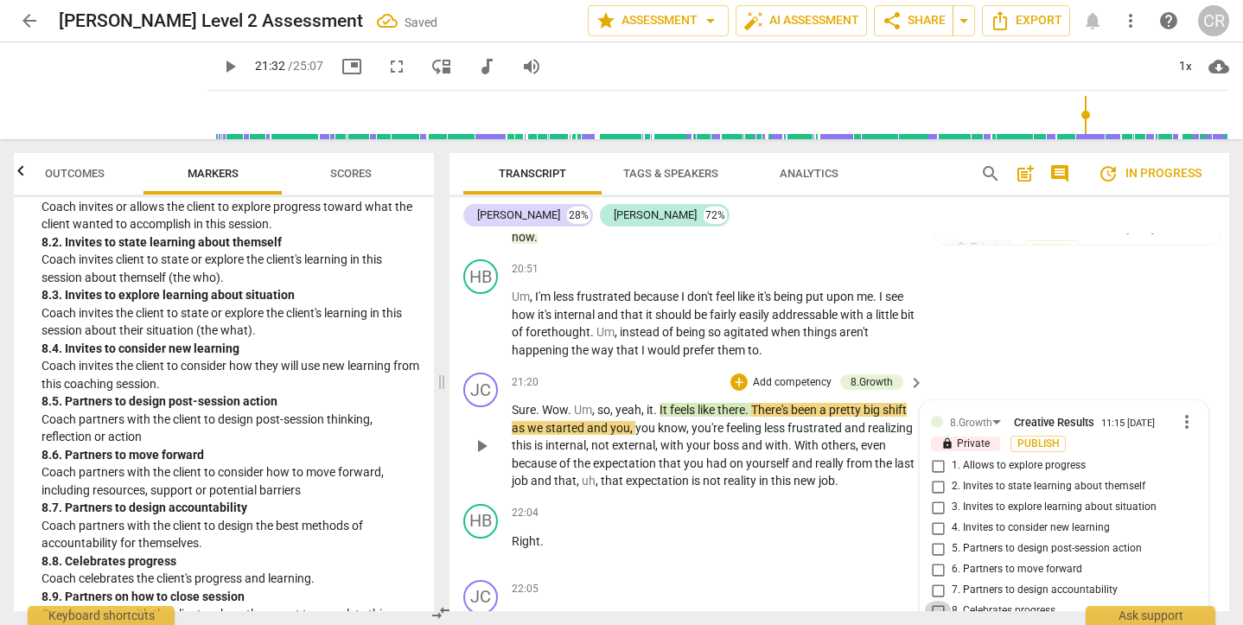
click at [937, 601] on input "8. Celebrates progress" at bounding box center [938, 611] width 28 height 21
checkbox input "true"
click at [1030, 366] on div "JC play_arrow pause 21:20 + Add competency 8.Growth keyboard_arrow_right Sure .…" at bounding box center [839, 431] width 780 height 131
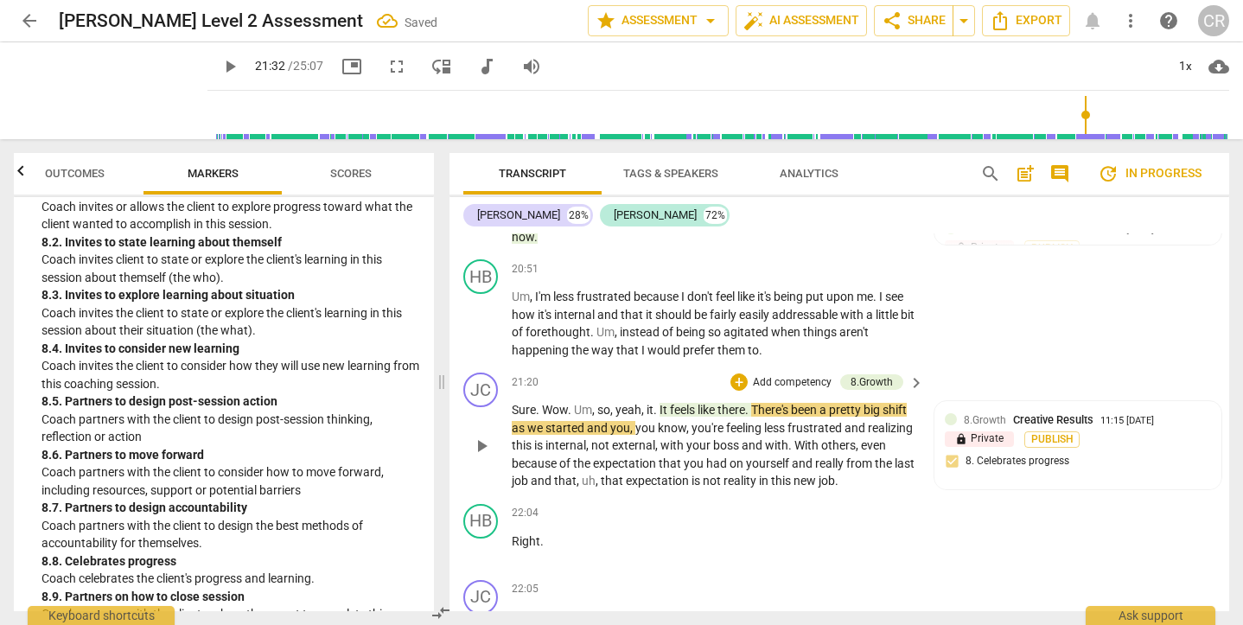
click at [479, 436] on span "play_arrow" at bounding box center [481, 446] width 21 height 21
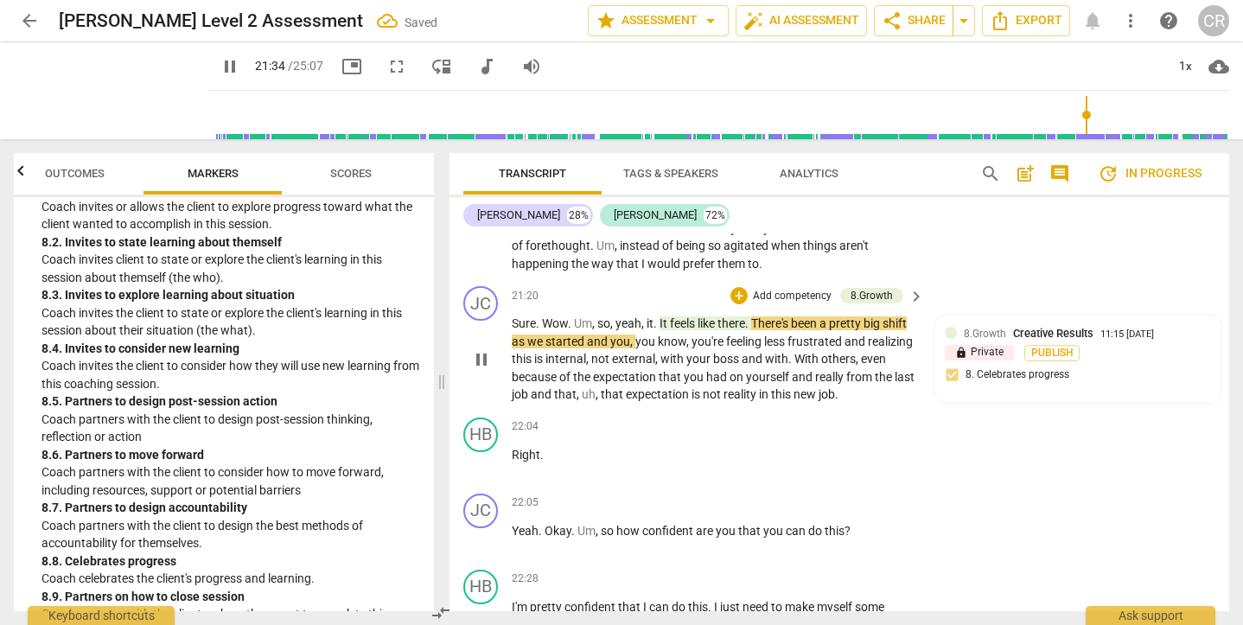
scroll to position [8485, 0]
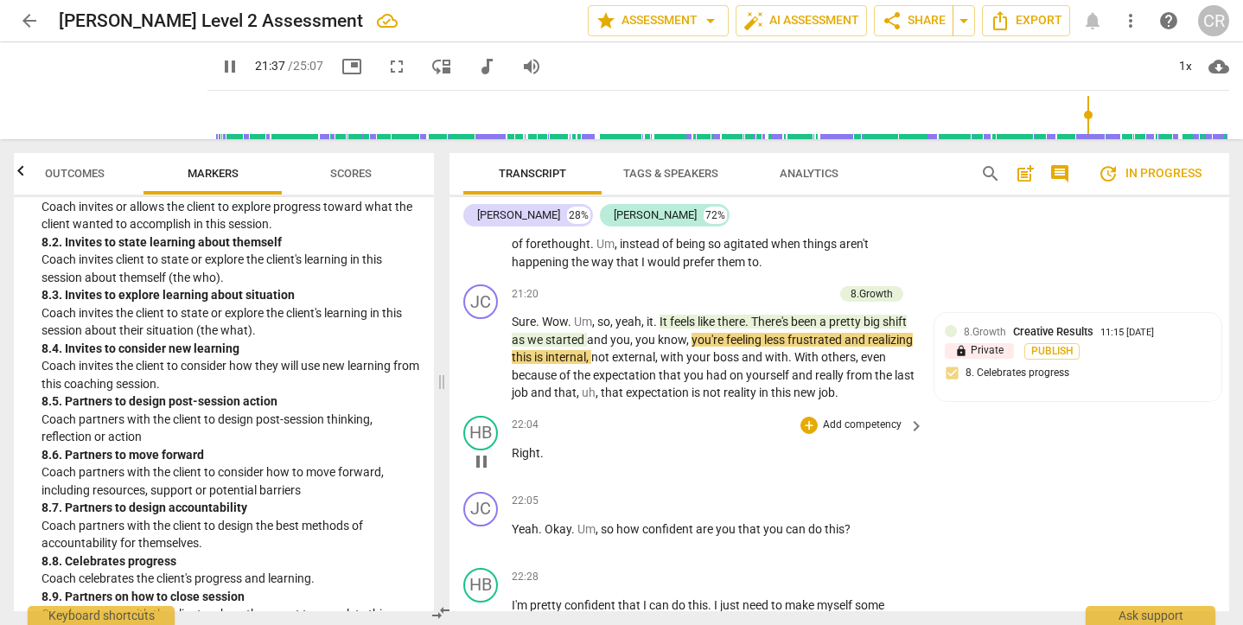
click at [1087, 409] on div "HB play_arrow pause 22:04 + Add competency keyboard_arrow_right Right ." at bounding box center [839, 447] width 780 height 76
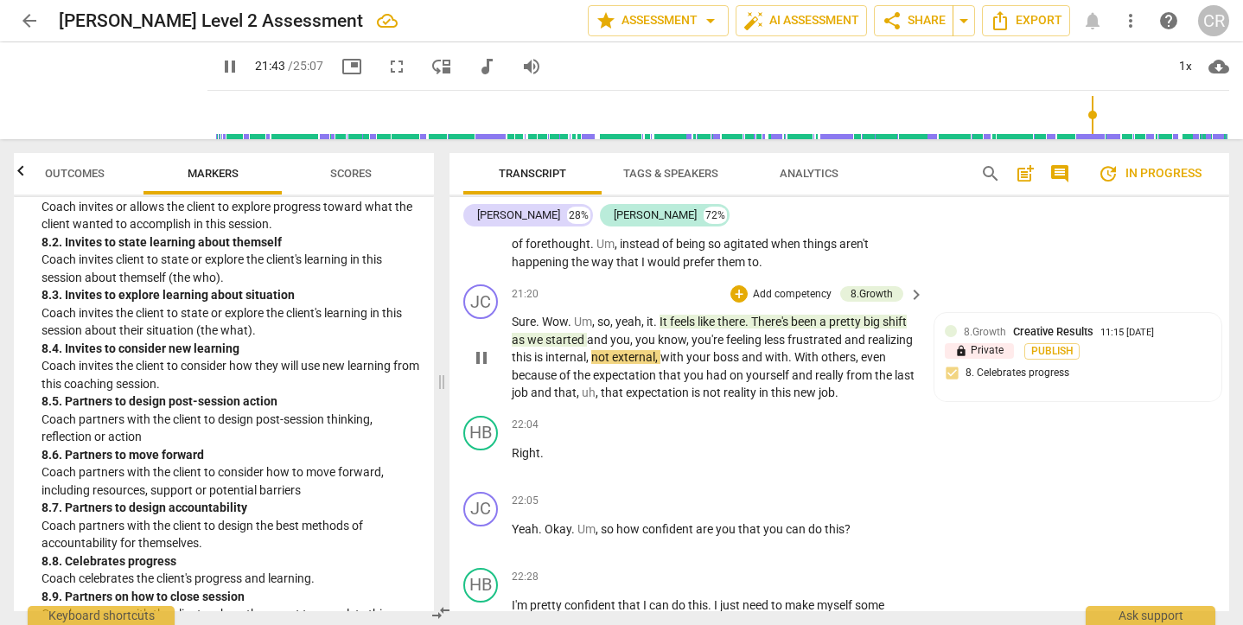
click at [480, 347] on span "pause" at bounding box center [481, 357] width 21 height 21
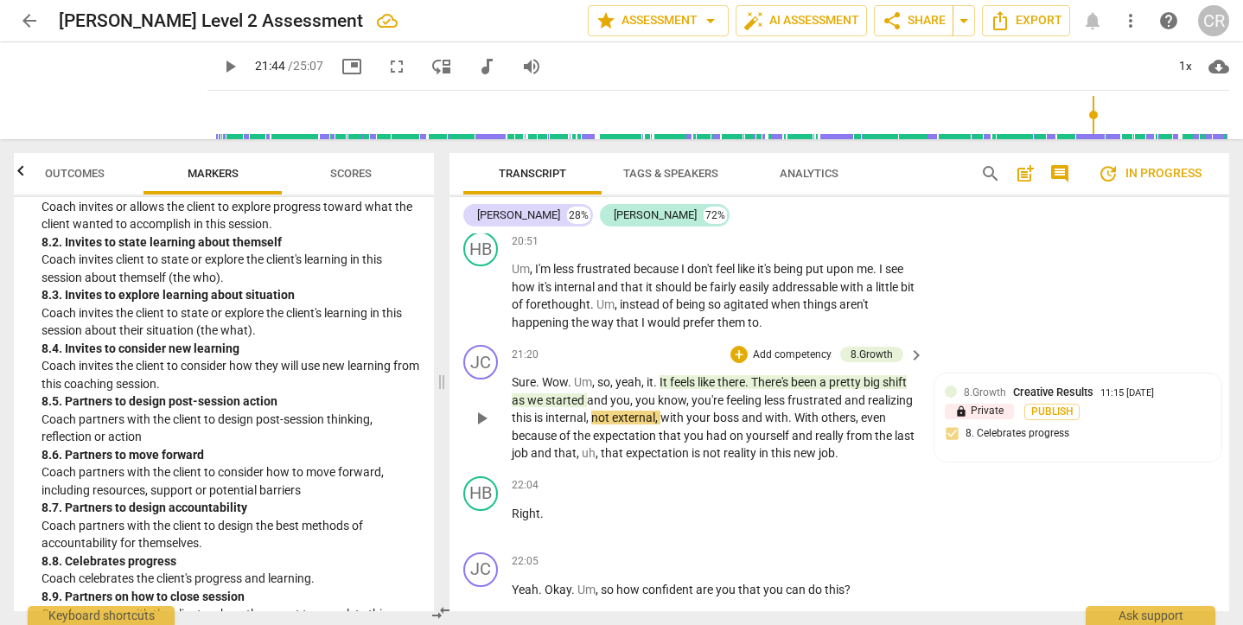
scroll to position [8435, 0]
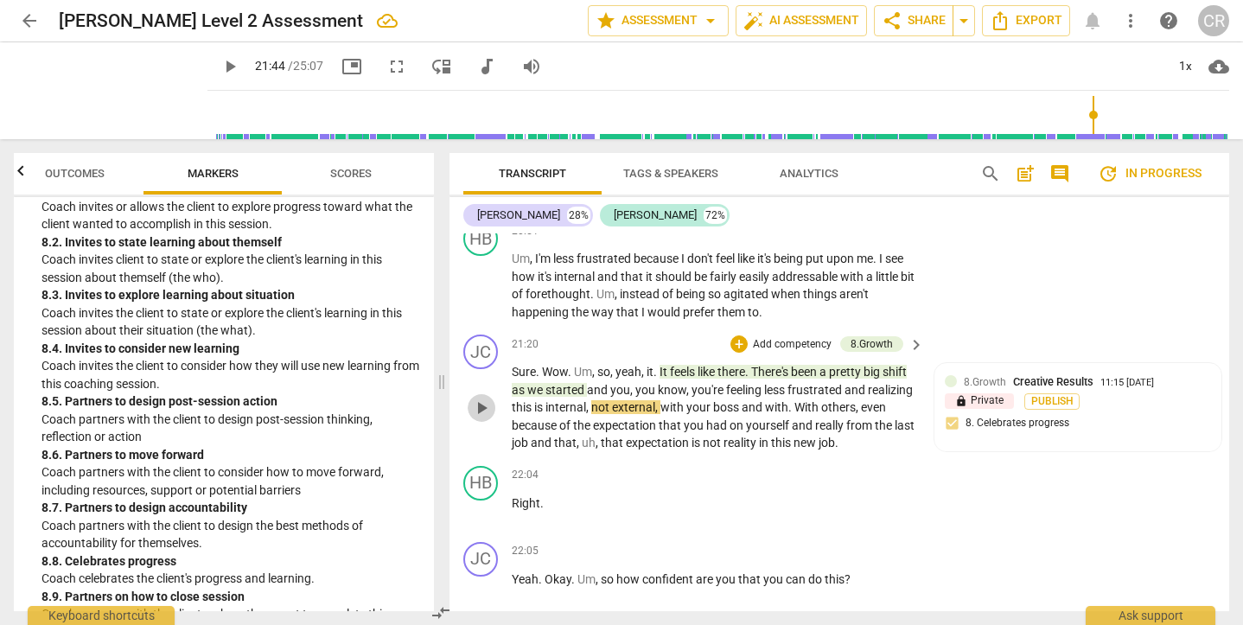
click at [477, 398] on span "play_arrow" at bounding box center [481, 408] width 21 height 21
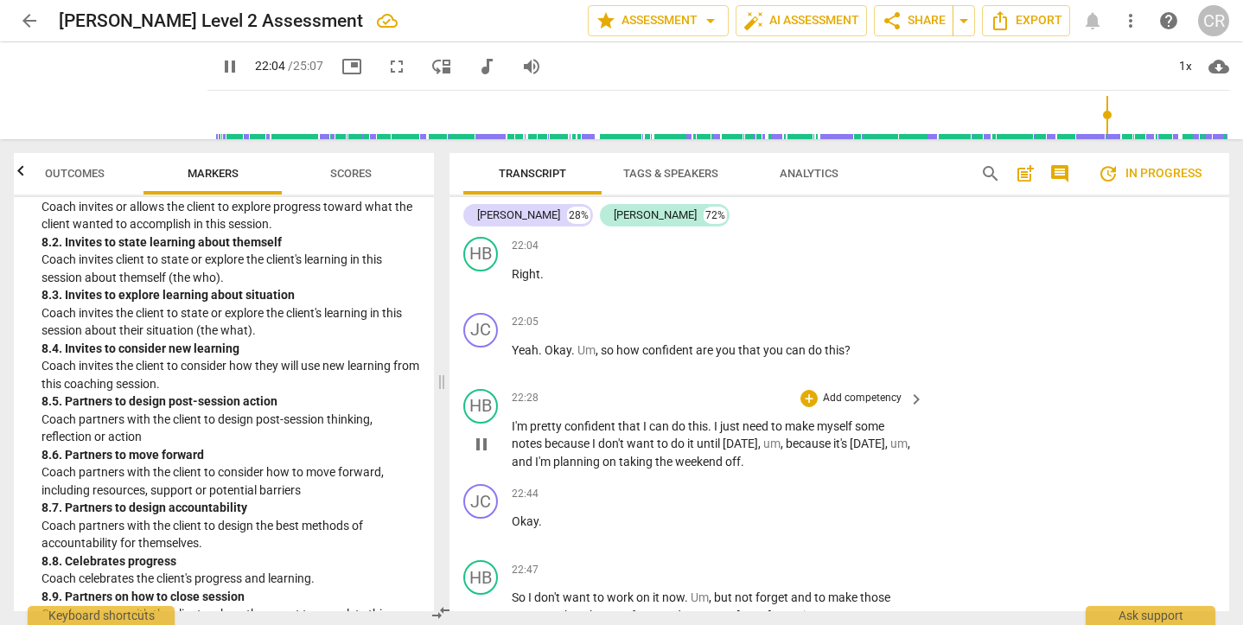
scroll to position [8647, 0]
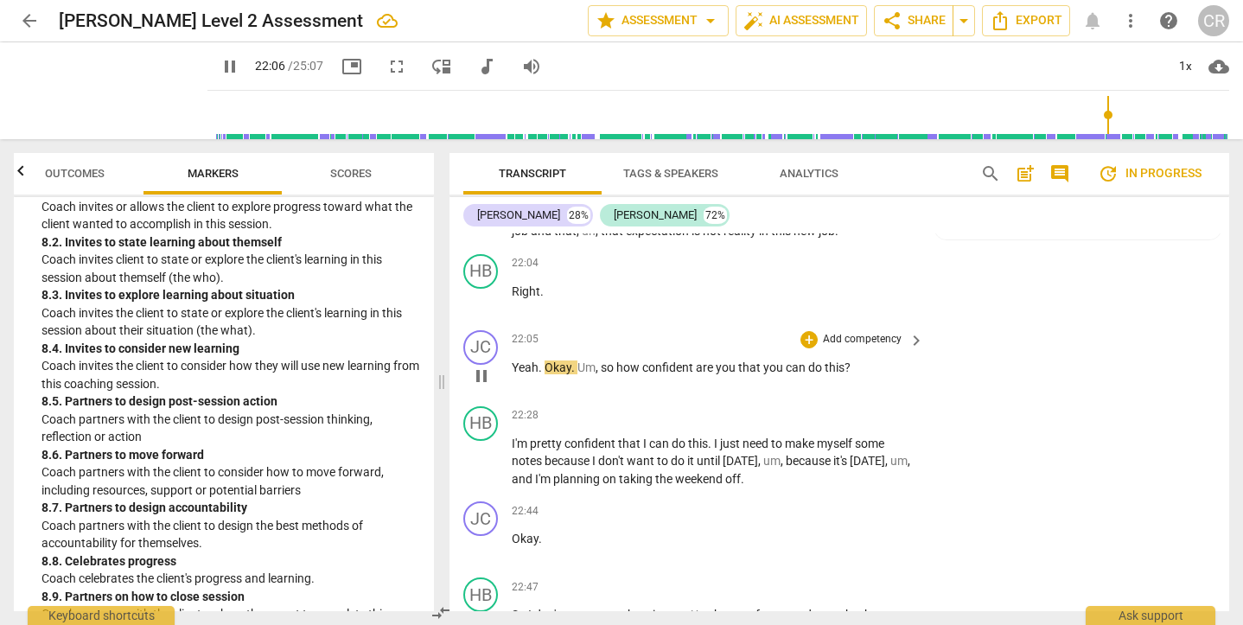
click at [482, 366] on span "pause" at bounding box center [481, 376] width 21 height 21
type input "1327"
drag, startPoint x: 602, startPoint y: 273, endPoint x: 859, endPoint y: 271, distance: 256.7
click at [859, 359] on p "Yeah . Okay . Um , so how confident are you that you can do this ?" at bounding box center [714, 368] width 404 height 18
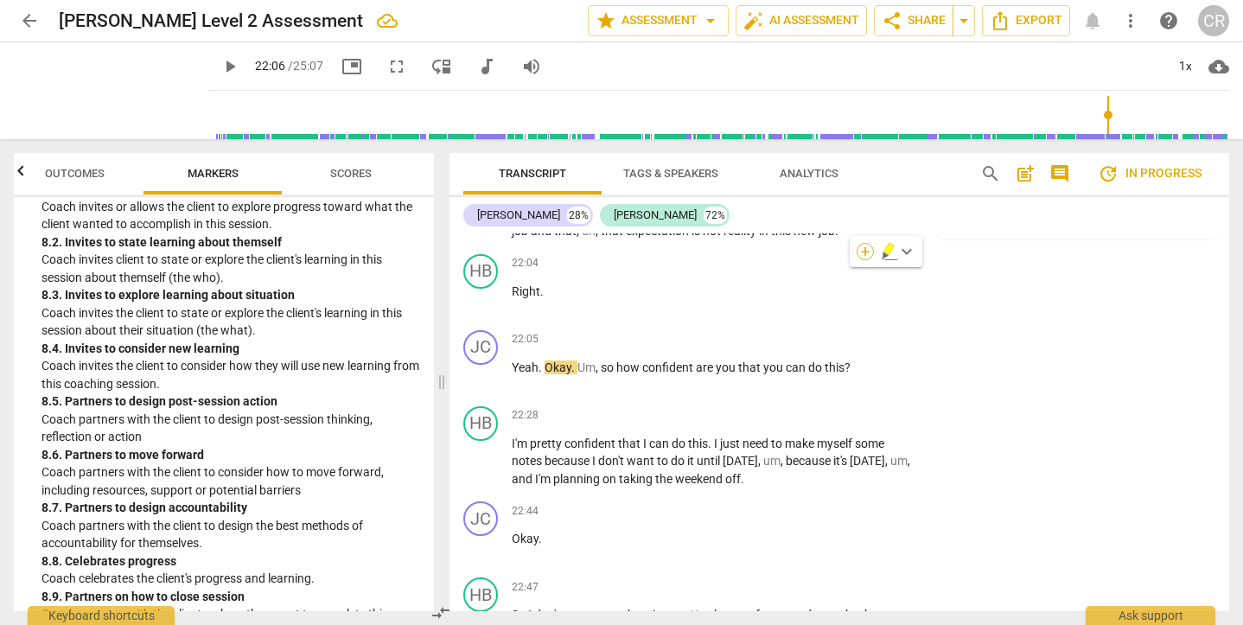
click at [863, 250] on div "+" at bounding box center [865, 251] width 17 height 17
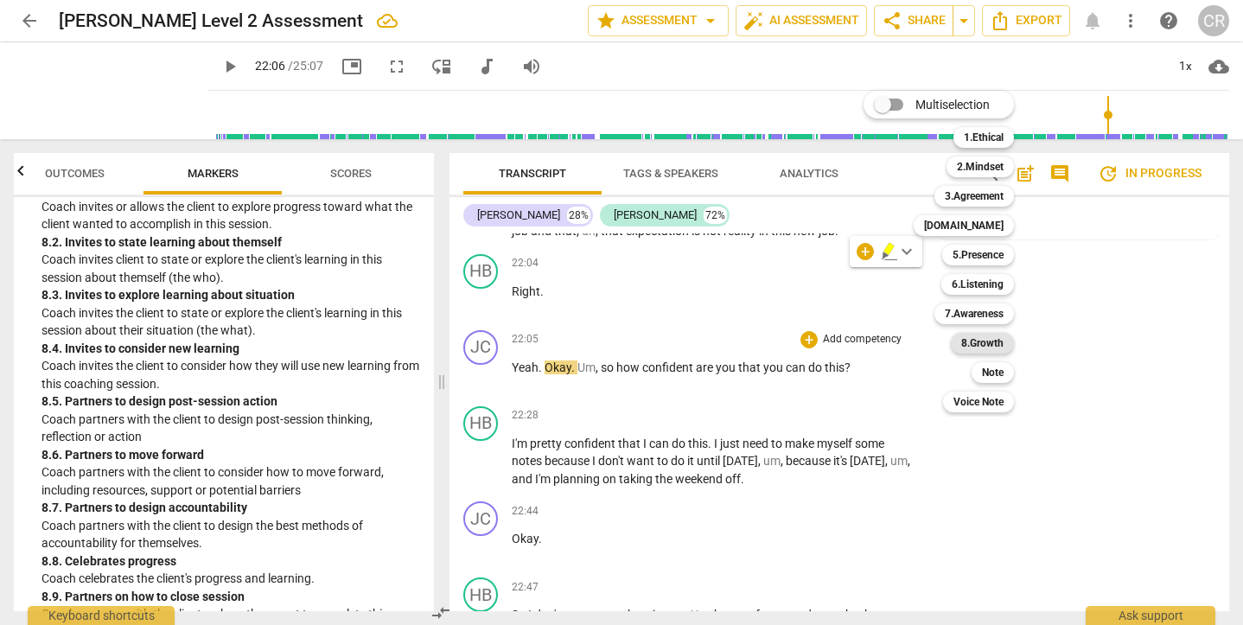
click at [979, 344] on b "8.Growth" at bounding box center [982, 343] width 42 height 21
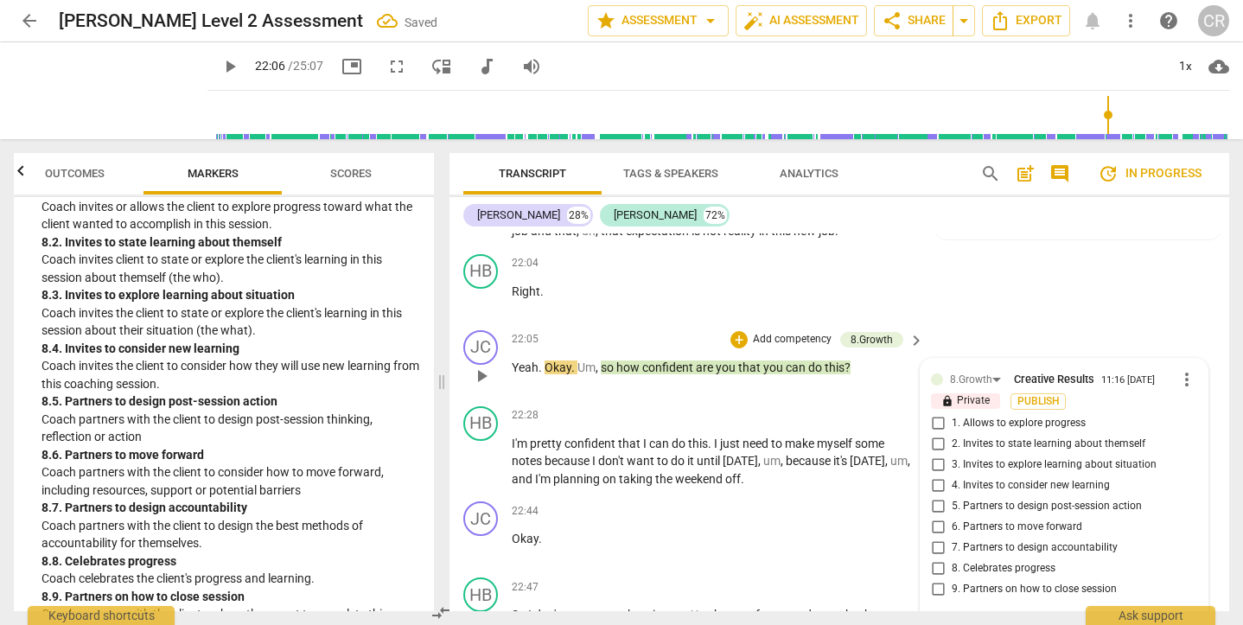
click at [936, 496] on input "5. Partners to design post-session action" at bounding box center [938, 506] width 28 height 21
checkbox input "true"
click at [736, 406] on div "22:28 + Add competency keyboard_arrow_right" at bounding box center [719, 415] width 414 height 19
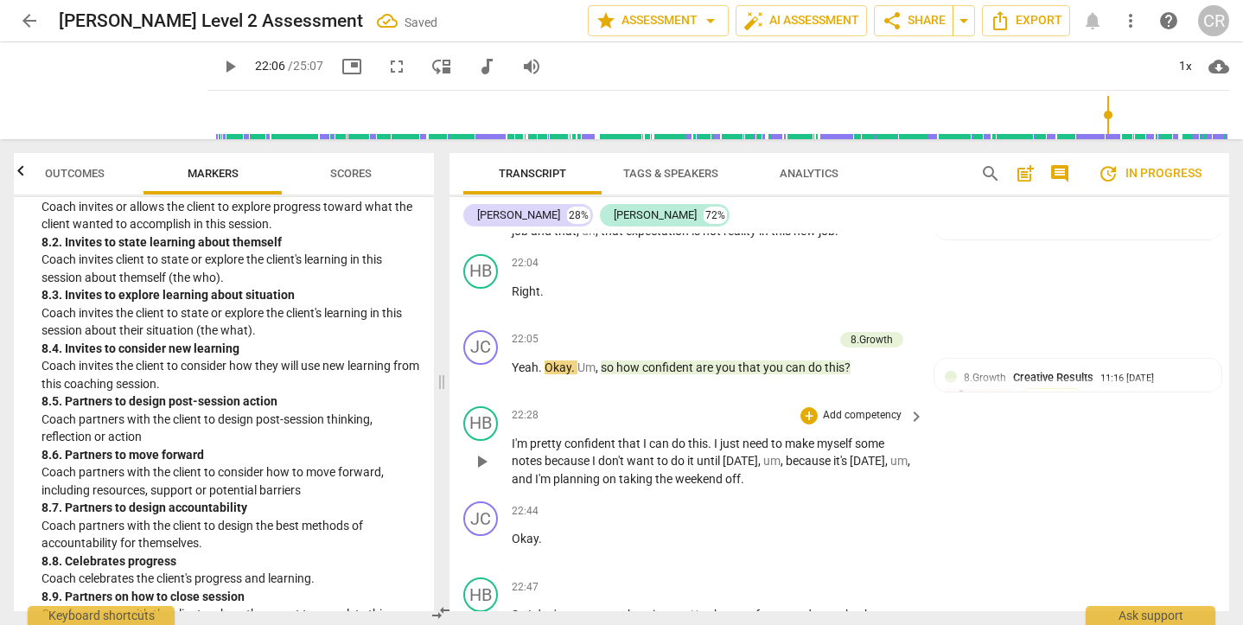
click at [478, 451] on span "play_arrow" at bounding box center [481, 461] width 21 height 21
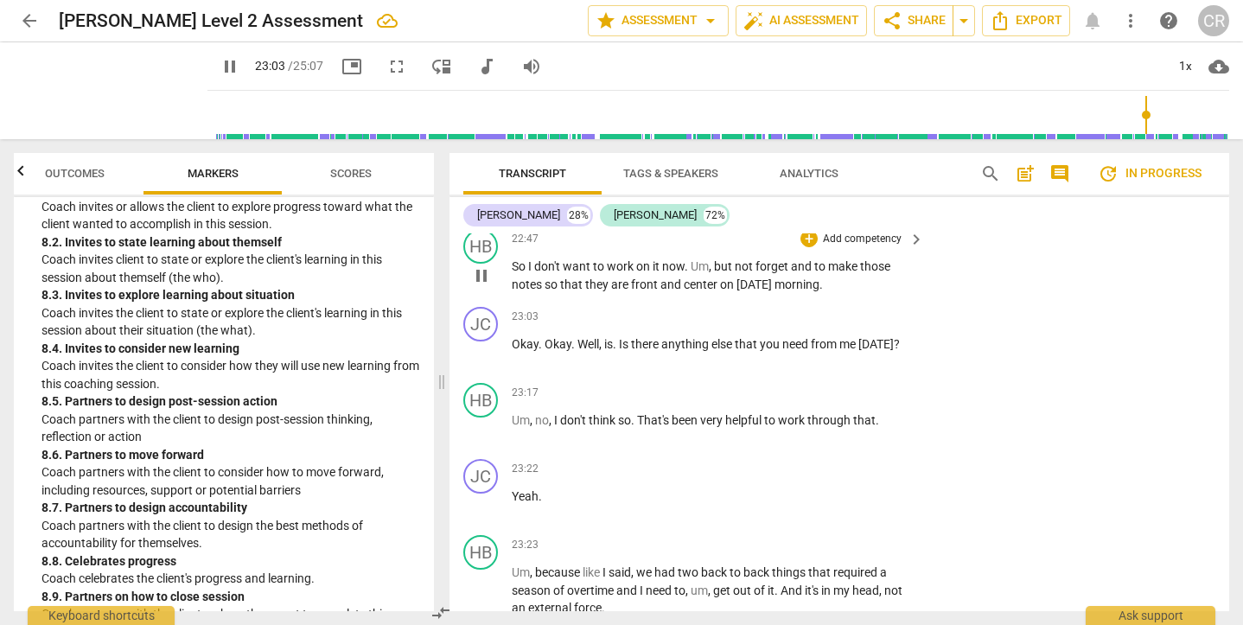
scroll to position [9000, 0]
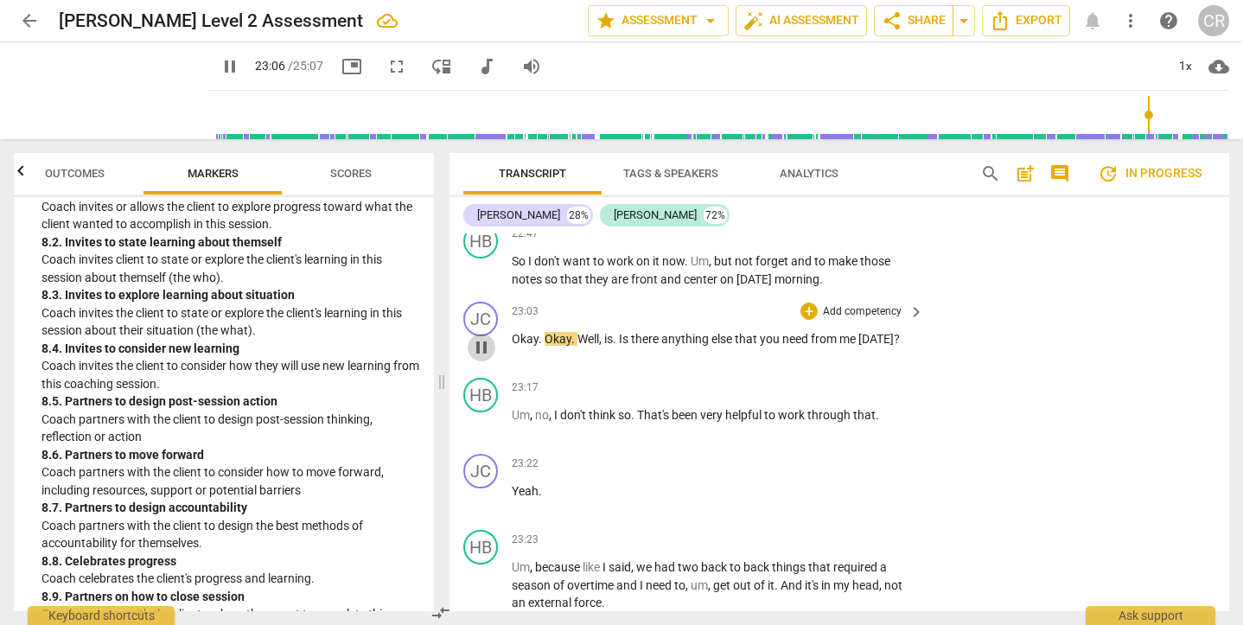
click at [481, 337] on span "pause" at bounding box center [481, 347] width 21 height 21
type input "1387"
drag, startPoint x: 622, startPoint y: 242, endPoint x: 910, endPoint y: 256, distance: 289.0
click at [910, 302] on div "23:03 + Add competency keyboard_arrow_right Okay . Okay . Well , is . Is there …" at bounding box center [719, 333] width 414 height 62
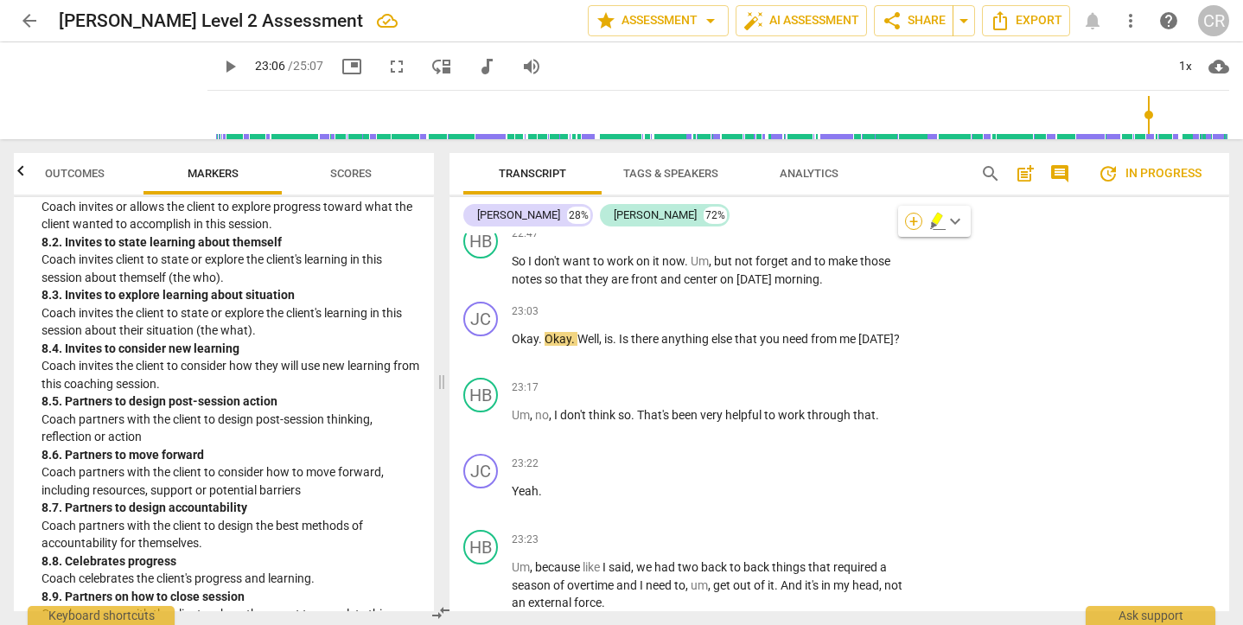
click at [911, 222] on div "+" at bounding box center [913, 221] width 17 height 17
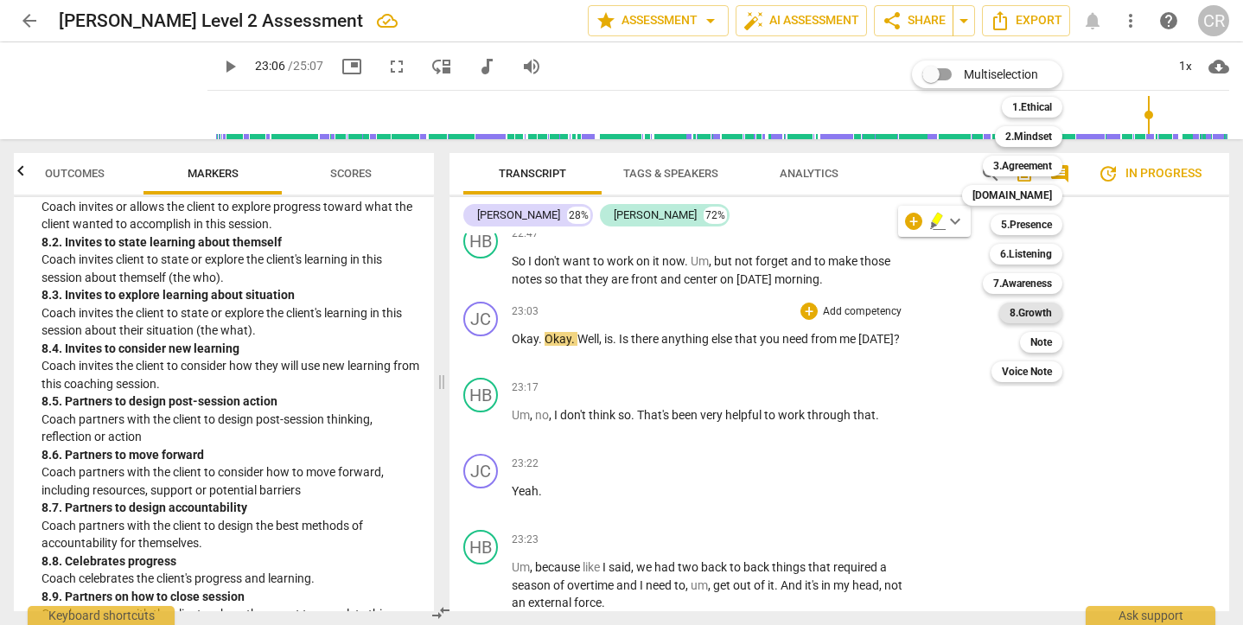
click at [1027, 313] on b "8.Growth" at bounding box center [1031, 313] width 42 height 21
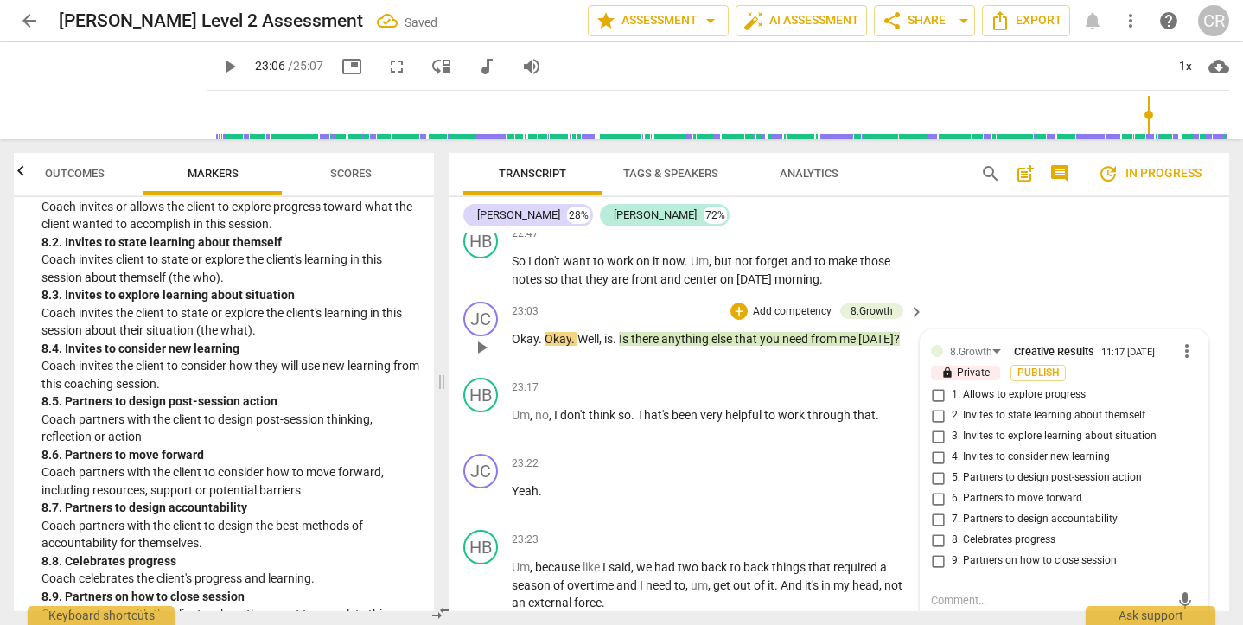
click at [935, 551] on input "9. Partners on how to close session" at bounding box center [938, 561] width 28 height 21
checkbox input "true"
click at [681, 371] on div "HB play_arrow pause 23:17 + Add competency keyboard_arrow_right Um , no , I don…" at bounding box center [839, 409] width 780 height 76
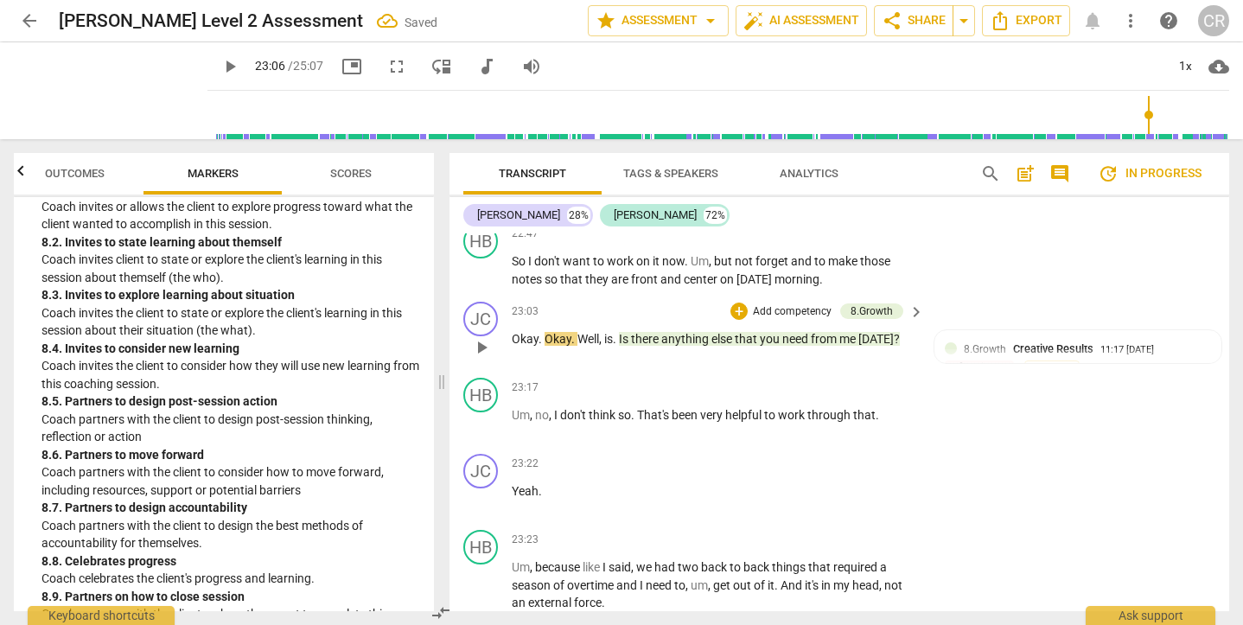
click at [481, 337] on span "play_arrow" at bounding box center [481, 347] width 21 height 21
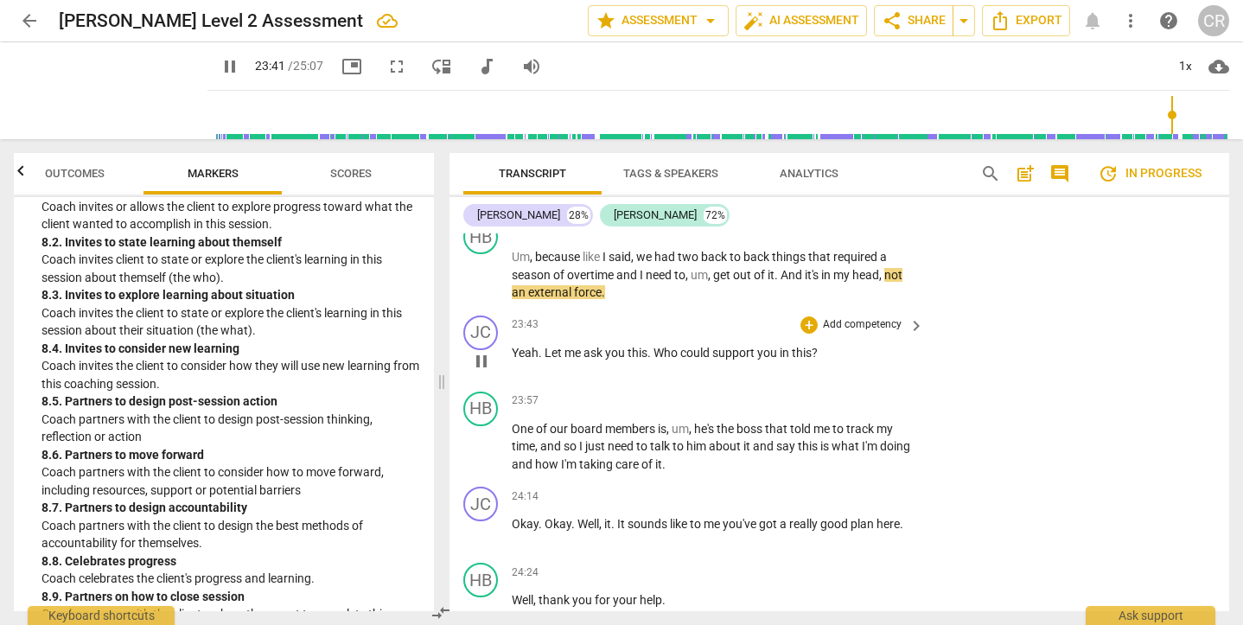
scroll to position [9313, 0]
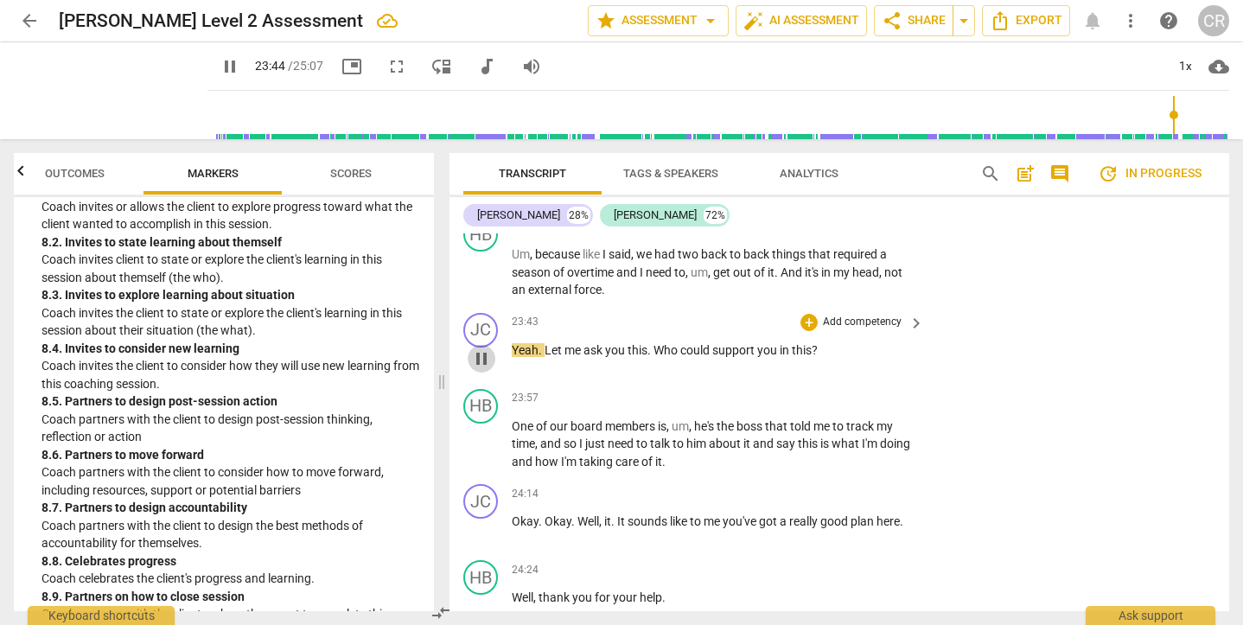
click at [478, 348] on span "pause" at bounding box center [481, 358] width 21 height 21
type input "1424"
drag, startPoint x: 658, startPoint y: 251, endPoint x: 820, endPoint y: 257, distance: 162.6
click at [820, 341] on p "Yeah . Let me ask you this . Who could support you in this ?" at bounding box center [714, 350] width 404 height 18
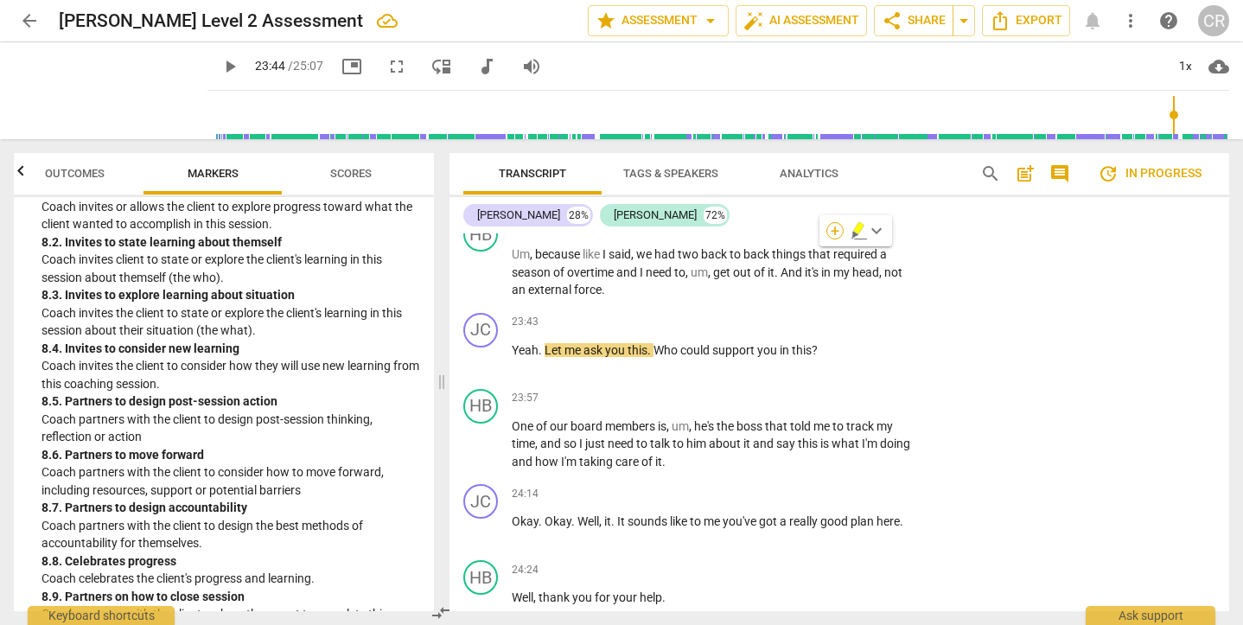
click at [837, 232] on div "+" at bounding box center [834, 230] width 17 height 17
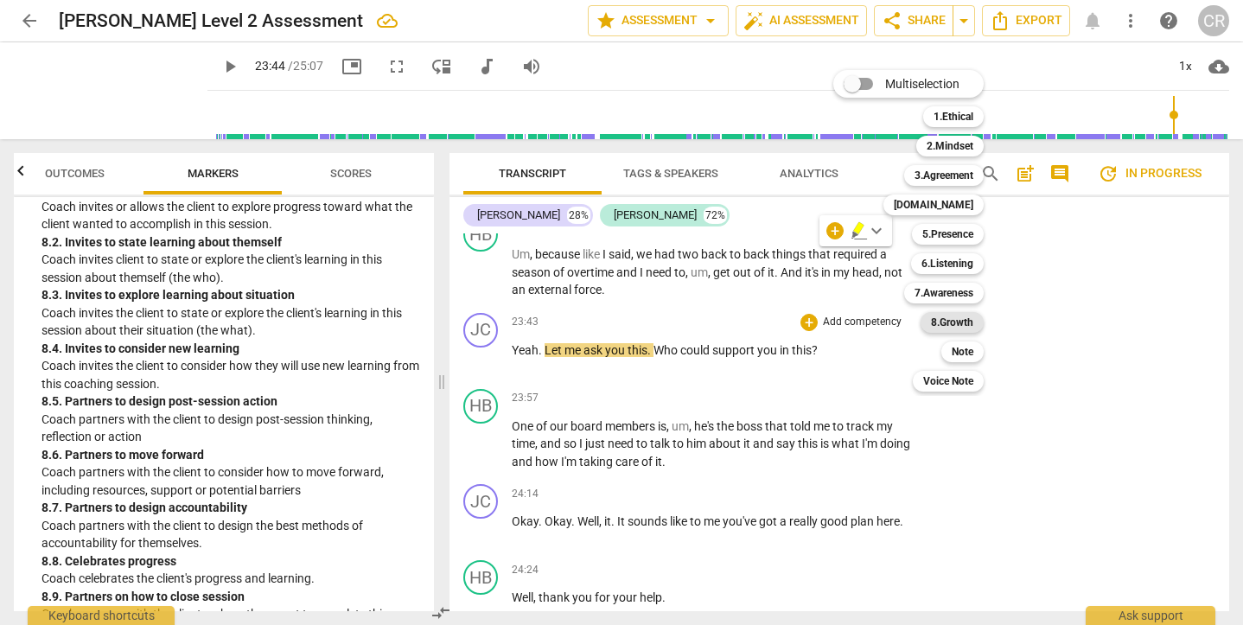
click at [959, 324] on b "8.Growth" at bounding box center [952, 322] width 42 height 21
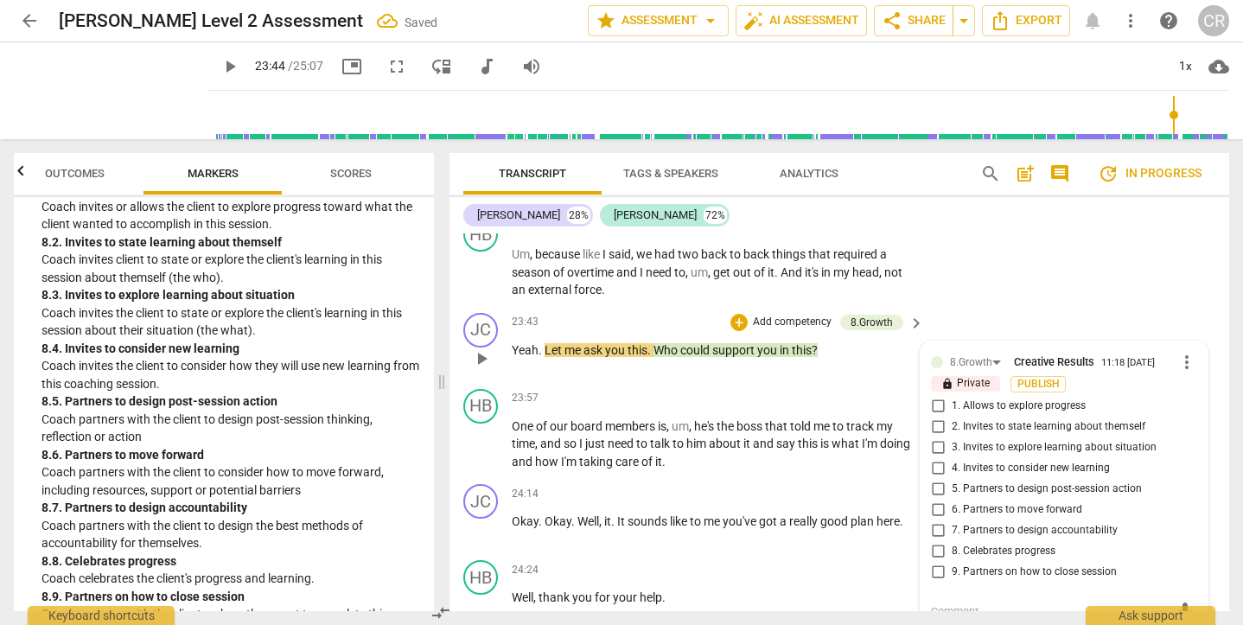
click at [938, 500] on input "6. Partners to move forward" at bounding box center [938, 510] width 28 height 21
checkbox input "true"
click at [484, 434] on span "play_arrow" at bounding box center [481, 444] width 21 height 21
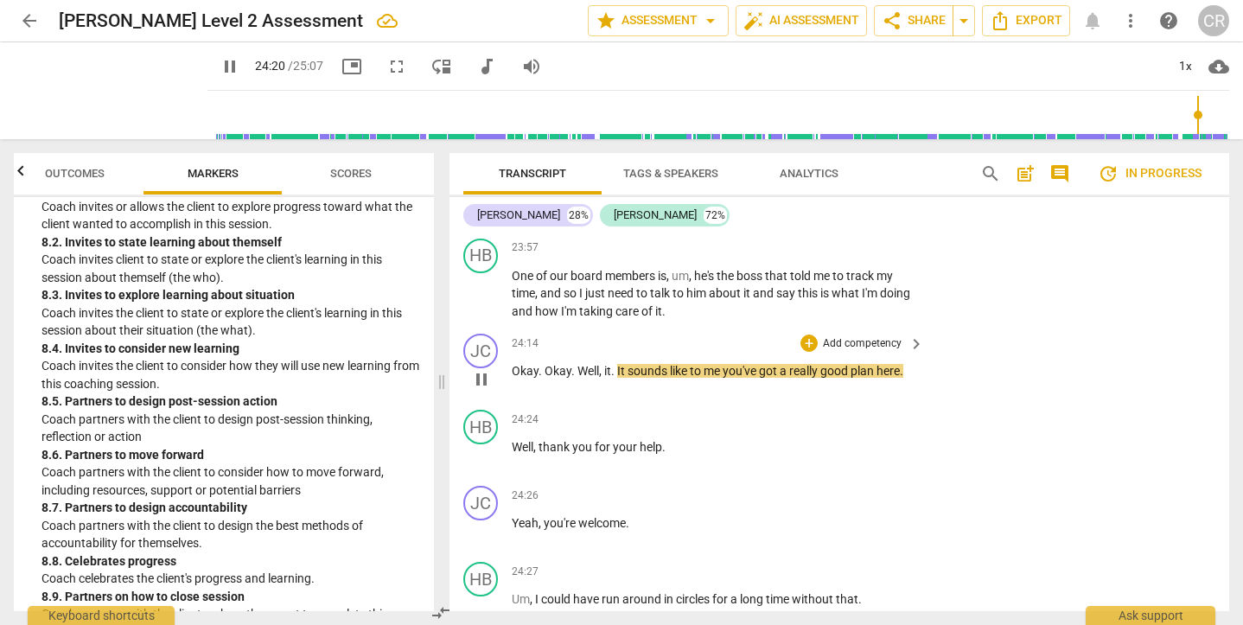
scroll to position [9477, 0]
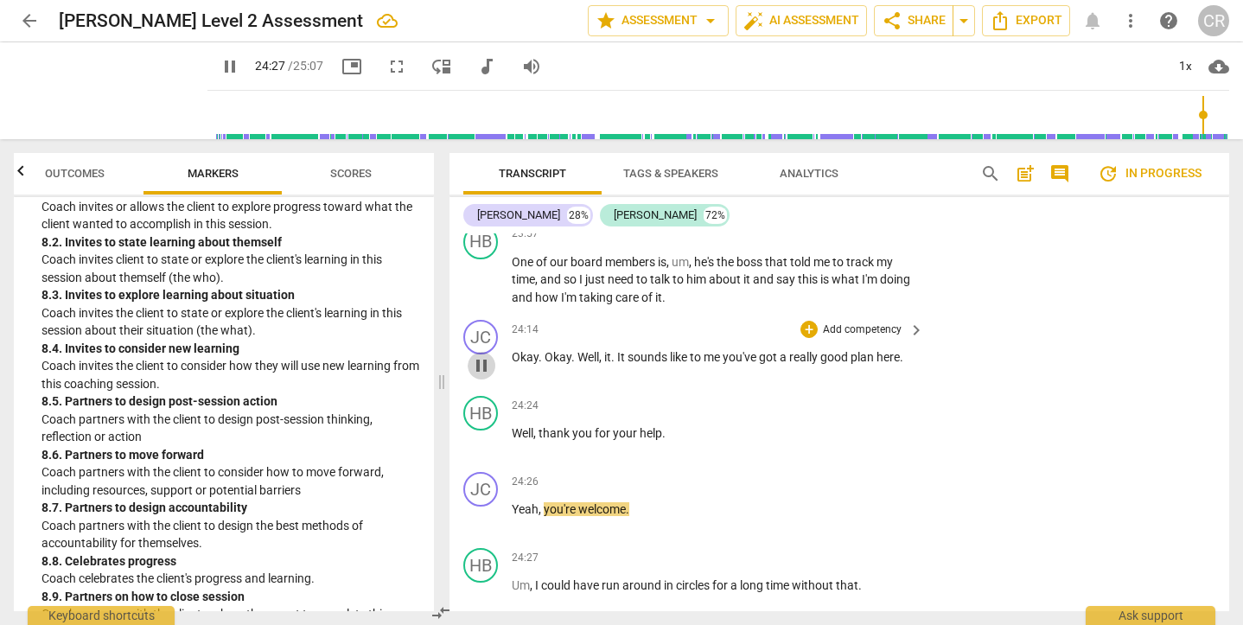
click at [483, 355] on span "pause" at bounding box center [481, 365] width 21 height 21
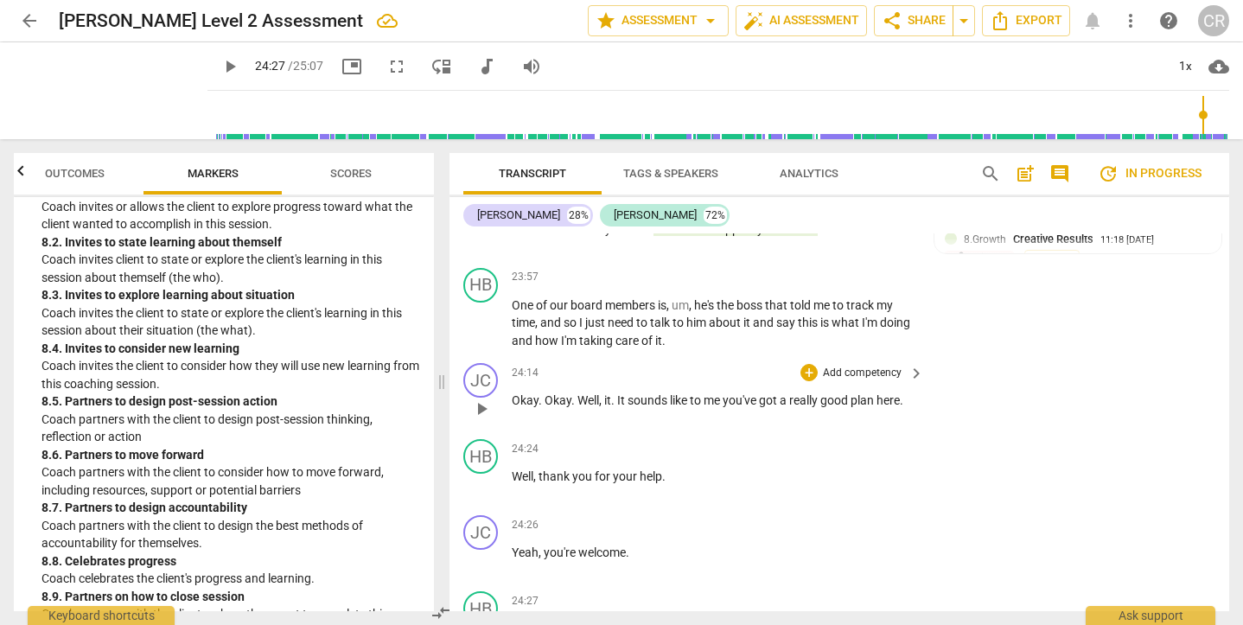
scroll to position [9464, 0]
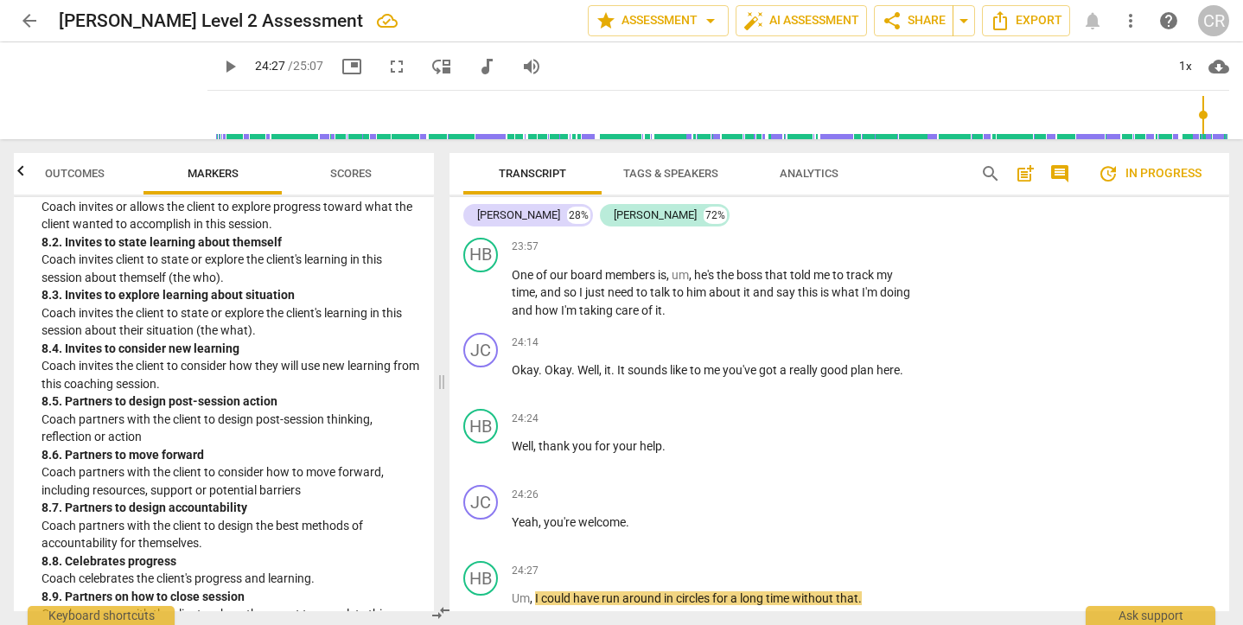
click at [622, 409] on div "24:24 + Add competency keyboard_arrow_right Well , thank you for your help ." at bounding box center [719, 440] width 414 height 62
click at [620, 409] on div "24:24 + Add competency keyboard_arrow_right Well , thank you for your help ." at bounding box center [719, 440] width 414 height 62
click at [479, 596] on span "play_arrow" at bounding box center [481, 606] width 21 height 21
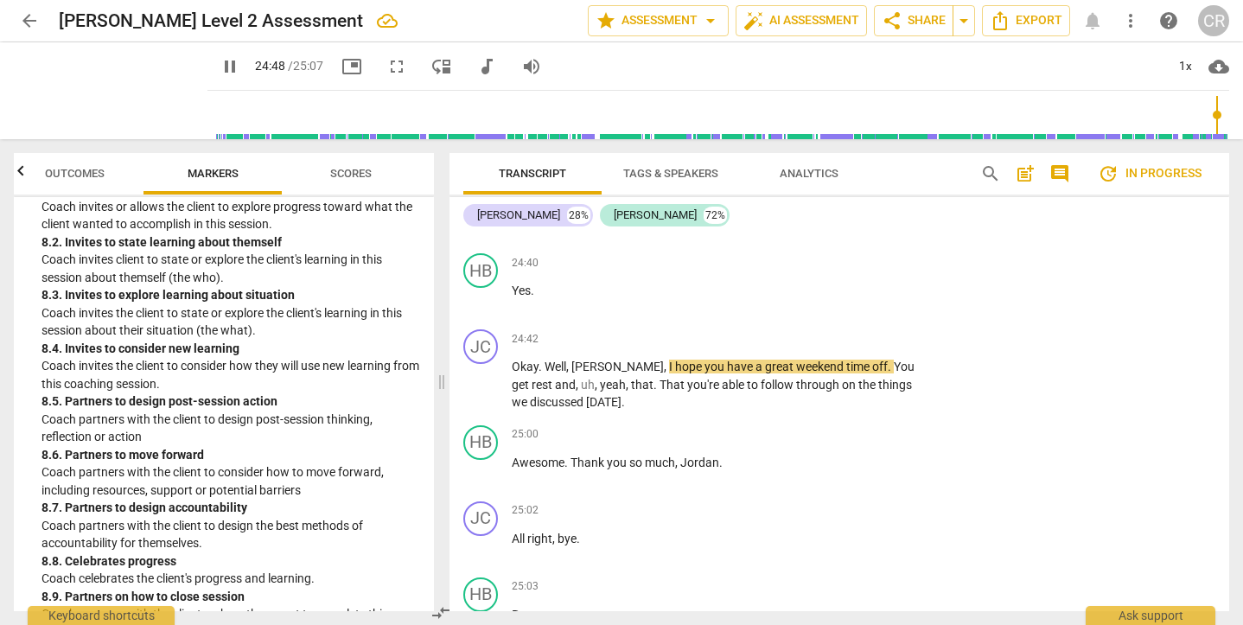
scroll to position [0, 0]
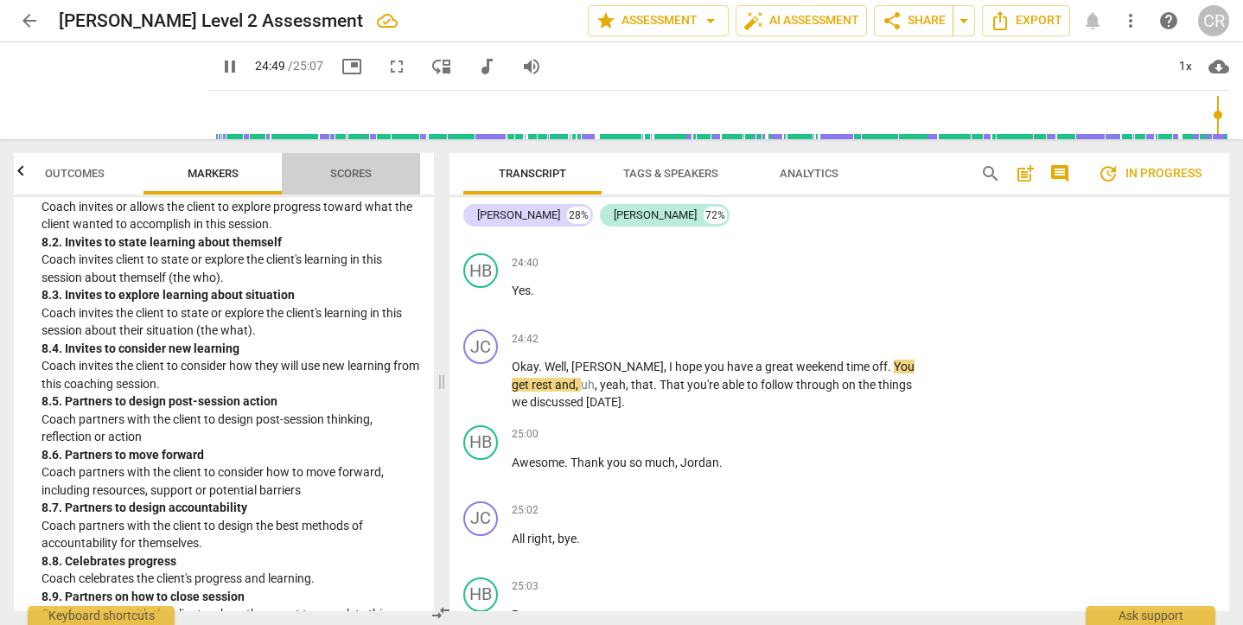
click at [352, 175] on span "Scores" at bounding box center [350, 173] width 41 height 13
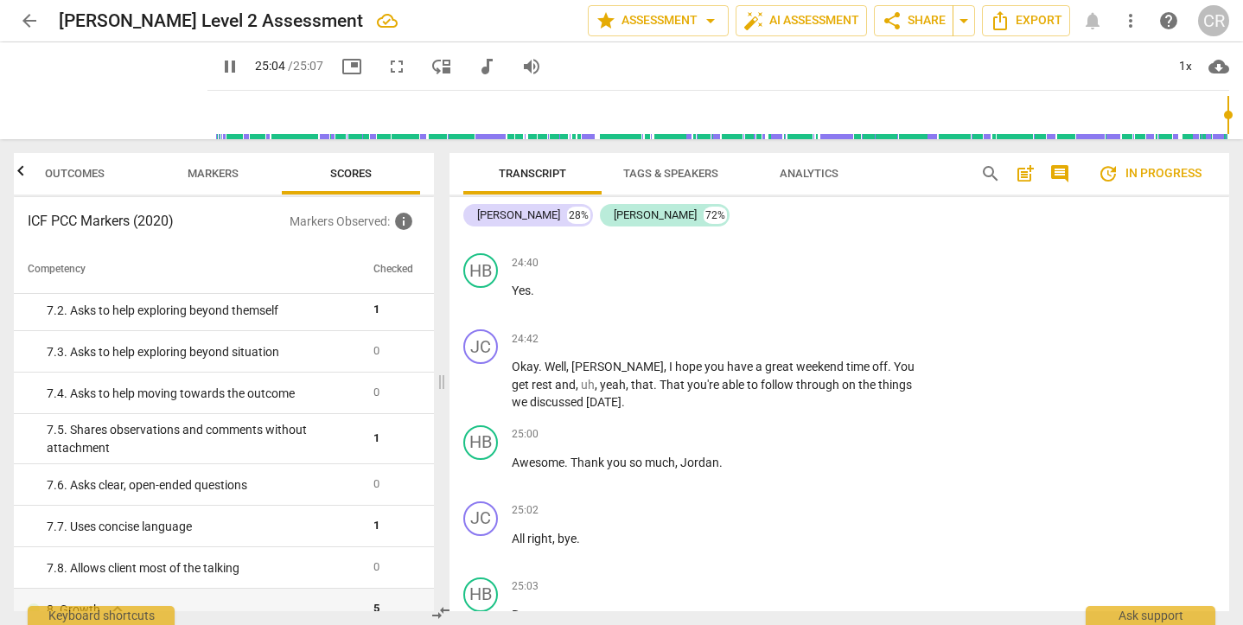
scroll to position [1284, 0]
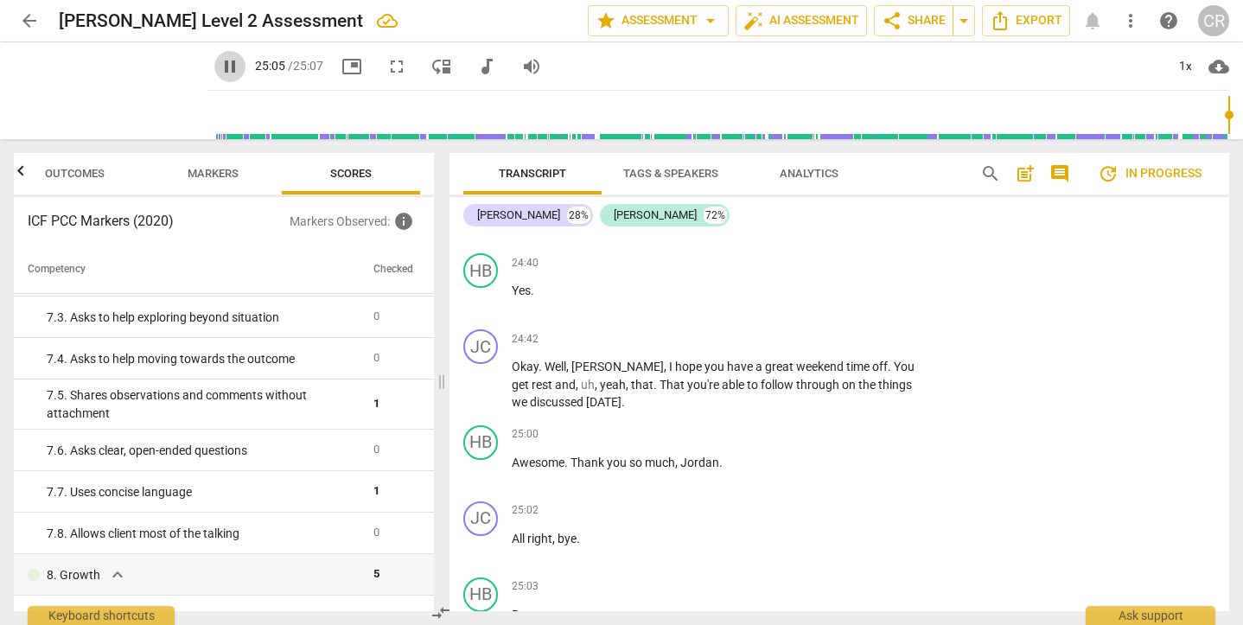
click at [220, 66] on span "pause" at bounding box center [230, 66] width 21 height 21
type input "1506"
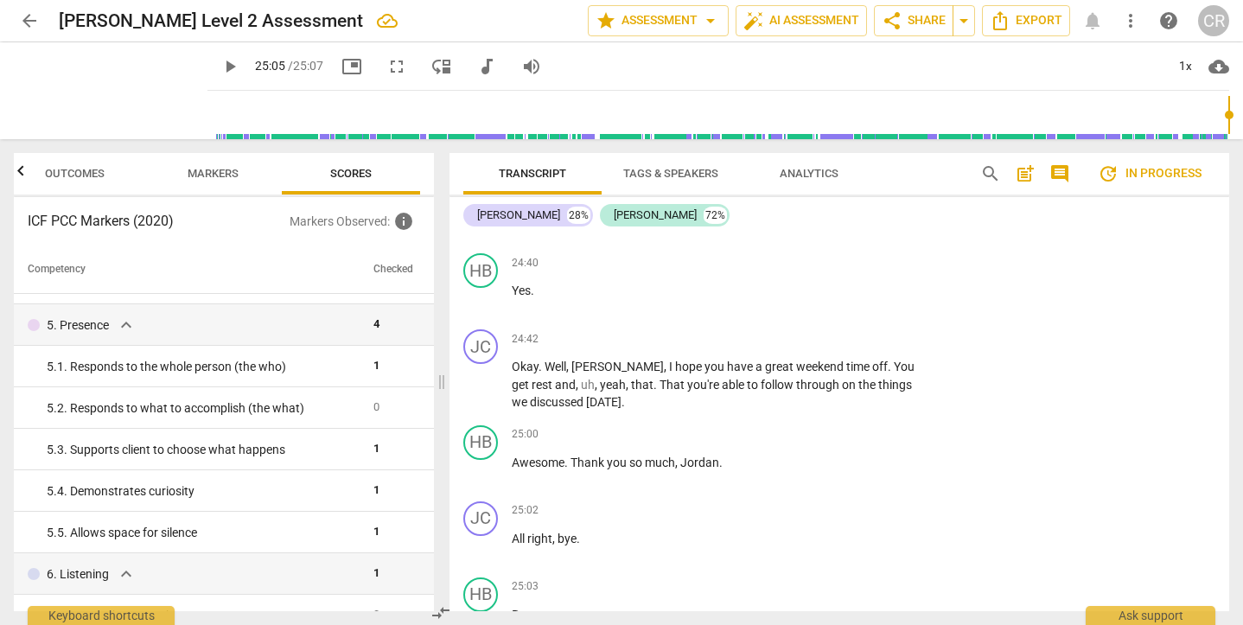
scroll to position [571, 0]
